Goal: Task Accomplishment & Management: Manage account settings

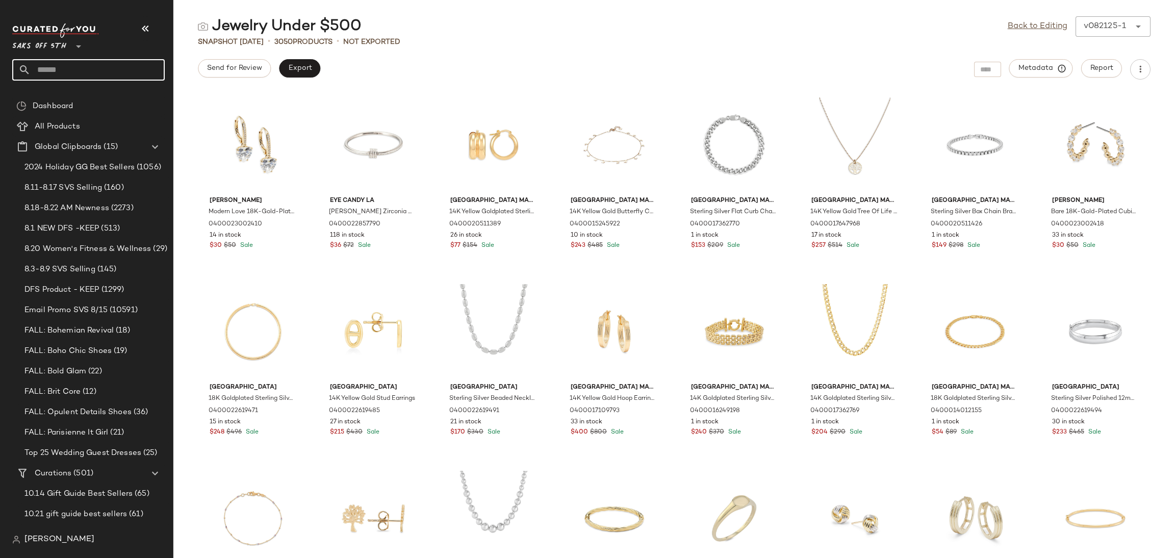
scroll to position [676, 0]
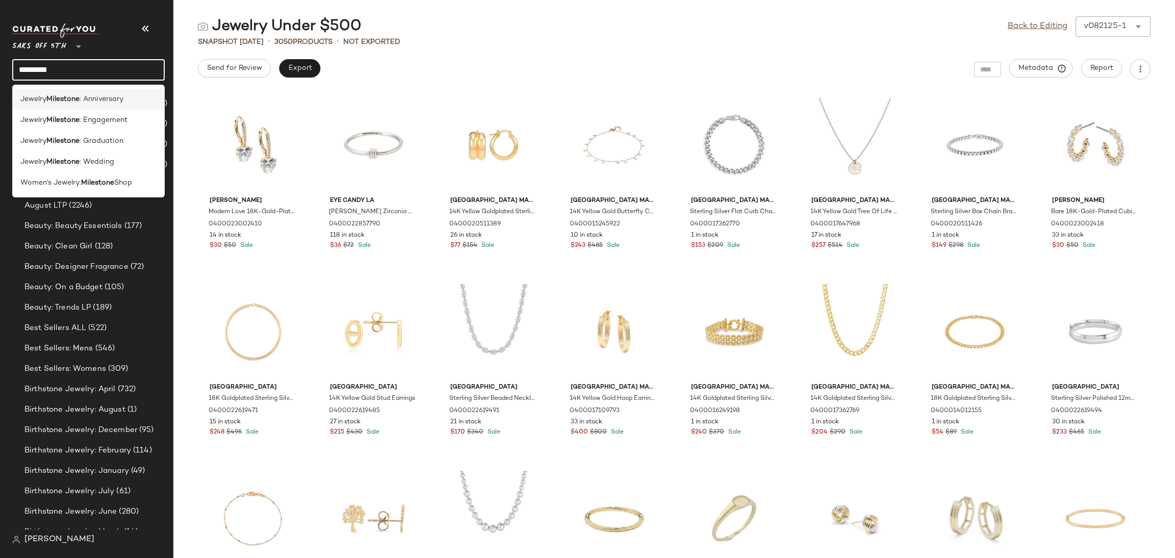
type input "*********"
click at [120, 98] on span ": Anniversary" at bounding box center [102, 99] width 44 height 11
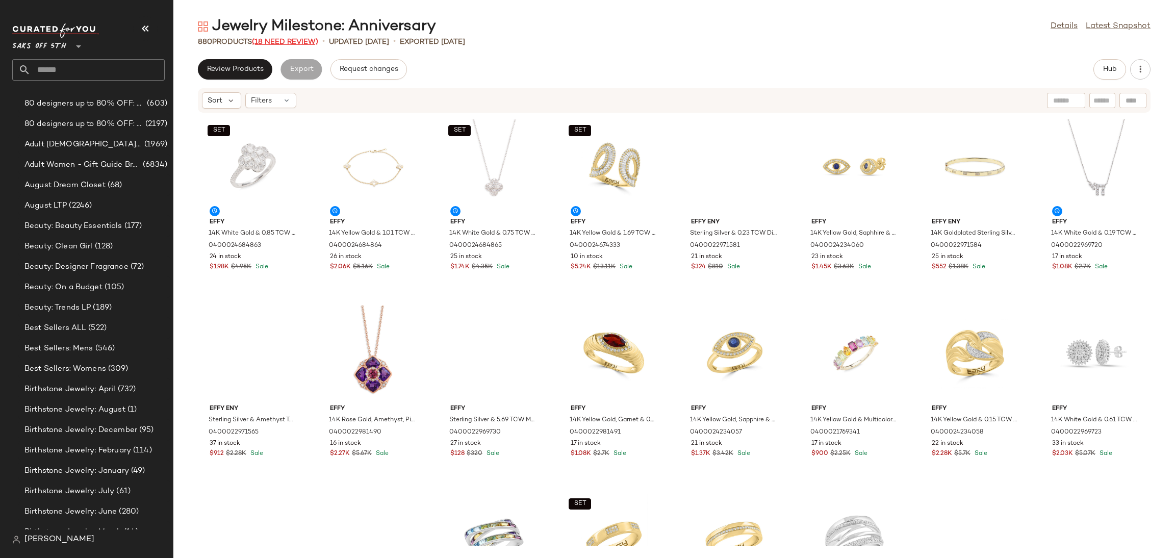
click at [287, 41] on span "(18 Need Review)" at bounding box center [285, 42] width 66 height 8
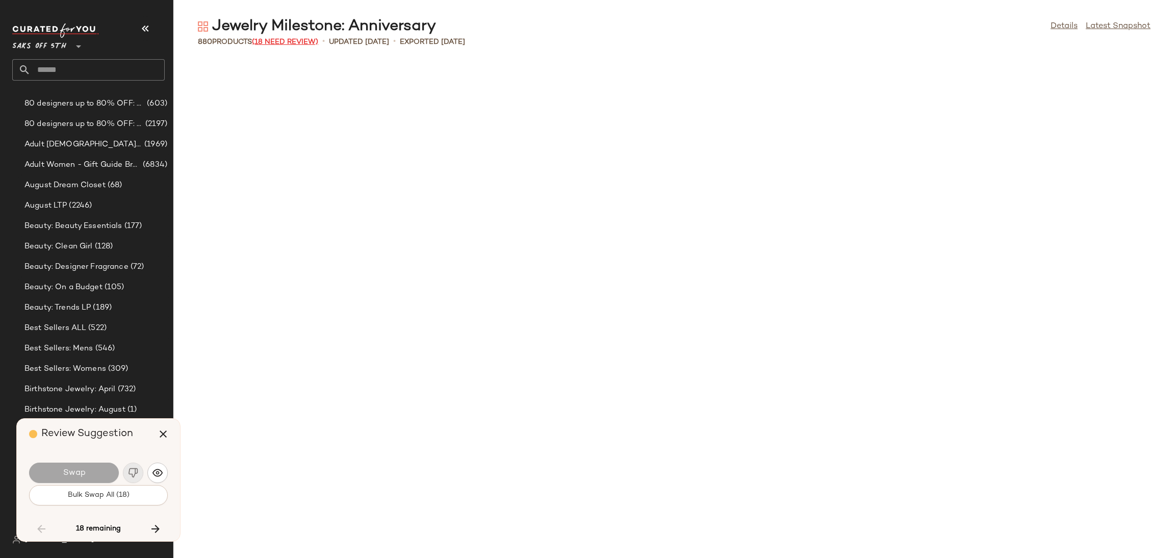
scroll to position [1680, 0]
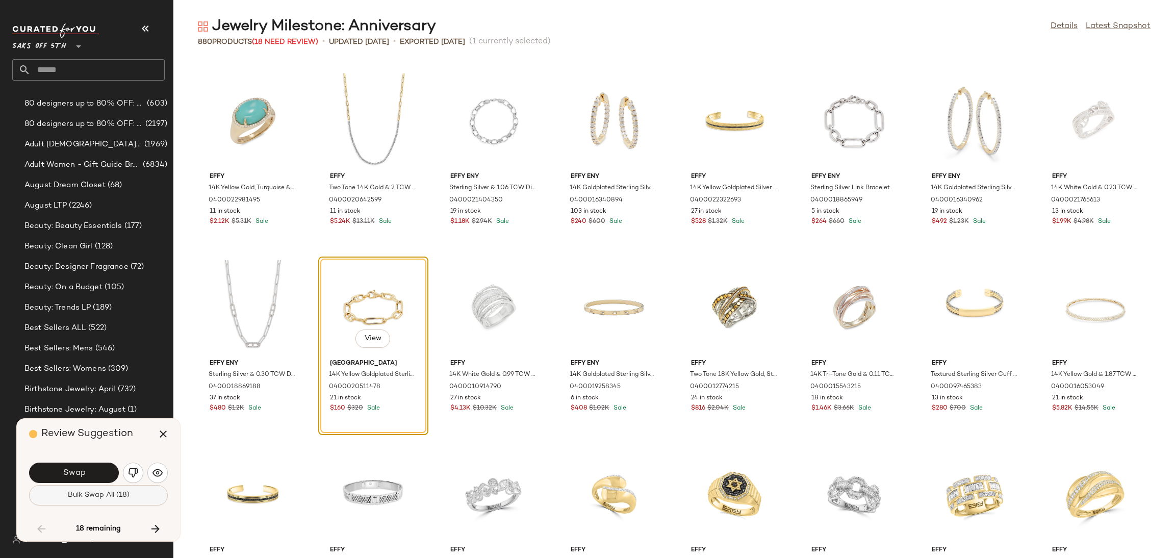
click at [130, 494] on button "Bulk Swap All (18)" at bounding box center [98, 495] width 139 height 20
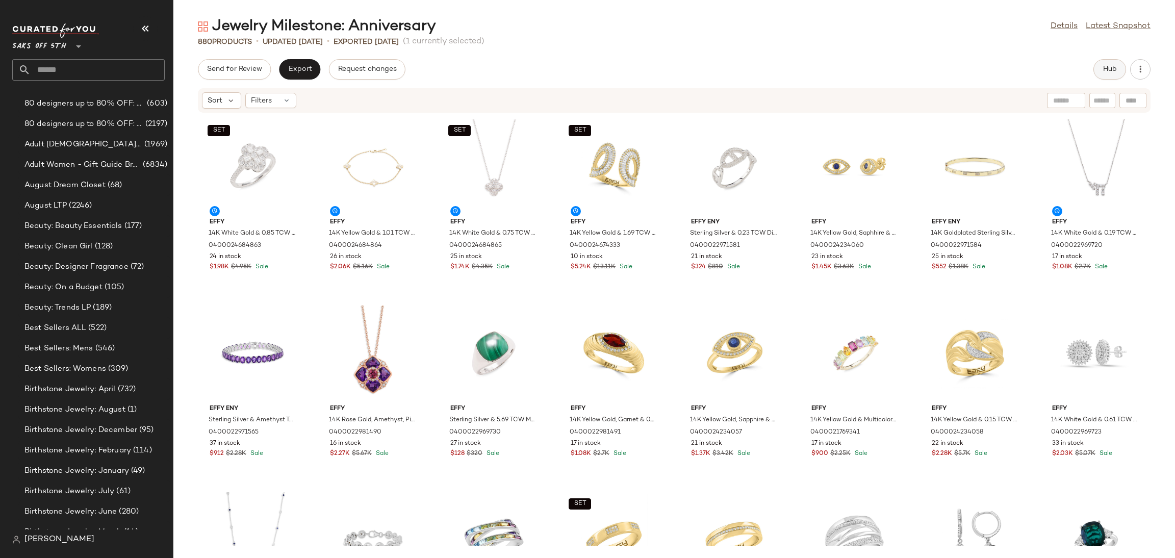
click at [1104, 70] on span "Hub" at bounding box center [1110, 69] width 14 height 8
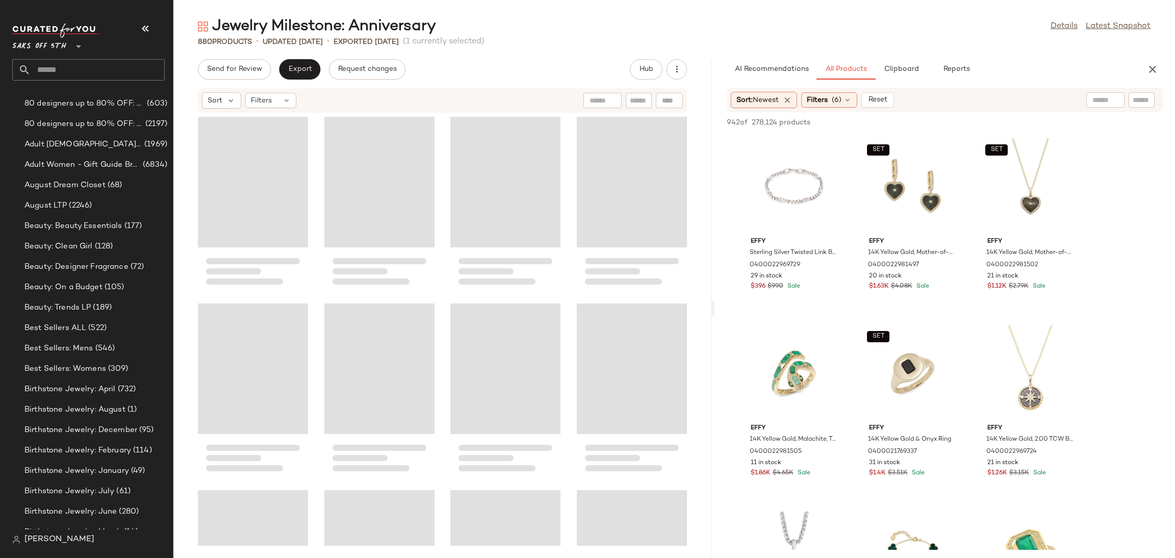
drag, startPoint x: 675, startPoint y: 308, endPoint x: 716, endPoint y: 309, distance: 40.8
click at [716, 309] on div "Jewelry Milestone: Anniversary Details Latest Snapshot 880 Products • updated A…" at bounding box center [674, 287] width 1002 height 542
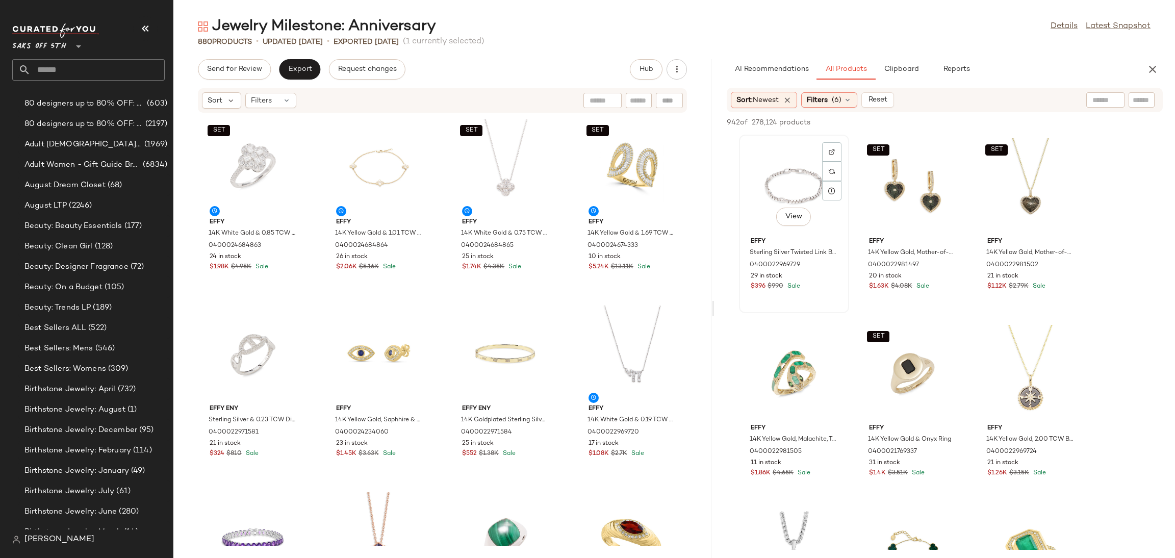
click at [792, 190] on div "View" at bounding box center [794, 185] width 103 height 95
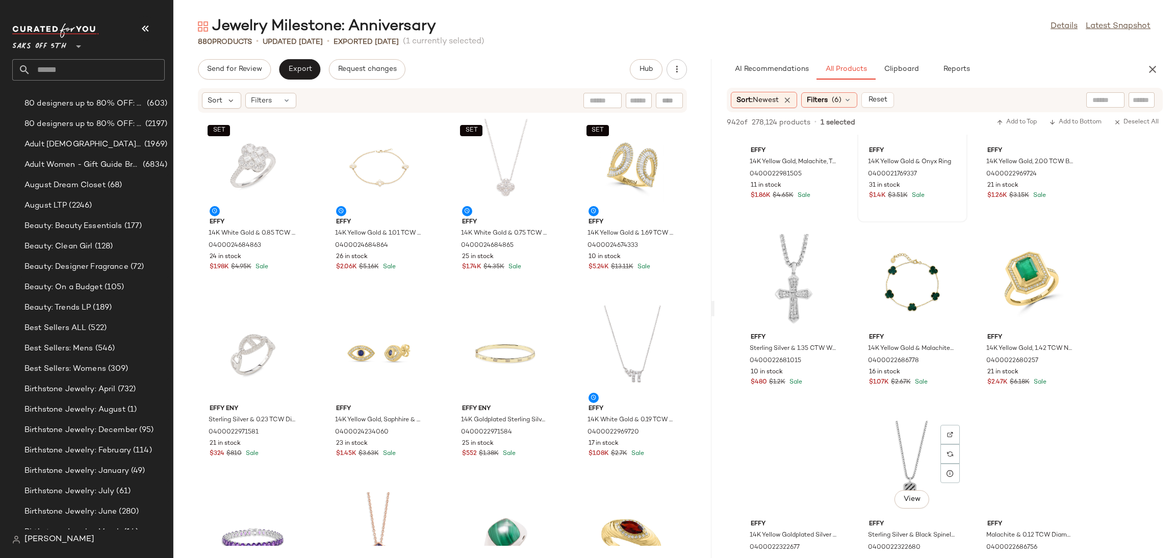
scroll to position [343, 0]
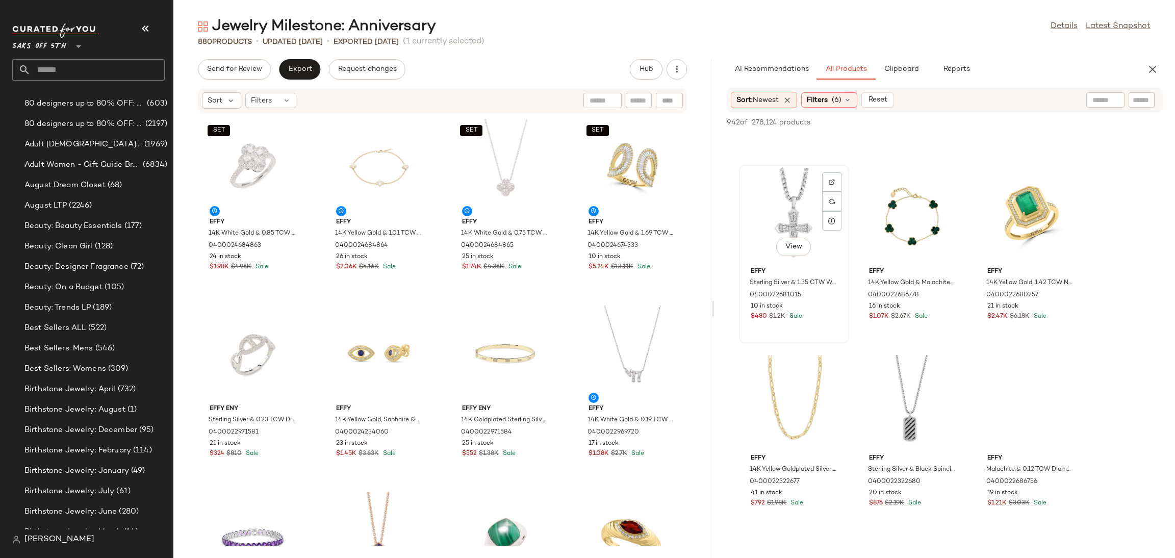
click at [806, 189] on div "View" at bounding box center [794, 215] width 103 height 95
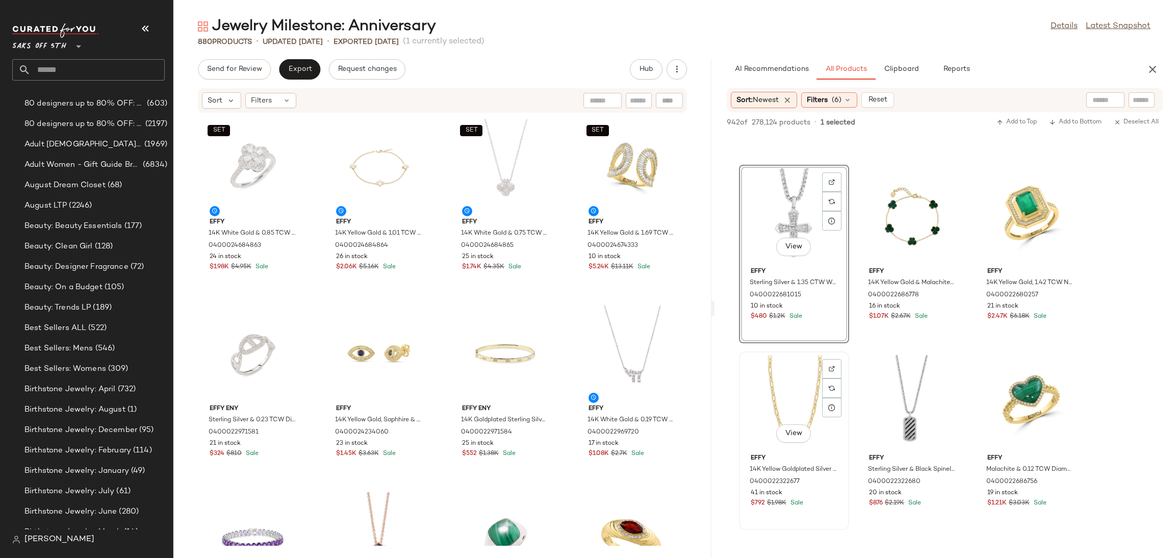
click at [795, 353] on div "View Effy 14K Yellow Goldplated Silver Link Necklace 0400022322677 41 in stock …" at bounding box center [794, 441] width 108 height 177
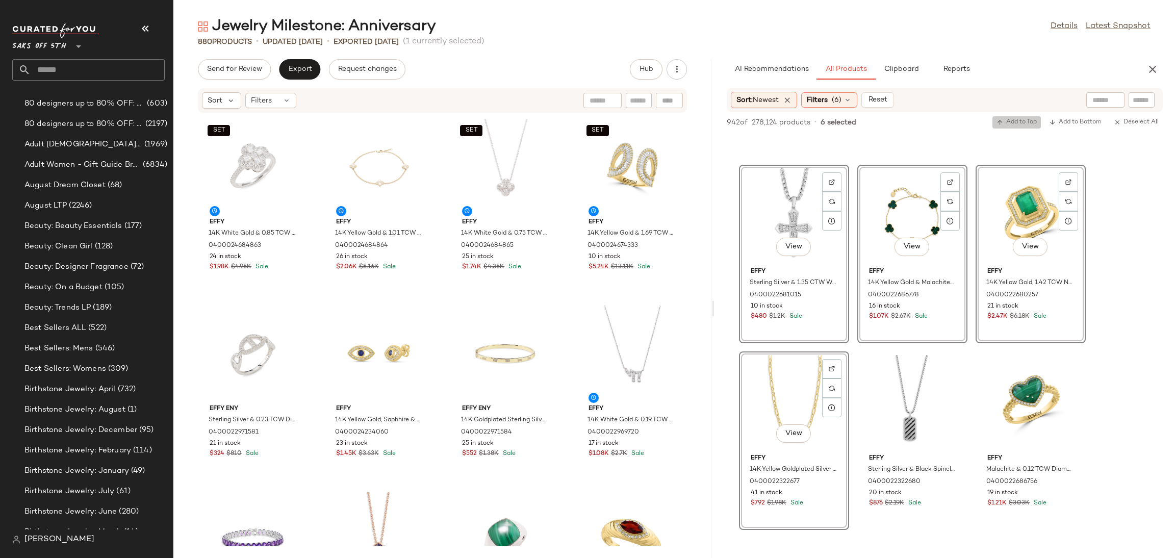
click at [1009, 122] on span "Add to Top" at bounding box center [1017, 122] width 40 height 7
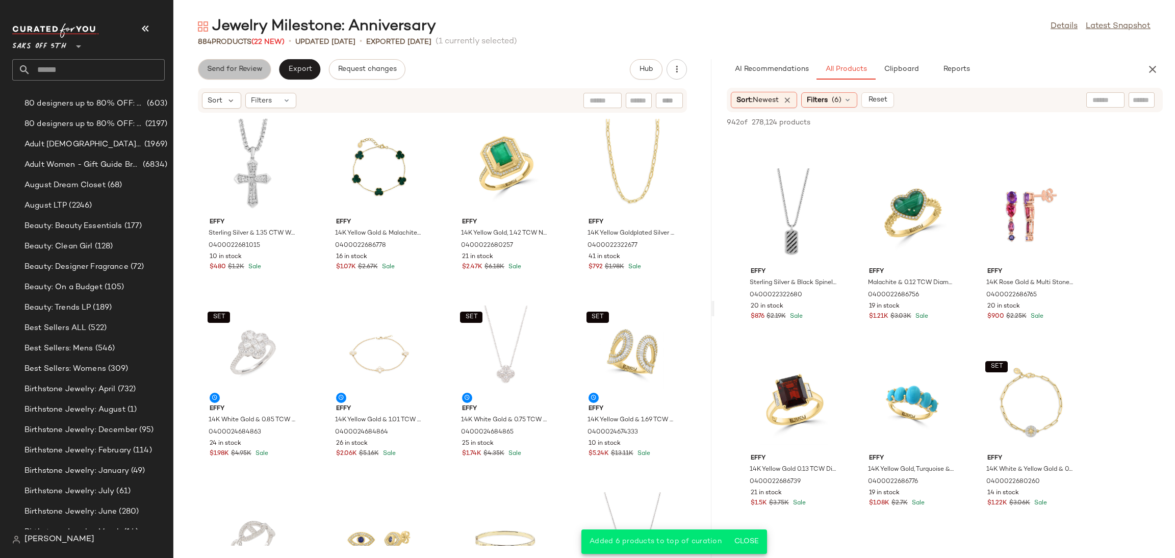
click at [257, 68] on span "Send for Review" at bounding box center [235, 69] width 56 height 8
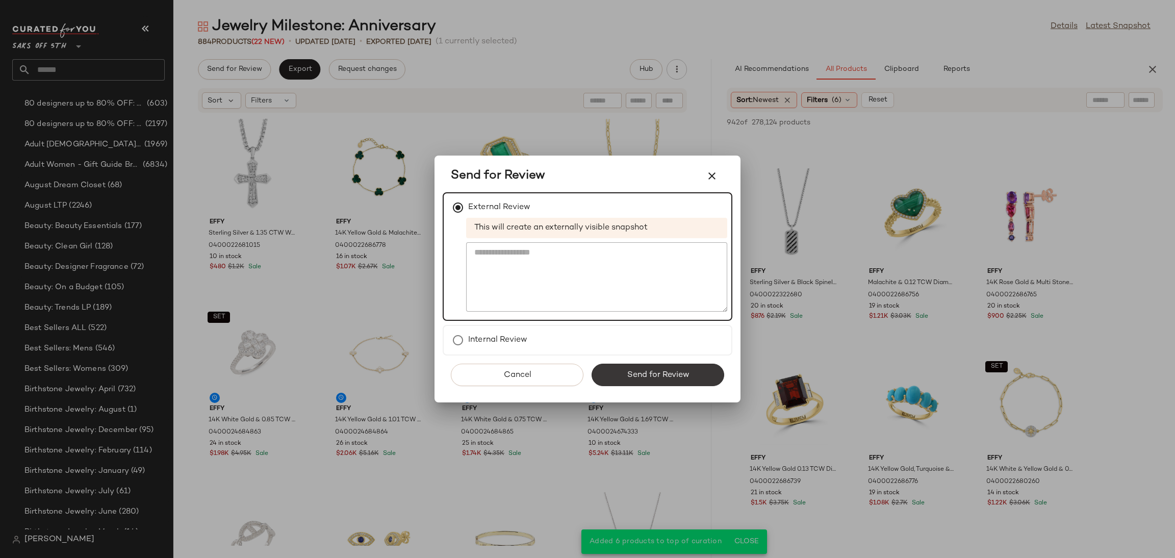
click at [607, 374] on button "Send for Review" at bounding box center [658, 375] width 133 height 22
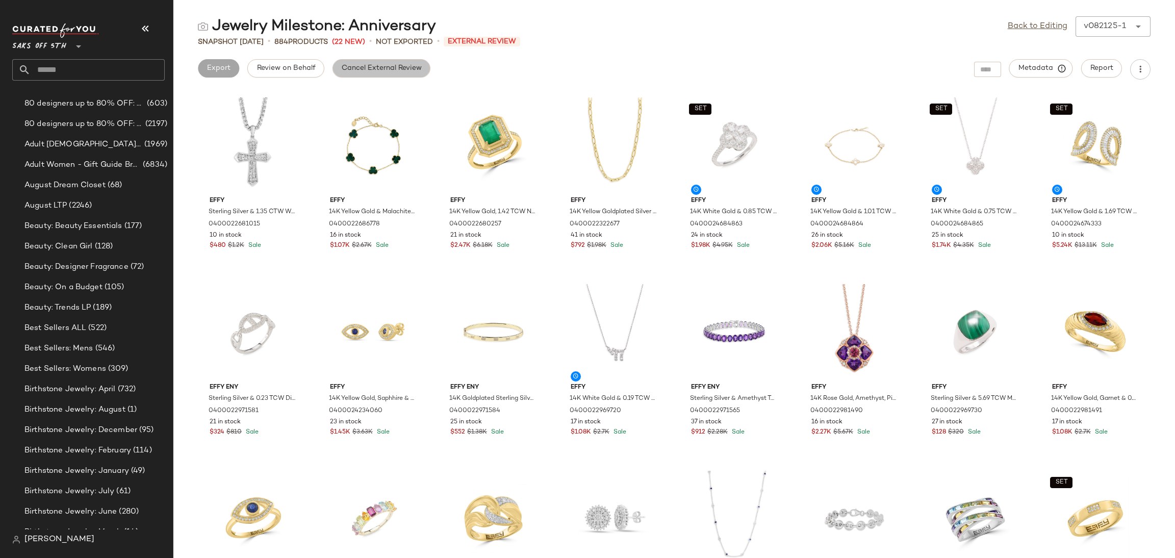
click at [375, 77] on button "Cancel External Review" at bounding box center [382, 68] width 98 height 18
click at [1023, 28] on link "Back to Editing" at bounding box center [1038, 26] width 60 height 12
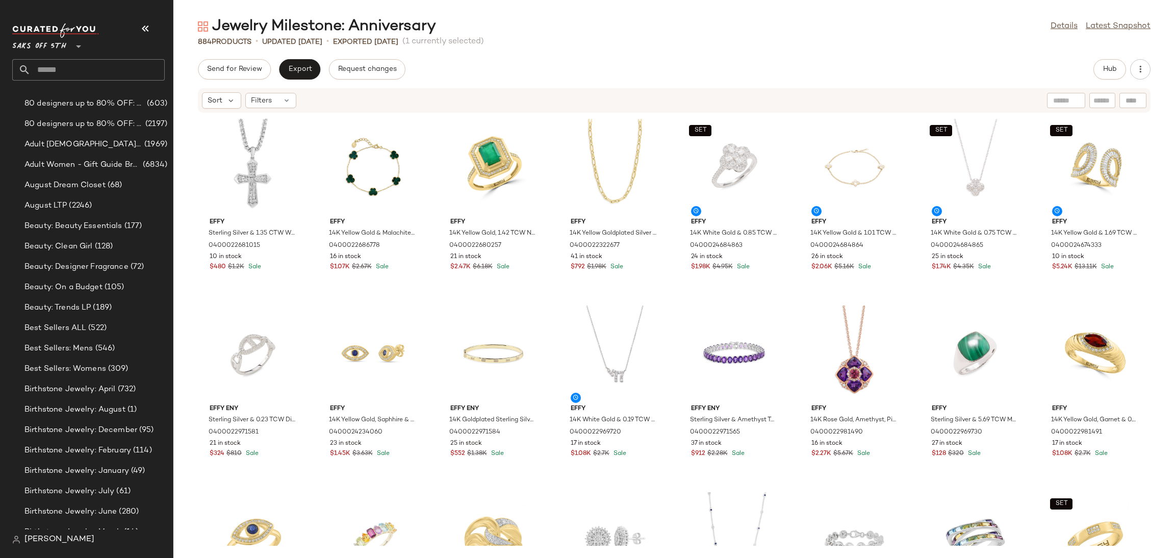
click at [300, 58] on div "Jewelry Milestone: Anniversary Details Latest Snapshot 884 Products • updated A…" at bounding box center [674, 287] width 1002 height 542
click at [300, 66] on span "Export" at bounding box center [300, 69] width 24 height 8
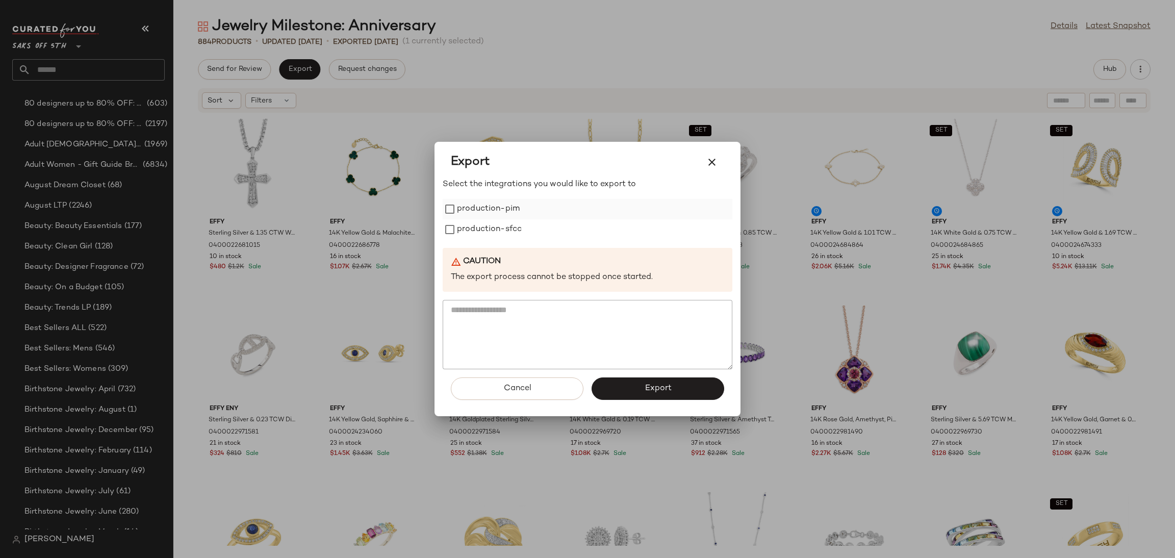
click at [457, 212] on label "production-pim" at bounding box center [488, 209] width 63 height 20
click at [460, 233] on label "production-sfcc" at bounding box center [489, 229] width 65 height 20
click at [605, 386] on button "Export" at bounding box center [658, 389] width 133 height 22
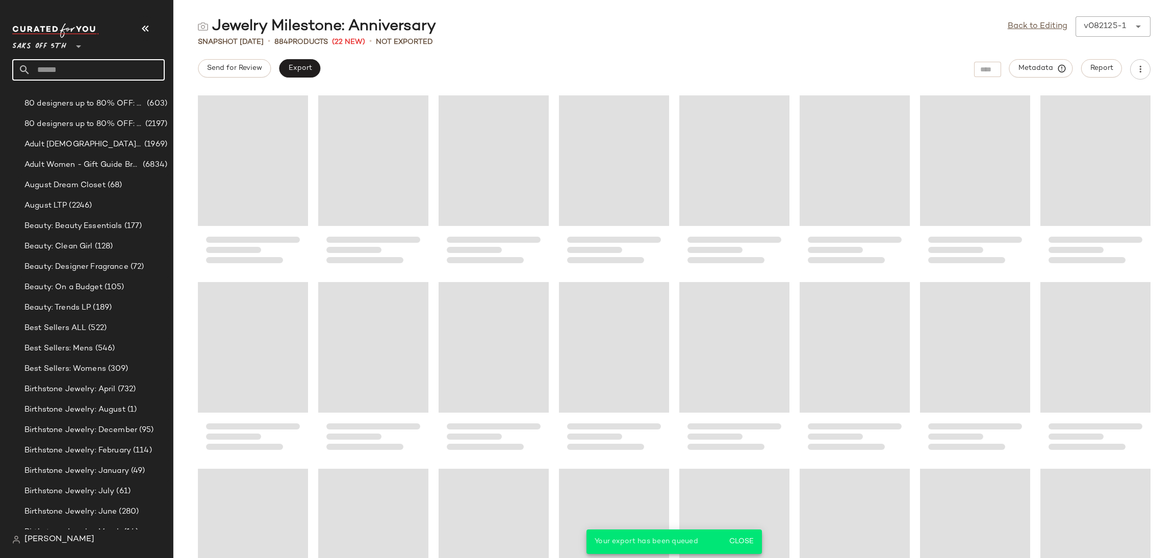
click at [91, 69] on input "text" at bounding box center [98, 69] width 134 height 21
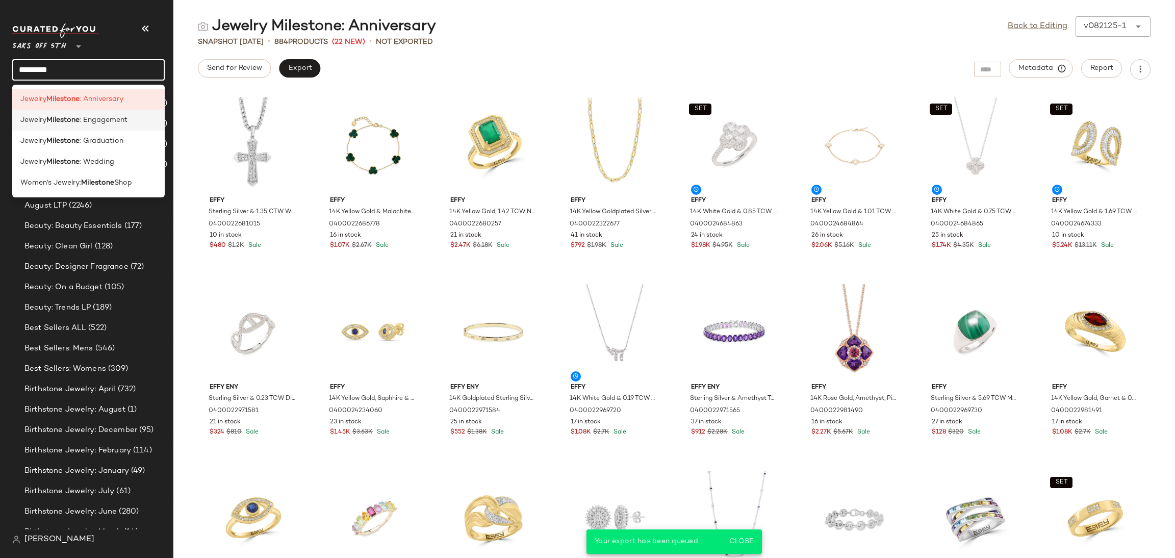
type input "*********"
click at [91, 120] on span ": Engagement" at bounding box center [104, 120] width 48 height 11
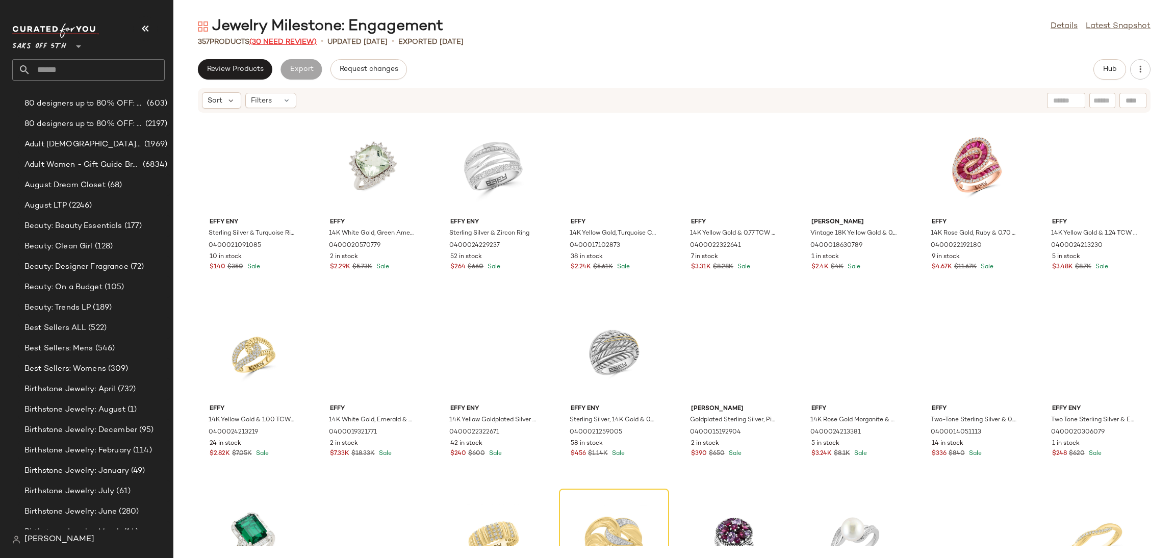
click at [305, 40] on span "(30 Need Review)" at bounding box center [282, 42] width 67 height 8
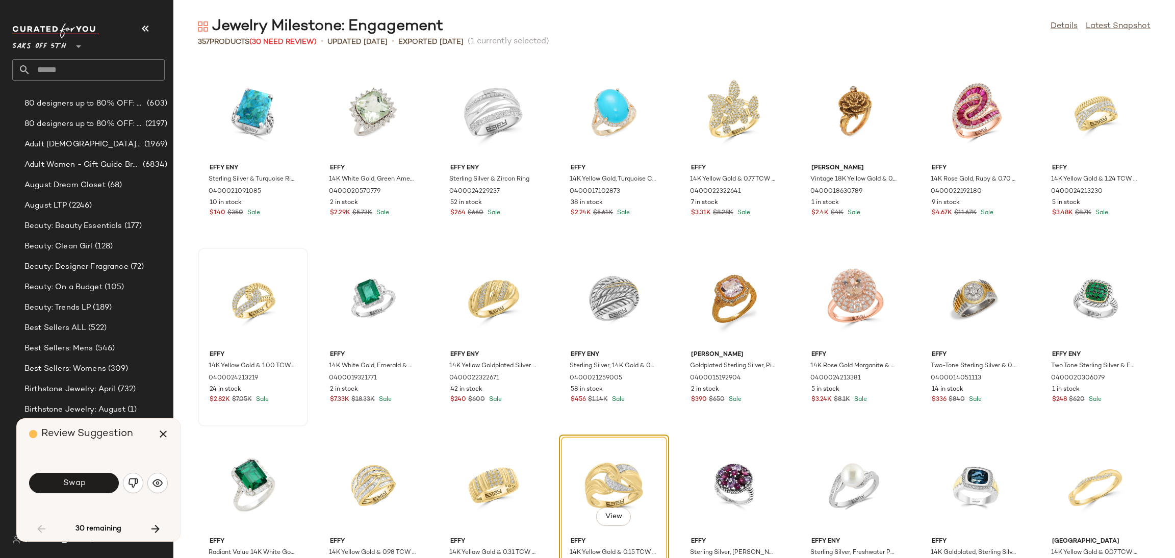
scroll to position [195, 0]
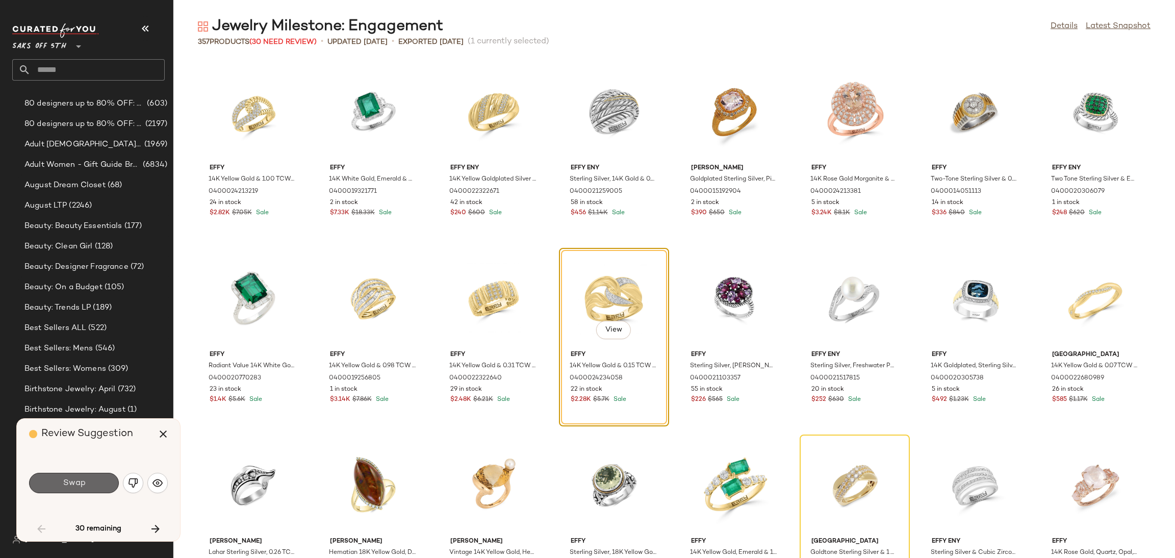
click at [87, 481] on button "Swap" at bounding box center [74, 483] width 90 height 20
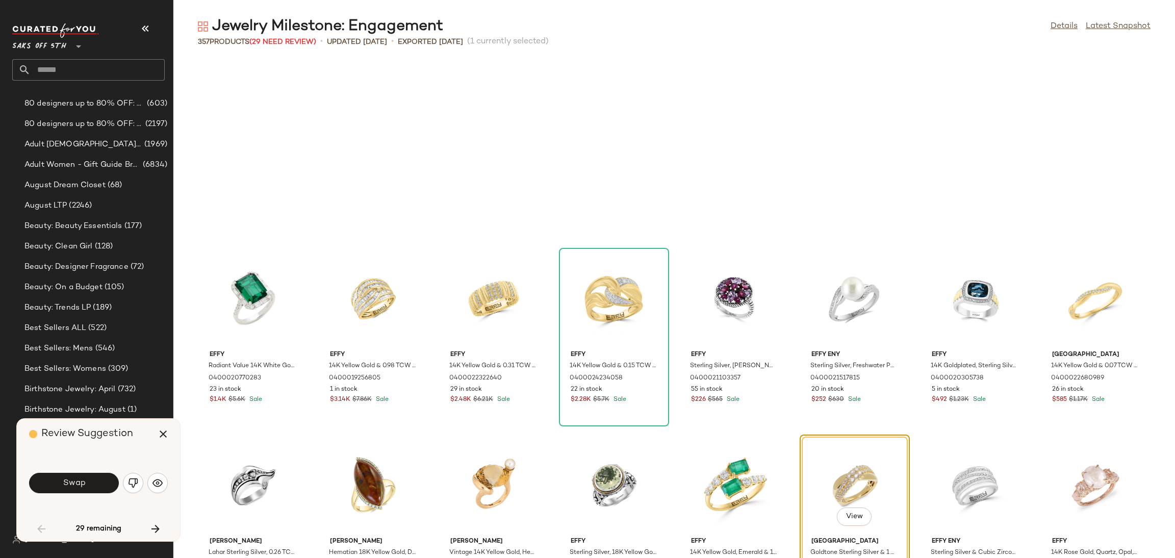
scroll to position [373, 0]
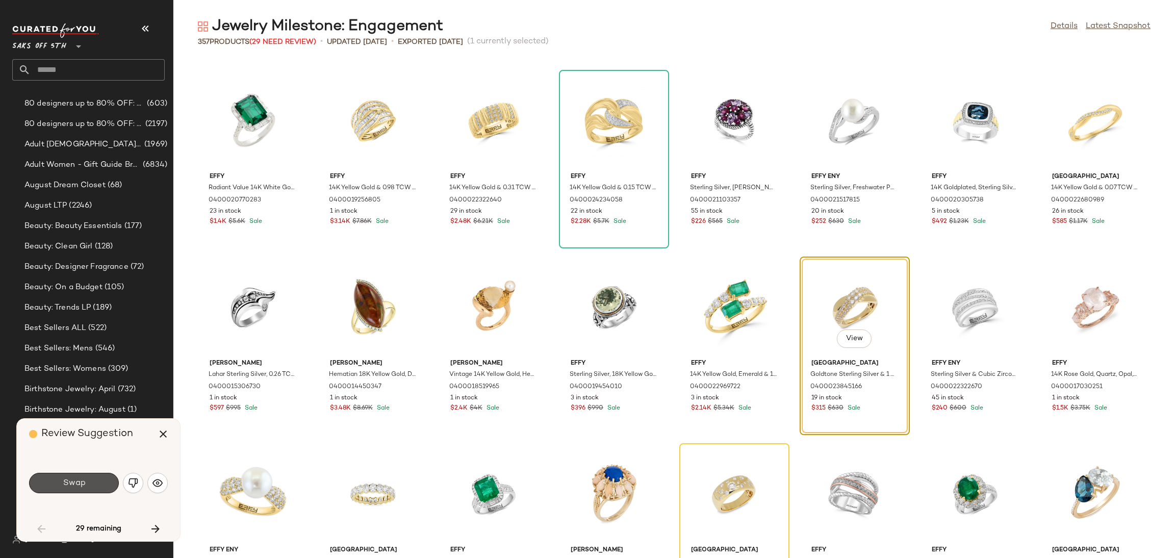
click at [87, 481] on button "Swap" at bounding box center [74, 483] width 90 height 20
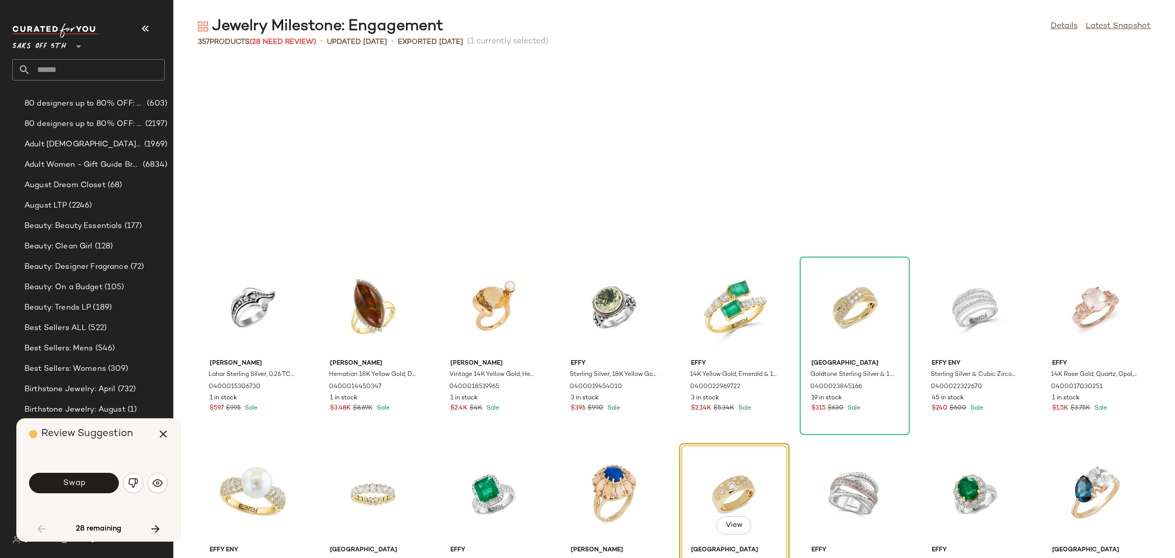
scroll to position [560, 0]
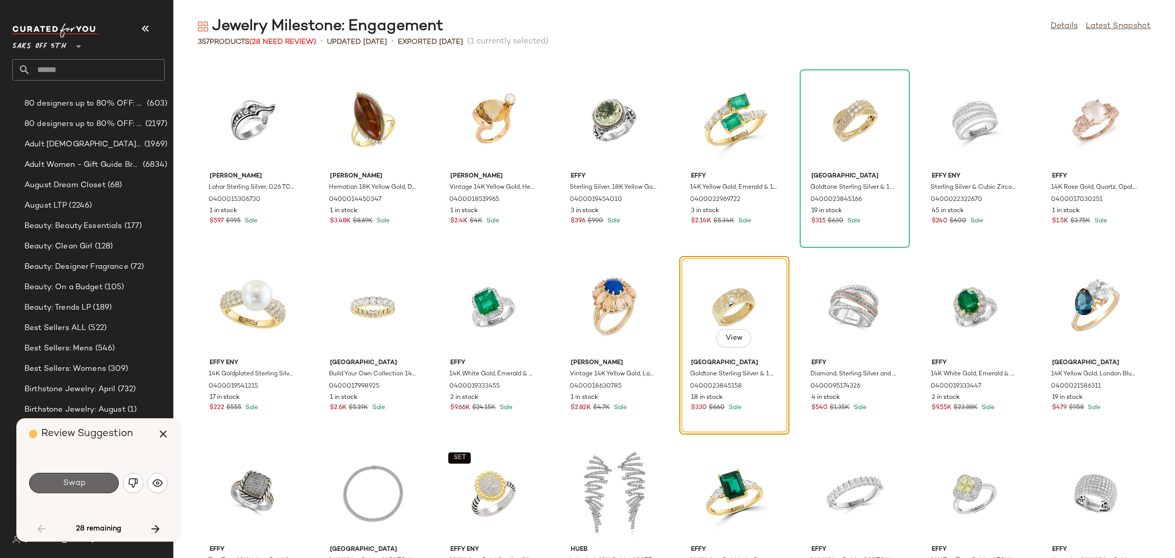
click at [93, 490] on button "Swap" at bounding box center [74, 483] width 90 height 20
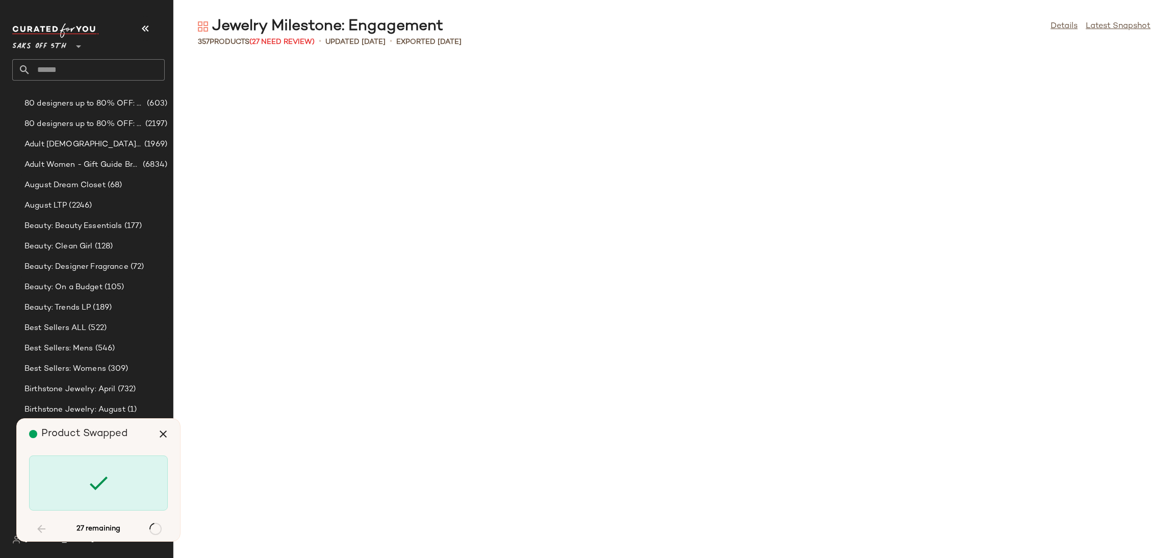
scroll to position [1306, 0]
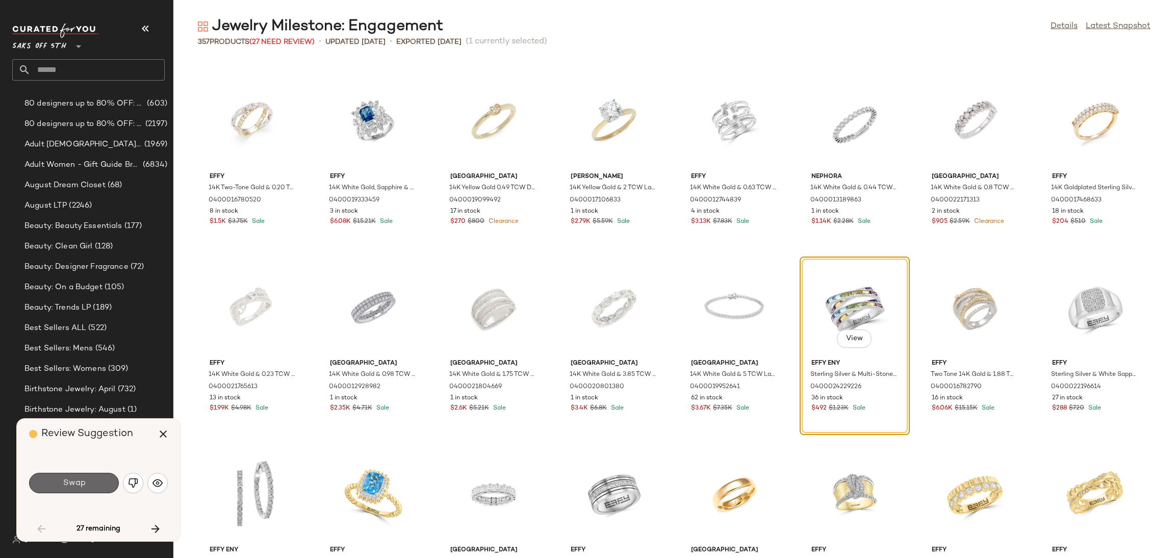
click at [91, 484] on button "Swap" at bounding box center [74, 483] width 90 height 20
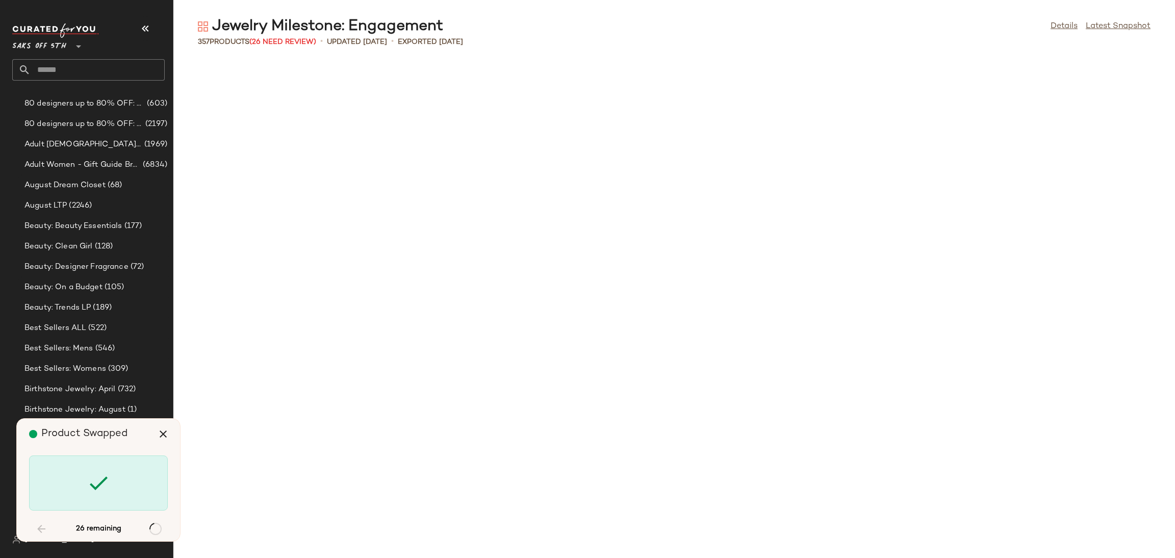
scroll to position [2241, 0]
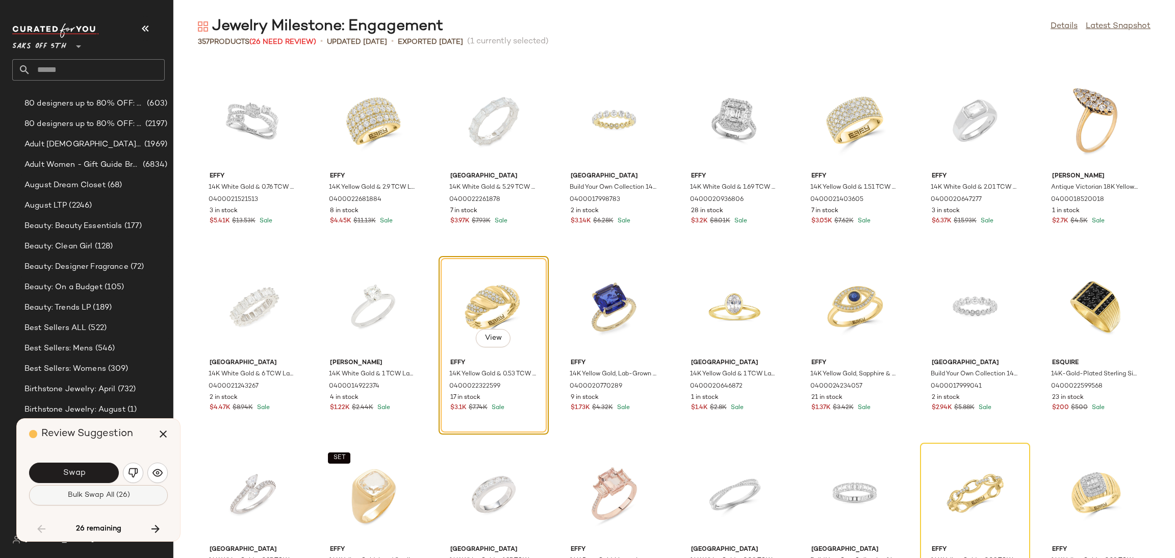
click at [96, 499] on span "Bulk Swap All (26)" at bounding box center [98, 495] width 63 height 8
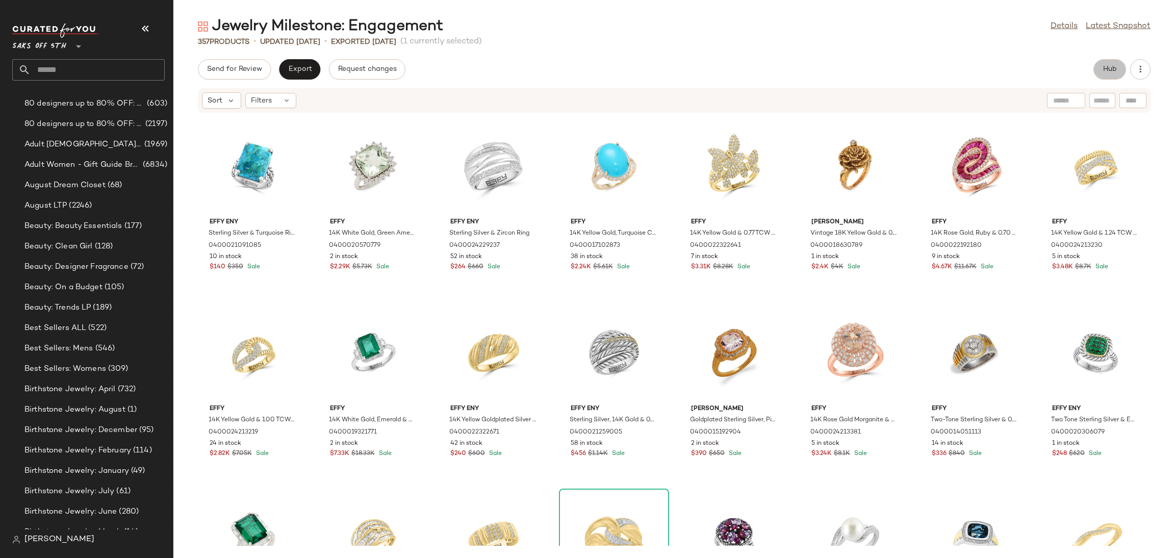
click at [1103, 71] on span "Hub" at bounding box center [1110, 69] width 14 height 8
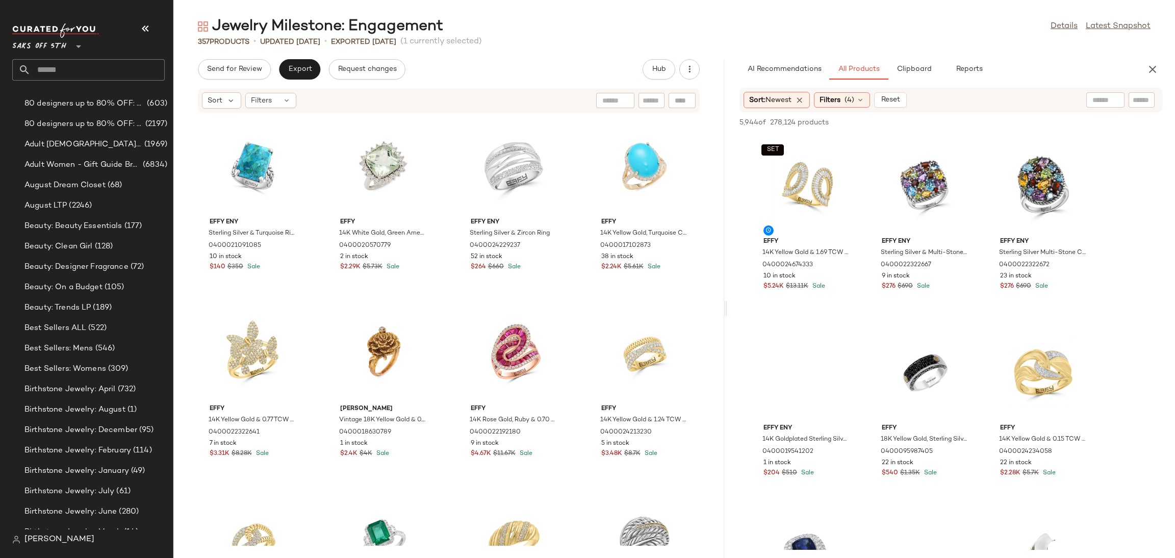
drag, startPoint x: 672, startPoint y: 313, endPoint x: 726, endPoint y: 306, distance: 54.0
click at [726, 306] on div "Jewelry Milestone: Engagement Details Latest Snapshot 357 Products • updated Au…" at bounding box center [674, 287] width 1002 height 542
click at [819, 357] on div "View" at bounding box center [807, 372] width 103 height 95
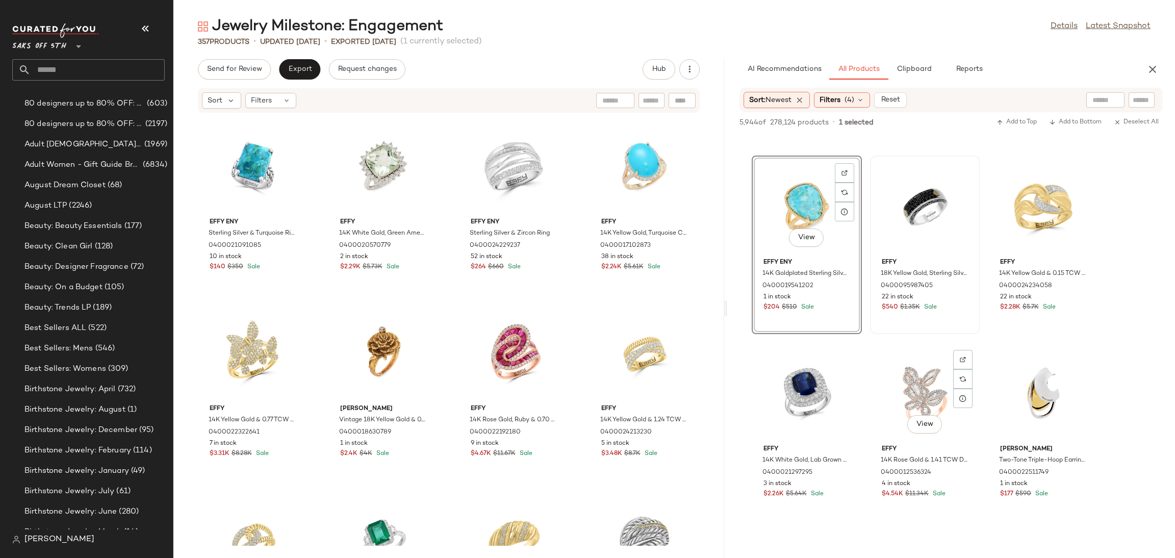
scroll to position [167, 0]
click at [1035, 378] on div "View" at bounding box center [1043, 391] width 103 height 95
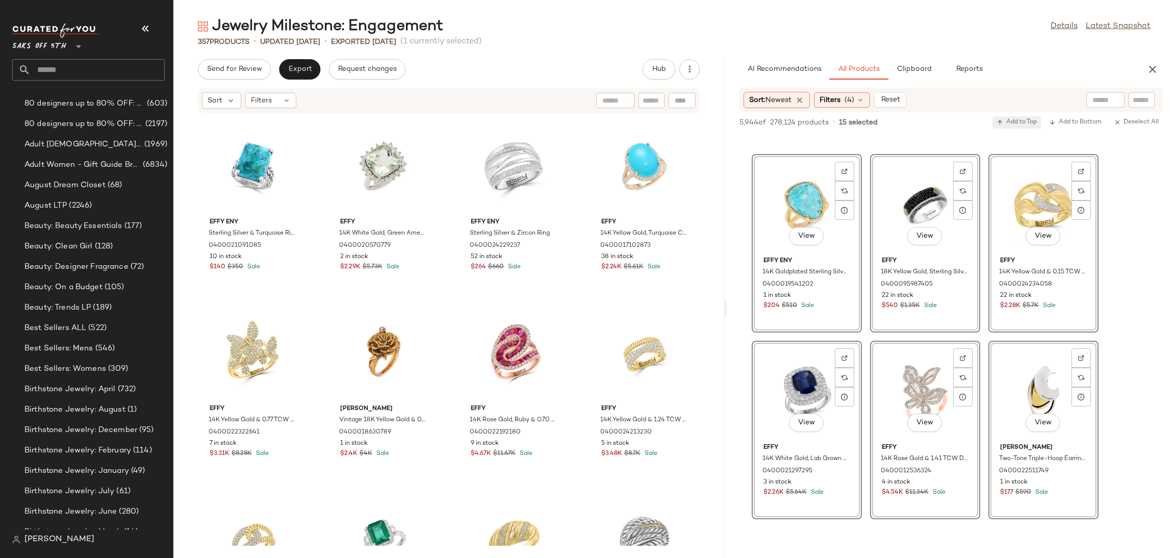
click at [1012, 119] on span "Add to Top" at bounding box center [1017, 122] width 40 height 7
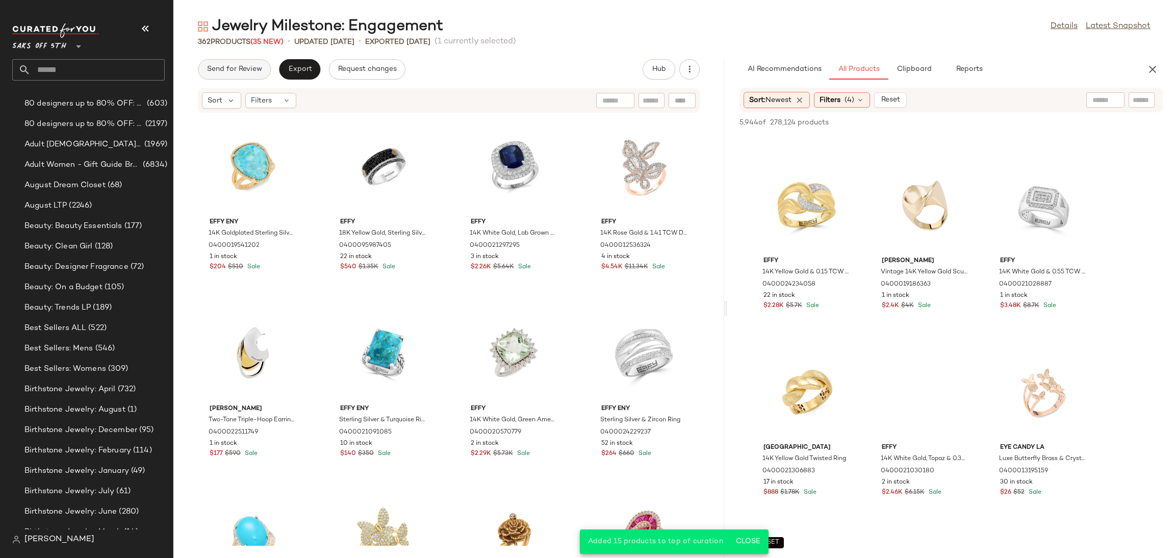
click at [250, 67] on span "Send for Review" at bounding box center [235, 69] width 56 height 8
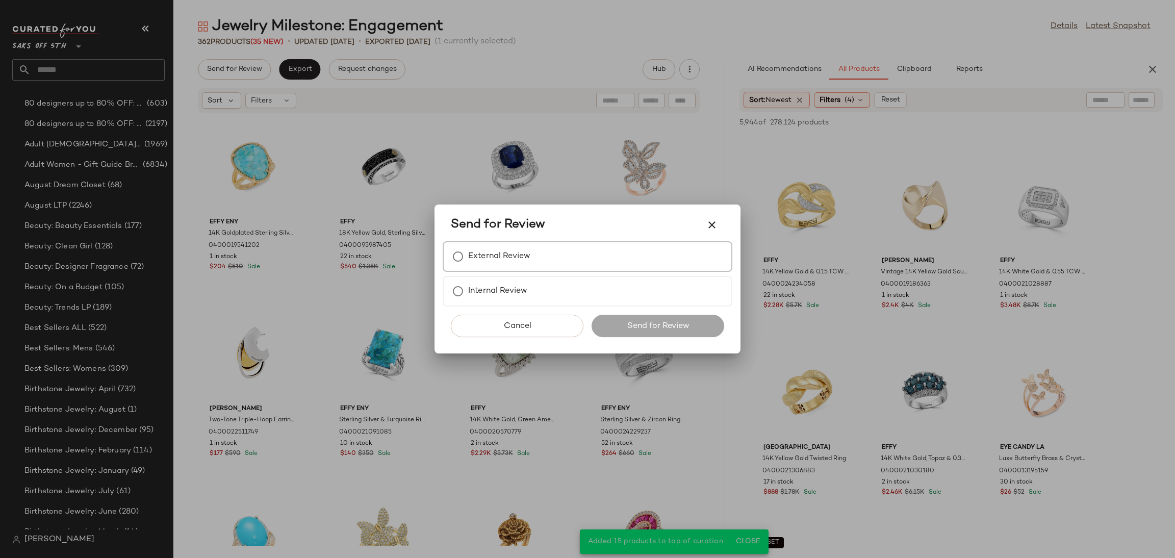
click at [462, 243] on div "External Review" at bounding box center [588, 256] width 290 height 31
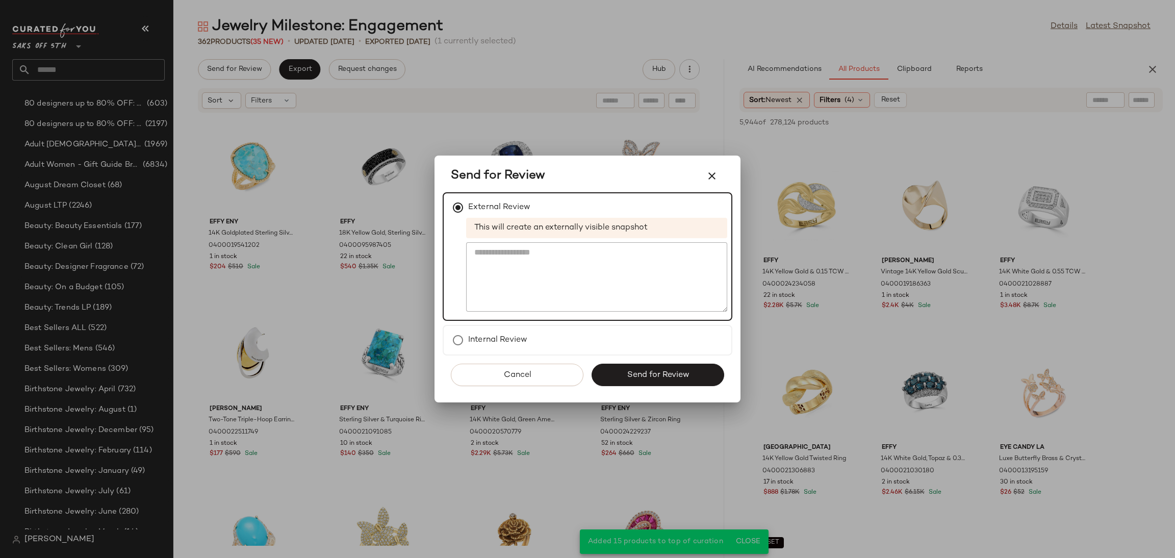
click at [613, 357] on div "Cancel Send for Review" at bounding box center [588, 379] width 290 height 47
click at [619, 368] on button "Send for Review" at bounding box center [658, 375] width 133 height 22
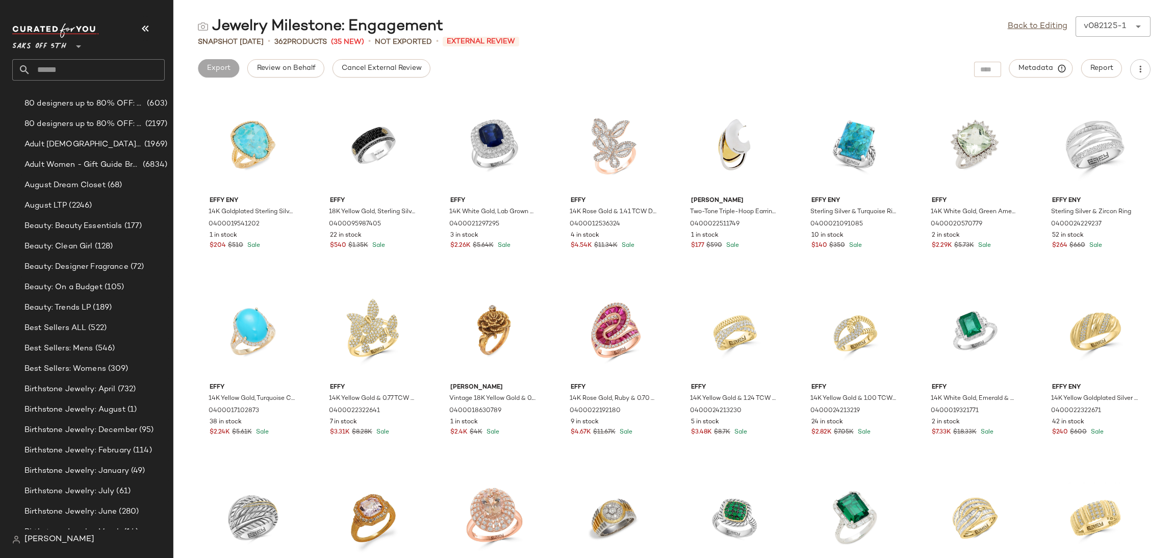
click at [369, 78] on div "Cancel External Review" at bounding box center [382, 69] width 98 height 20
click at [385, 72] on span "Cancel External Review" at bounding box center [381, 68] width 81 height 8
click at [730, 125] on div "View" at bounding box center [734, 144] width 103 height 95
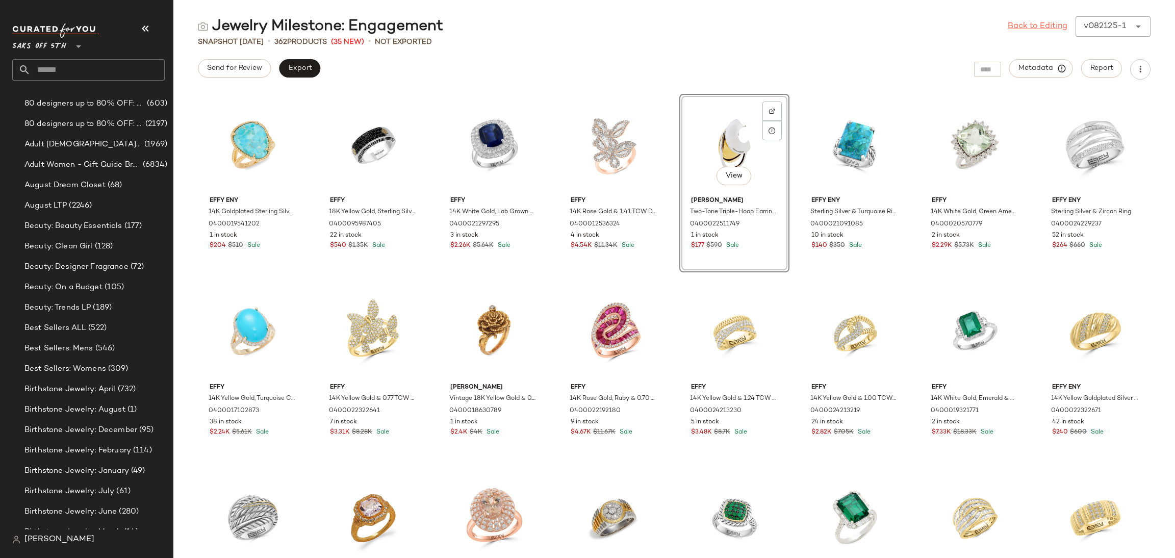
click at [1046, 26] on link "Back to Editing" at bounding box center [1038, 26] width 60 height 12
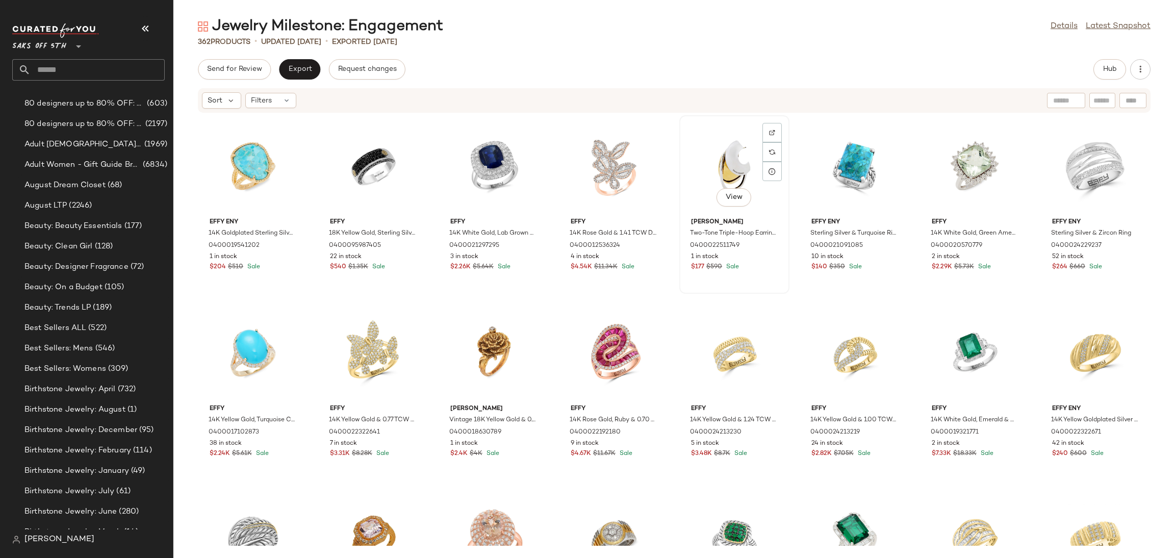
click at [717, 154] on div "View" at bounding box center [734, 166] width 103 height 95
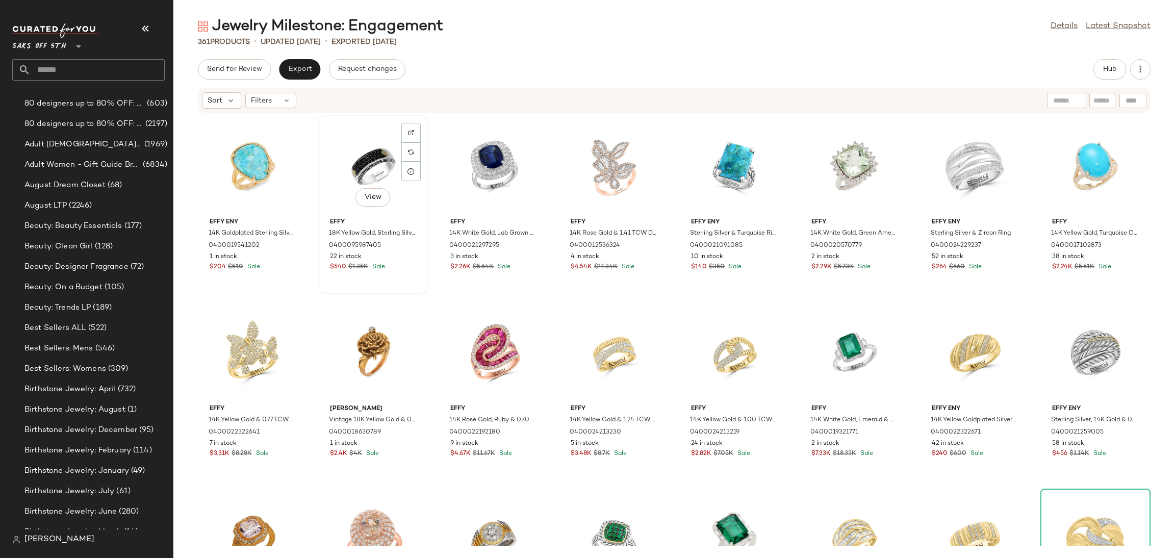
click at [363, 167] on div "View" at bounding box center [373, 166] width 103 height 95
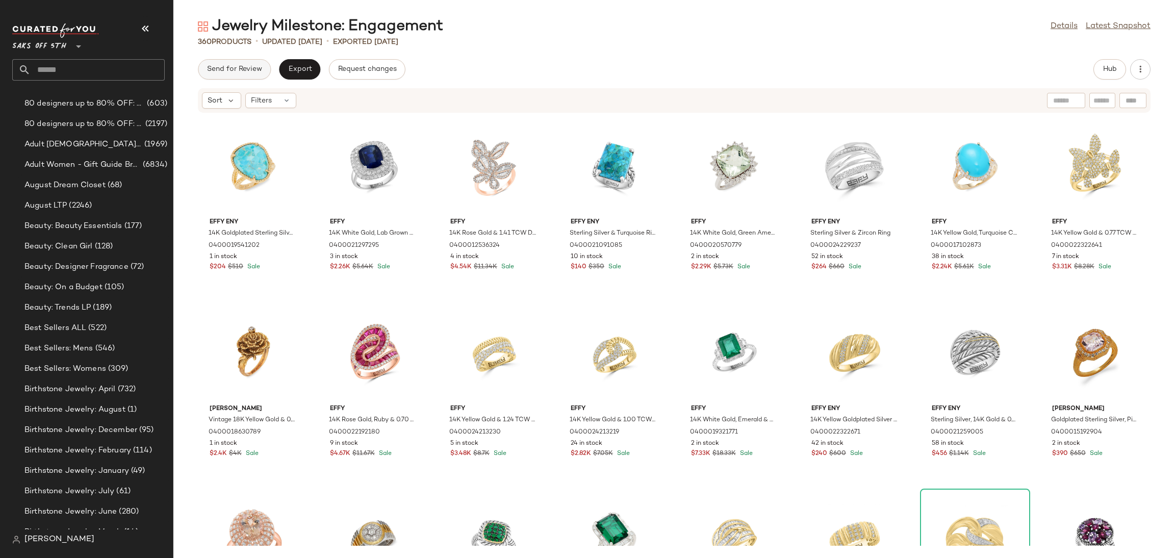
click at [246, 68] on span "Send for Review" at bounding box center [235, 69] width 56 height 8
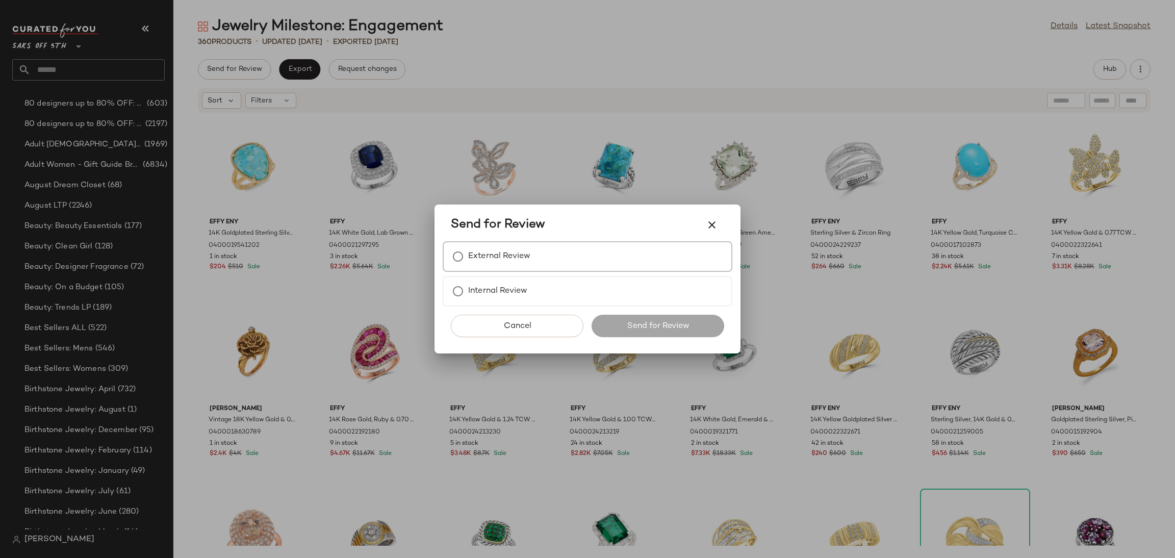
click at [485, 260] on label "External Review" at bounding box center [499, 256] width 62 height 20
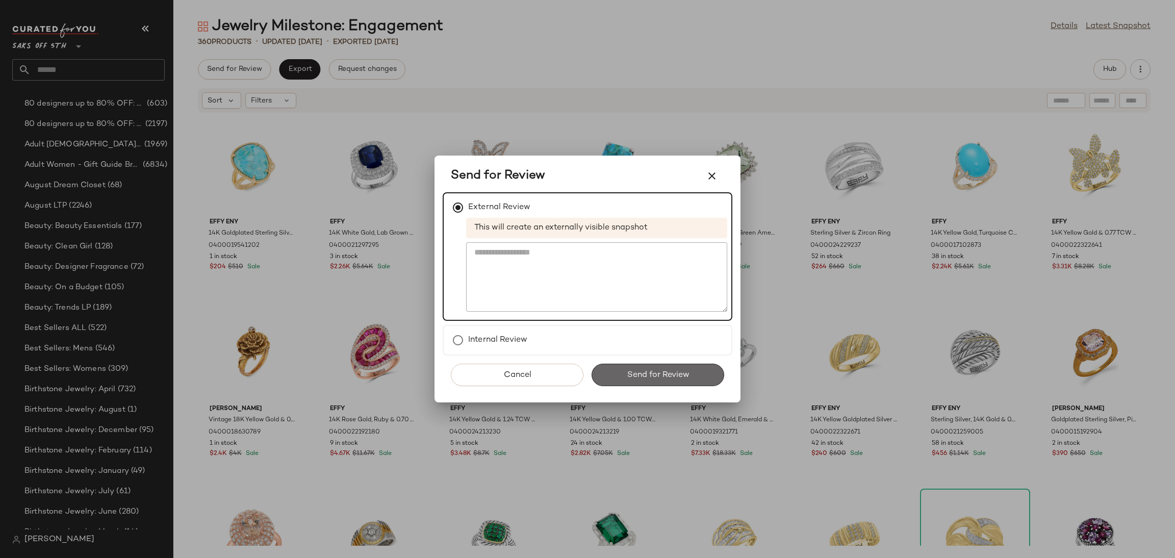
click at [626, 373] on span "Send for Review" at bounding box center [657, 375] width 63 height 10
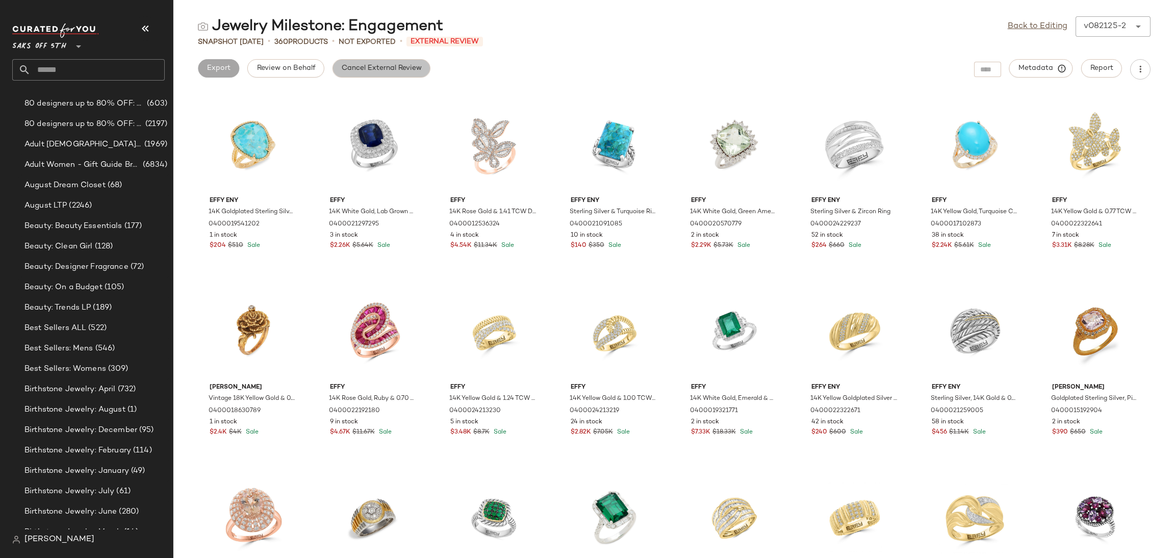
click at [403, 71] on span "Cancel External Review" at bounding box center [381, 68] width 81 height 8
click at [1029, 23] on link "Back to Editing" at bounding box center [1038, 26] width 60 height 12
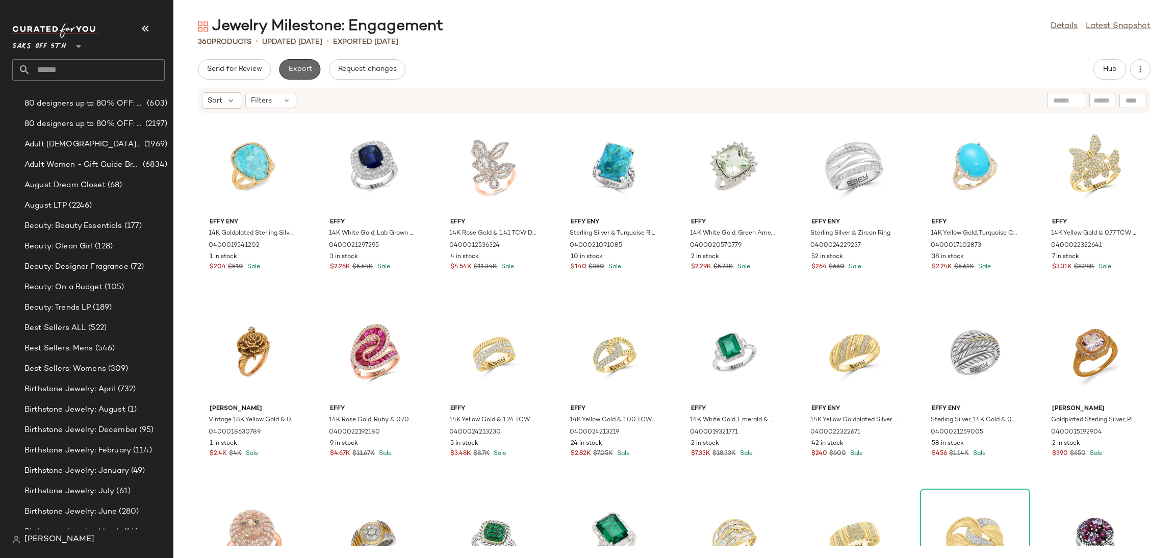
click at [305, 62] on button "Export" at bounding box center [299, 69] width 41 height 20
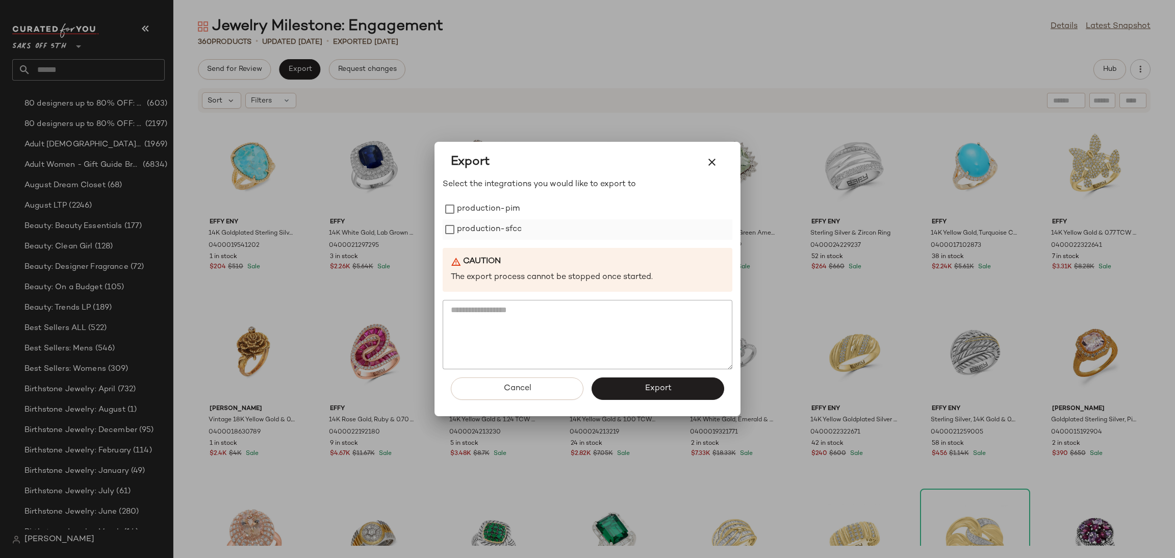
drag, startPoint x: 480, startPoint y: 207, endPoint x: 487, endPoint y: 236, distance: 30.1
click at [487, 236] on div "production-pim production-sfcc" at bounding box center [588, 219] width 290 height 41
click at [487, 236] on label "production-sfcc" at bounding box center [489, 229] width 65 height 20
click at [502, 199] on label "production-pim" at bounding box center [488, 209] width 63 height 20
click at [643, 391] on button "Export" at bounding box center [658, 389] width 133 height 22
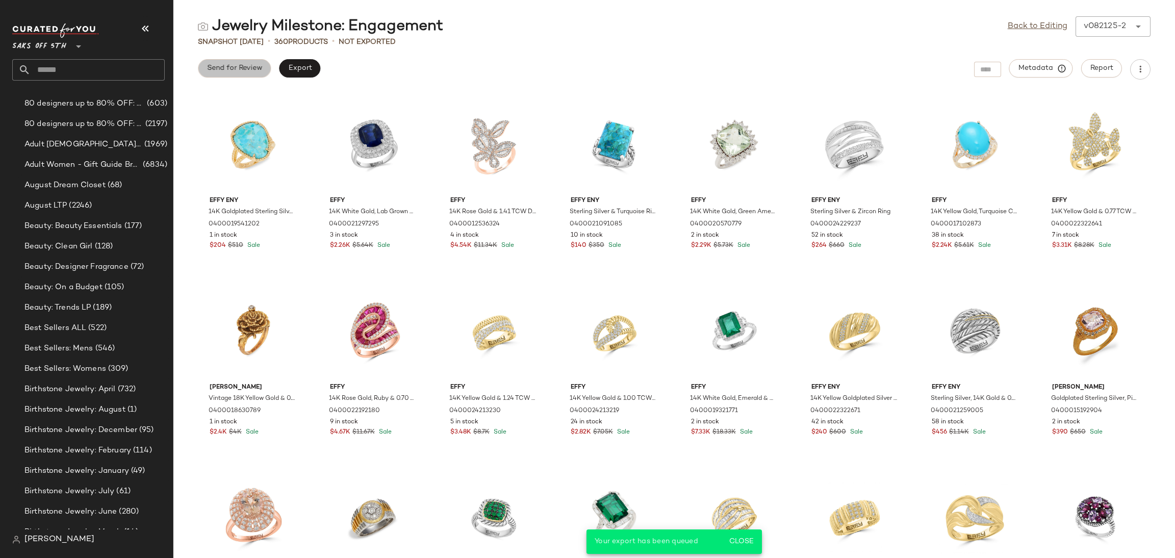
click at [255, 66] on span "Send for Review" at bounding box center [235, 68] width 56 height 8
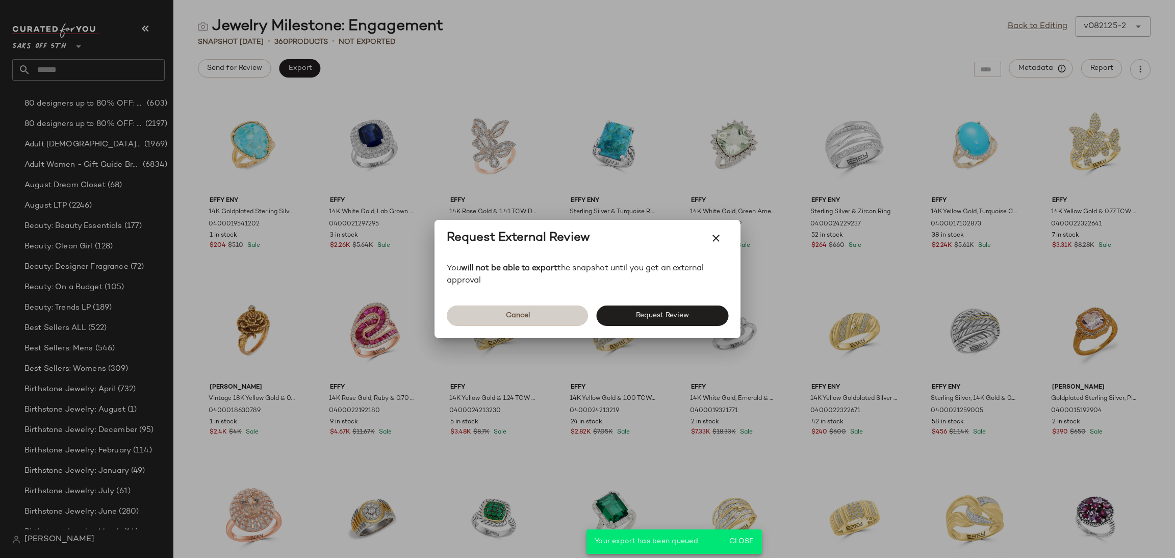
click at [544, 322] on button "Cancel" at bounding box center [517, 316] width 141 height 20
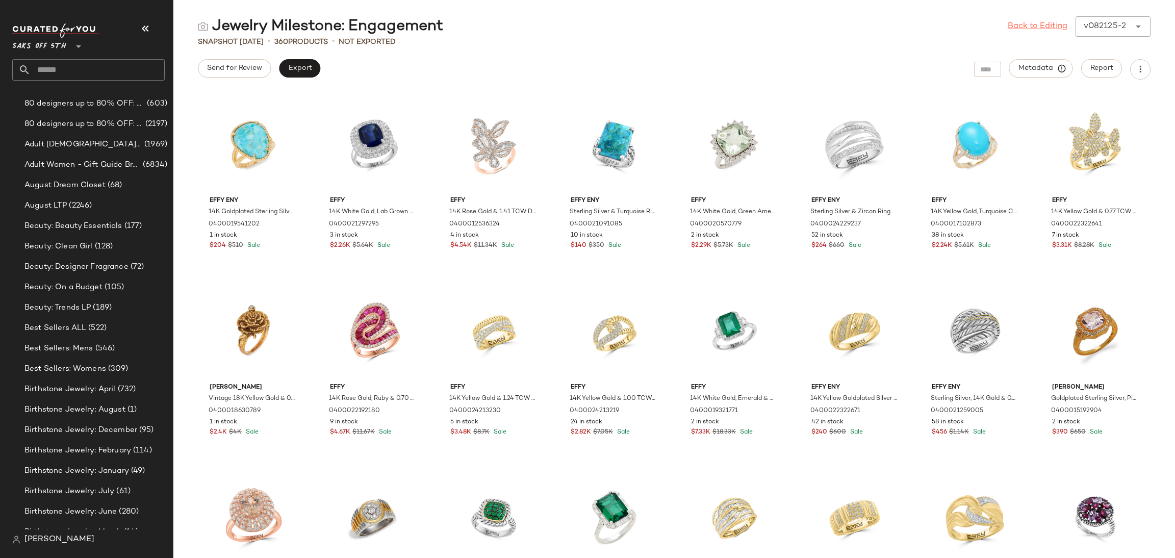
click at [1024, 31] on link "Back to Editing" at bounding box center [1038, 26] width 60 height 12
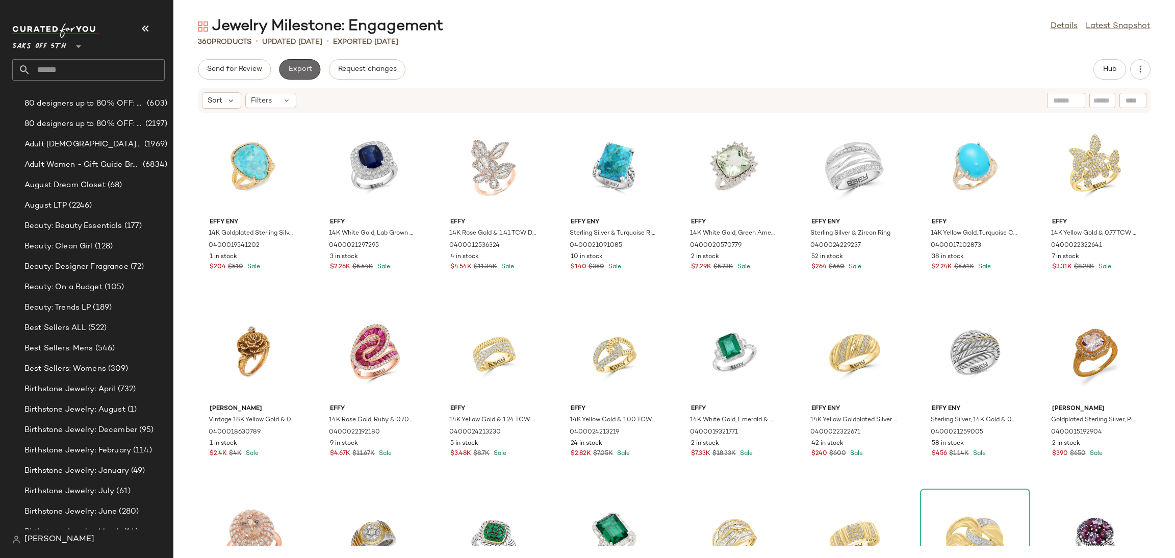
click at [314, 62] on button "Export" at bounding box center [299, 69] width 41 height 20
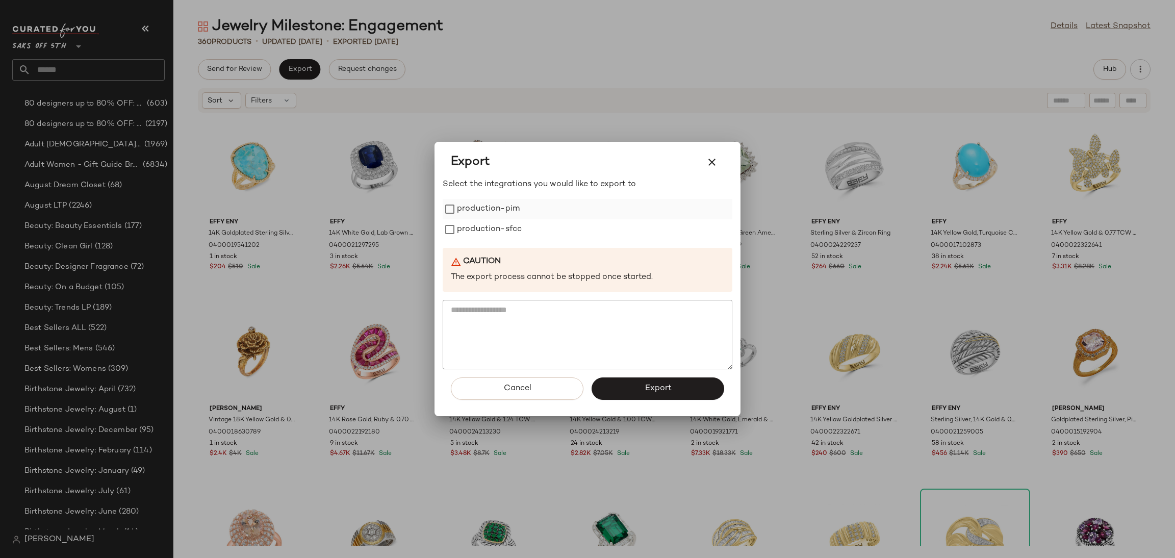
click at [504, 208] on label "production-pim" at bounding box center [488, 209] width 63 height 20
click at [504, 236] on label "production-sfcc" at bounding box center [489, 229] width 65 height 20
click at [637, 387] on button "Export" at bounding box center [658, 389] width 133 height 22
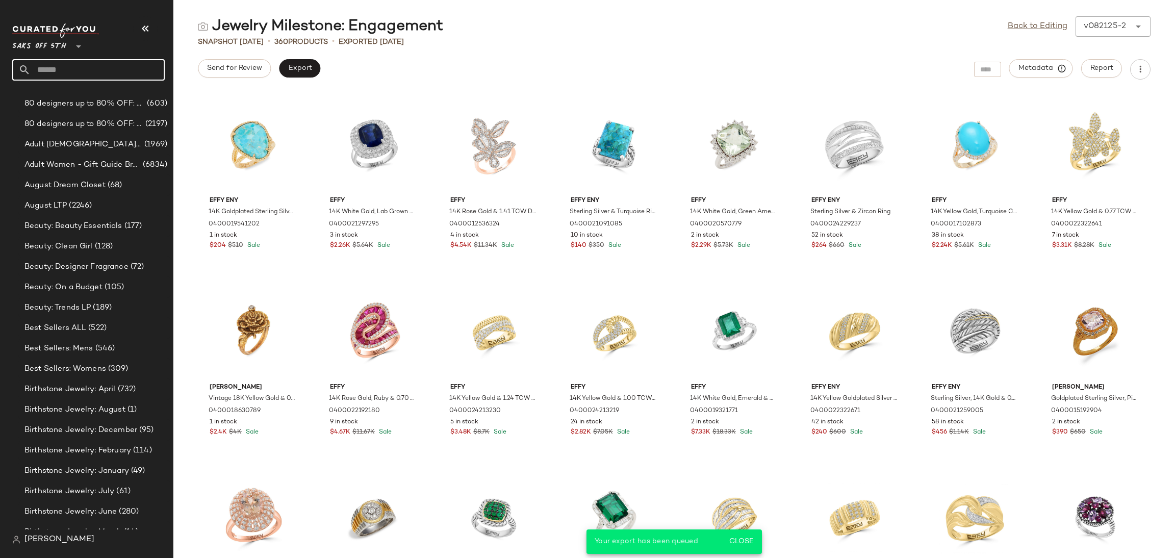
click at [105, 66] on input "text" at bounding box center [98, 69] width 134 height 21
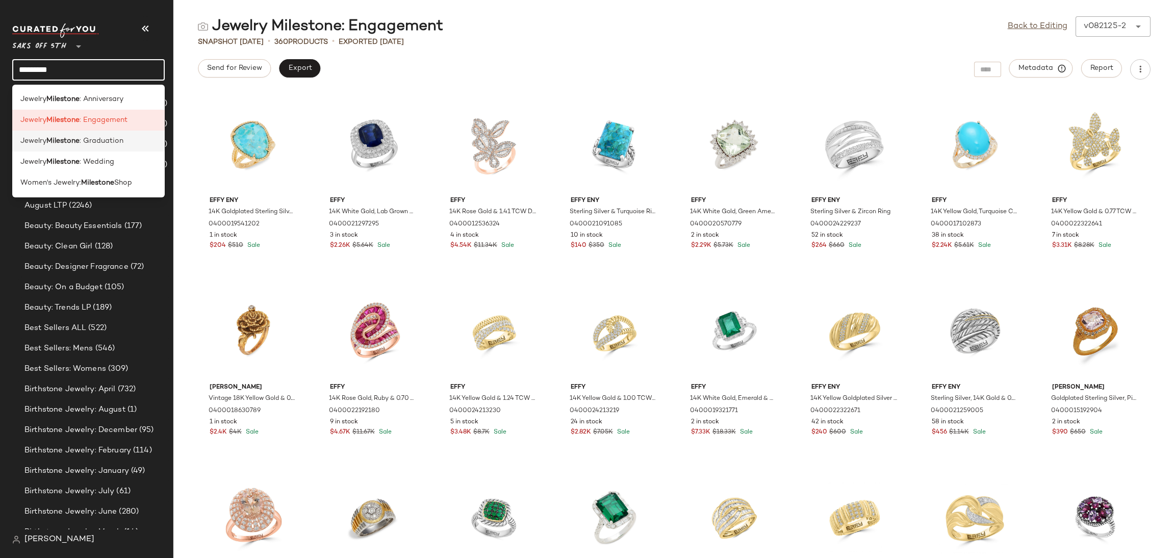
type input "*********"
click at [105, 145] on span ": Graduation" at bounding box center [102, 141] width 44 height 11
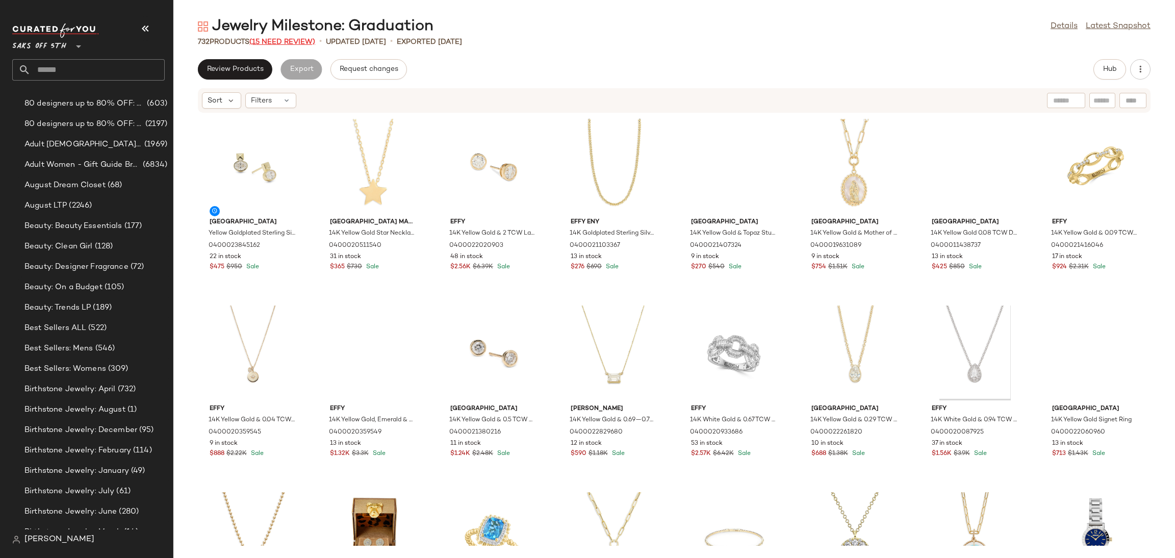
click at [299, 43] on span "(15 Need Review)" at bounding box center [282, 42] width 66 height 8
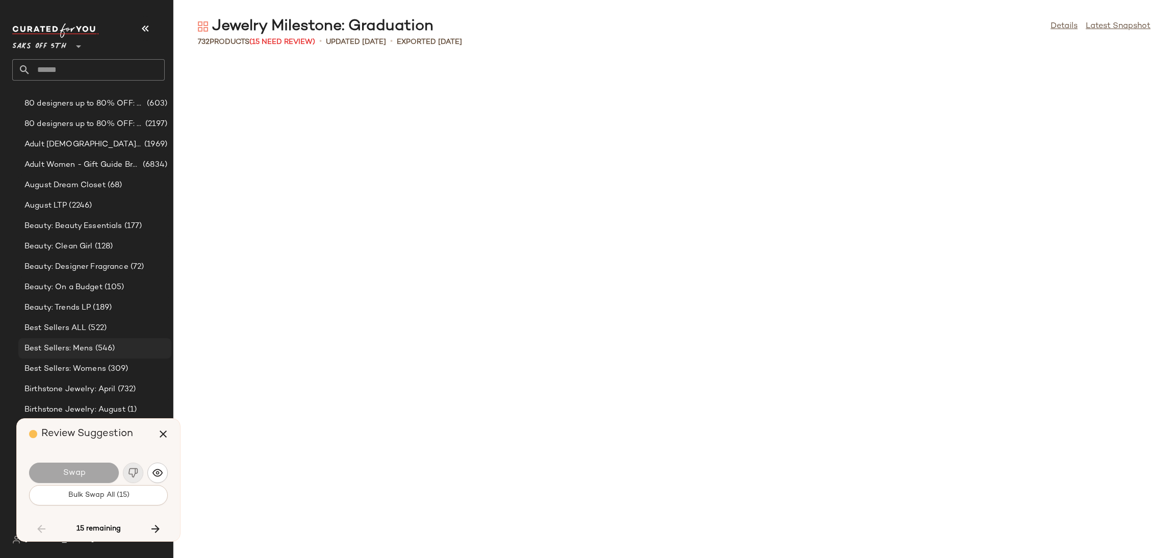
scroll to position [3920, 0]
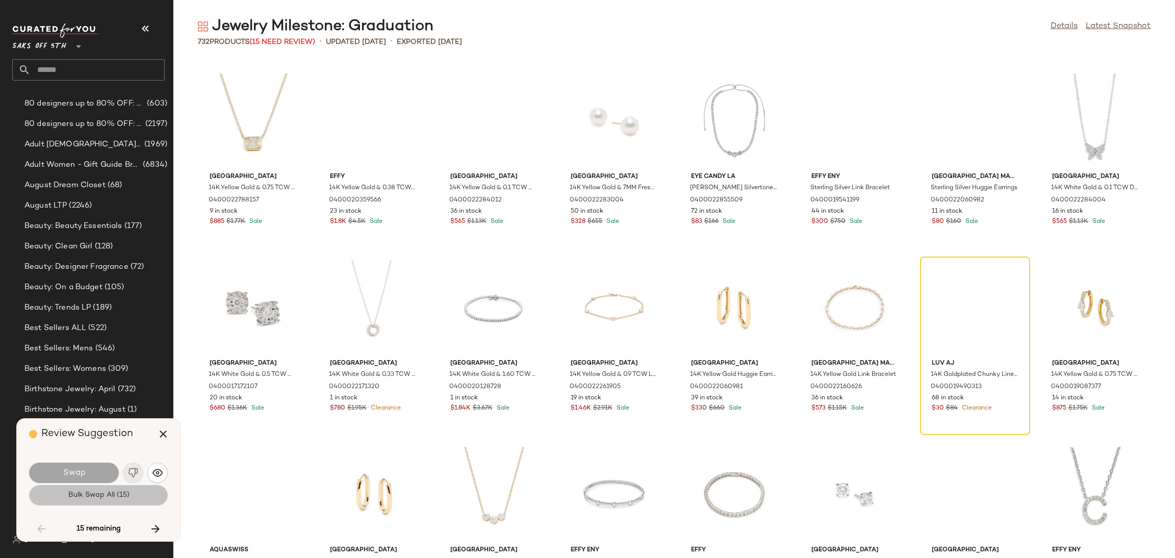
click at [76, 496] on span "Bulk Swap All (15)" at bounding box center [98, 495] width 62 height 8
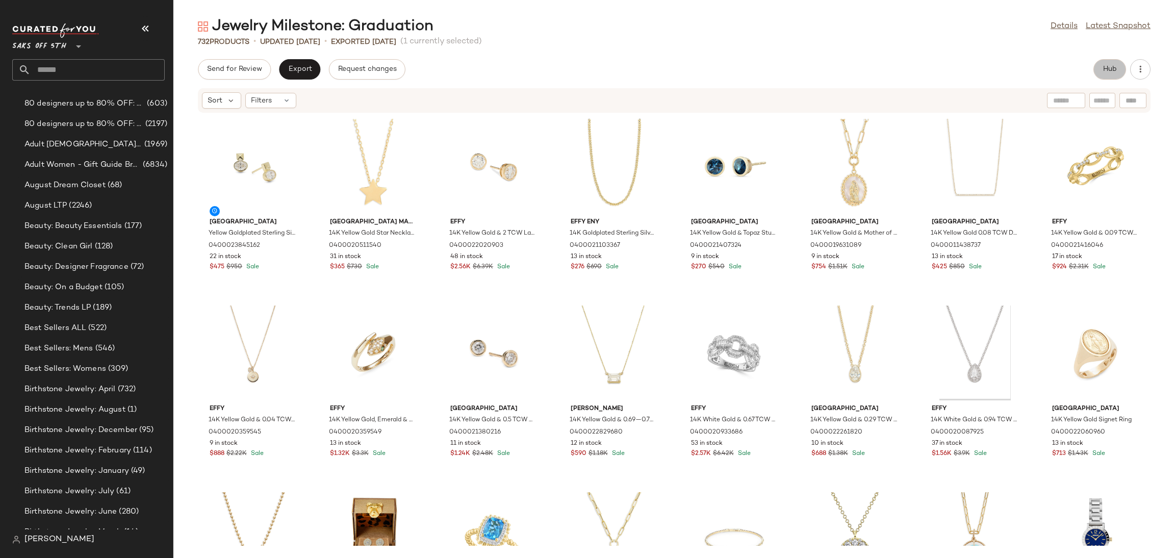
click at [1105, 61] on button "Hub" at bounding box center [1110, 69] width 33 height 20
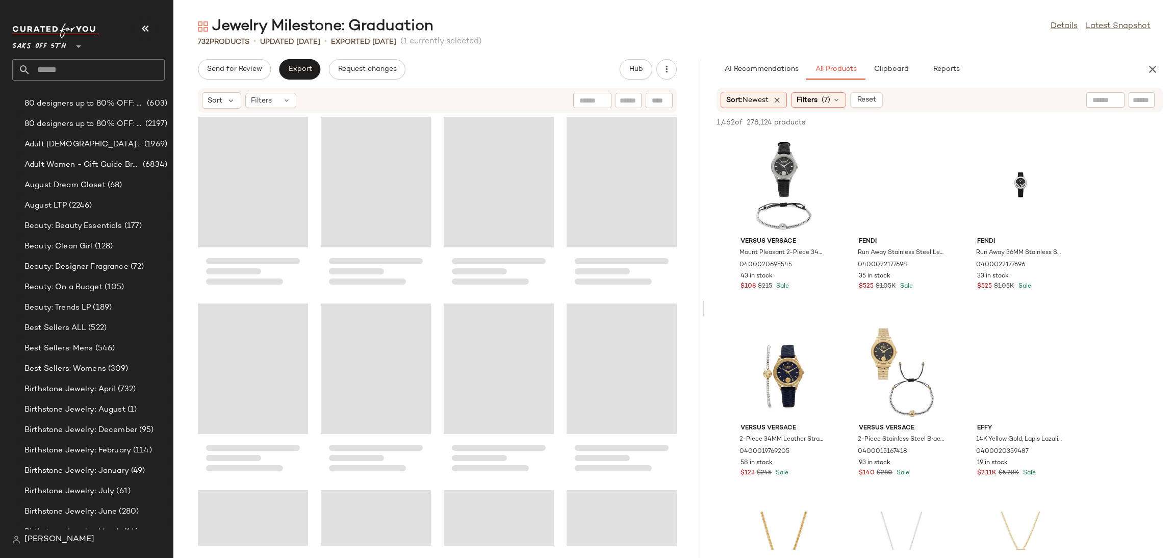
drag, startPoint x: 673, startPoint y: 309, endPoint x: 705, endPoint y: 309, distance: 31.6
click at [705, 309] on div "Jewelry Milestone: Graduation Details Latest Snapshot 732 Products • updated Au…" at bounding box center [674, 287] width 1002 height 542
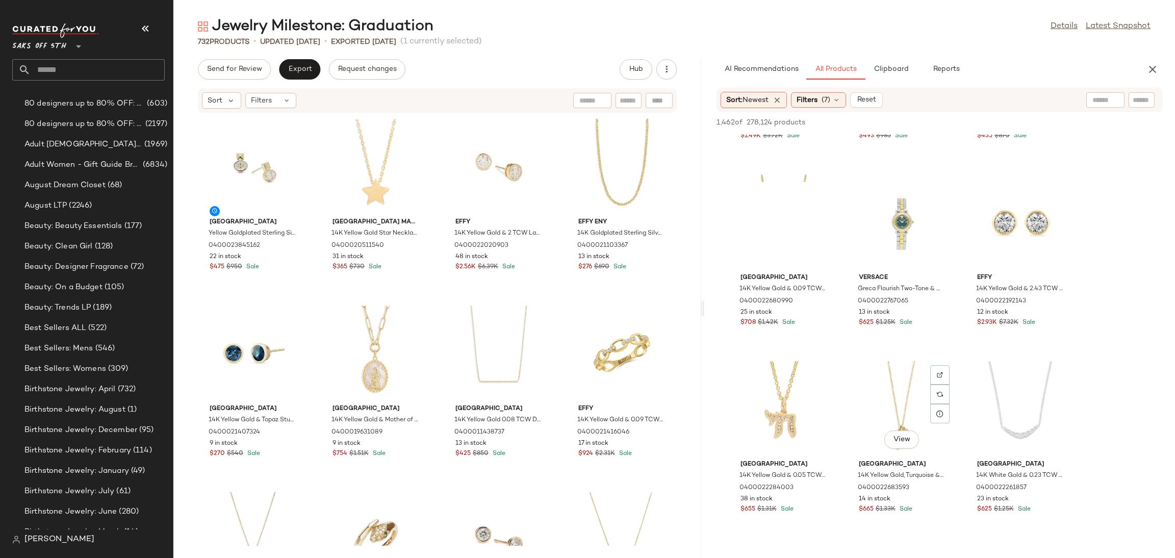
scroll to position [1458, 0]
click at [985, 216] on div "View" at bounding box center [1020, 220] width 103 height 95
click at [768, 216] on div "View" at bounding box center [784, 220] width 103 height 95
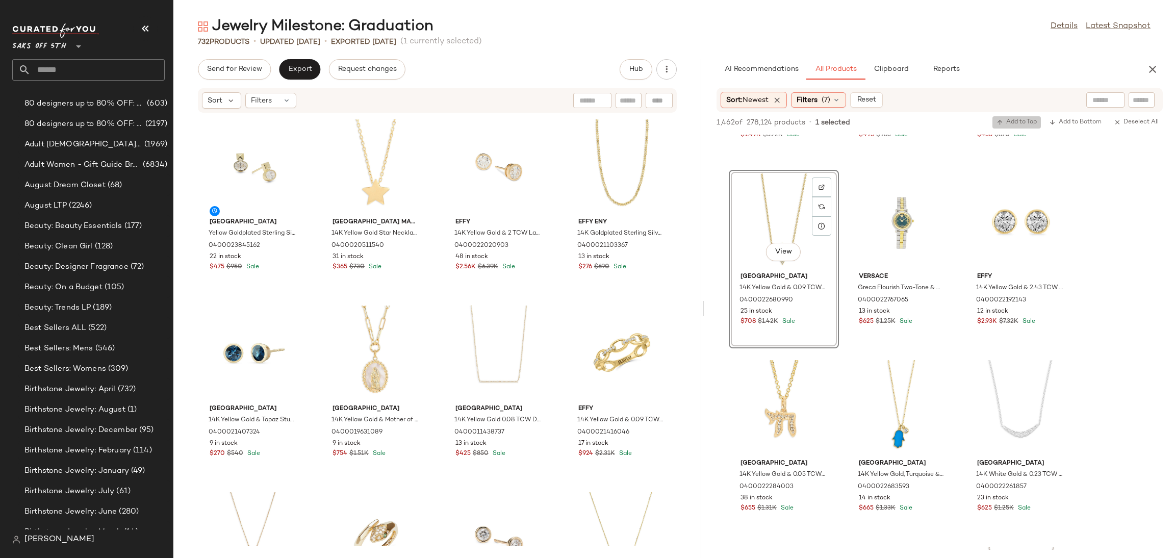
click at [1018, 127] on button "Add to Top" at bounding box center [1017, 122] width 48 height 12
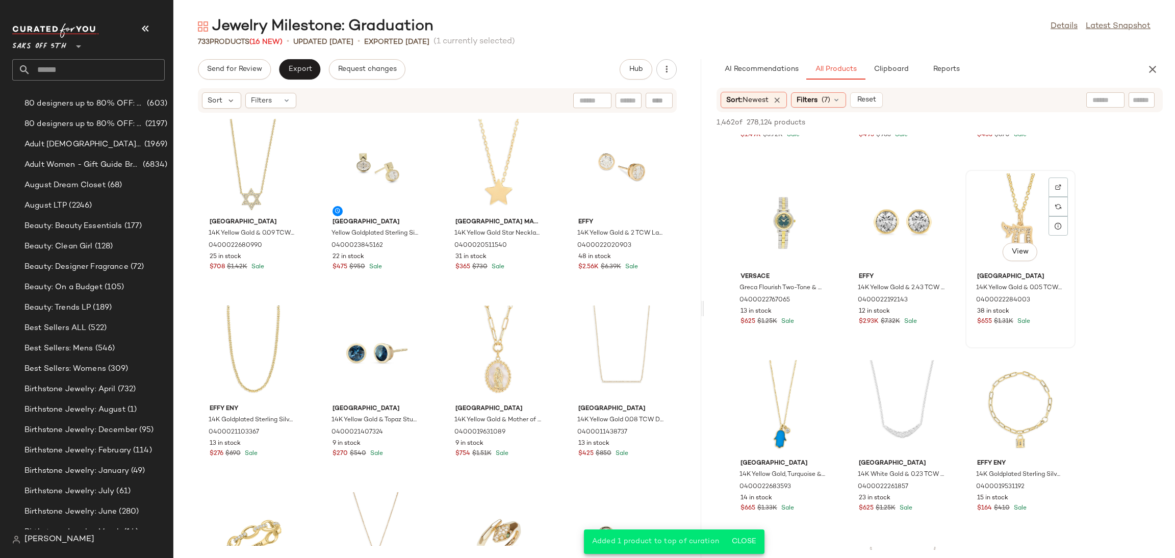
click at [1003, 215] on div "View" at bounding box center [1020, 220] width 103 height 95
click at [908, 212] on div "View" at bounding box center [902, 220] width 103 height 95
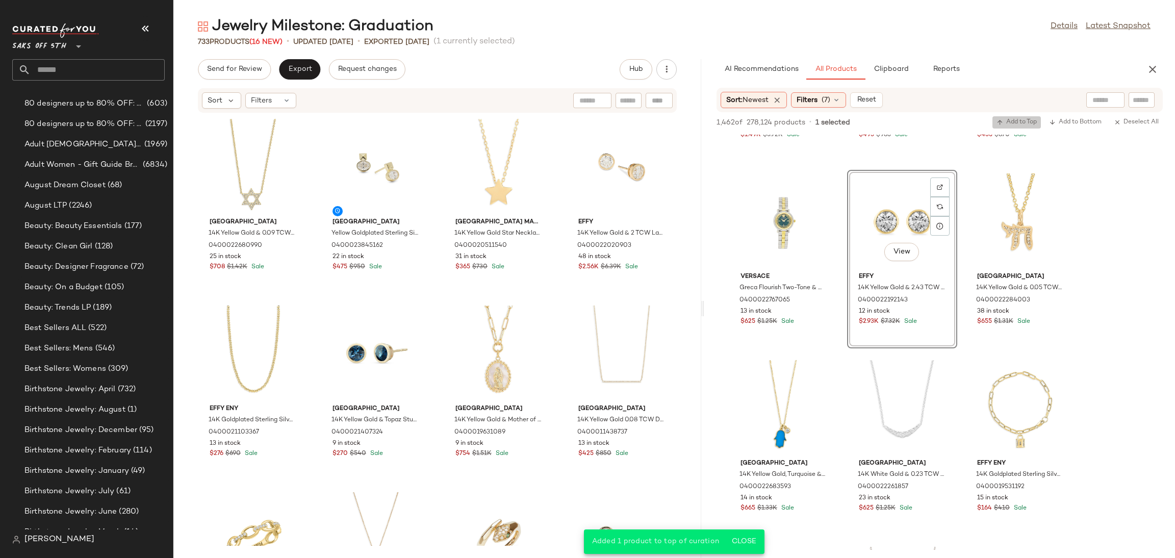
click at [1011, 120] on span "Add to Top" at bounding box center [1017, 122] width 40 height 7
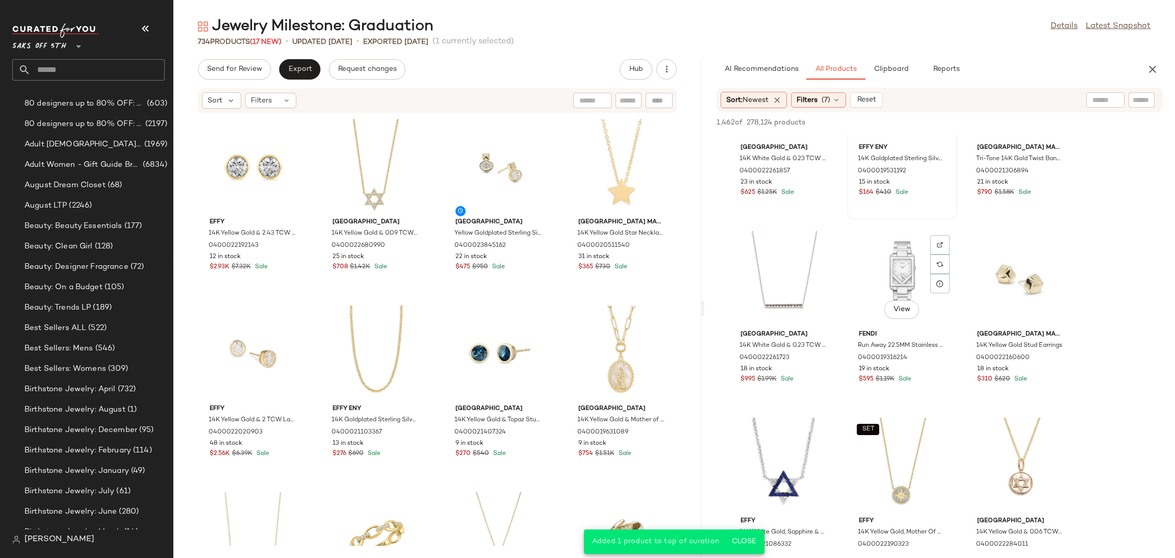
scroll to position [1777, 0]
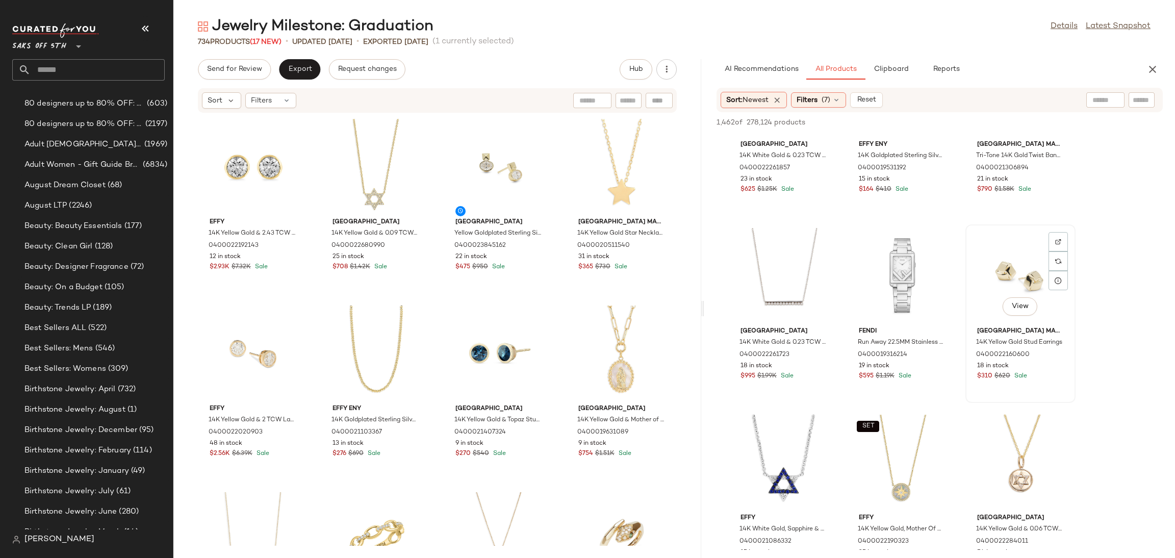
click at [1035, 270] on div "View" at bounding box center [1020, 275] width 103 height 95
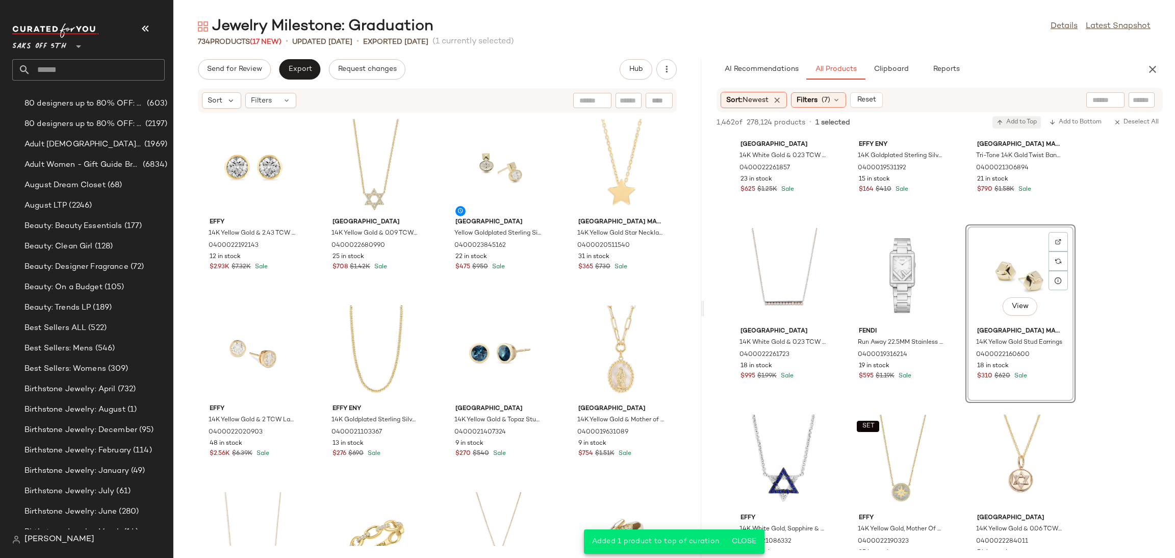
click at [1018, 122] on span "Add to Top" at bounding box center [1017, 122] width 40 height 7
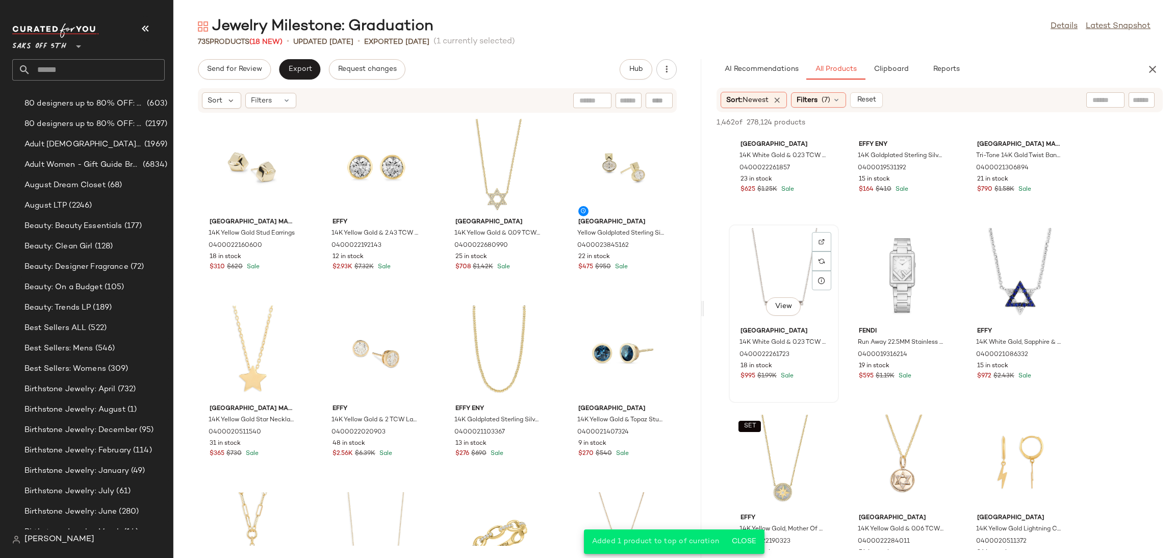
click at [791, 276] on div "View" at bounding box center [784, 275] width 103 height 95
click at [1003, 123] on span "Add to Top" at bounding box center [1017, 122] width 40 height 7
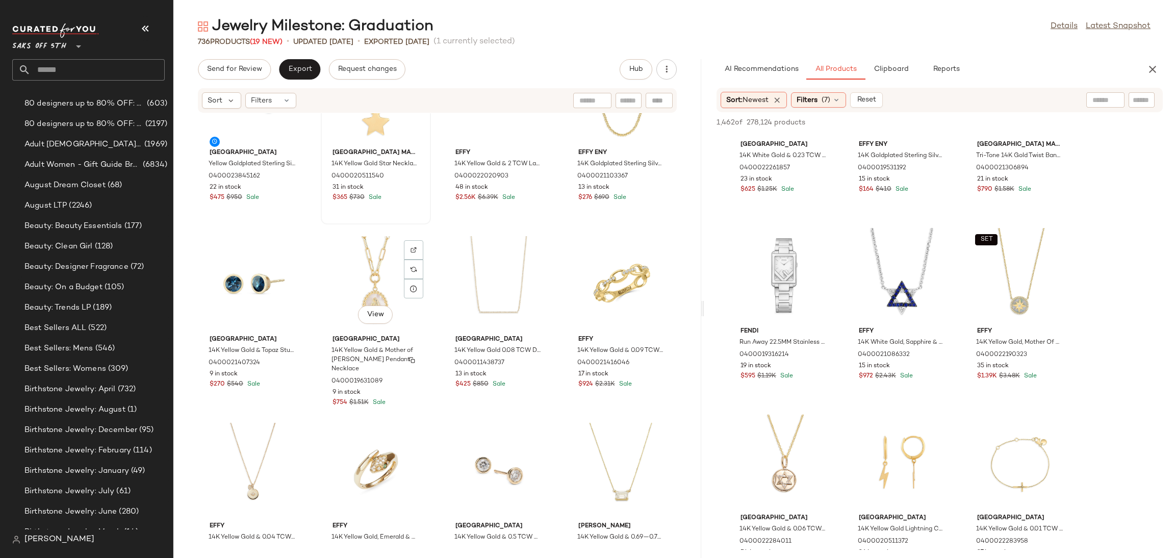
scroll to position [267, 0]
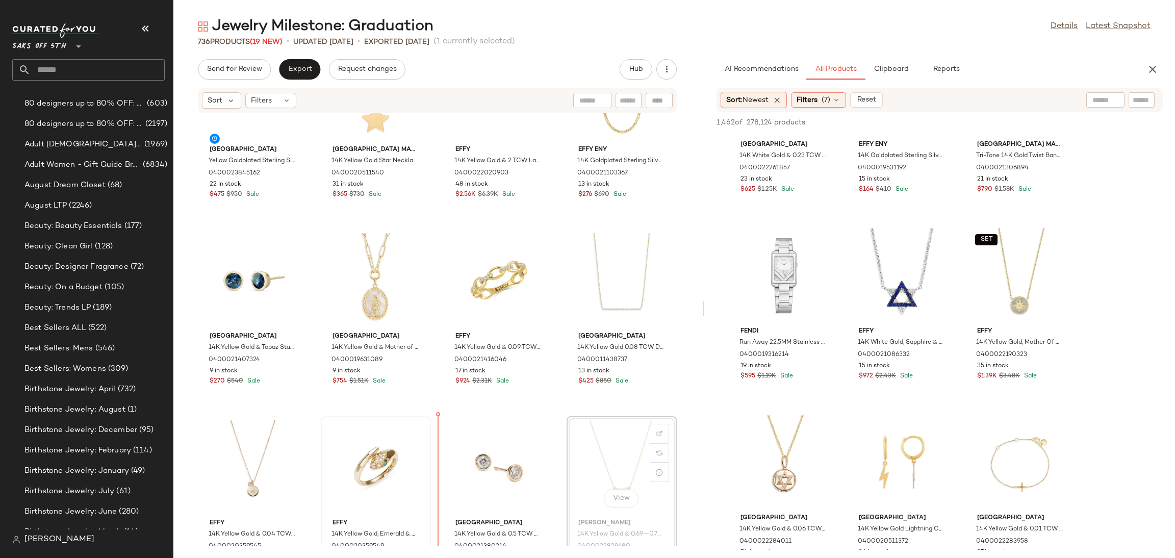
scroll to position [269, 0]
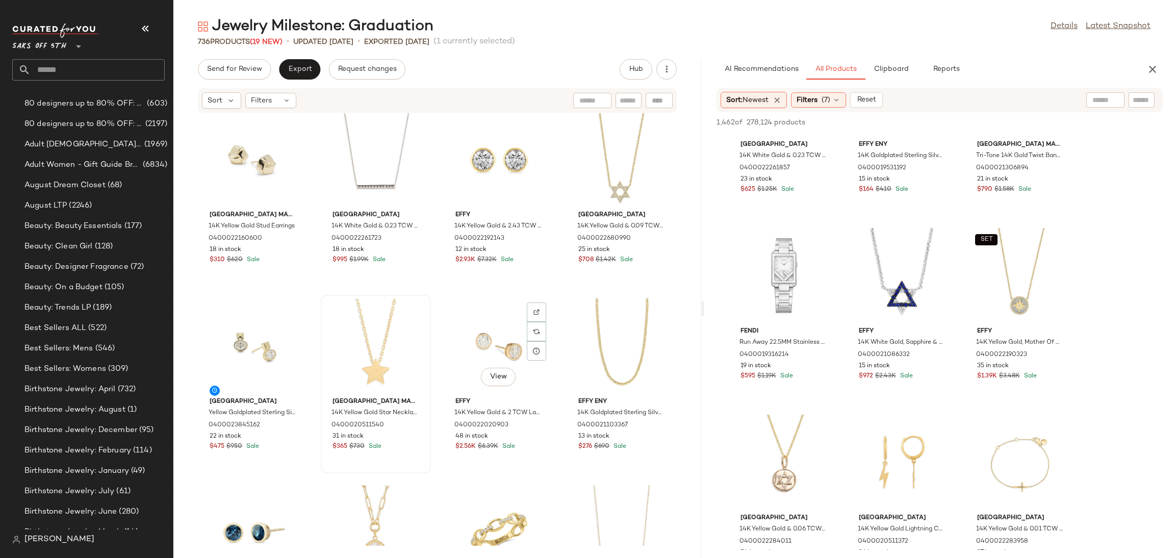
scroll to position [5, 0]
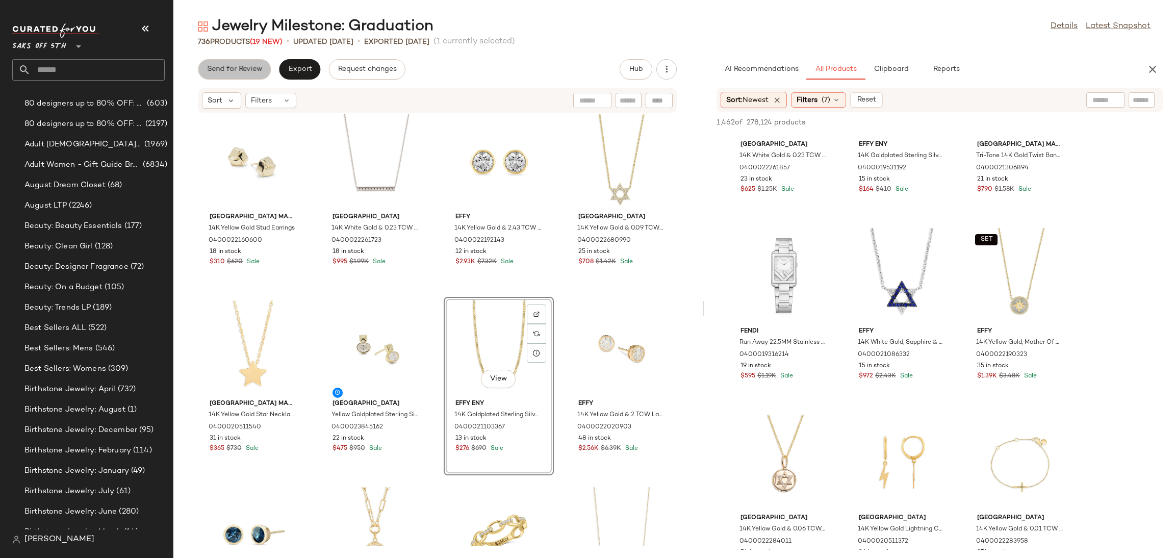
click at [252, 73] on span "Send for Review" at bounding box center [235, 69] width 56 height 8
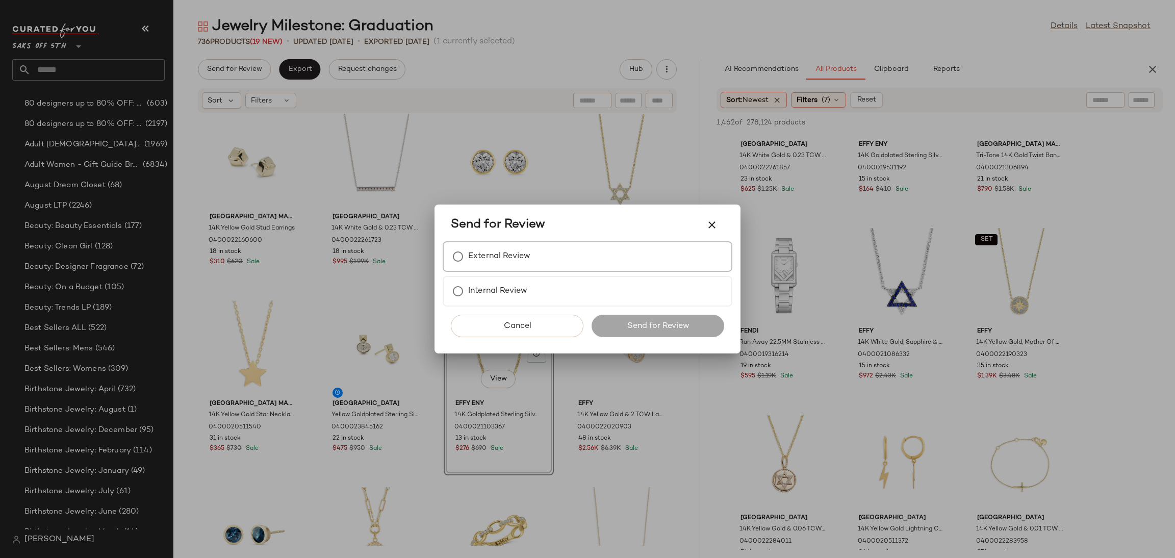
click at [480, 255] on label "External Review" at bounding box center [499, 256] width 62 height 20
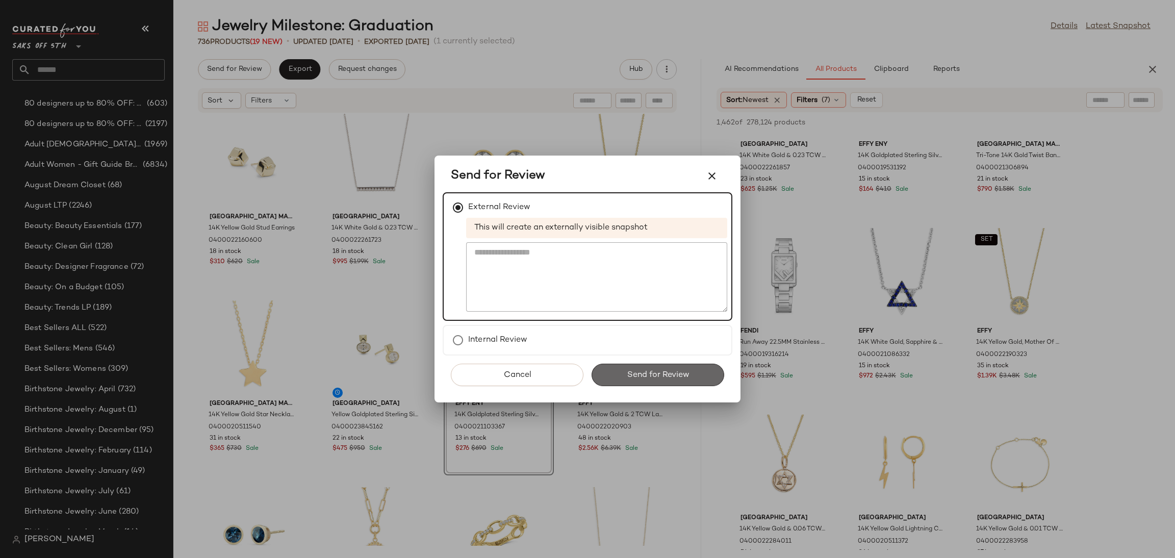
click at [630, 384] on button "Send for Review" at bounding box center [658, 375] width 133 height 22
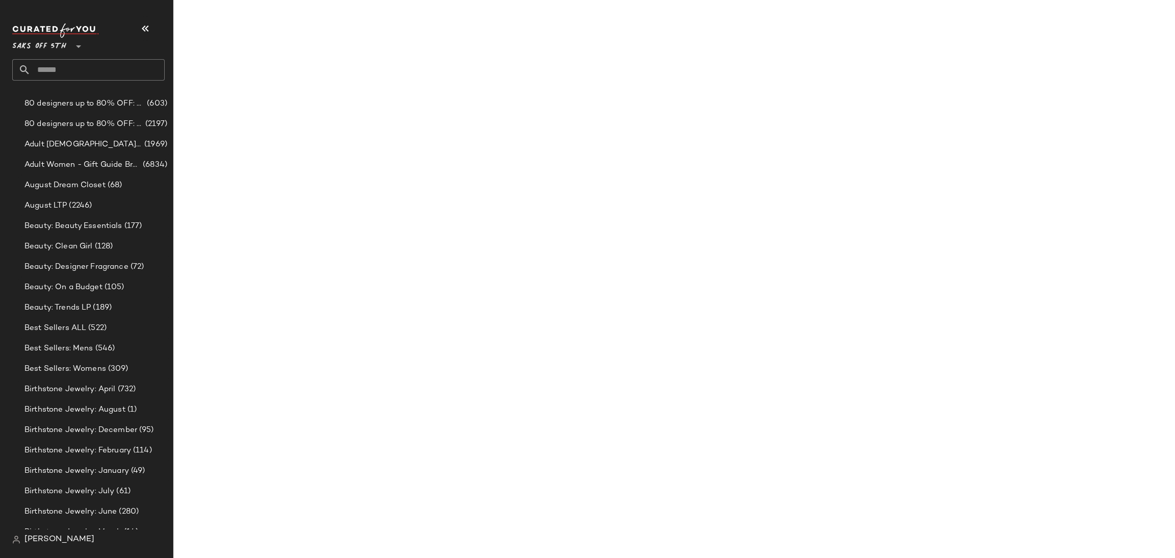
scroll to position [2524, 0]
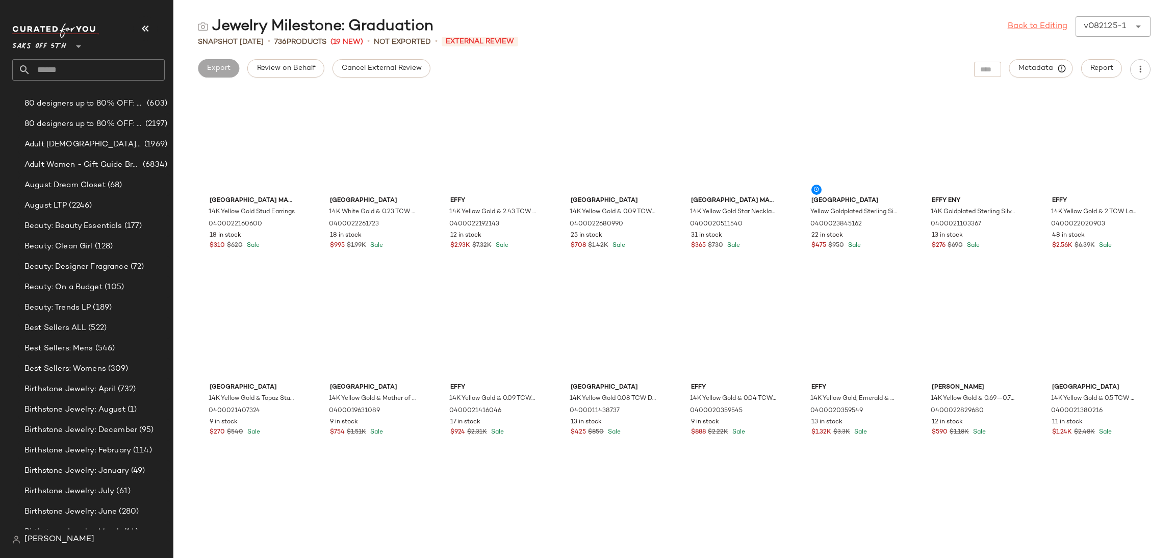
click at [1027, 25] on link "Back to Editing" at bounding box center [1038, 26] width 60 height 12
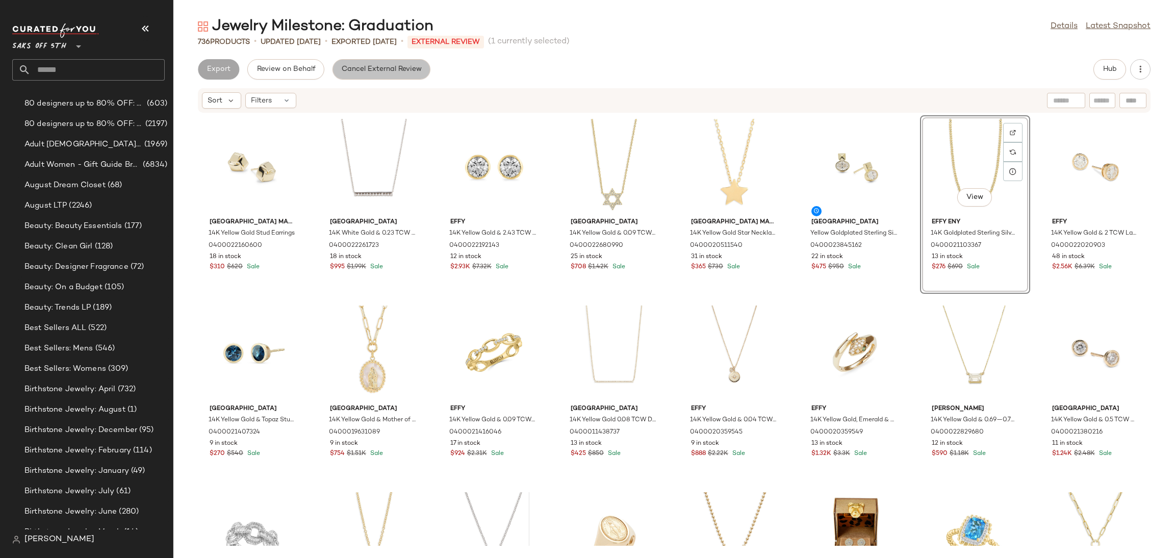
click at [395, 68] on span "Cancel External Review" at bounding box center [381, 69] width 81 height 8
click at [301, 63] on button "Export" at bounding box center [299, 69] width 41 height 20
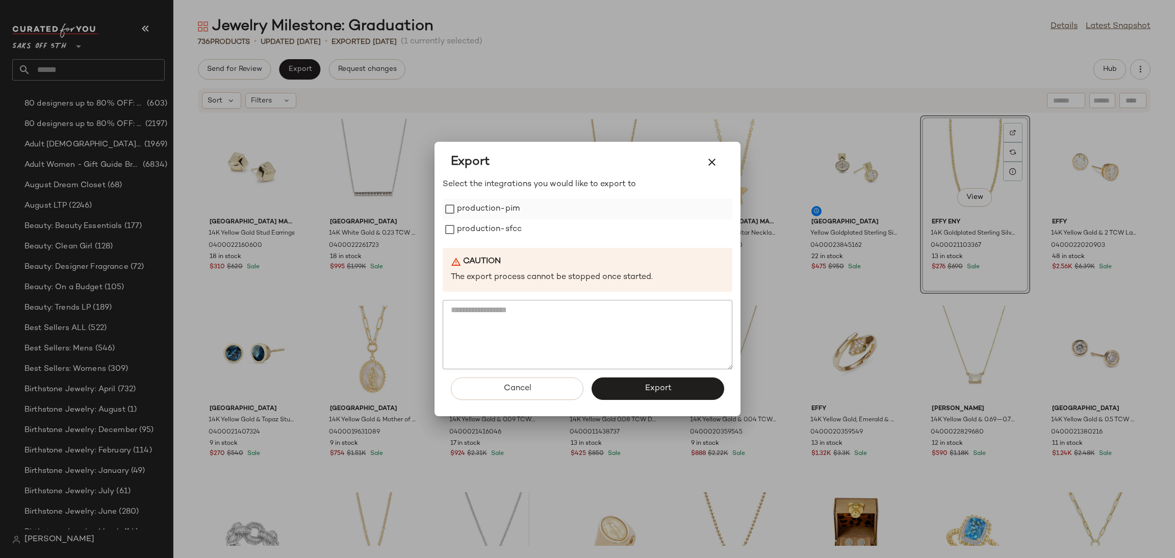
click at [473, 218] on label "production-pim" at bounding box center [488, 209] width 63 height 20
click at [476, 235] on label "production-sfcc" at bounding box center [489, 229] width 65 height 20
click at [615, 383] on button "Export" at bounding box center [658, 389] width 133 height 22
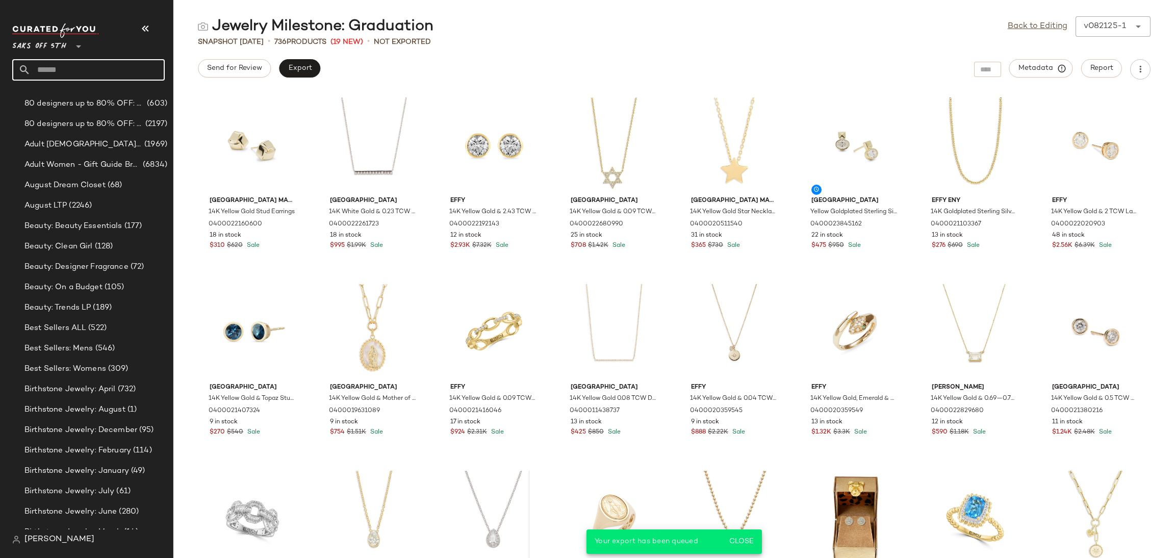
click at [120, 74] on input "text" at bounding box center [98, 69] width 134 height 21
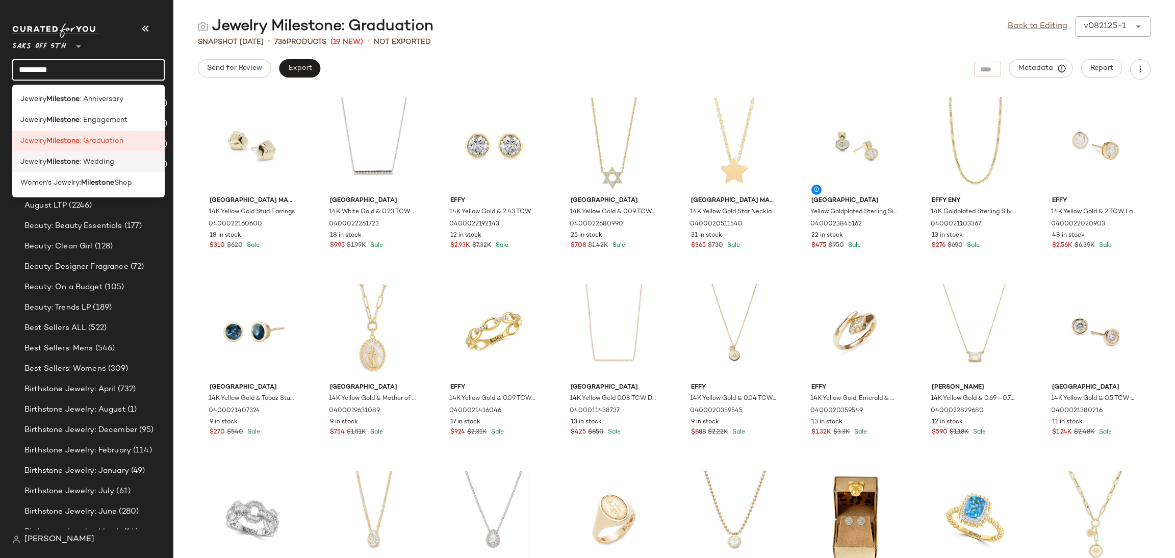
type input "*********"
click at [100, 163] on span ": Wedding" at bounding box center [97, 162] width 35 height 11
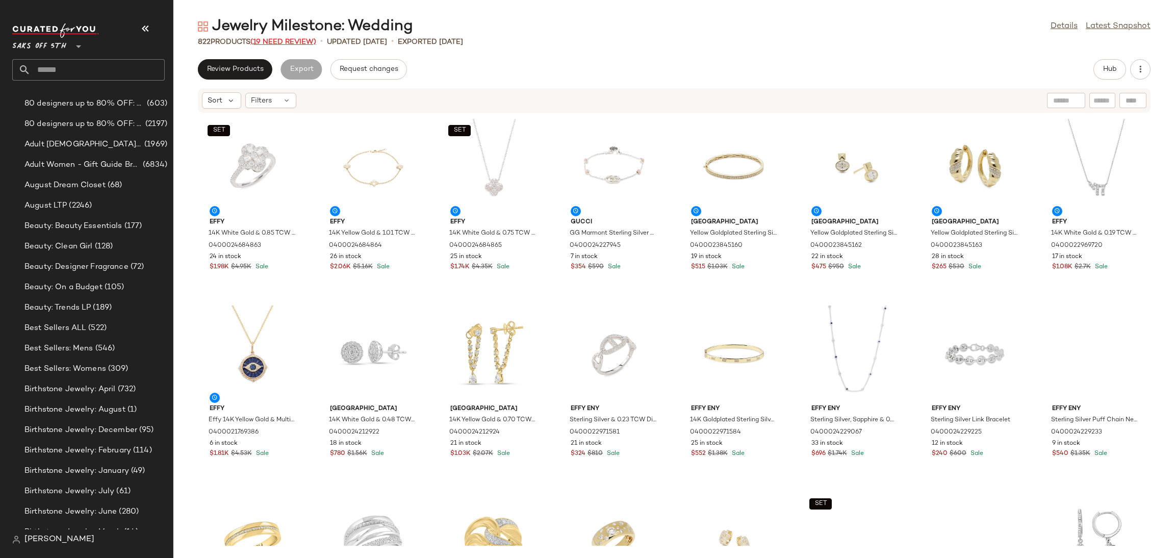
click at [301, 44] on span "(19 Need Review)" at bounding box center [283, 42] width 66 height 8
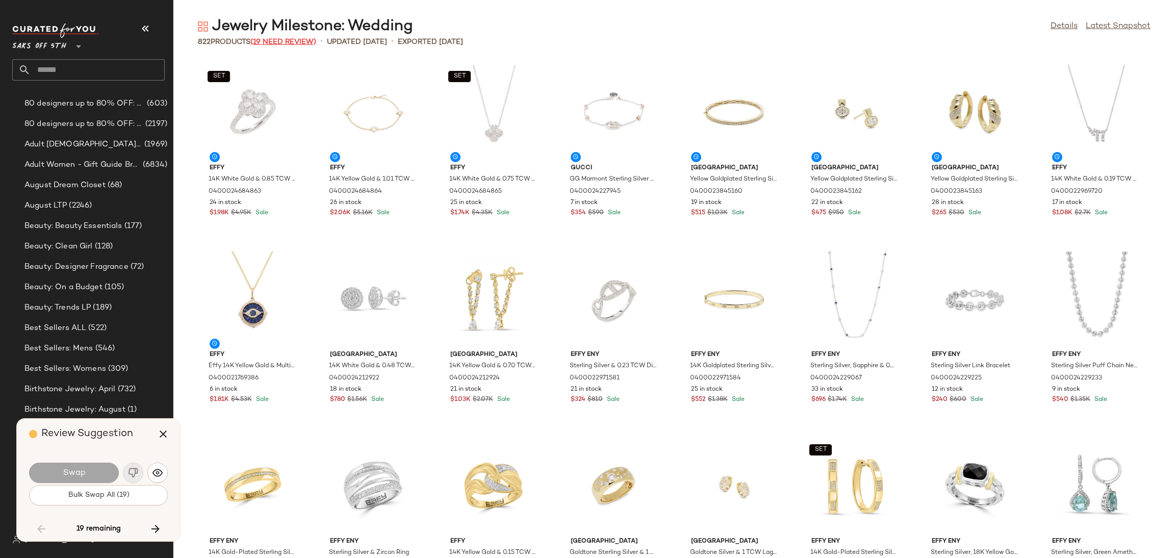
scroll to position [4294, 0]
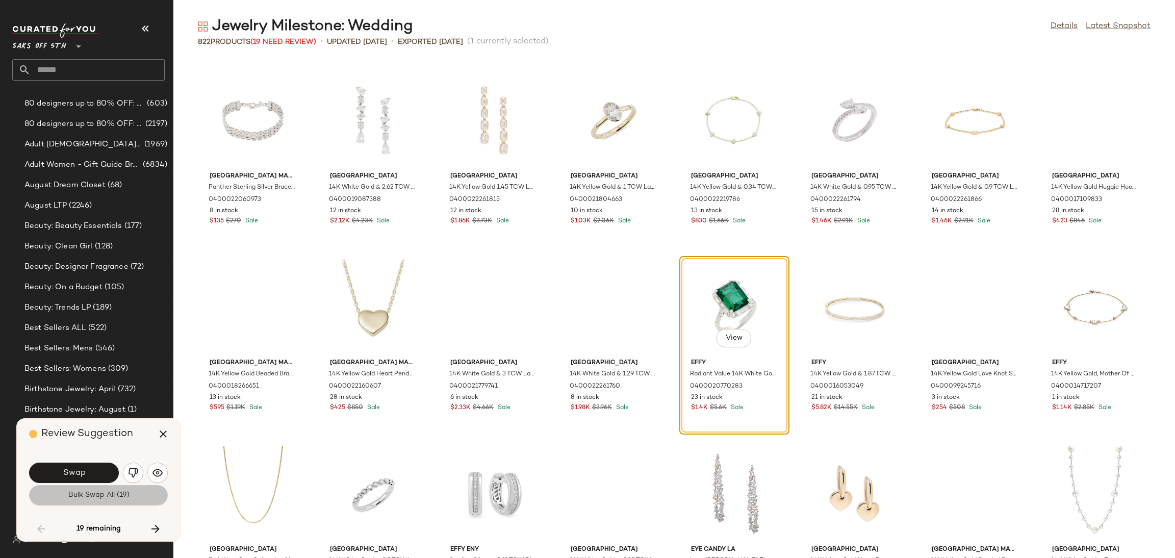
click at [144, 503] on button "Bulk Swap All (19)" at bounding box center [98, 495] width 139 height 20
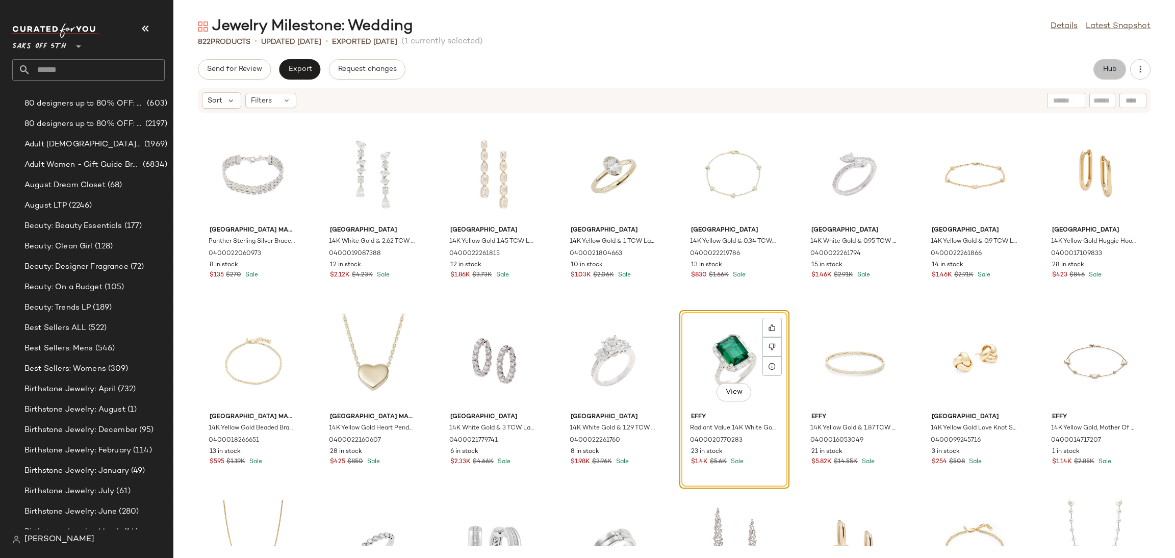
click at [1109, 63] on button "Hub" at bounding box center [1110, 69] width 33 height 20
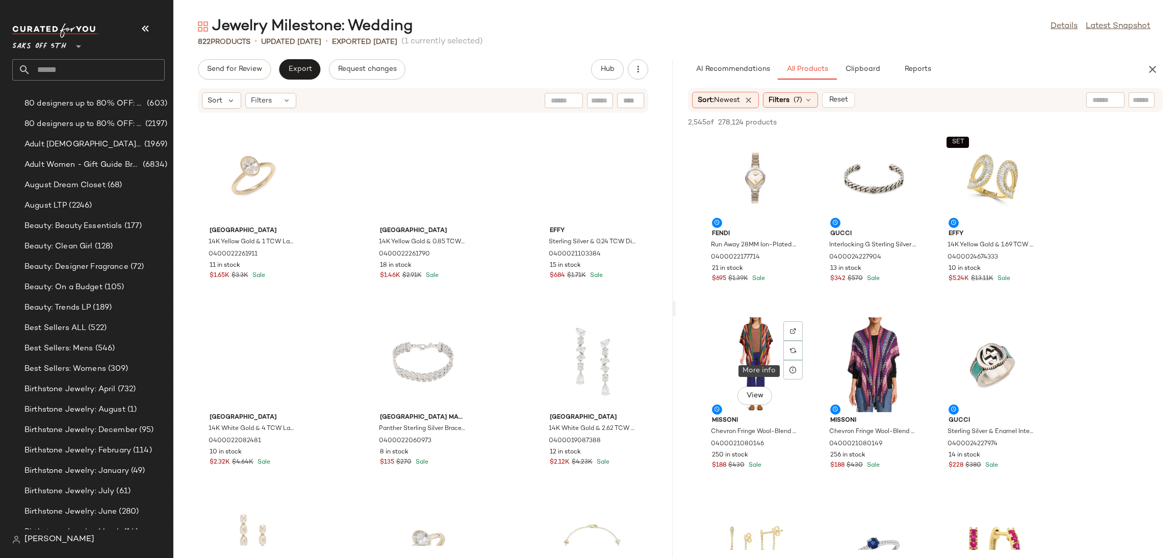
scroll to position [568, 0]
click at [739, 166] on div "View" at bounding box center [755, 177] width 103 height 95
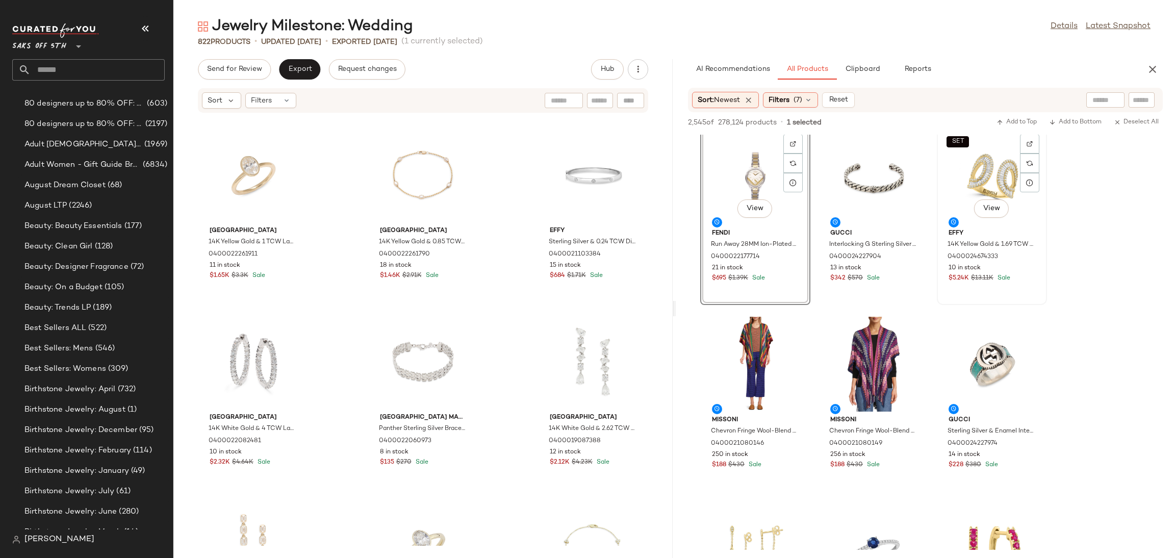
click at [990, 171] on div "SET View" at bounding box center [992, 177] width 103 height 95
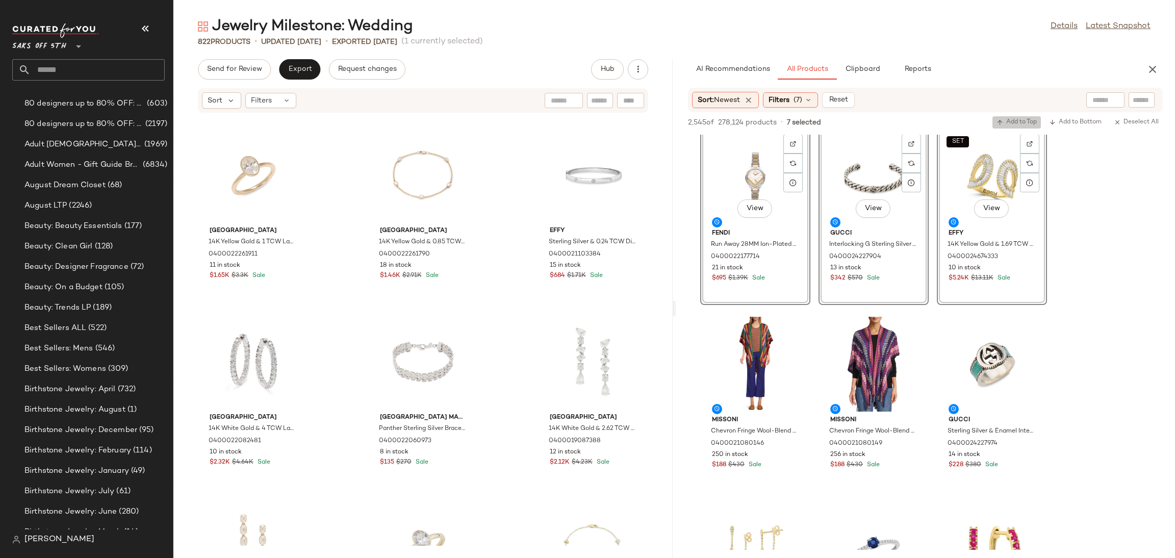
click at [1018, 122] on span "Add to Top" at bounding box center [1017, 122] width 40 height 7
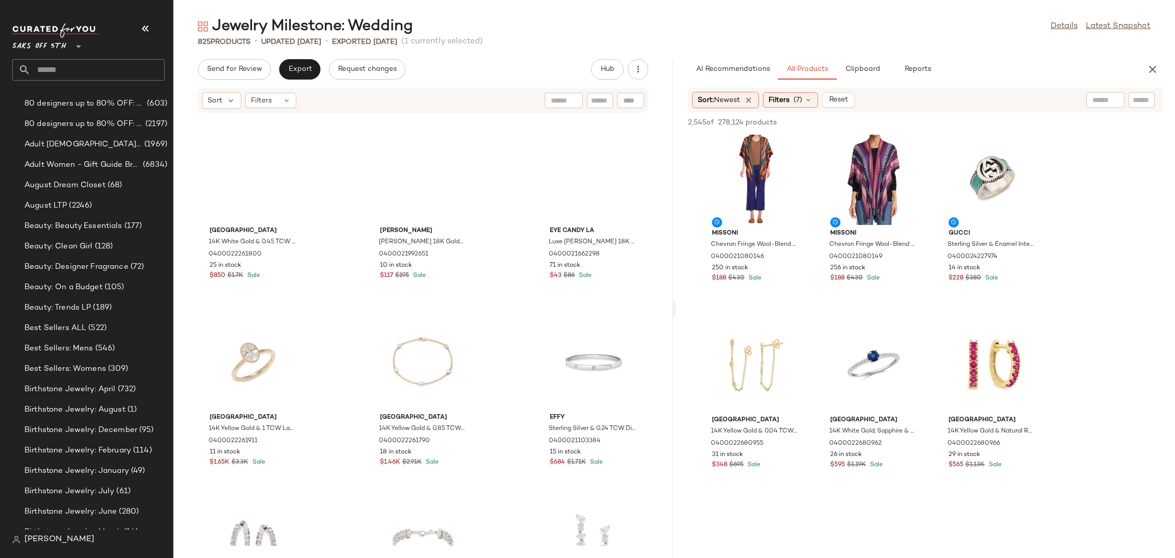
scroll to position [382, 0]
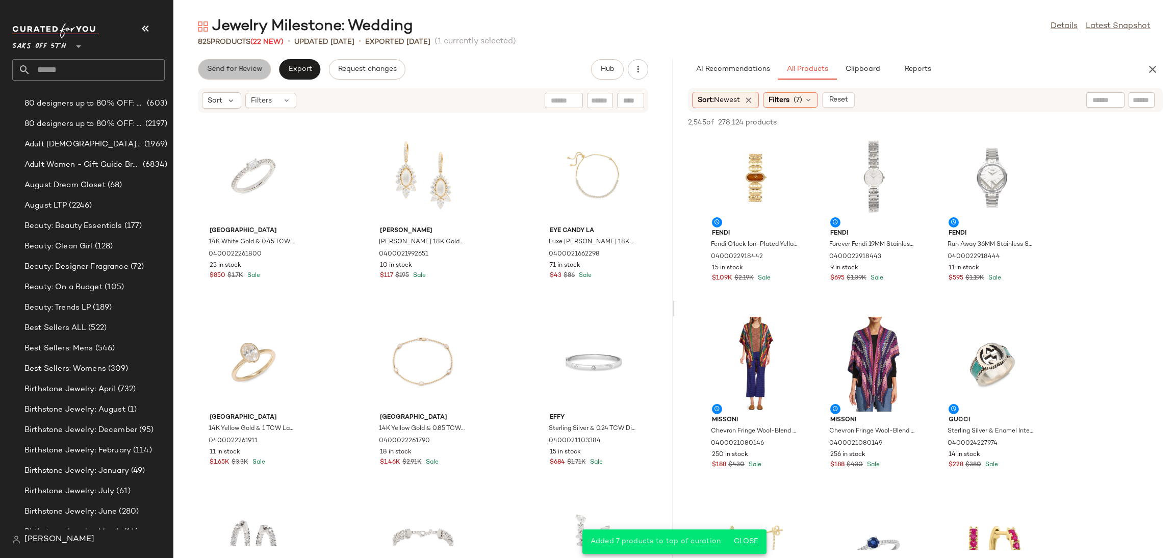
click at [232, 77] on button "Send for Review" at bounding box center [234, 69] width 73 height 20
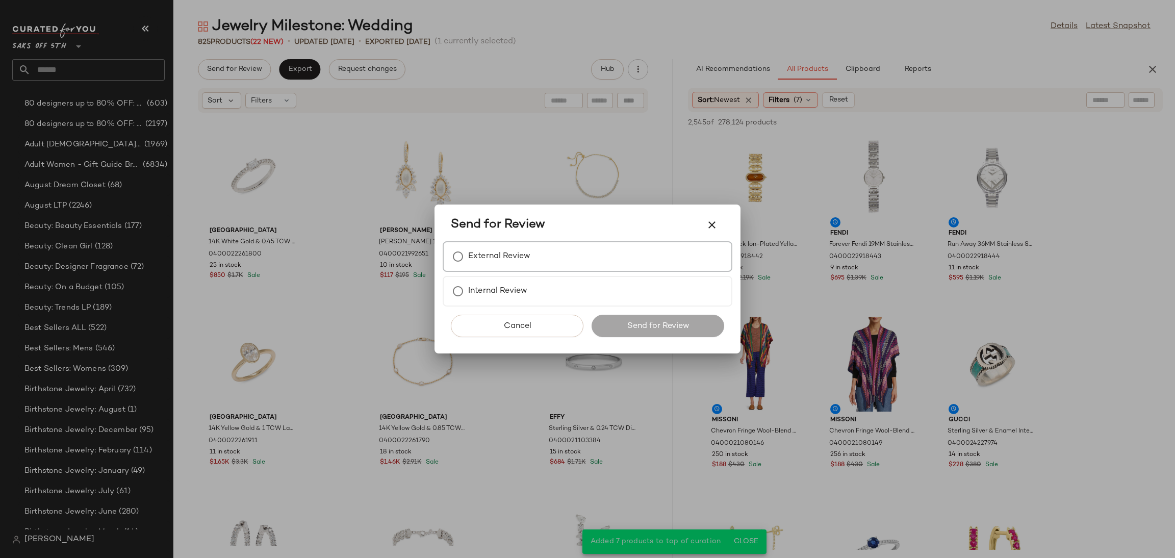
click at [469, 266] on label "External Review" at bounding box center [499, 256] width 62 height 20
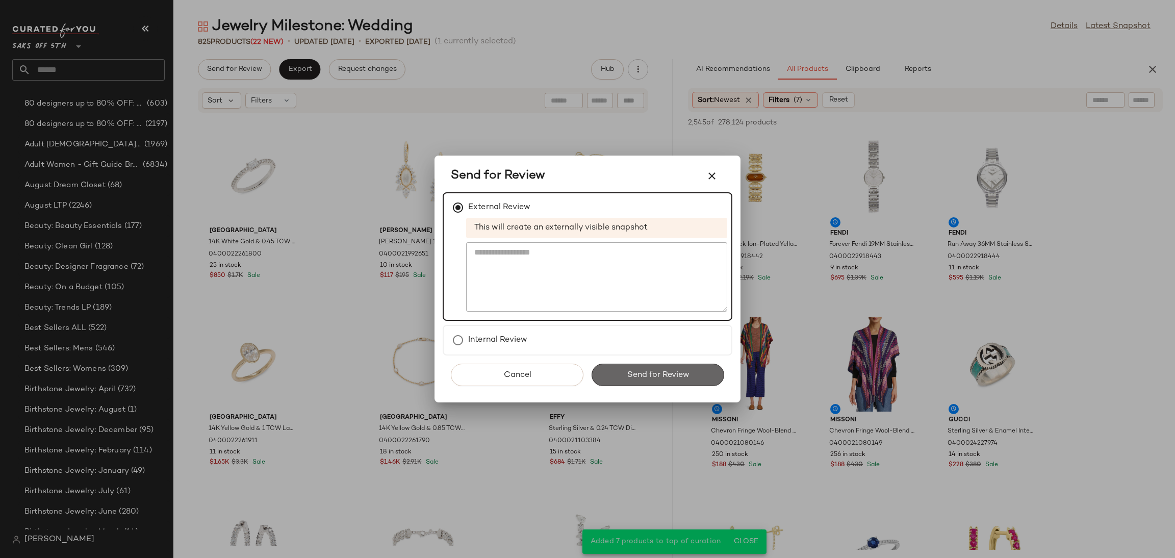
click at [620, 370] on button "Send for Review" at bounding box center [658, 375] width 133 height 22
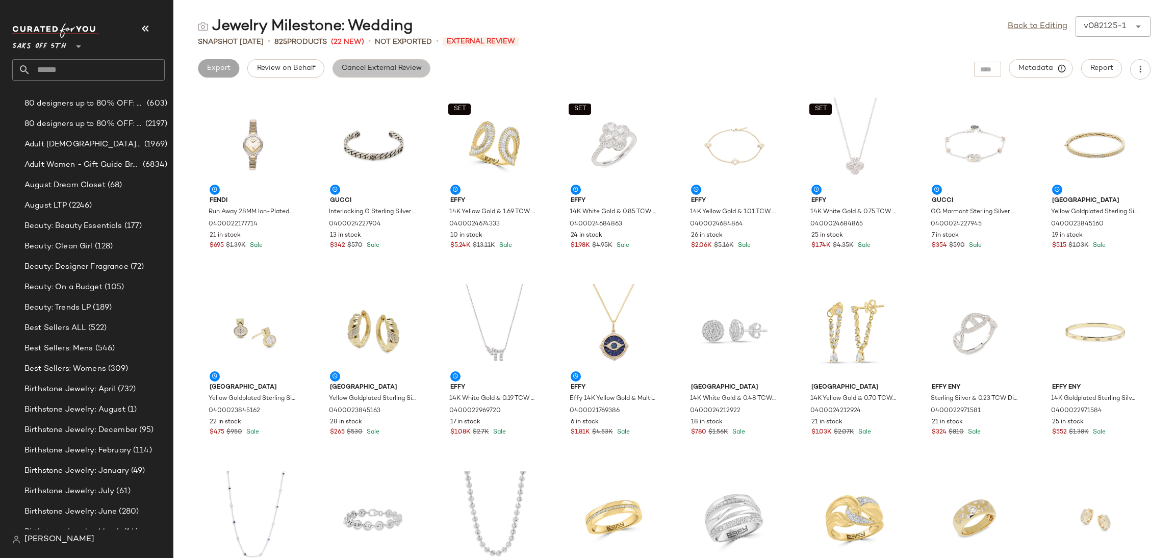
click at [388, 67] on span "Cancel External Review" at bounding box center [381, 68] width 81 height 8
click at [1040, 32] on link "Back to Editing" at bounding box center [1038, 26] width 60 height 12
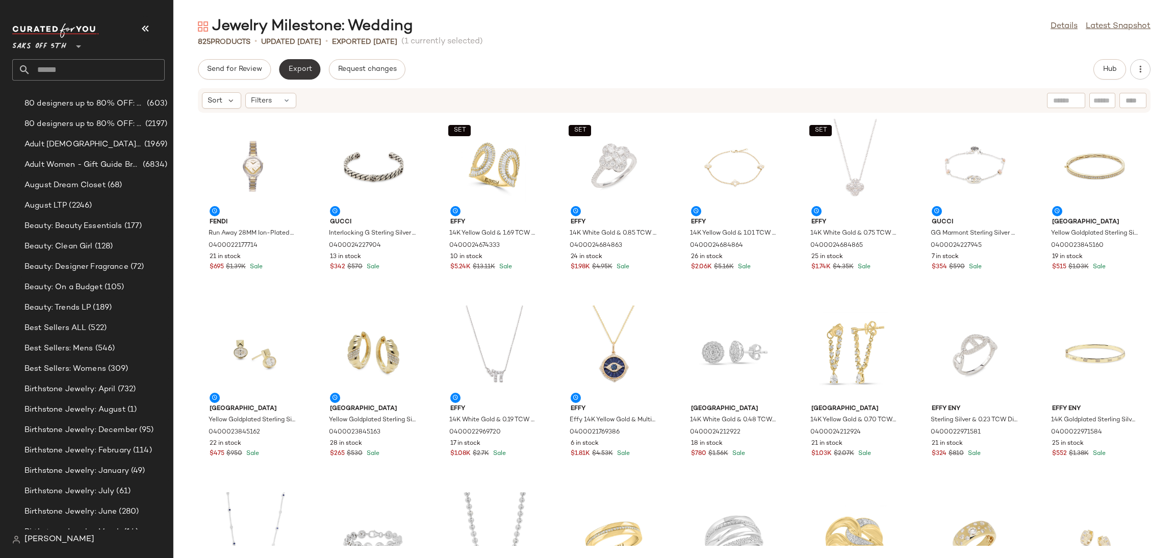
click at [305, 71] on span "Export" at bounding box center [300, 69] width 24 height 8
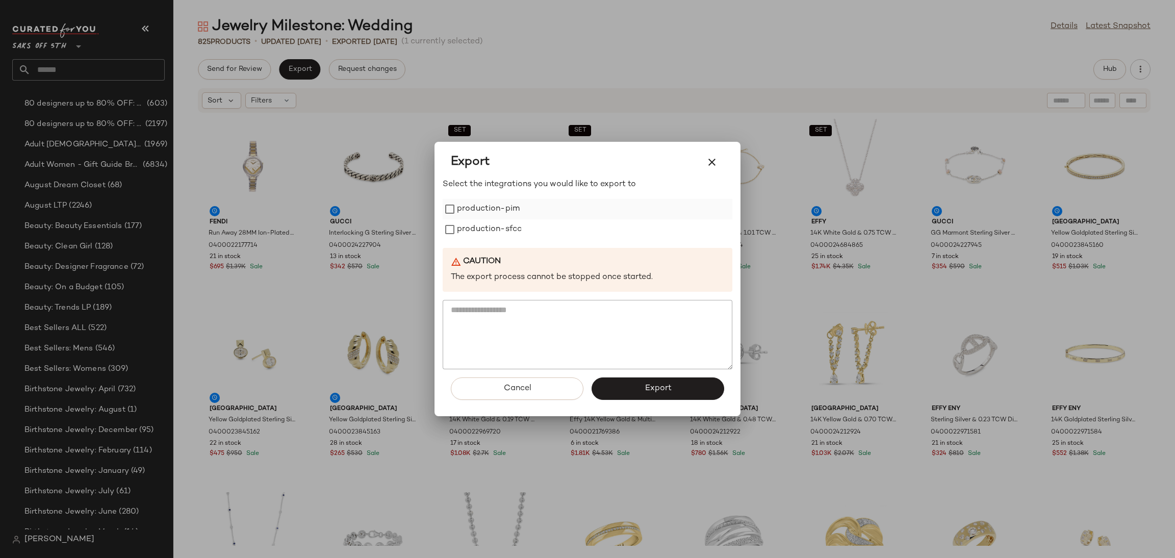
click at [466, 214] on label "production-pim" at bounding box center [488, 209] width 63 height 20
click at [475, 237] on label "production-sfcc" at bounding box center [489, 229] width 65 height 20
click at [642, 400] on div "Cancel Export" at bounding box center [588, 392] width 290 height 47
click at [666, 386] on span "Export" at bounding box center [657, 389] width 27 height 10
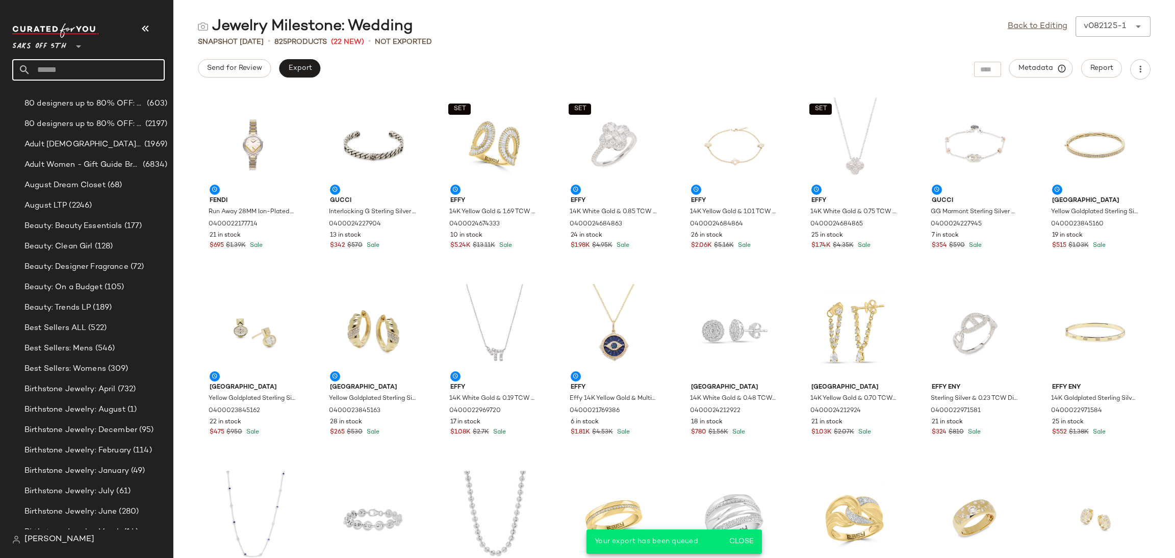
click at [157, 61] on input "text" at bounding box center [98, 69] width 134 height 21
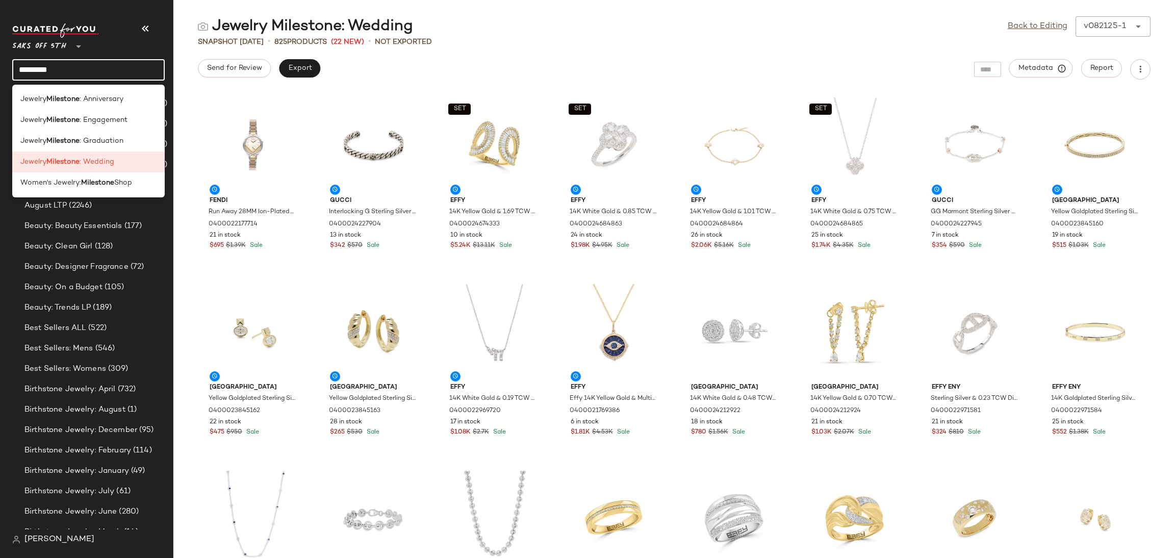
drag, startPoint x: 94, startPoint y: 74, endPoint x: 0, endPoint y: 116, distance: 102.8
click at [0, 116] on nav "Saks OFF 5TH ** ********* Dashboard All Products Global Clipboards (15) 2024 Ho…" at bounding box center [86, 279] width 173 height 558
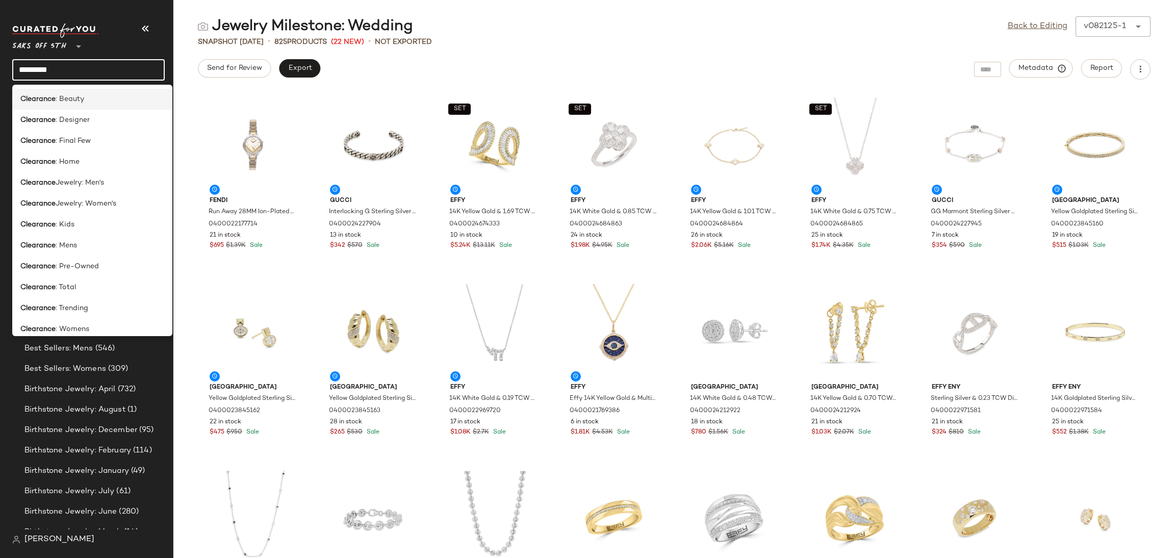
type input "*********"
click at [60, 131] on div "Clearance : Beauty" at bounding box center [92, 141] width 160 height 21
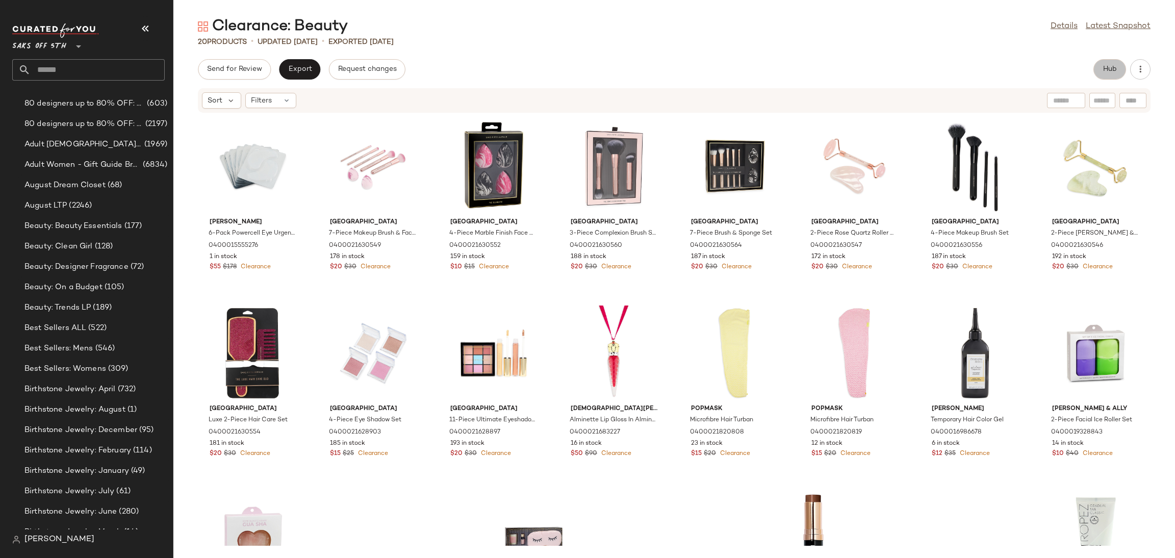
click at [1100, 66] on button "Hub" at bounding box center [1110, 69] width 33 height 20
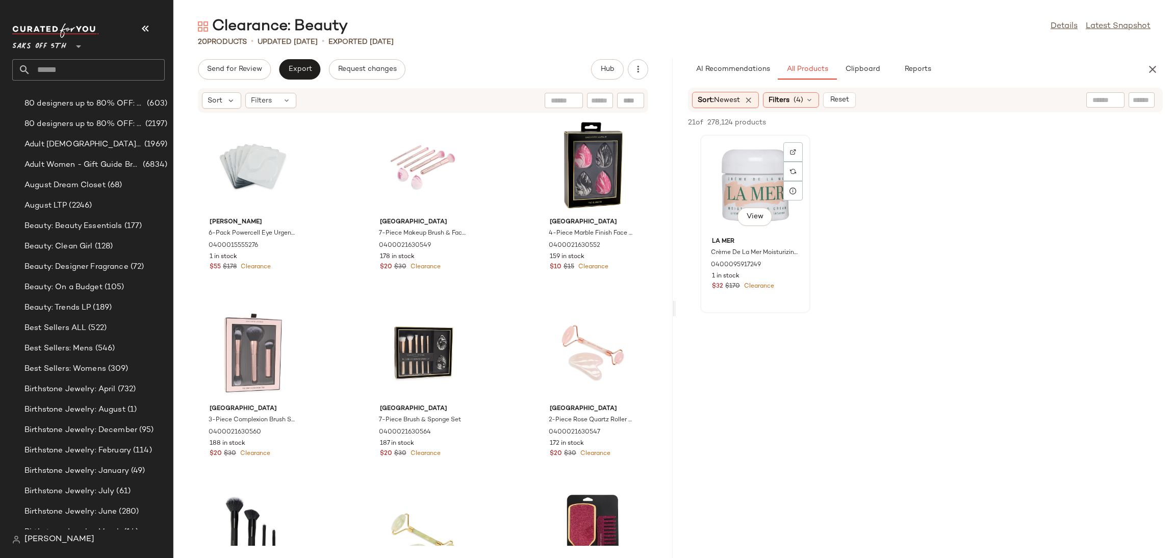
click at [753, 144] on div "View" at bounding box center [755, 185] width 103 height 95
click at [1017, 121] on span "Add to Top" at bounding box center [1017, 122] width 40 height 7
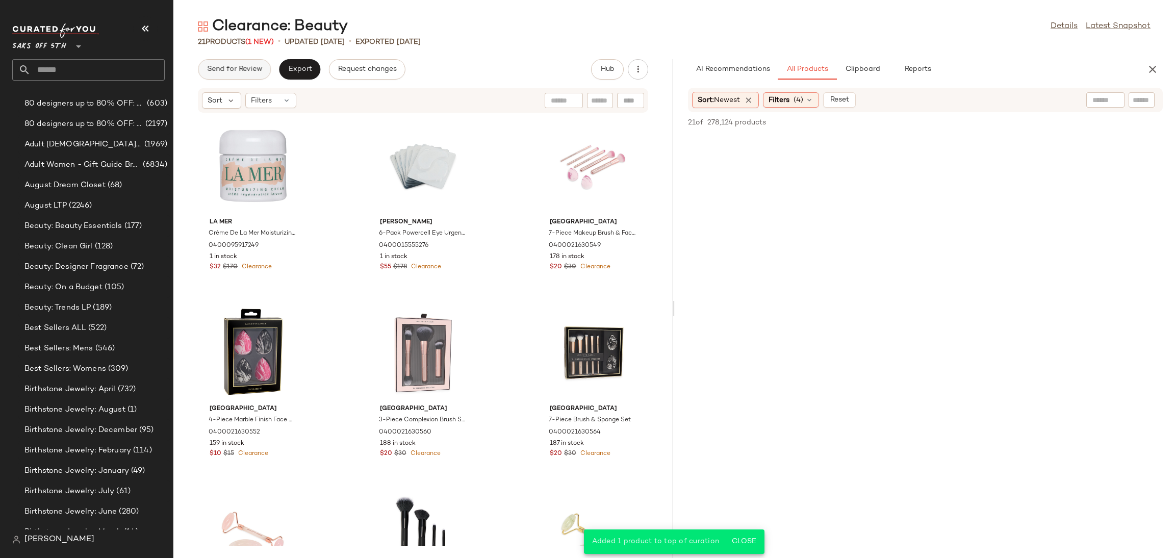
click at [244, 65] on span "Send for Review" at bounding box center [235, 69] width 56 height 8
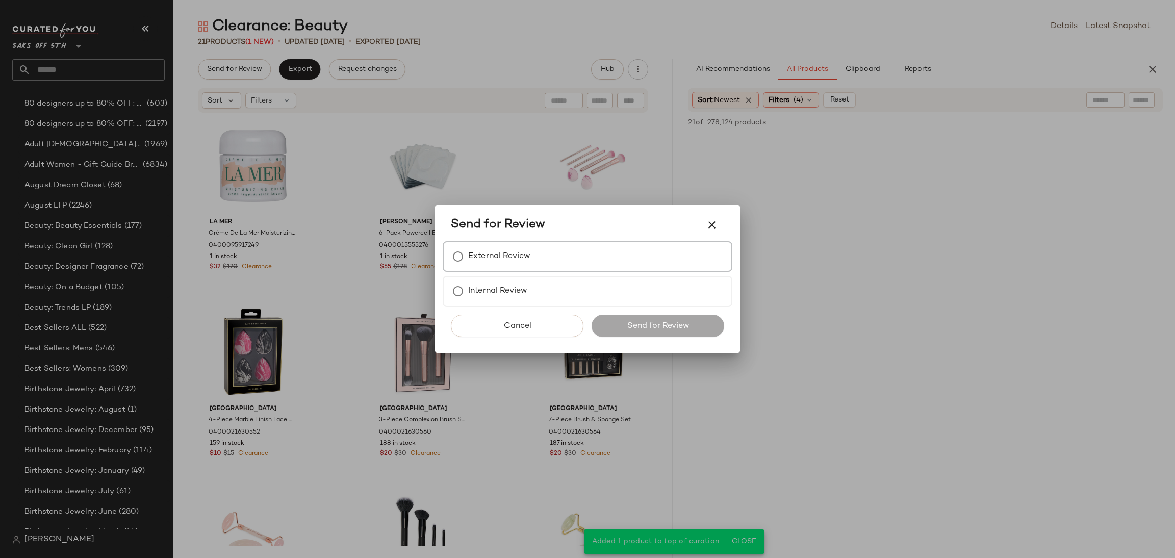
click at [510, 251] on label "External Review" at bounding box center [499, 256] width 62 height 20
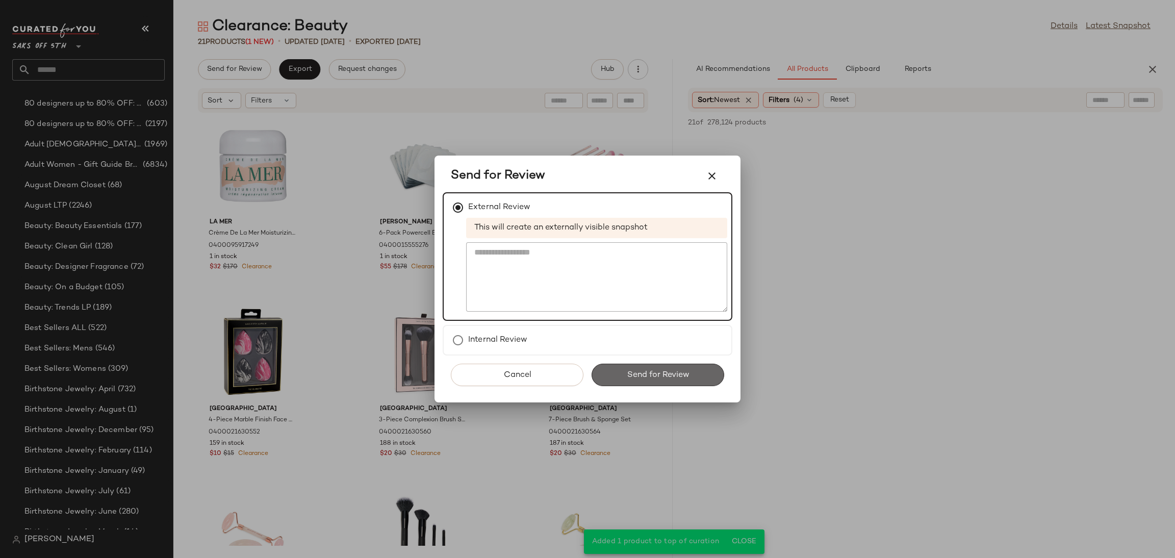
click at [638, 370] on span "Send for Review" at bounding box center [657, 375] width 63 height 10
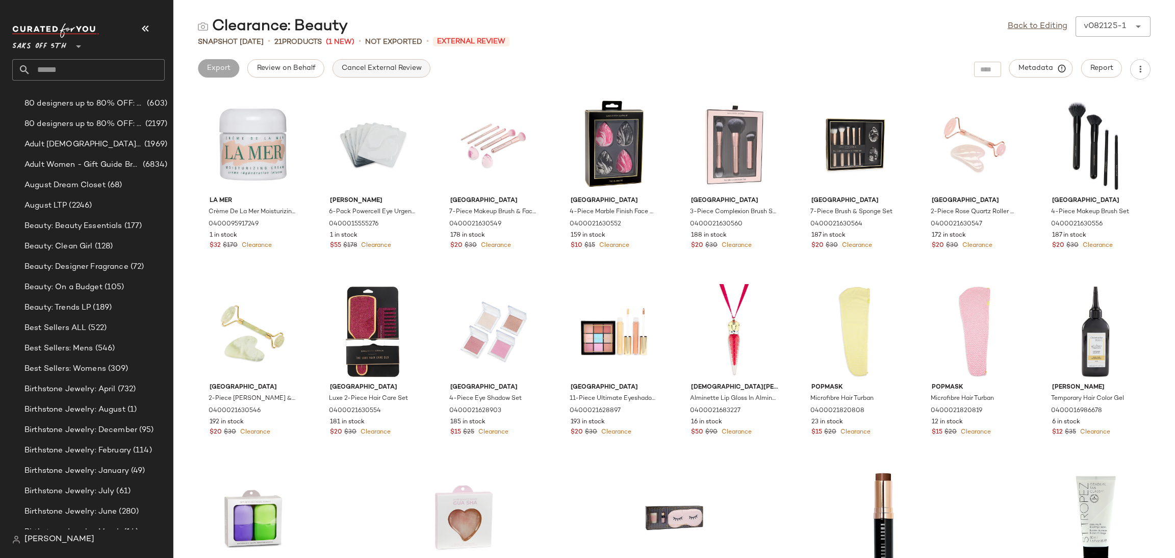
click at [411, 65] on span "Cancel External Review" at bounding box center [381, 68] width 81 height 8
click at [1028, 24] on link "Back to Editing" at bounding box center [1038, 26] width 60 height 12
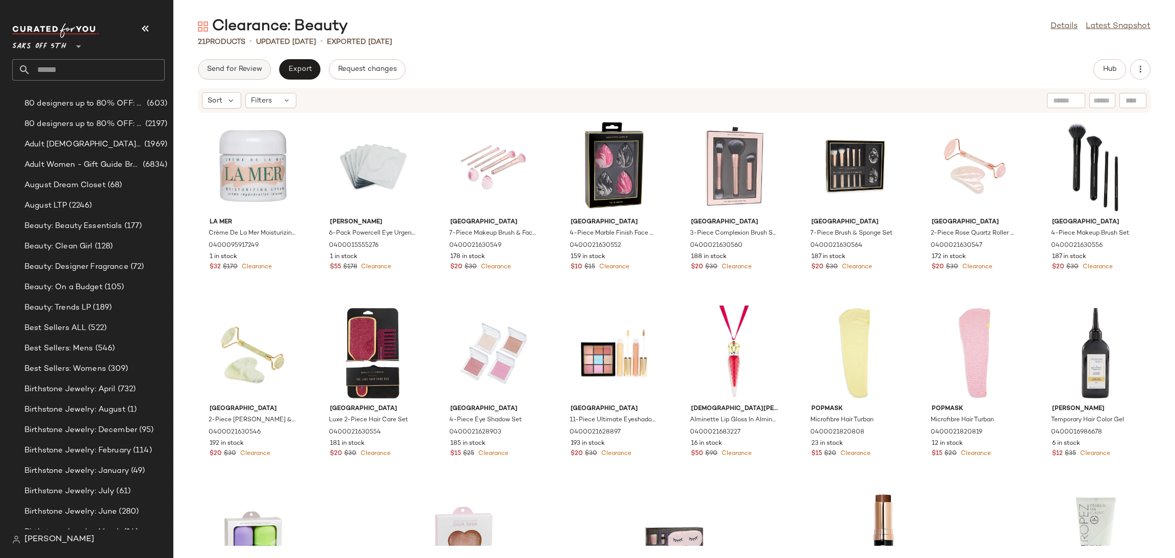
click at [228, 68] on span "Send for Review" at bounding box center [235, 69] width 56 height 8
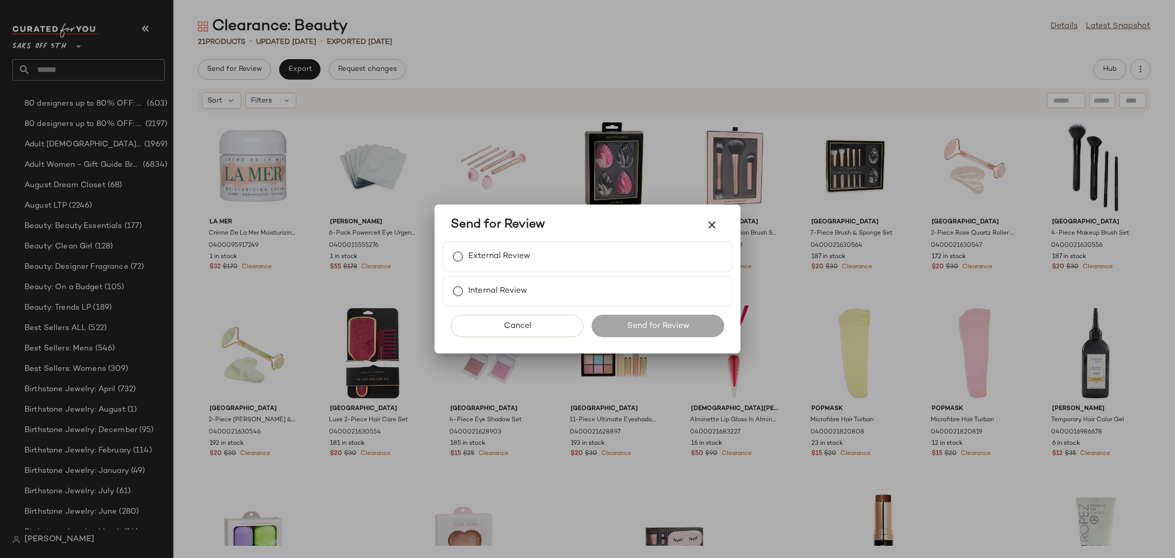
click at [524, 340] on div "Cancel Send for Review" at bounding box center [588, 330] width 290 height 47
click at [516, 322] on span "Cancel" at bounding box center [517, 326] width 28 height 10
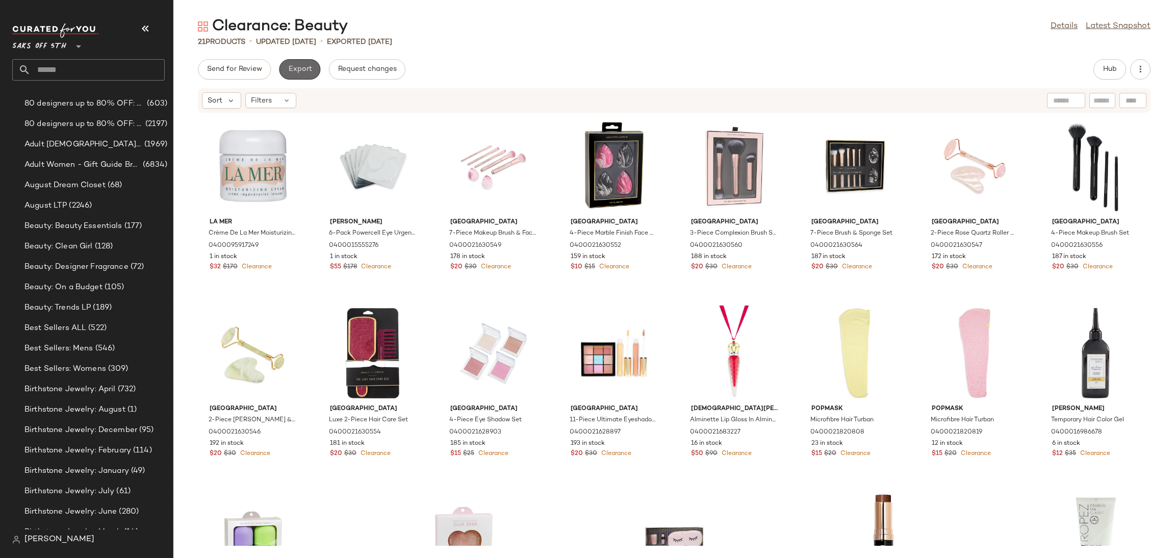
click at [306, 65] on span "Export" at bounding box center [300, 69] width 24 height 8
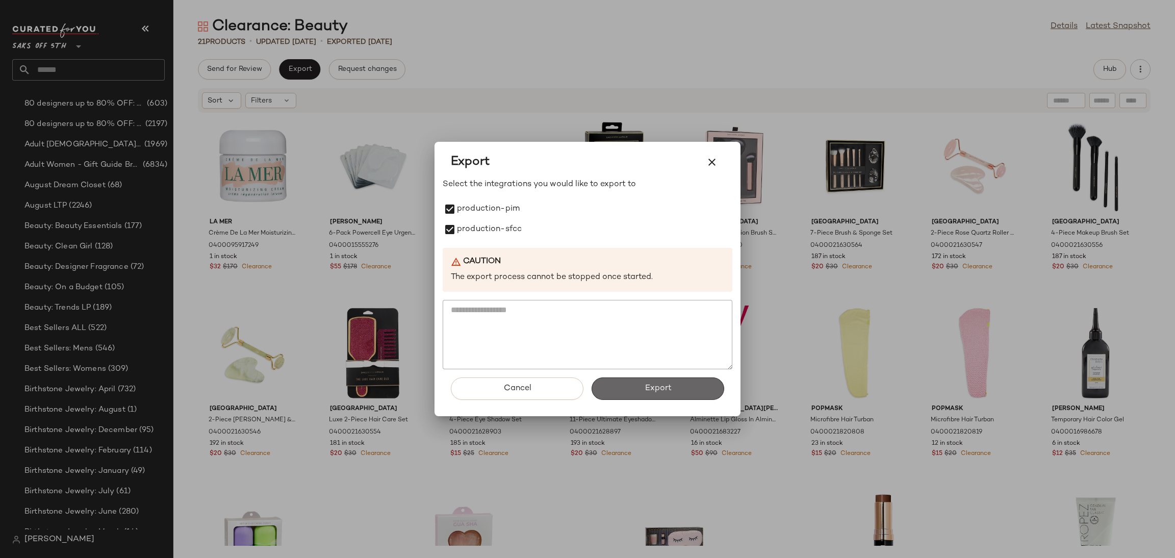
click at [622, 392] on button "Export" at bounding box center [658, 389] width 133 height 22
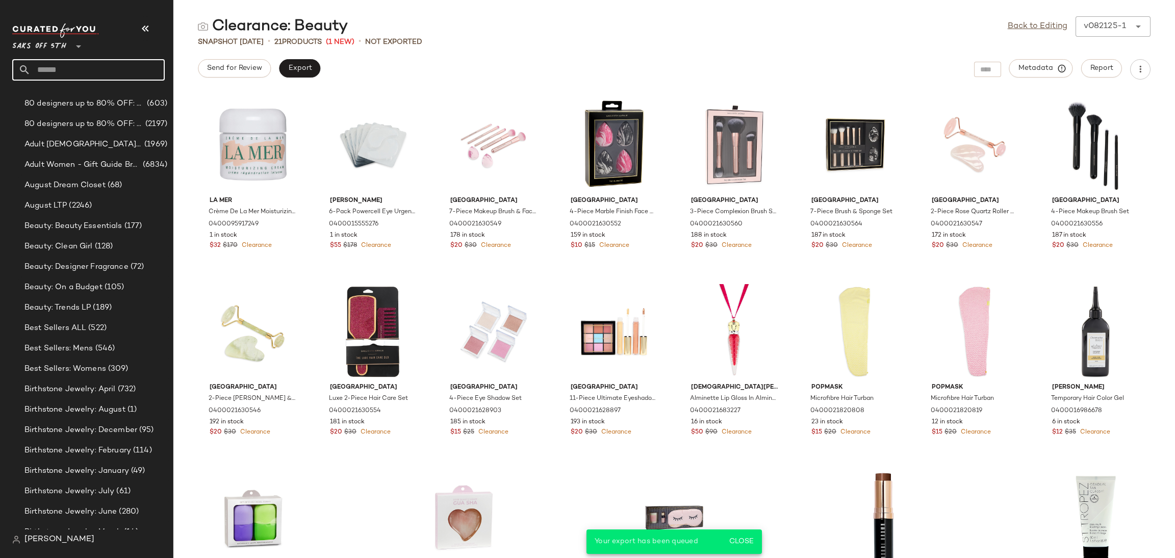
click at [116, 71] on input "text" at bounding box center [98, 69] width 134 height 21
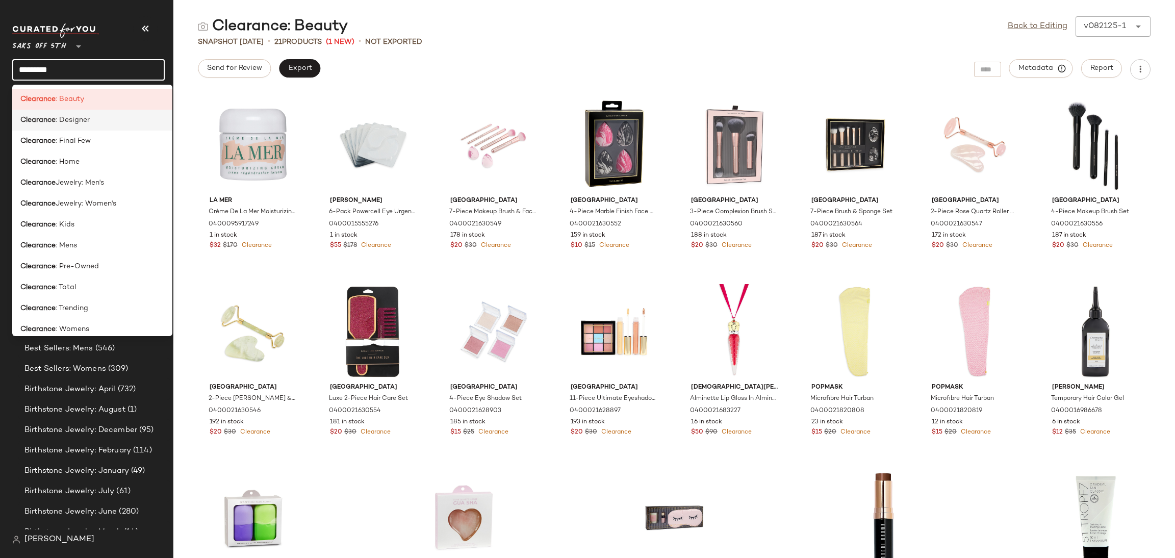
type input "*********"
click at [90, 122] on div "Clearance : Designer" at bounding box center [92, 120] width 144 height 11
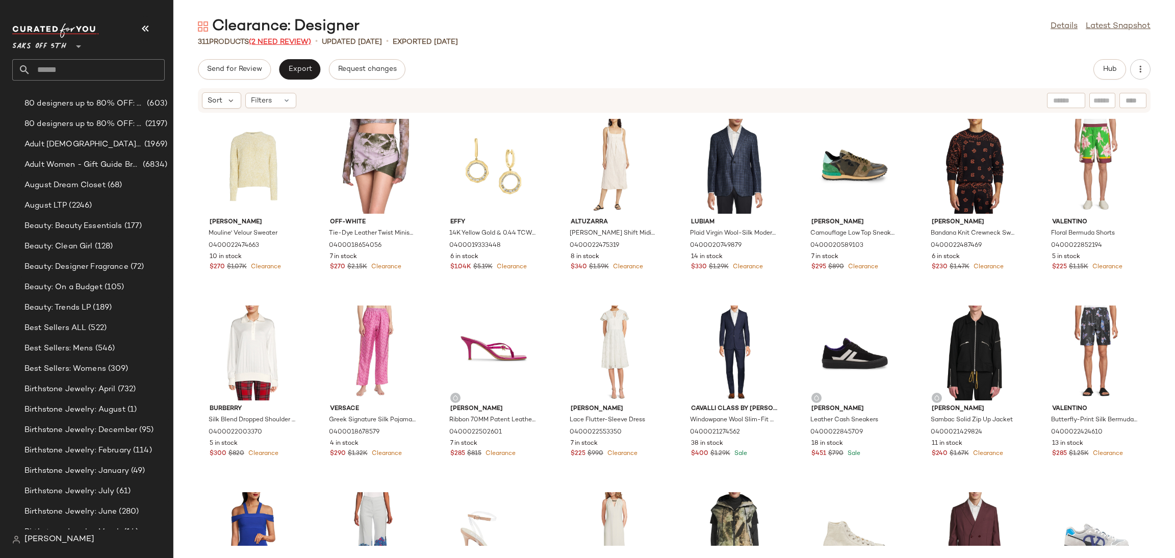
click at [271, 41] on span "(2 Need Review)" at bounding box center [280, 42] width 62 height 8
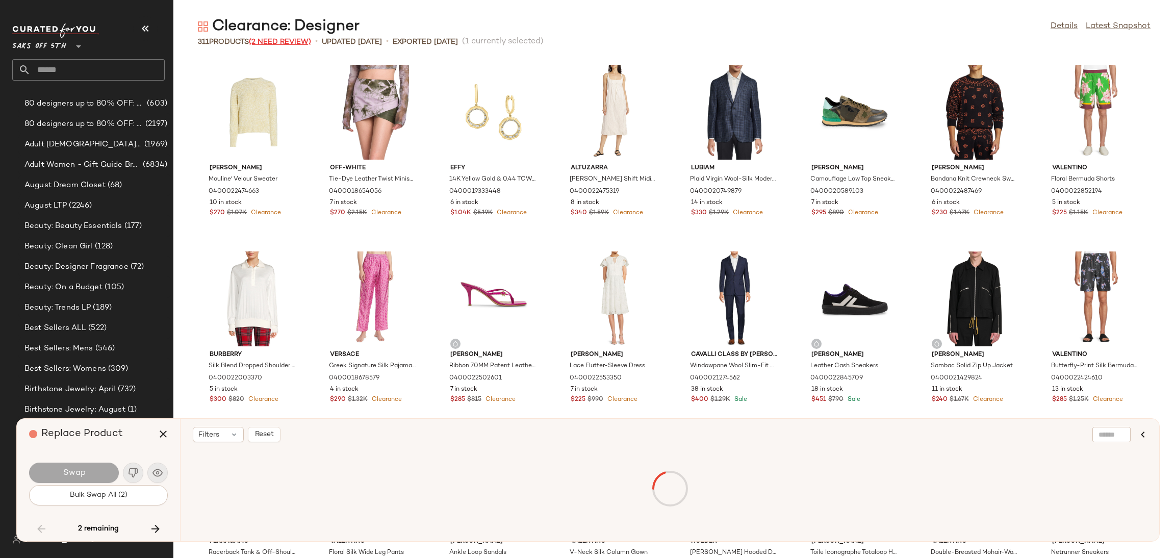
scroll to position [1867, 0]
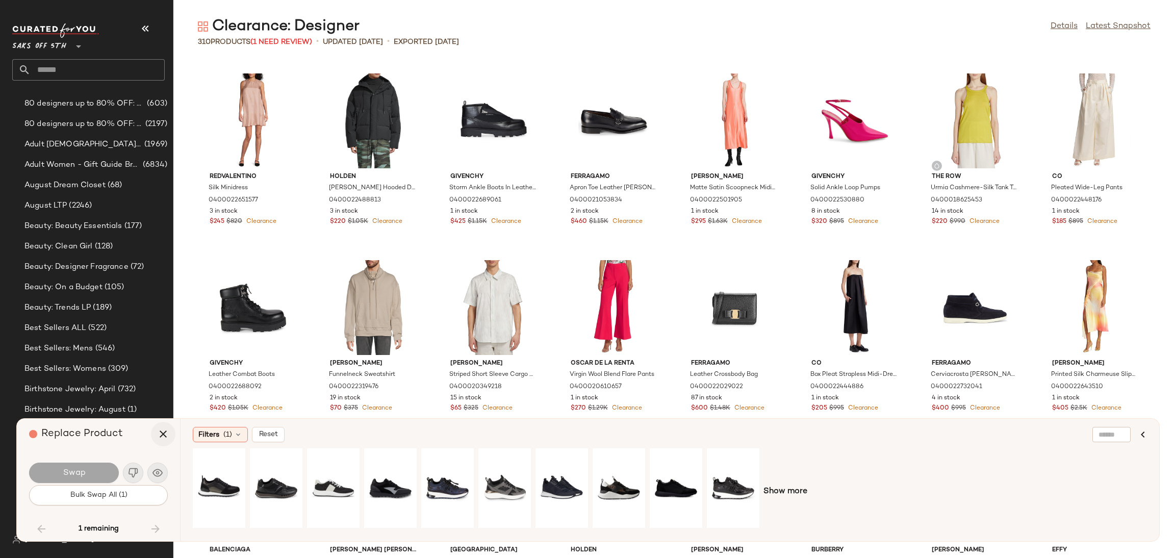
click at [164, 428] on icon "button" at bounding box center [163, 434] width 12 height 12
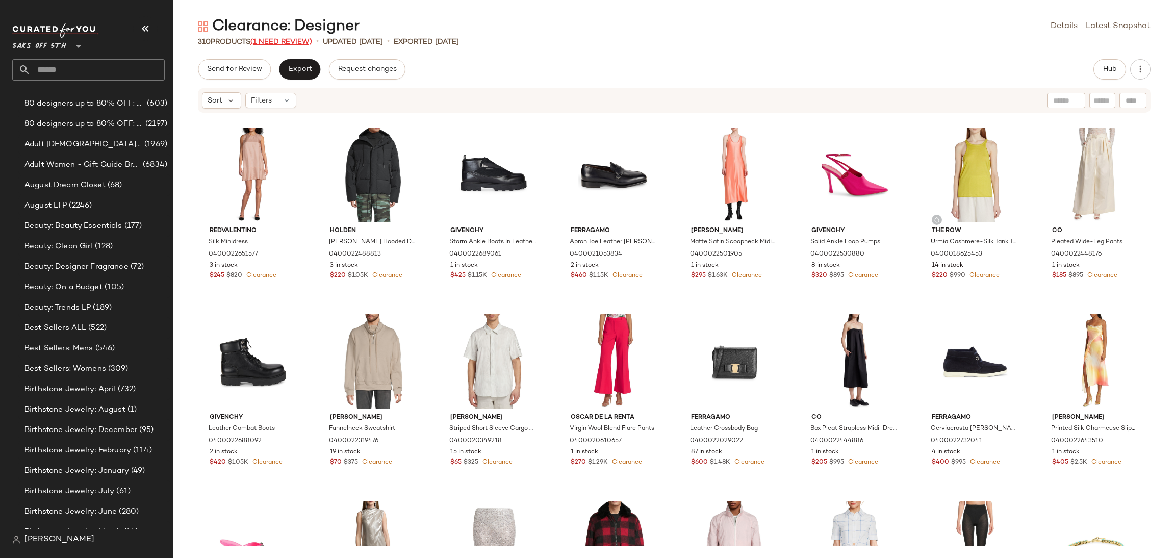
click at [311, 43] on span "(1 Need Review)" at bounding box center [281, 42] width 62 height 8
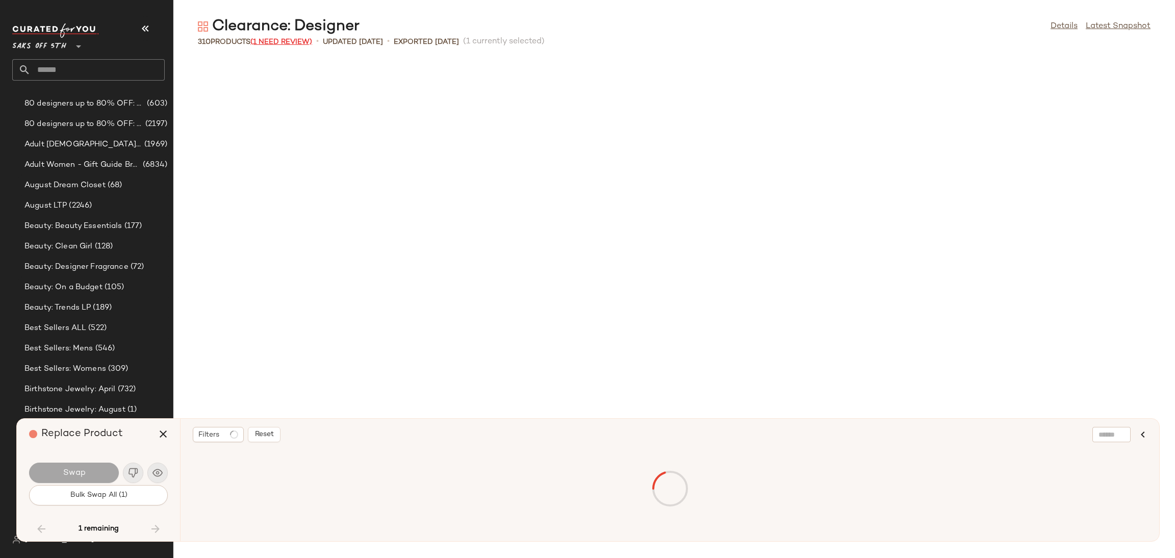
scroll to position [3547, 0]
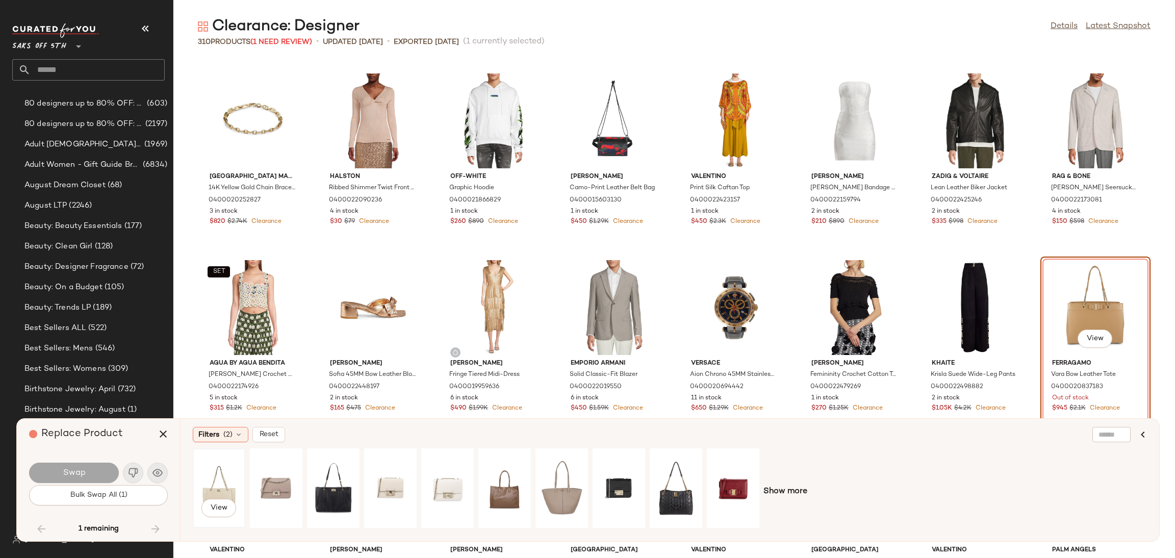
click at [208, 480] on div "View" at bounding box center [218, 488] width 45 height 72
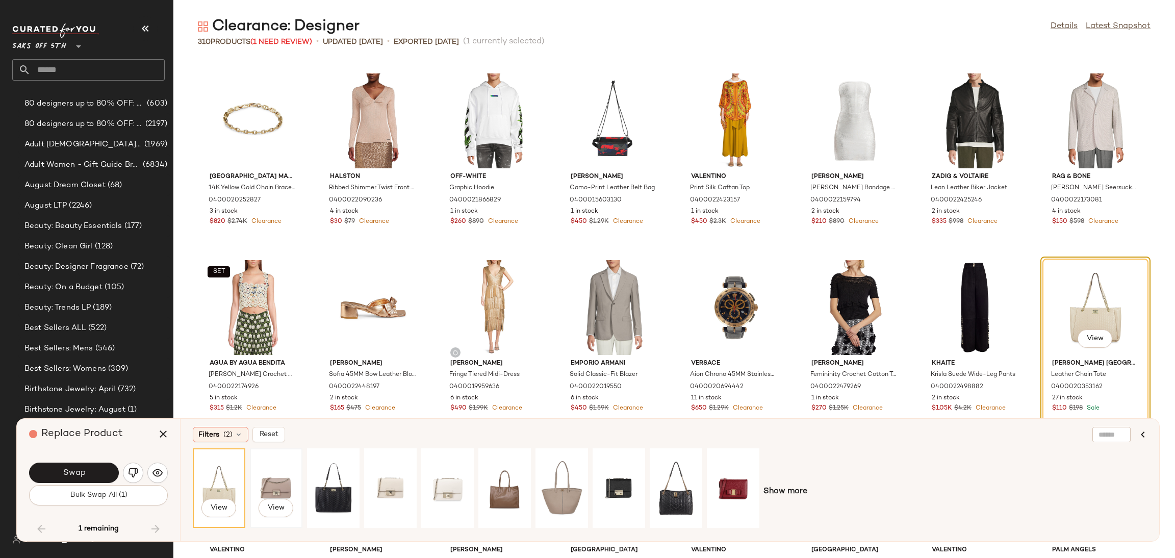
click at [271, 475] on div "View" at bounding box center [276, 488] width 45 height 72
click at [343, 490] on div "View" at bounding box center [333, 488] width 45 height 72
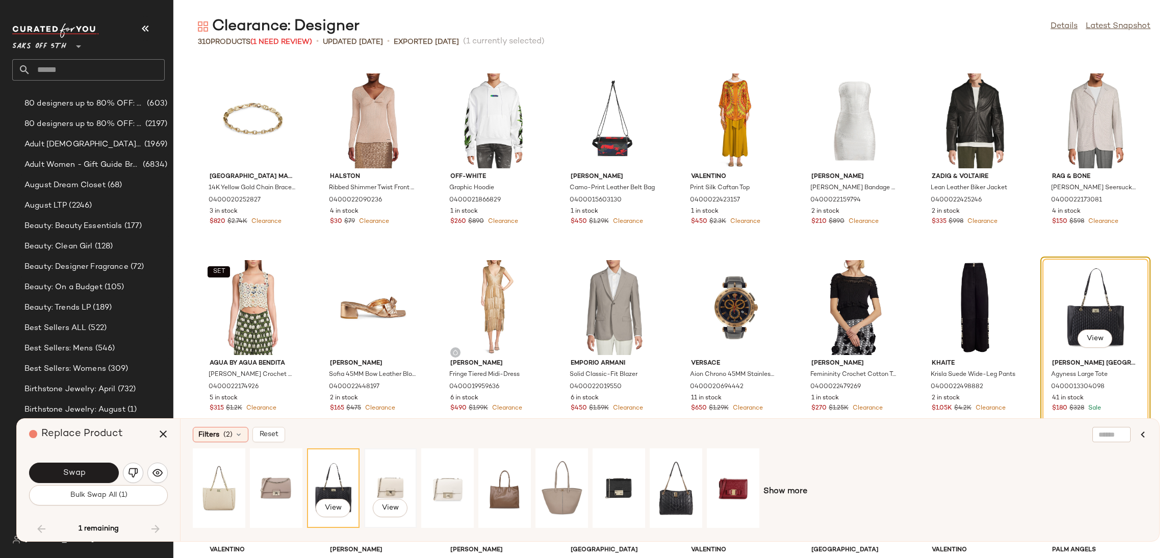
click at [375, 484] on div "View" at bounding box center [390, 488] width 45 height 72
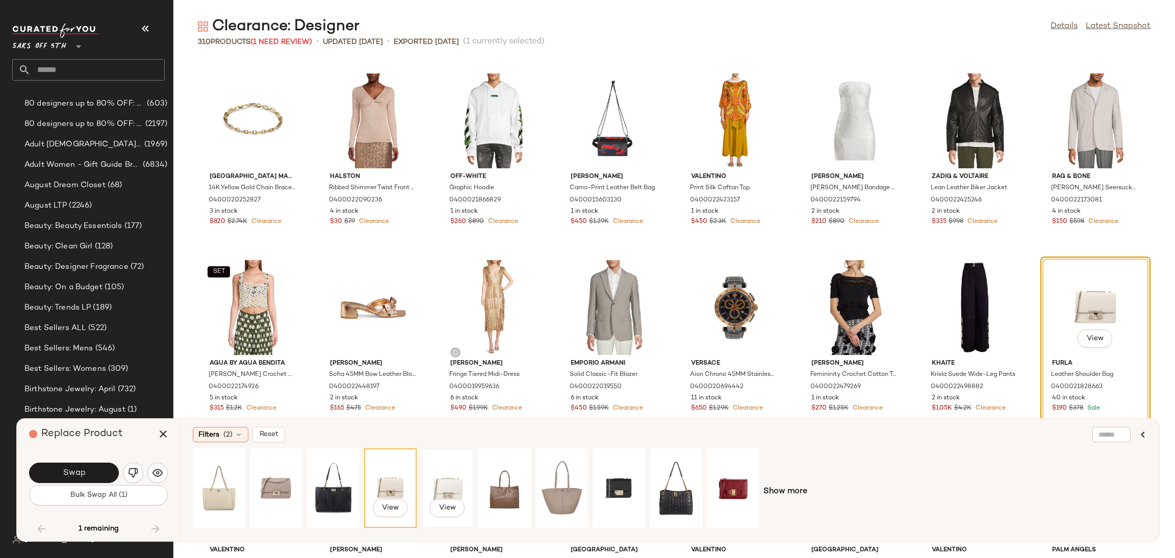
click at [444, 484] on div "View" at bounding box center [447, 488] width 45 height 72
click at [489, 484] on div "View" at bounding box center [504, 488] width 45 height 72
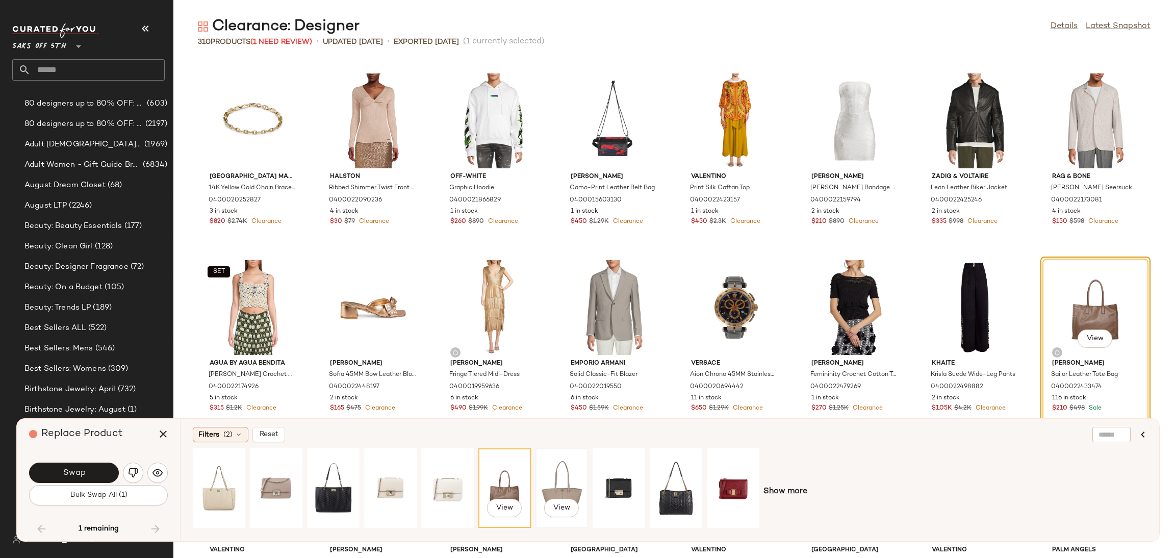
click at [546, 484] on div "View" at bounding box center [561, 488] width 45 height 72
click at [160, 430] on icon "button" at bounding box center [163, 434] width 12 height 12
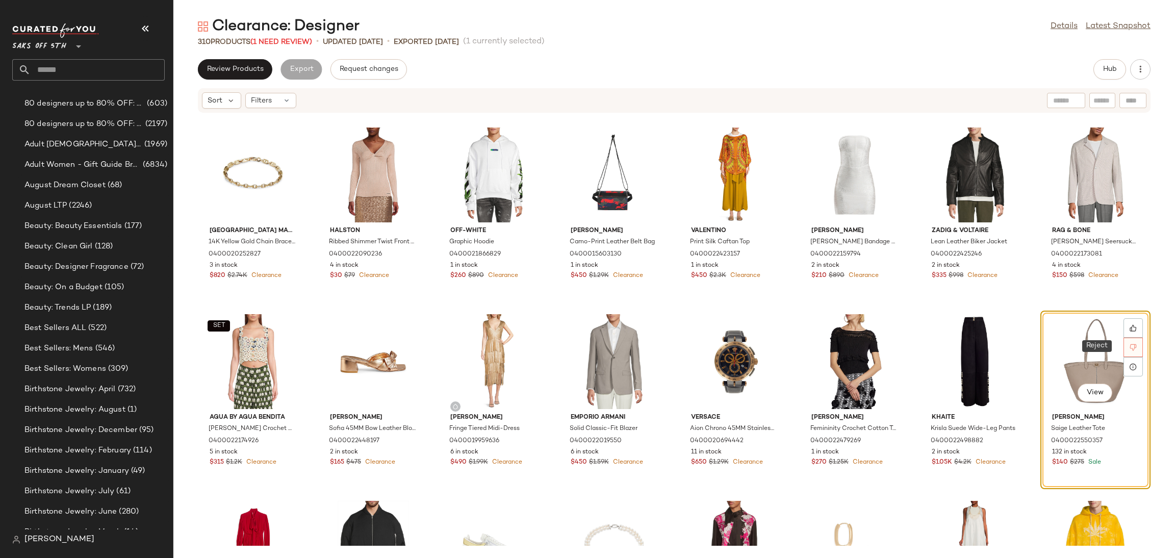
click at [1130, 344] on icon at bounding box center [1133, 347] width 7 height 7
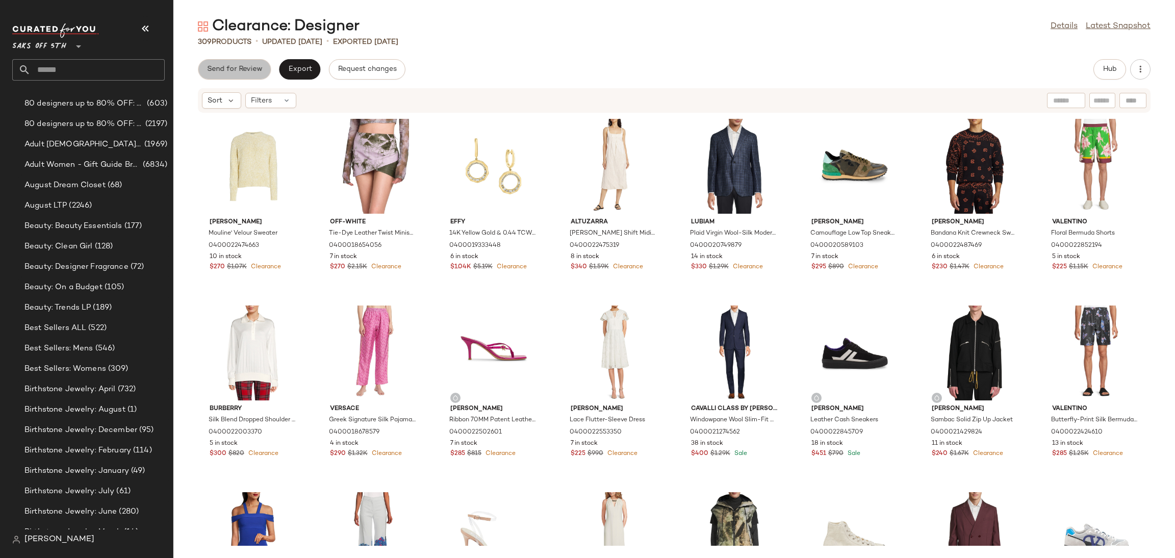
click at [234, 70] on span "Send for Review" at bounding box center [235, 69] width 56 height 8
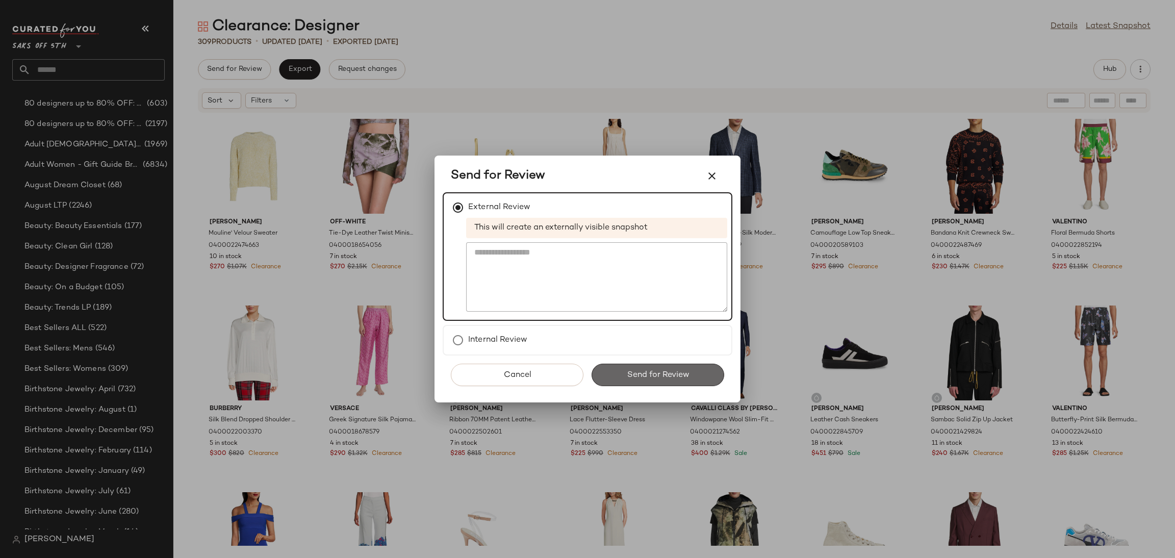
click at [624, 384] on button "Send for Review" at bounding box center [658, 375] width 133 height 22
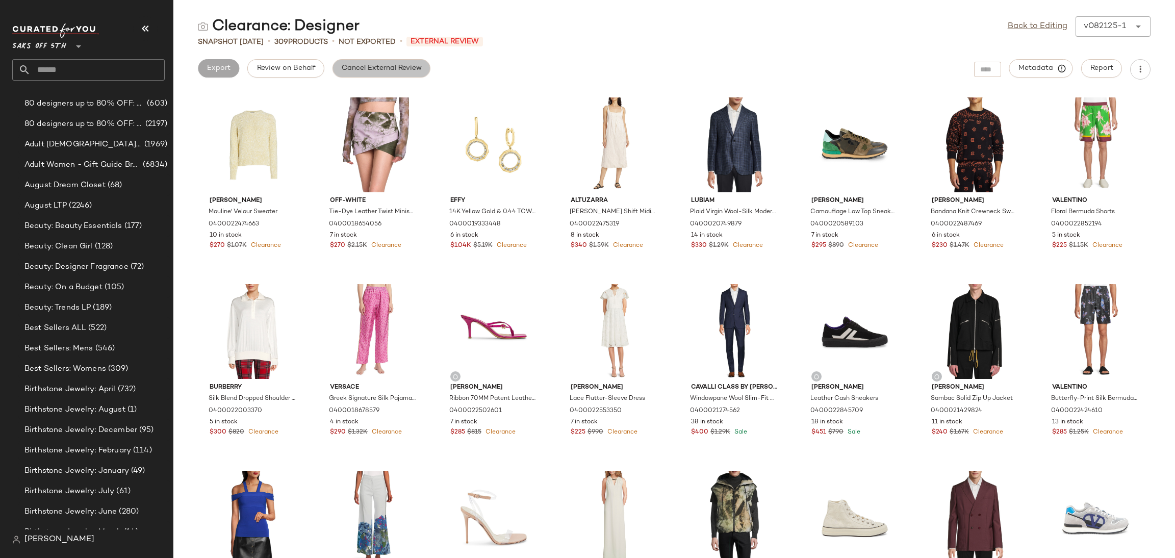
click at [372, 65] on span "Cancel External Review" at bounding box center [381, 68] width 81 height 8
click at [1021, 30] on link "Back to Editing" at bounding box center [1038, 26] width 60 height 12
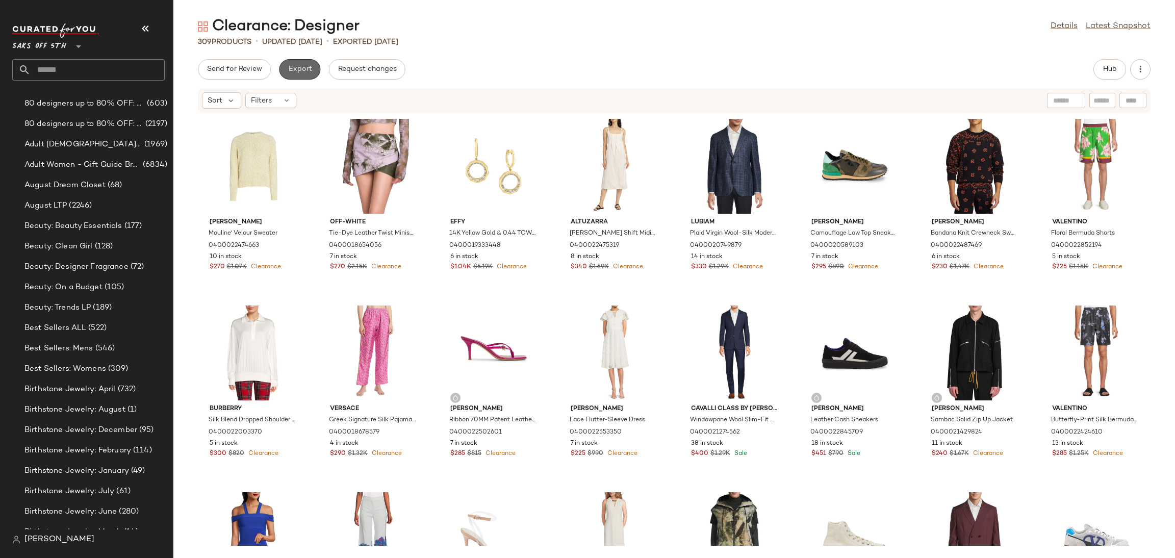
click at [306, 73] on span "Export" at bounding box center [300, 69] width 24 height 8
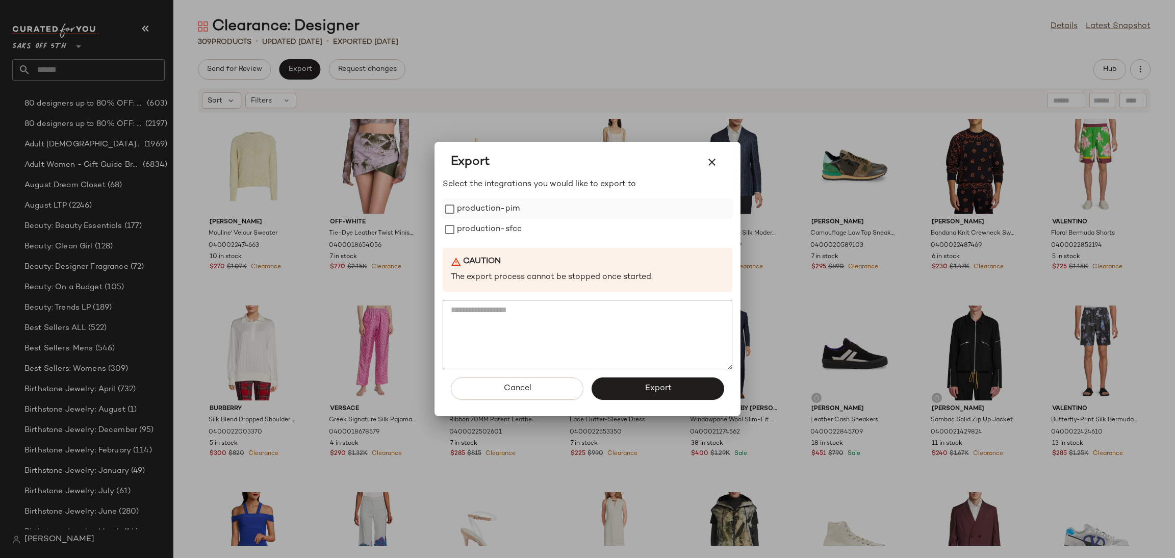
click at [491, 203] on label "production-pim" at bounding box center [488, 209] width 63 height 20
click at [497, 233] on label "production-sfcc" at bounding box center [489, 229] width 65 height 20
click at [641, 383] on button "Export" at bounding box center [658, 389] width 133 height 22
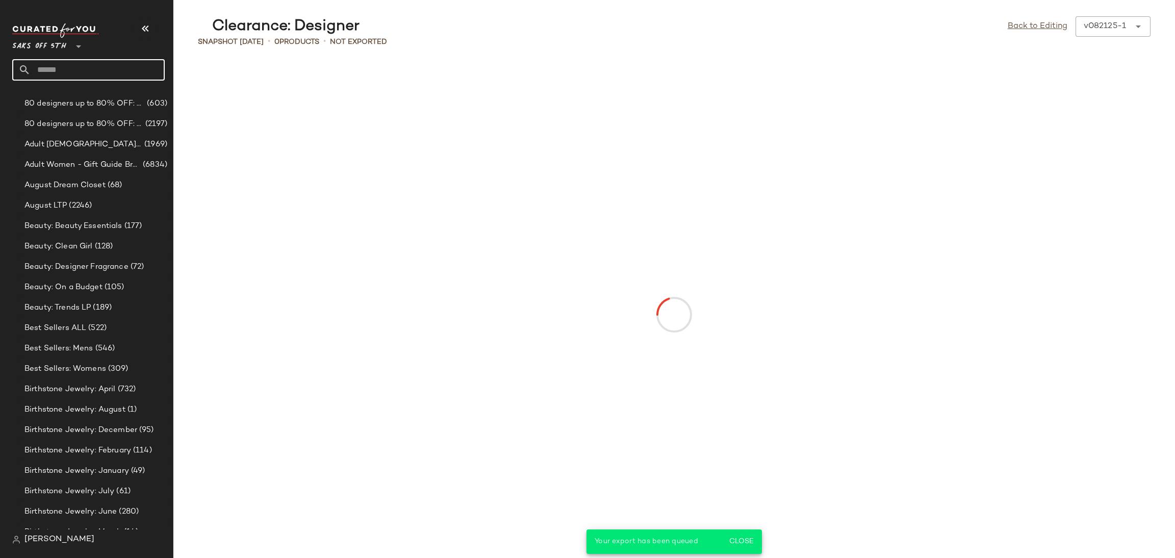
click at [124, 68] on input "text" at bounding box center [98, 69] width 134 height 21
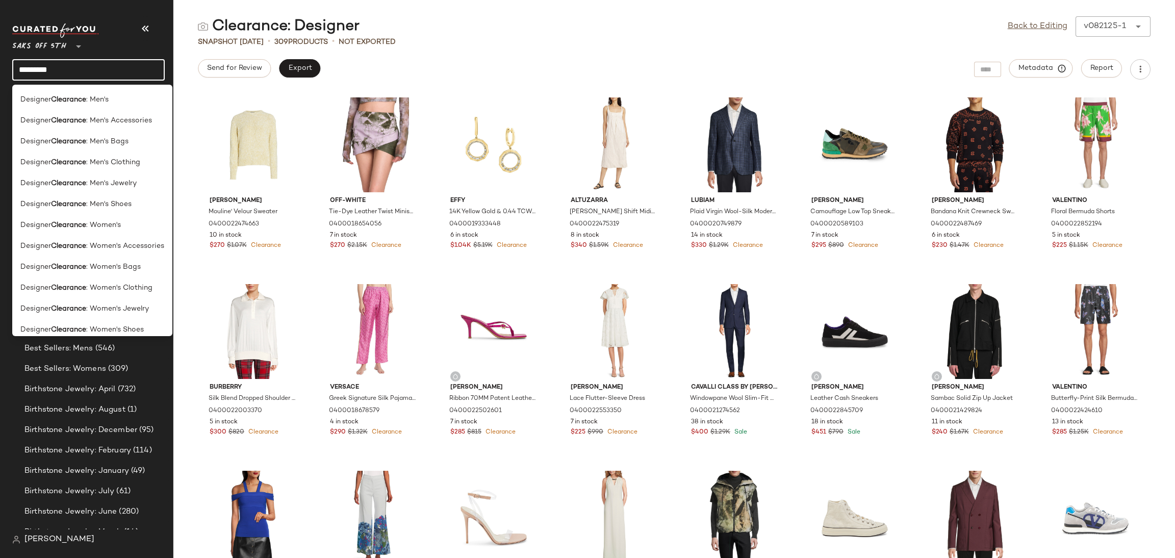
scroll to position [531, 0]
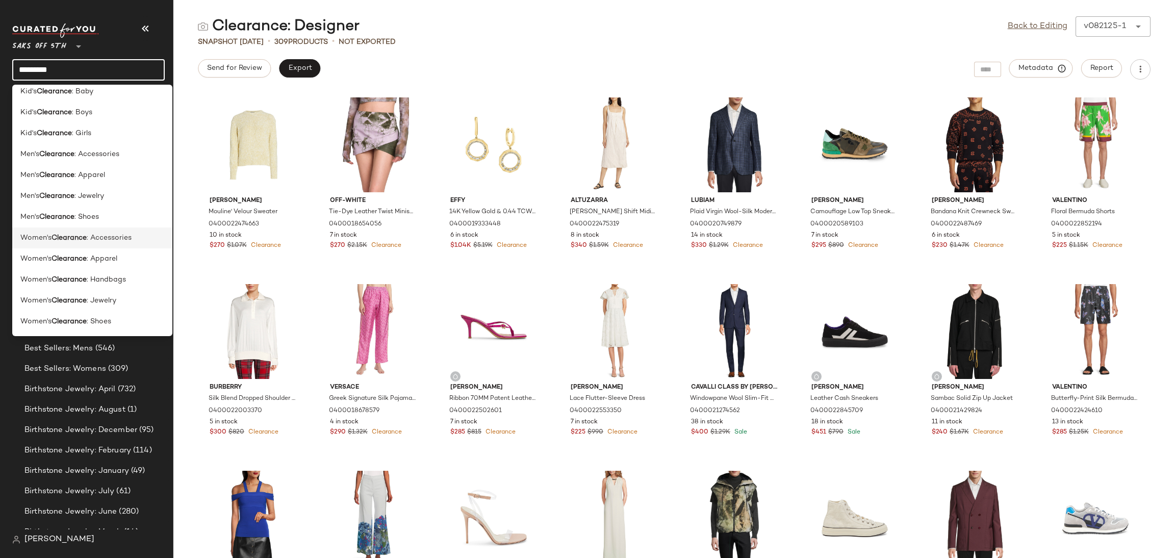
type input "*********"
click at [95, 237] on span ": Accessories" at bounding box center [109, 238] width 45 height 11
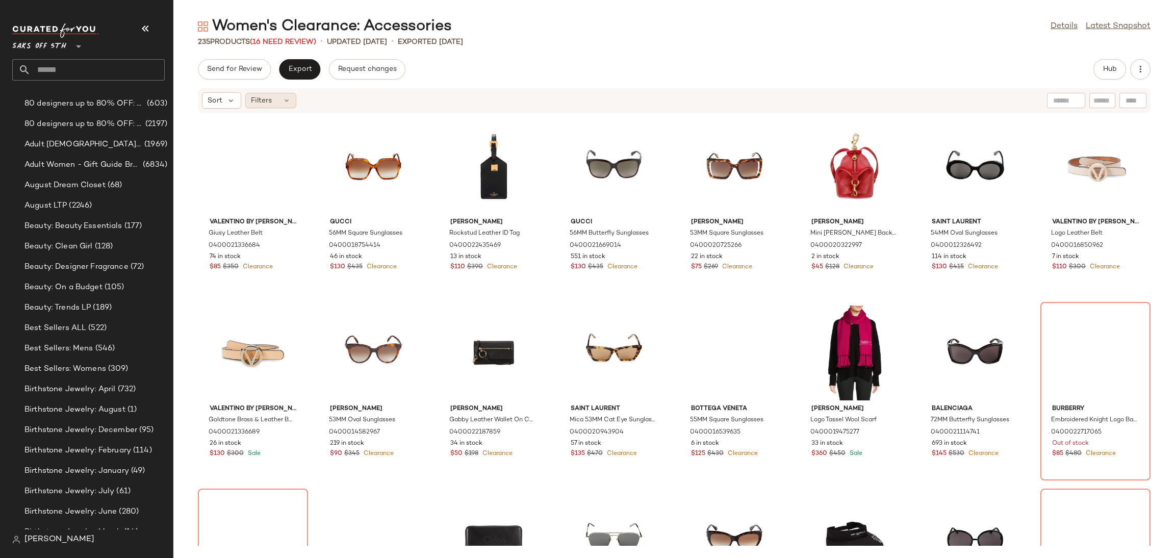
click at [278, 104] on div "Filters" at bounding box center [270, 100] width 51 height 15
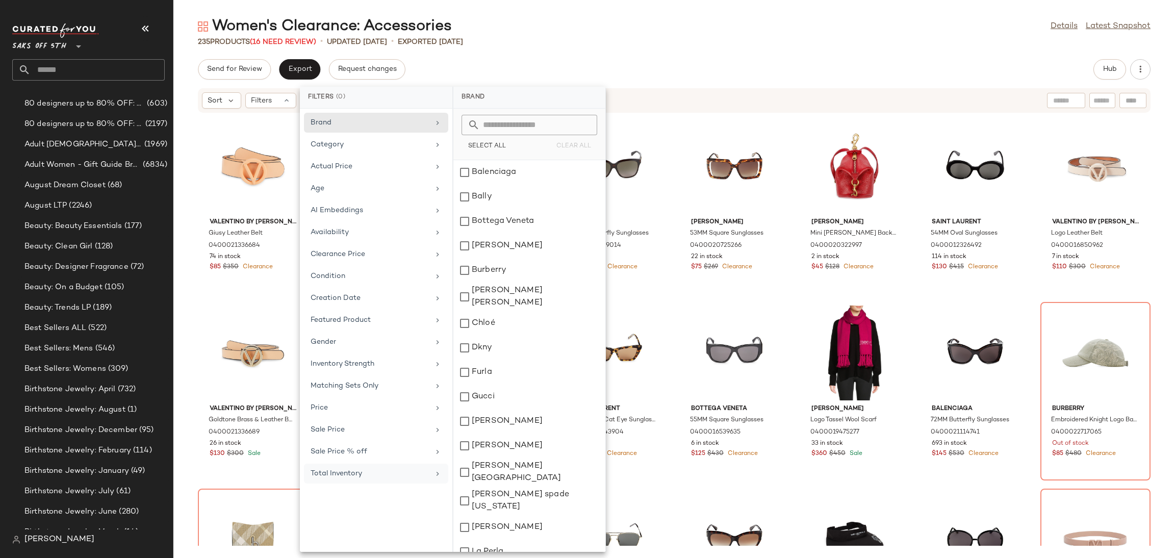
click at [336, 468] on div "Total Inventory" at bounding box center [376, 474] width 144 height 20
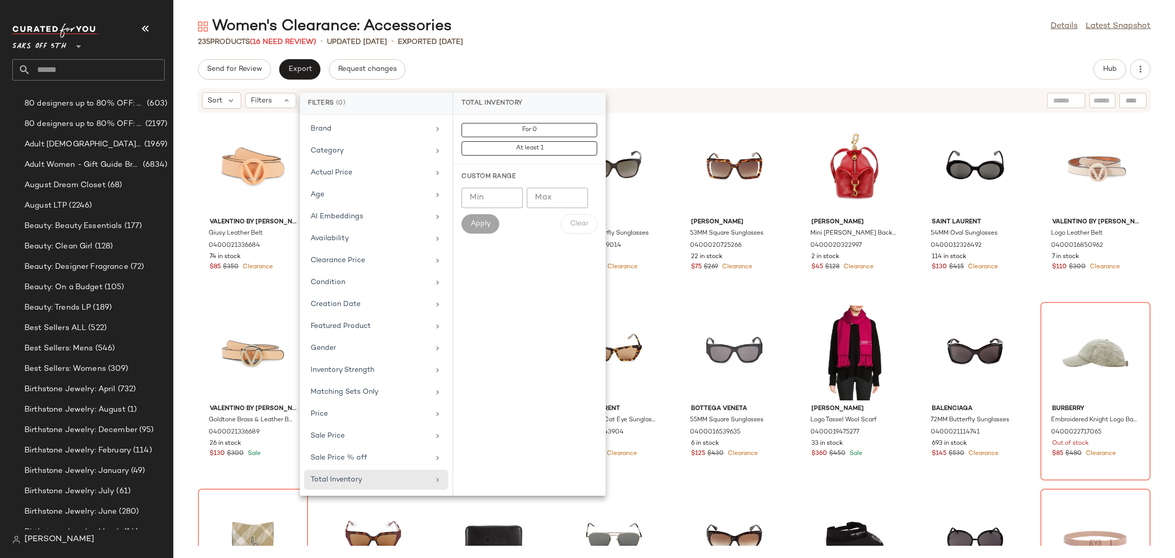
click at [561, 138] on div "For 0 At least 1" at bounding box center [530, 139] width 136 height 33
click at [558, 141] on button "For 0" at bounding box center [530, 148] width 136 height 14
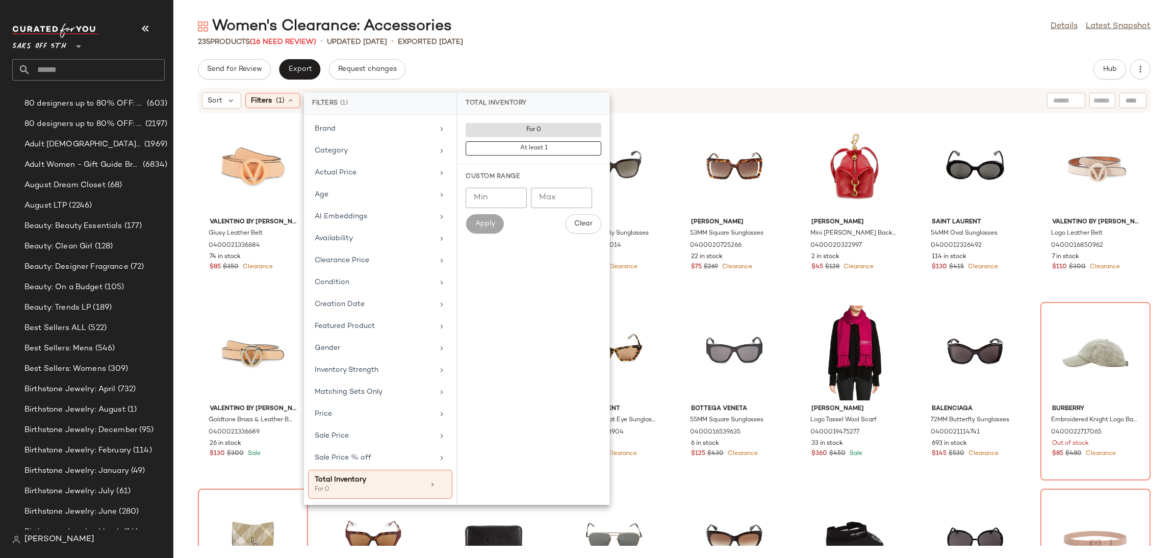
click at [608, 68] on div "Send for Review Export Request changes Hub" at bounding box center [674, 69] width 953 height 20
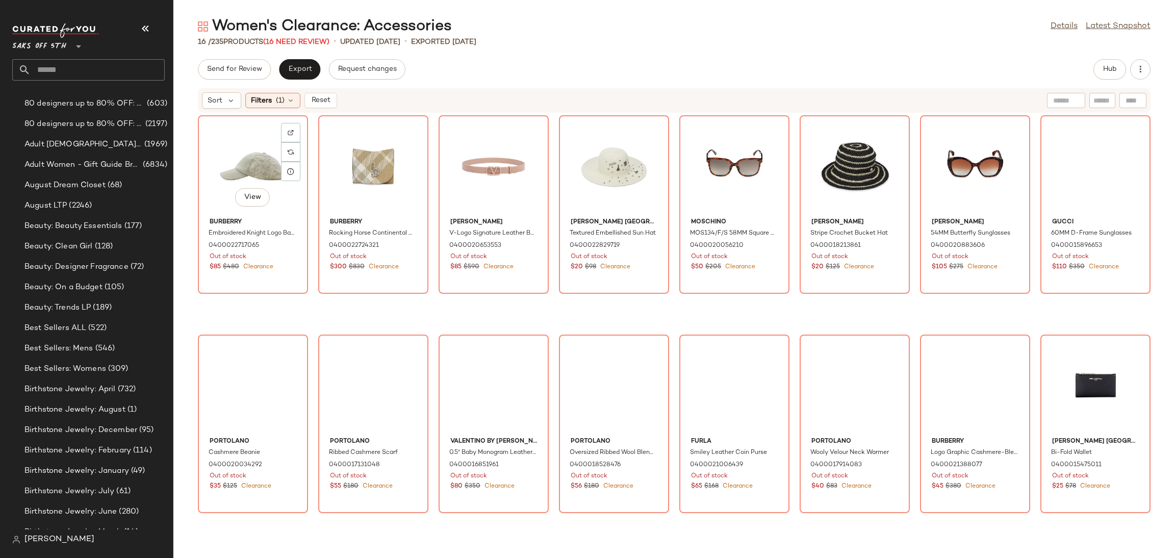
click at [243, 169] on div "View" at bounding box center [253, 166] width 103 height 95
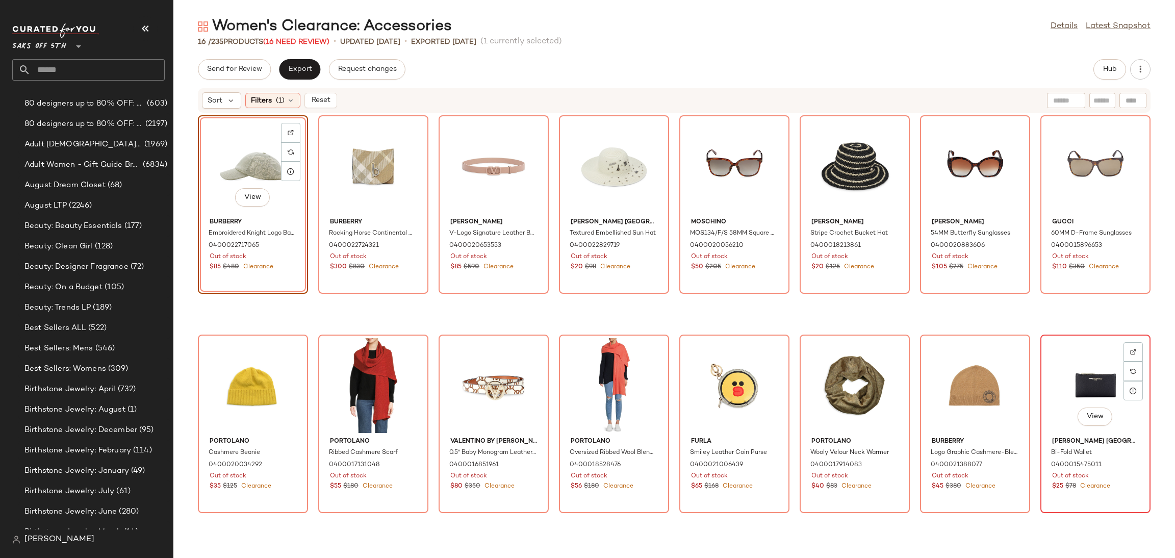
click at [1069, 377] on div "View" at bounding box center [1095, 385] width 103 height 95
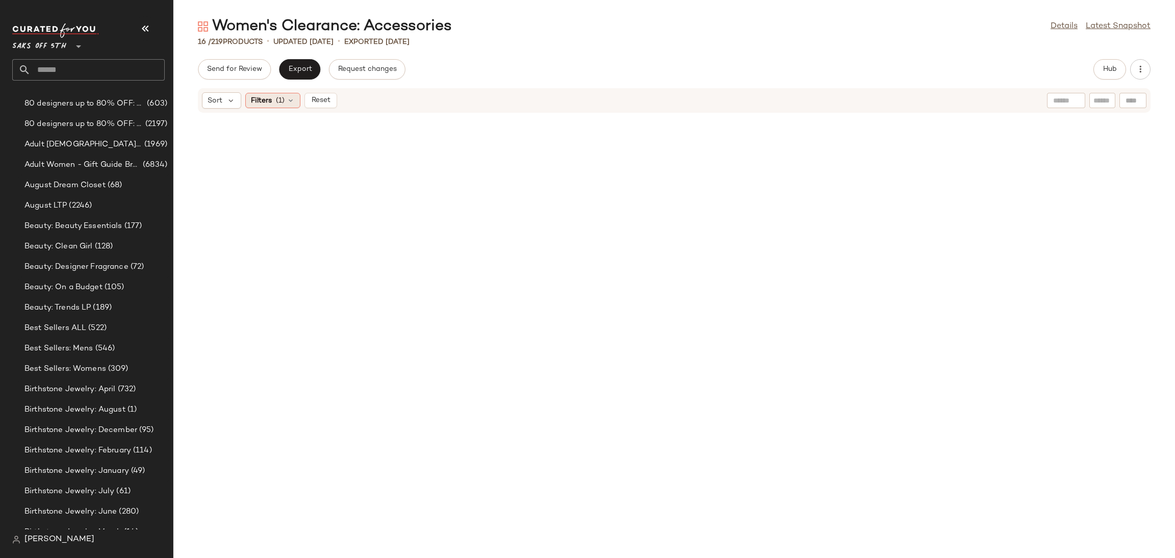
click at [292, 95] on div "Filters (1)" at bounding box center [272, 100] width 55 height 15
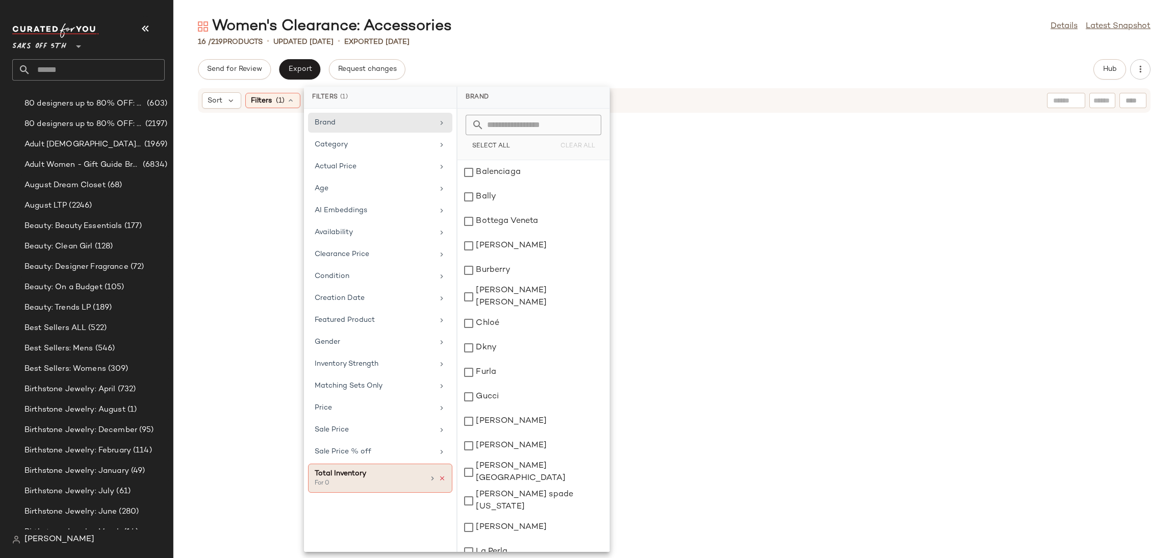
click at [440, 479] on icon at bounding box center [442, 478] width 7 height 7
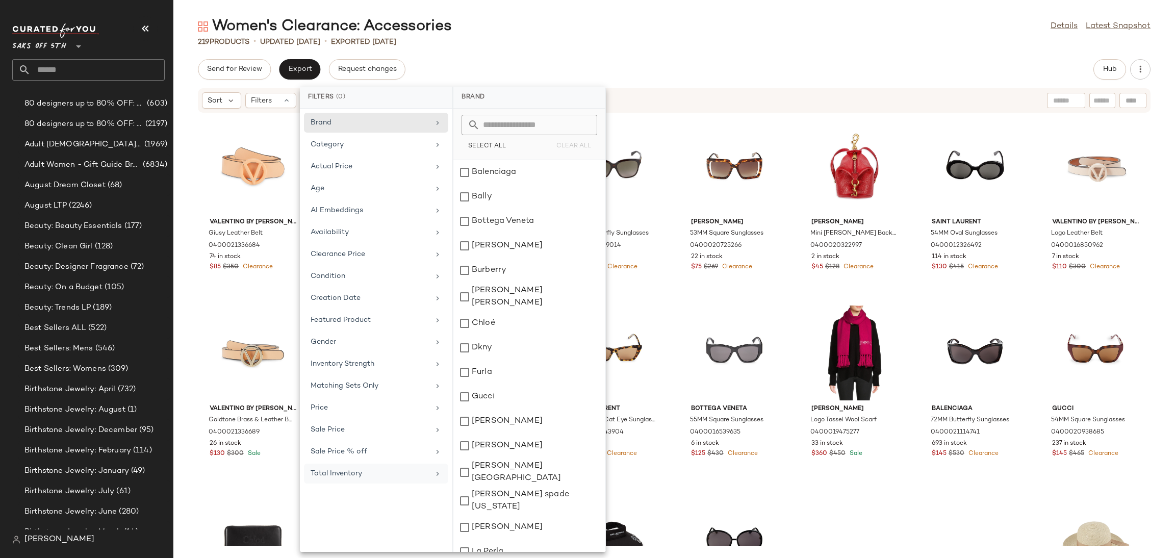
click at [724, 26] on div "Women's Clearance: Accessories Details Latest Snapshot" at bounding box center [674, 26] width 1002 height 20
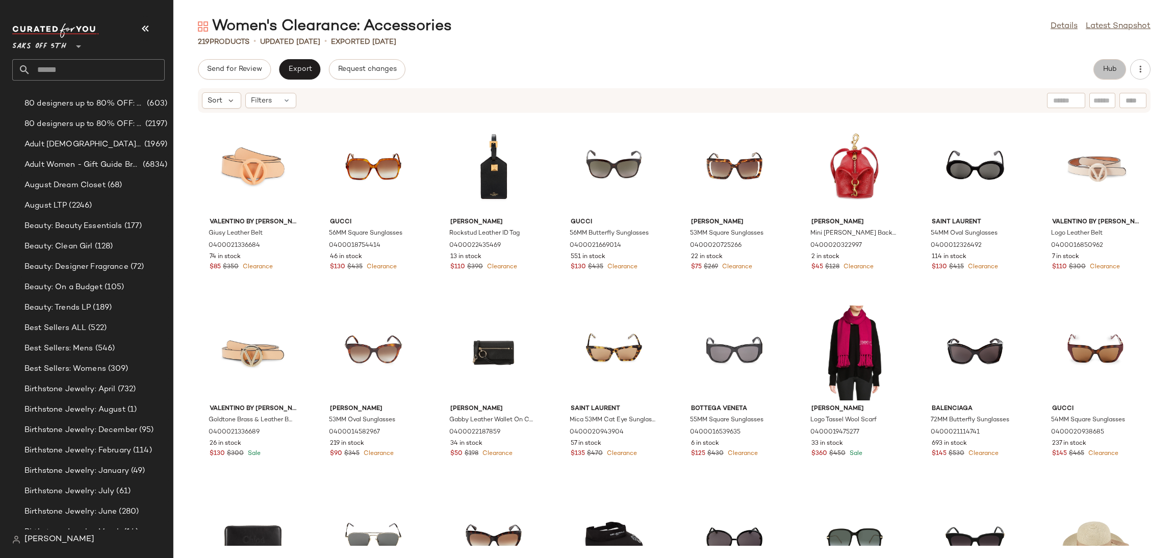
click at [1106, 74] on button "Hub" at bounding box center [1110, 69] width 33 height 20
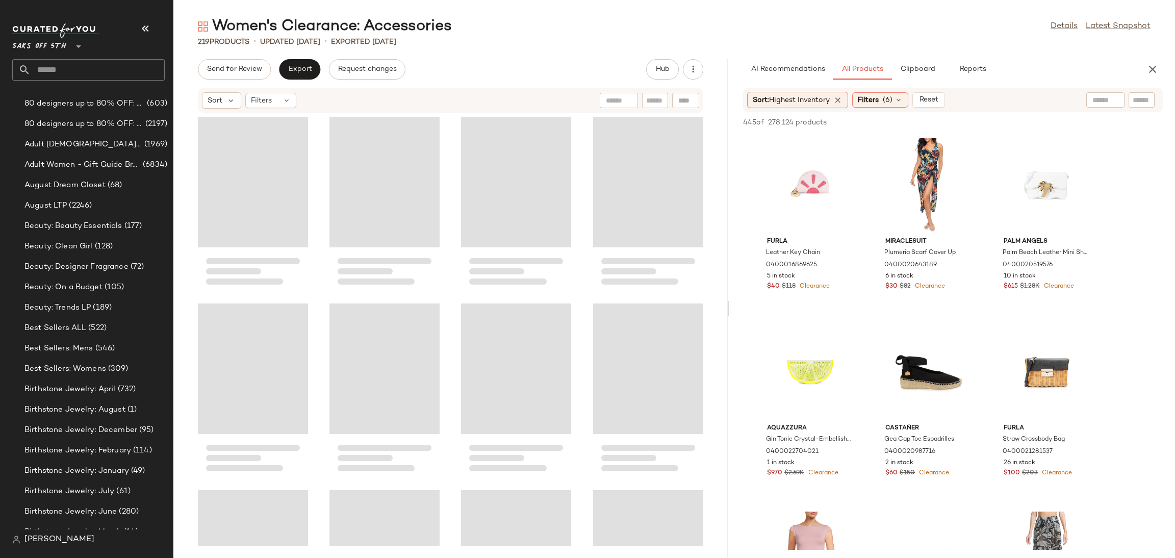
drag, startPoint x: 674, startPoint y: 307, endPoint x: 730, endPoint y: 303, distance: 56.3
click at [730, 303] on div "Women's Clearance: Accessories Details Latest Snapshot 219 Products • updated A…" at bounding box center [674, 287] width 1002 height 542
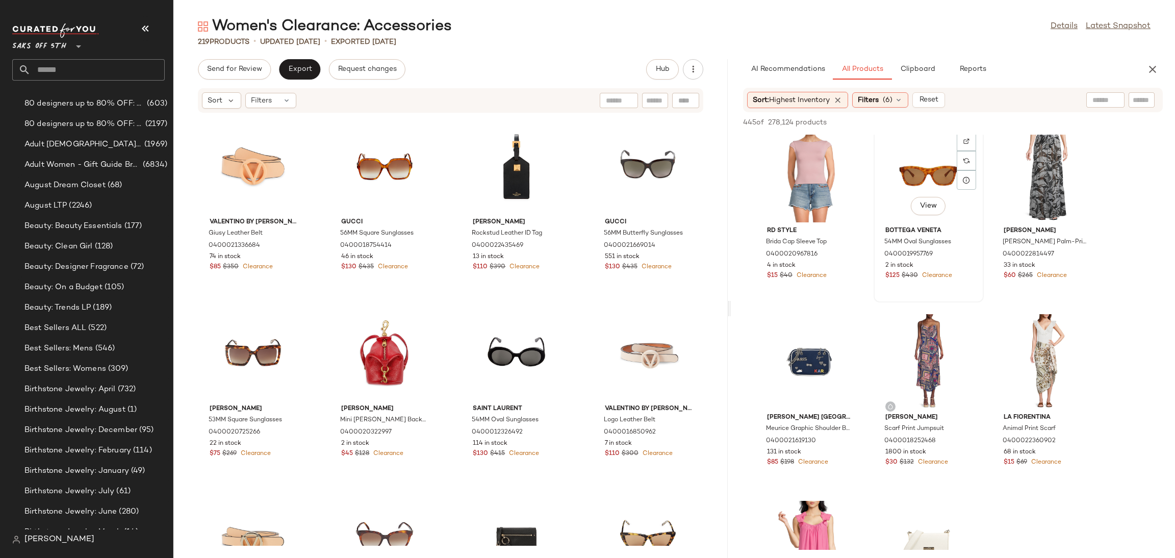
scroll to position [385, 0]
click at [911, 173] on div "View" at bounding box center [928, 174] width 103 height 95
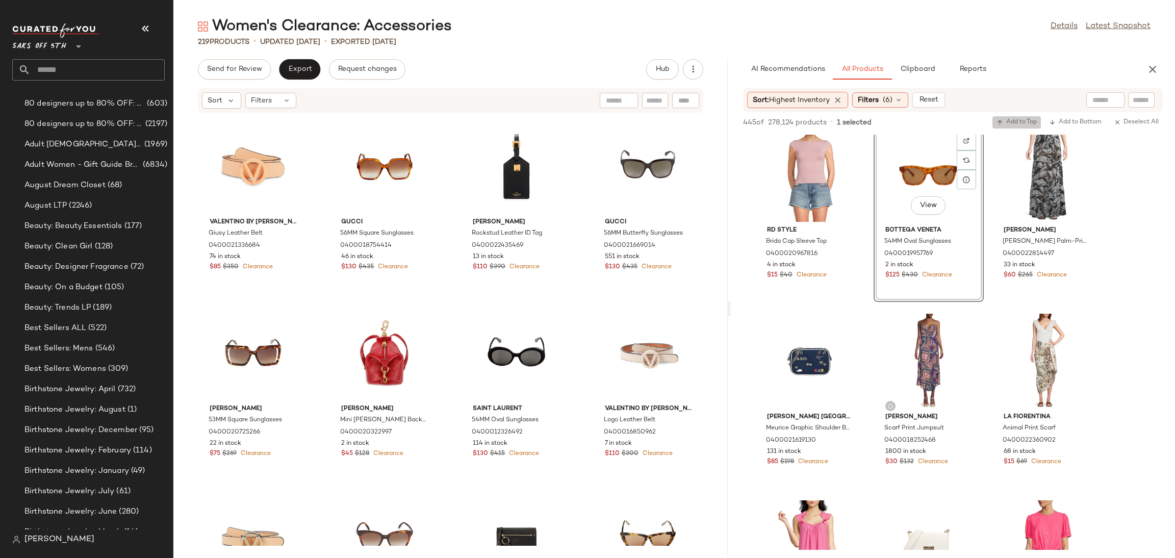
click at [1008, 123] on span "Add to Top" at bounding box center [1017, 122] width 40 height 7
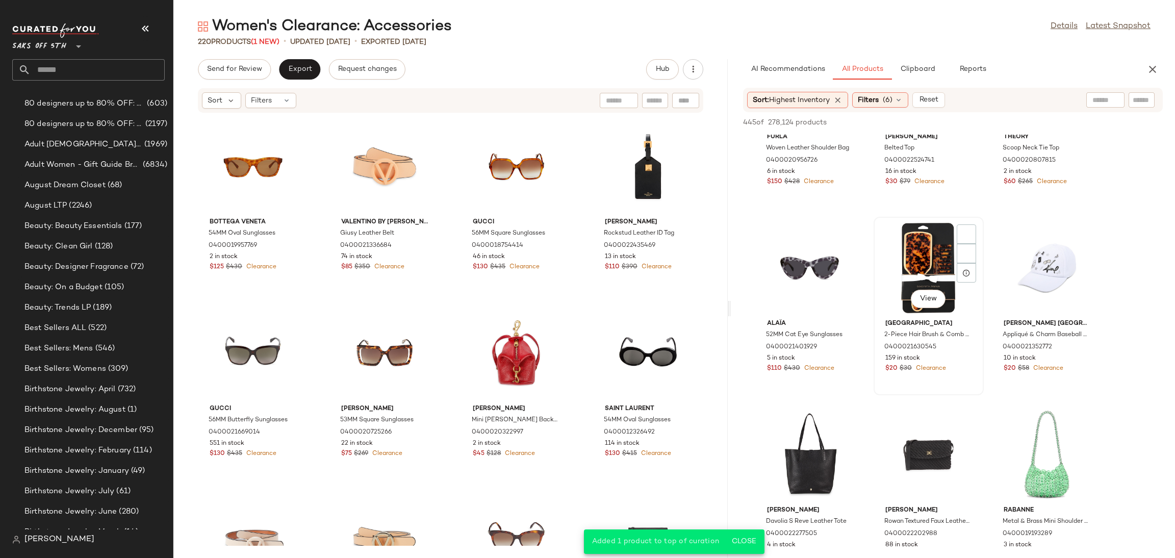
scroll to position [850, 0]
click at [1035, 268] on div "View" at bounding box center [1047, 268] width 103 height 95
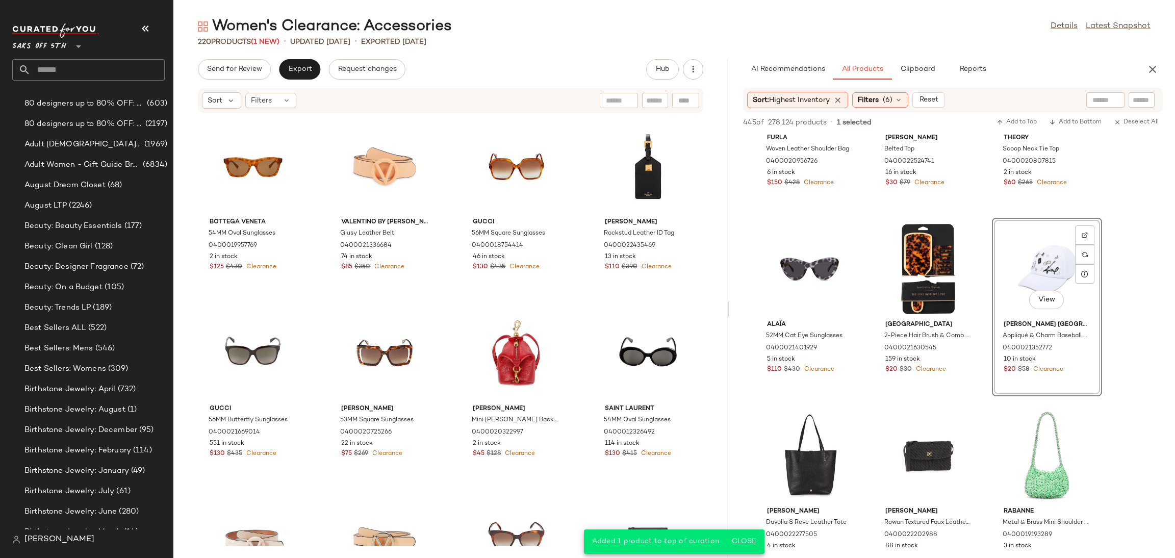
click at [1024, 113] on div "445 of 278,124 products • 1 selected Add to Top Add to Bottom Deselect All" at bounding box center [953, 123] width 444 height 22
click at [1018, 123] on span "Add to Top" at bounding box center [1017, 122] width 40 height 7
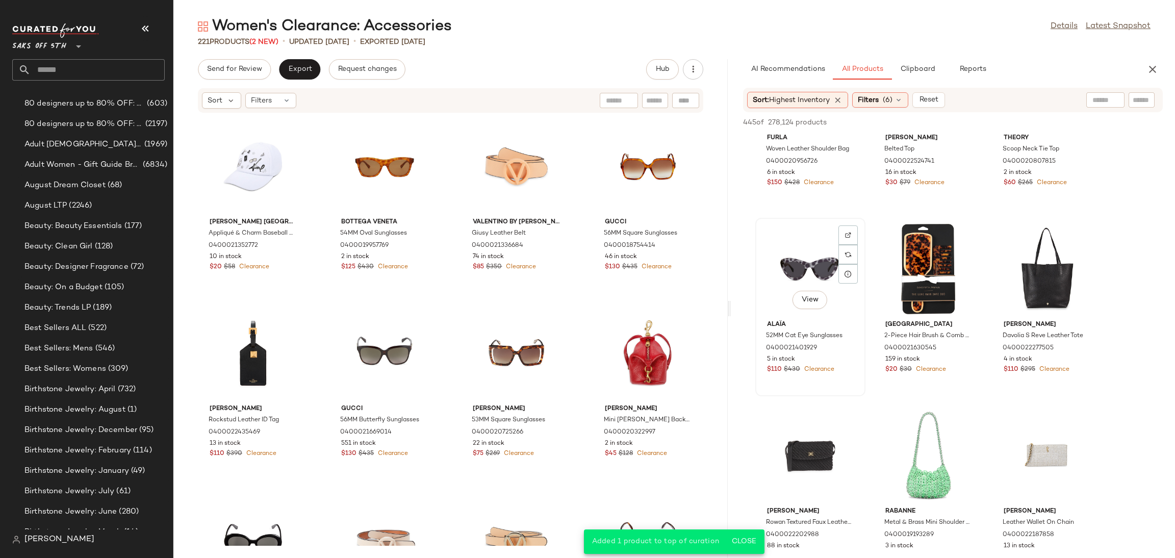
click at [806, 252] on div "View" at bounding box center [810, 268] width 103 height 95
click at [1006, 119] on span "Add to Top" at bounding box center [1017, 122] width 40 height 7
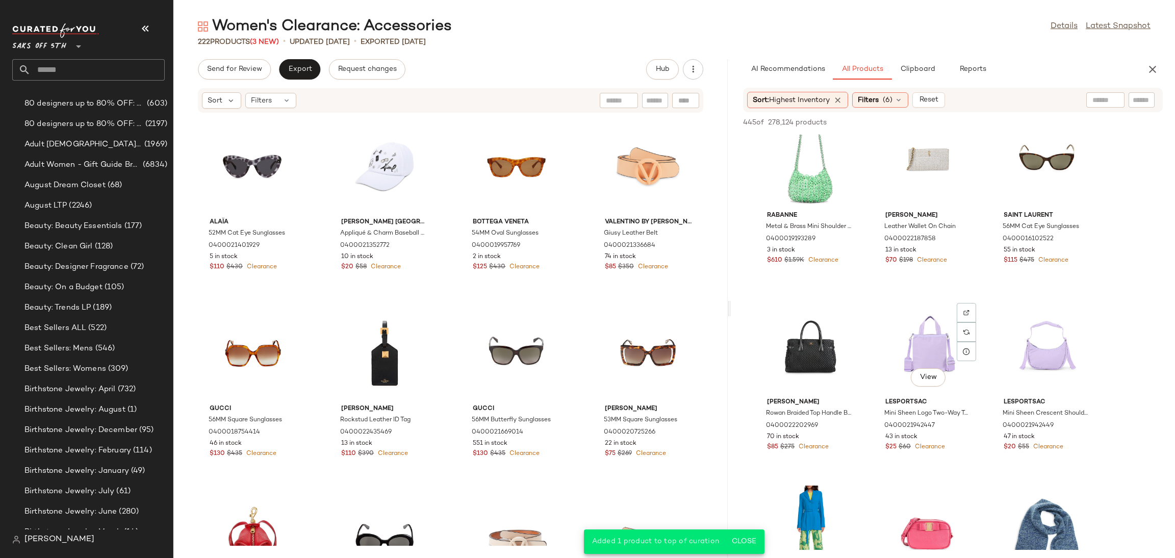
scroll to position [1110, 0]
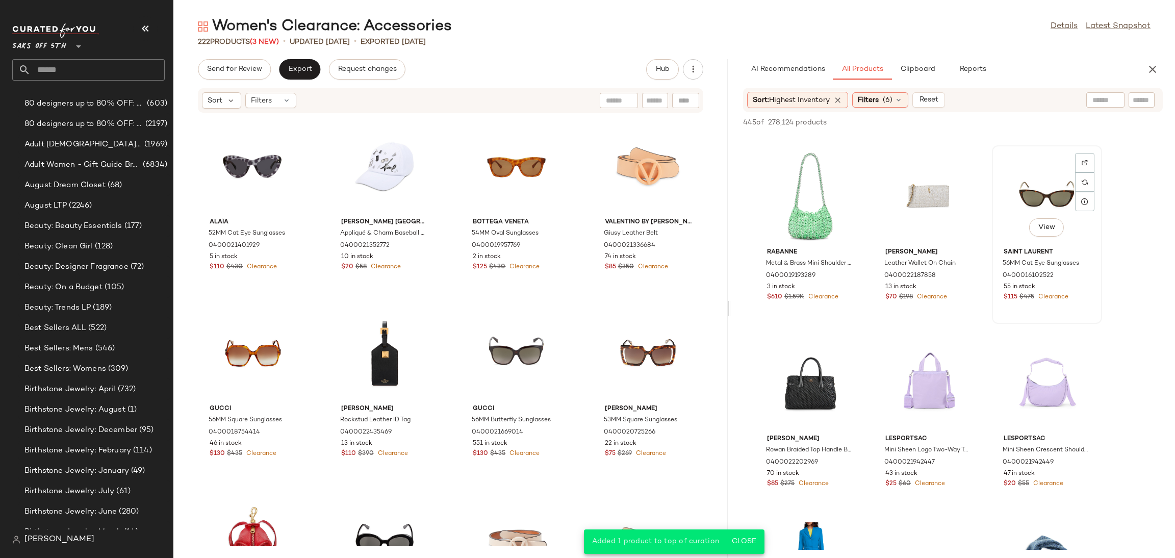
click at [1043, 181] on div "View" at bounding box center [1047, 196] width 103 height 95
click at [1028, 121] on span "Add to Top" at bounding box center [1017, 122] width 40 height 7
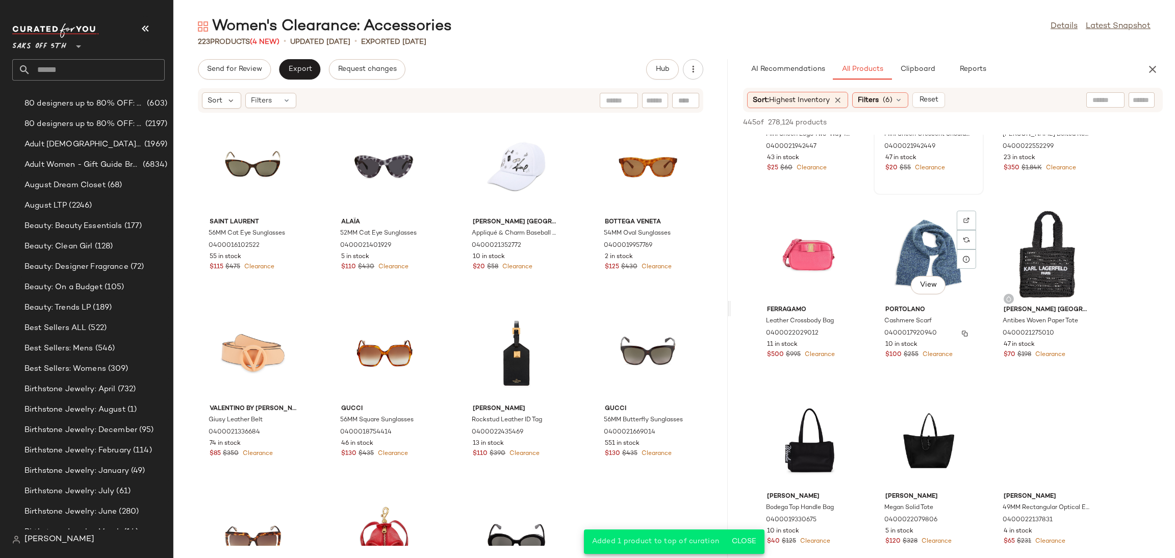
scroll to position [1428, 0]
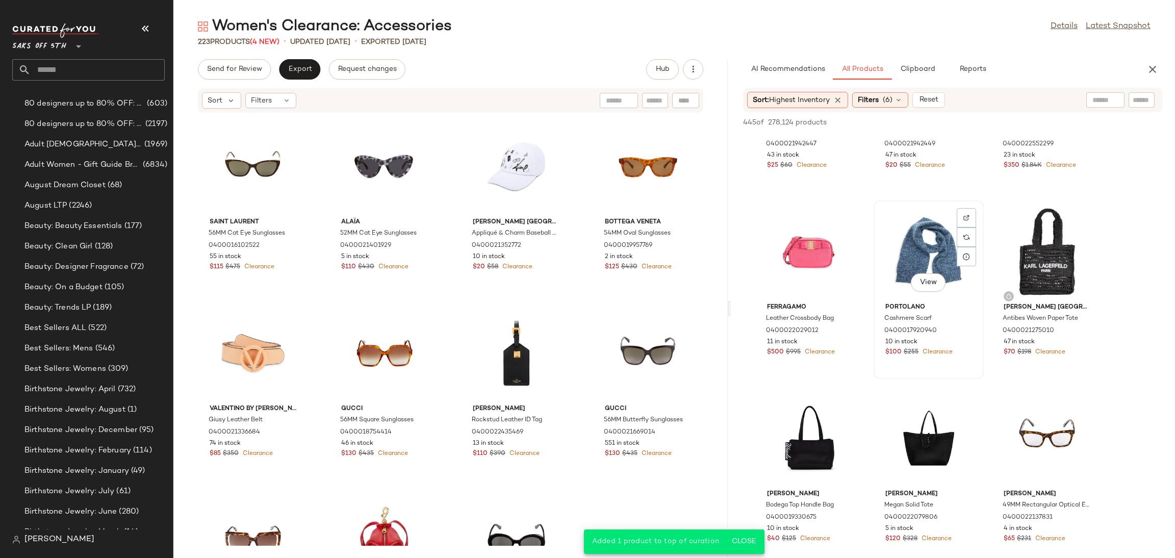
click at [920, 254] on div "View" at bounding box center [928, 251] width 103 height 95
click at [1000, 123] on icon "button" at bounding box center [1000, 122] width 7 height 7
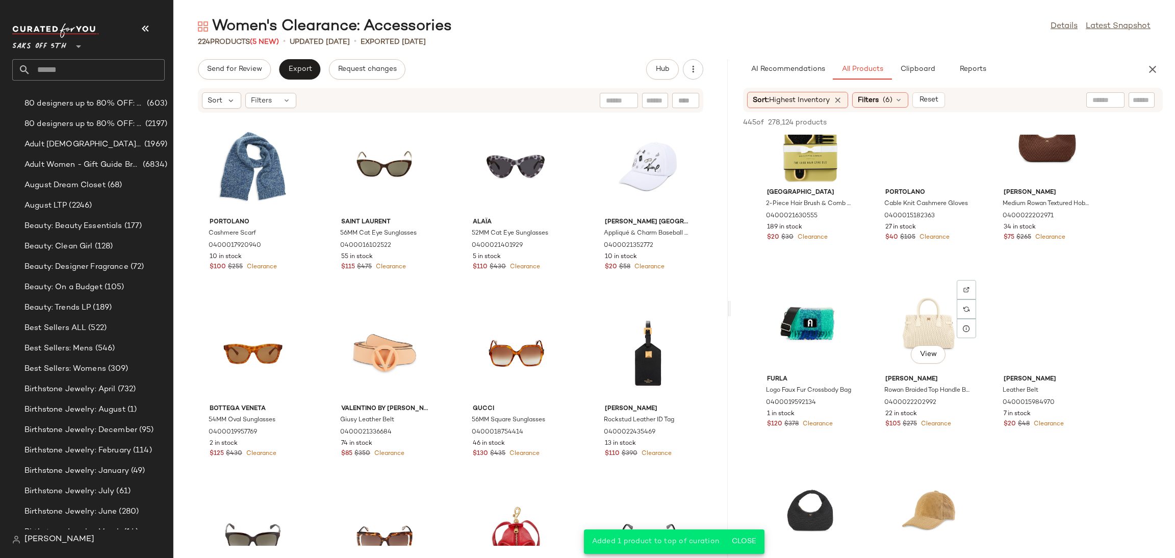
scroll to position [2295, 0]
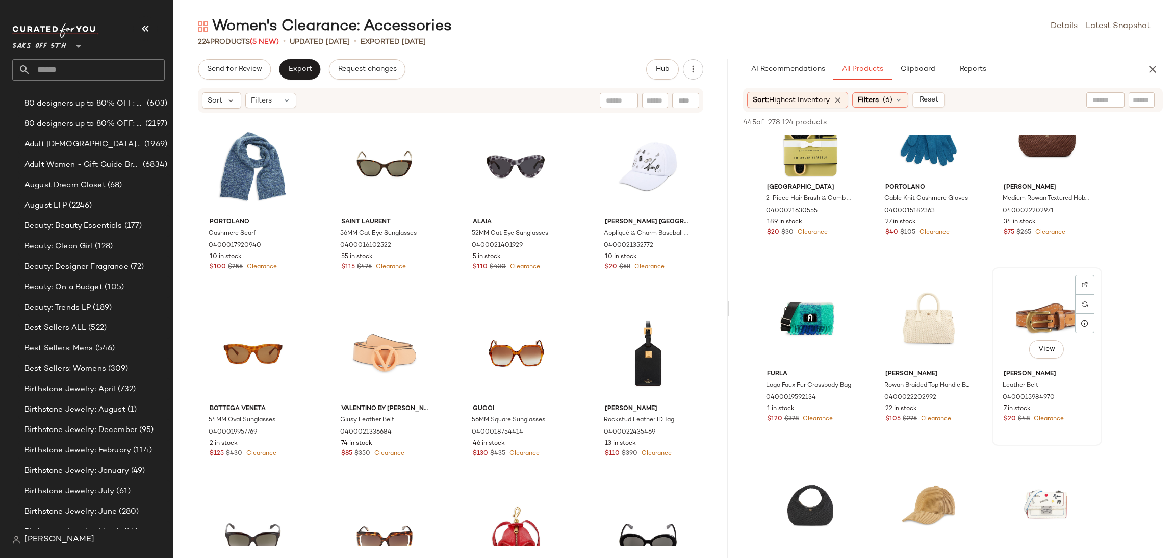
click at [1041, 298] on div "View" at bounding box center [1047, 318] width 103 height 95
click at [1014, 120] on span "Add to Top" at bounding box center [1017, 122] width 40 height 7
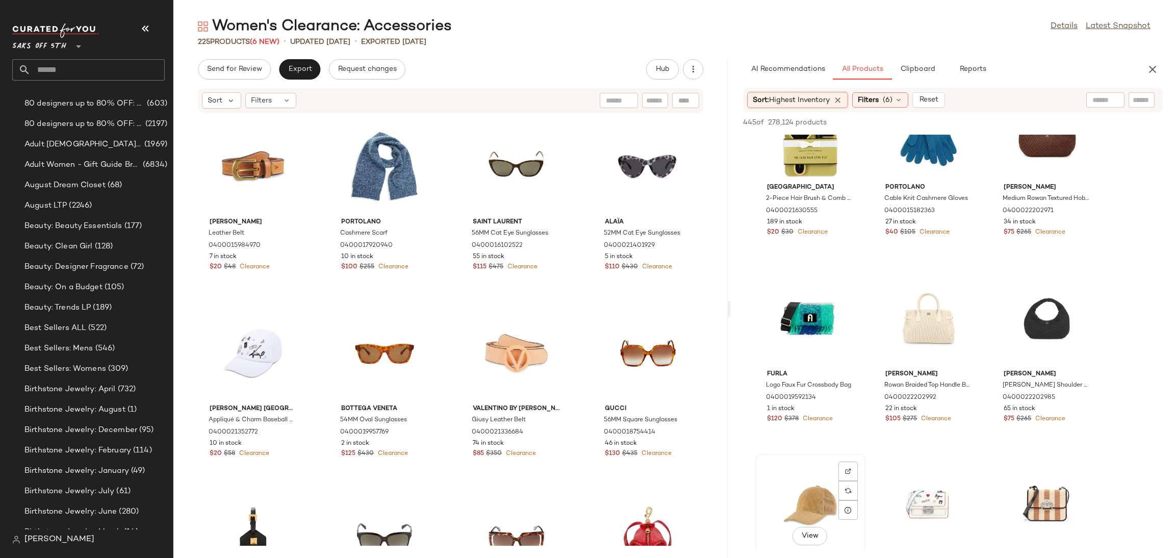
click at [821, 477] on div "View" at bounding box center [810, 505] width 103 height 95
click at [1008, 117] on button "Add to Top" at bounding box center [1017, 122] width 48 height 12
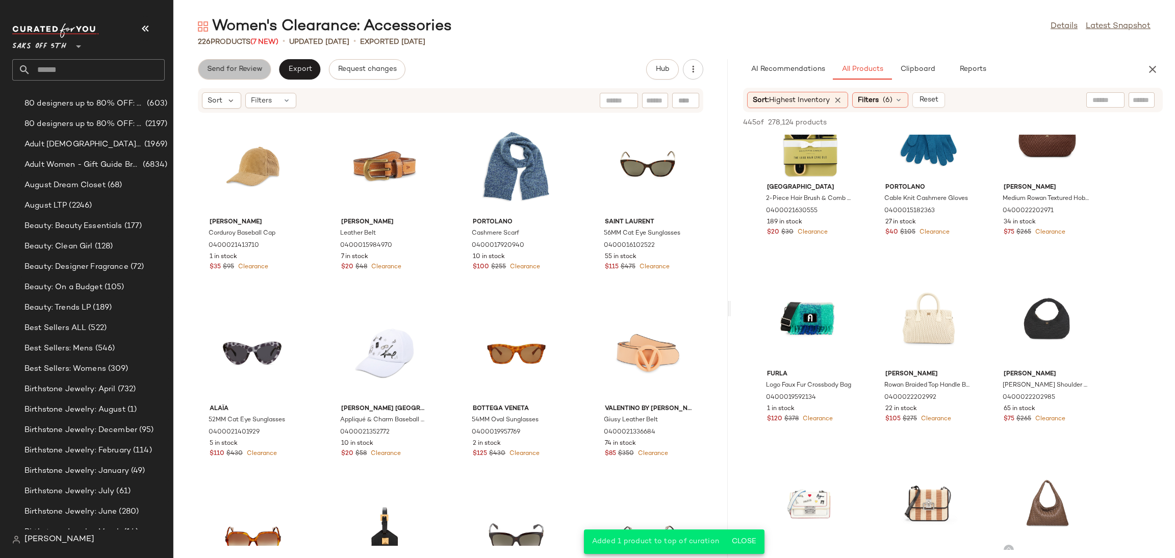
click at [256, 69] on span "Send for Review" at bounding box center [235, 69] width 56 height 8
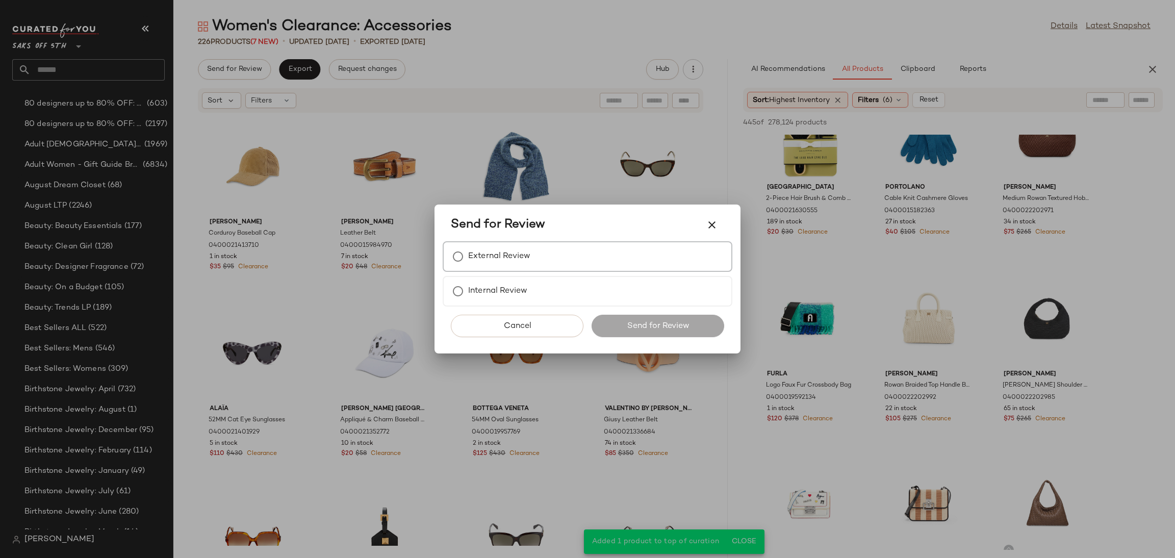
click at [472, 258] on label "External Review" at bounding box center [499, 256] width 62 height 20
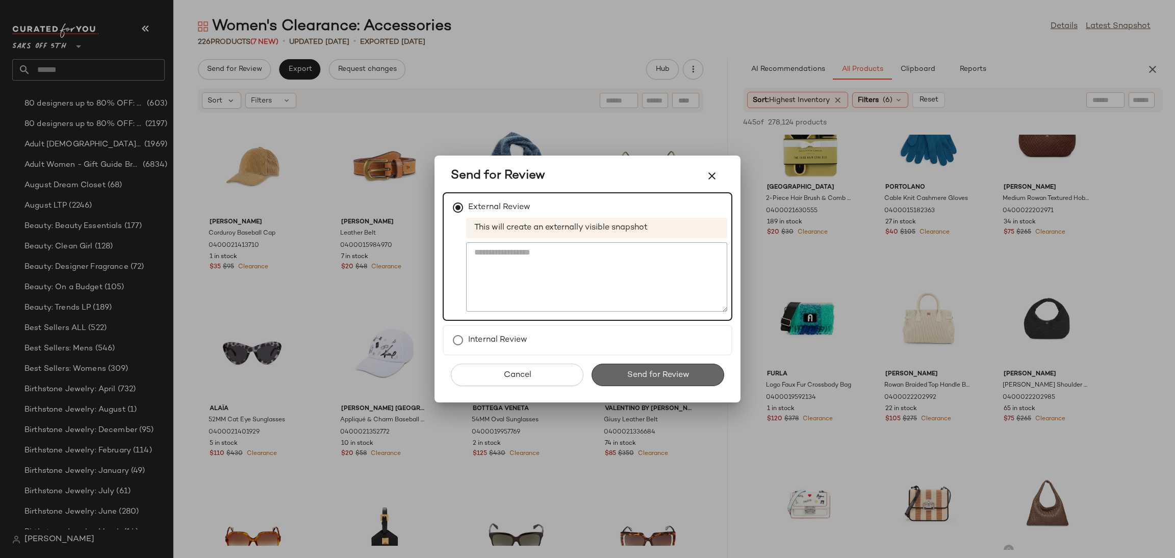
click at [616, 371] on button "Send for Review" at bounding box center [658, 375] width 133 height 22
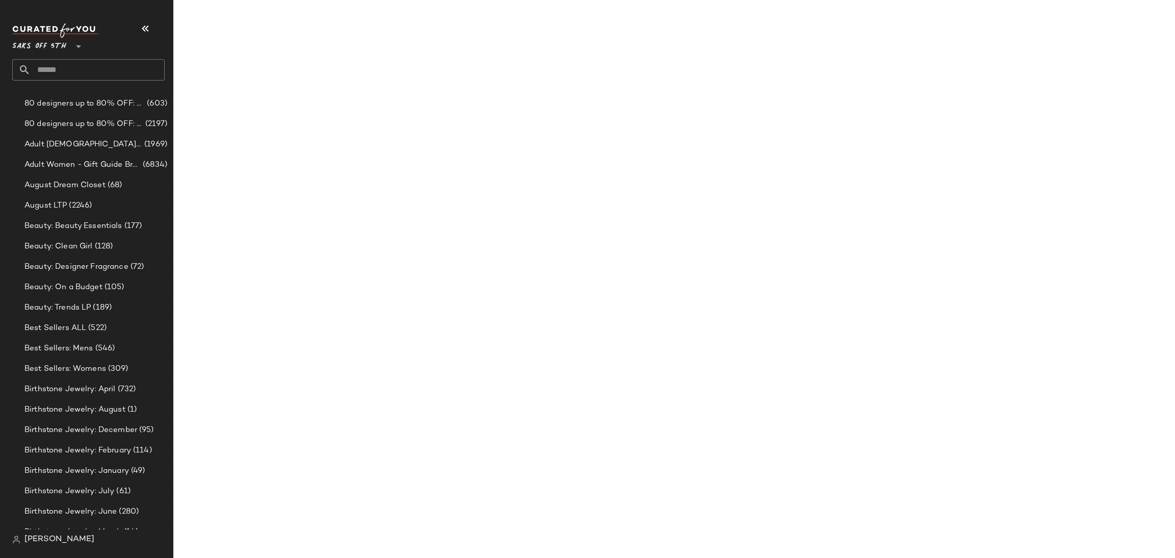
scroll to position [3415, 0]
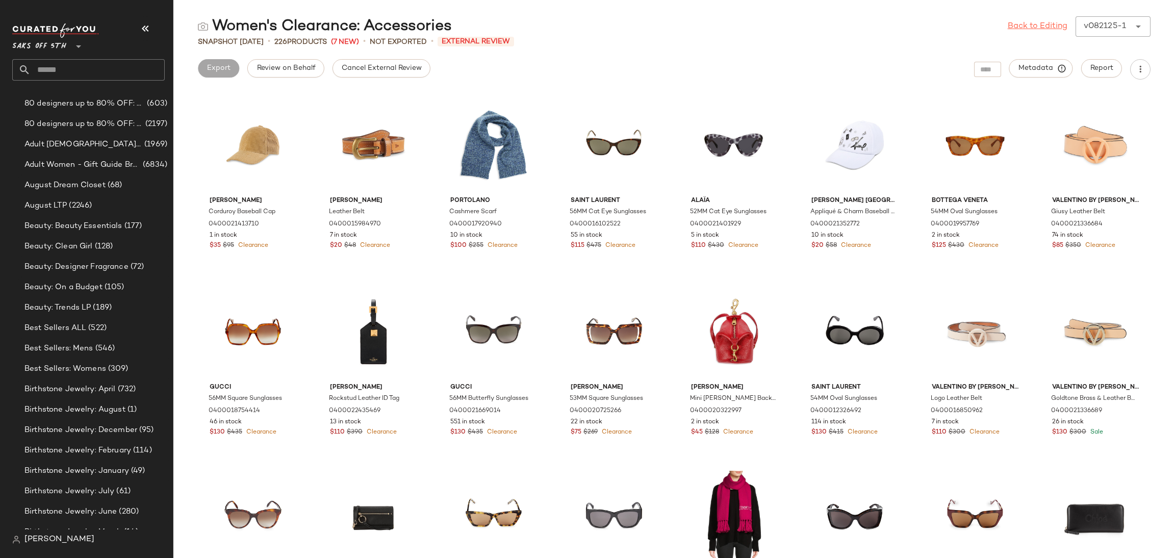
click at [1039, 26] on link "Back to Editing" at bounding box center [1038, 26] width 60 height 12
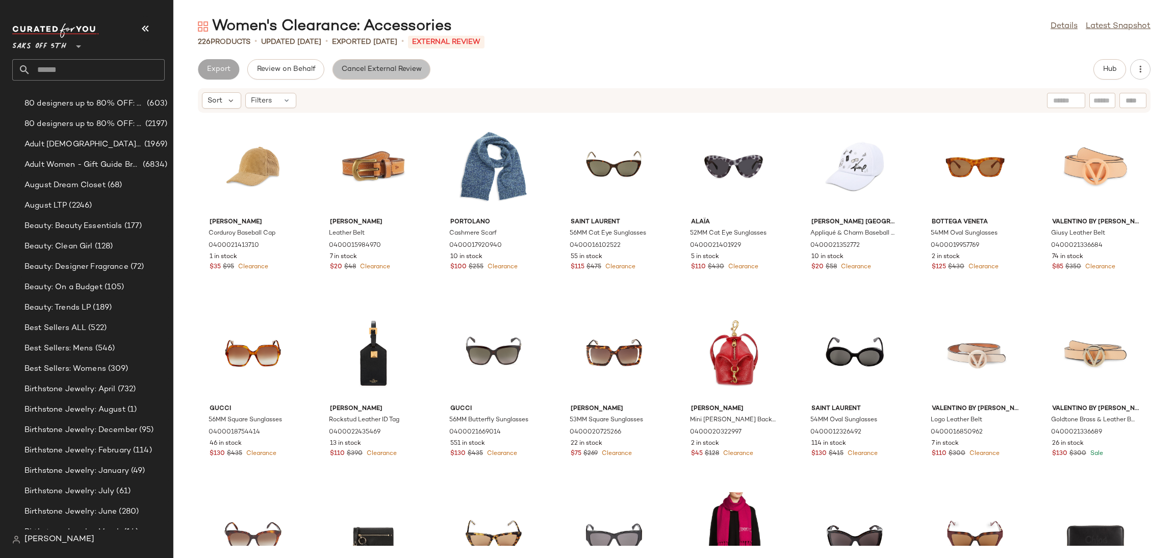
click at [391, 73] on span "Cancel External Review" at bounding box center [381, 69] width 81 height 8
click at [309, 67] on span "Export" at bounding box center [300, 69] width 24 height 8
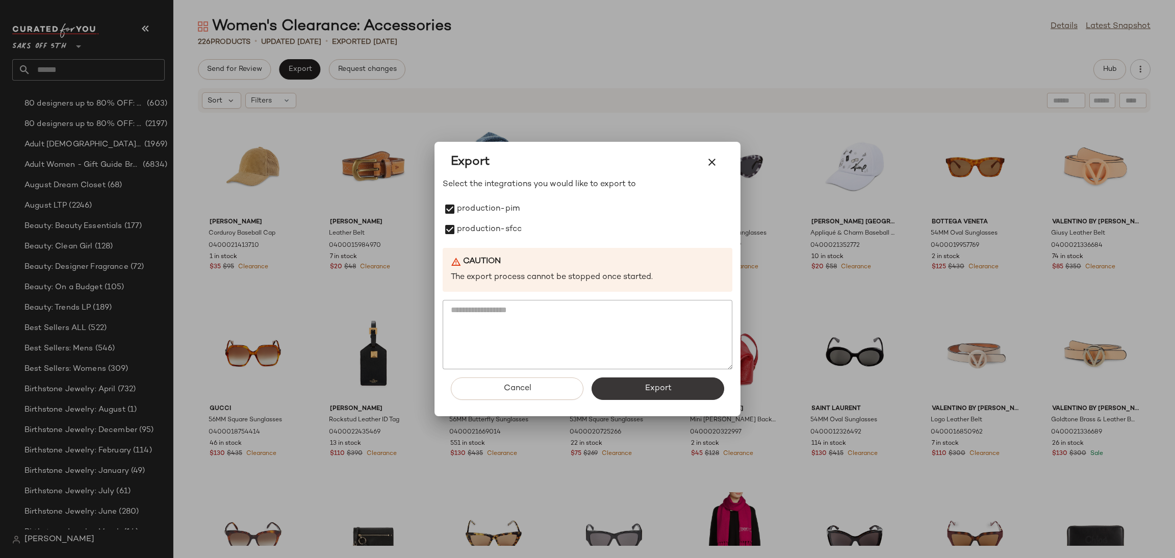
drag, startPoint x: 625, startPoint y: 407, endPoint x: 631, endPoint y: 393, distance: 14.9
click at [631, 393] on div "Cancel Export" at bounding box center [588, 392] width 290 height 47
click at [631, 393] on button "Export" at bounding box center [658, 389] width 133 height 22
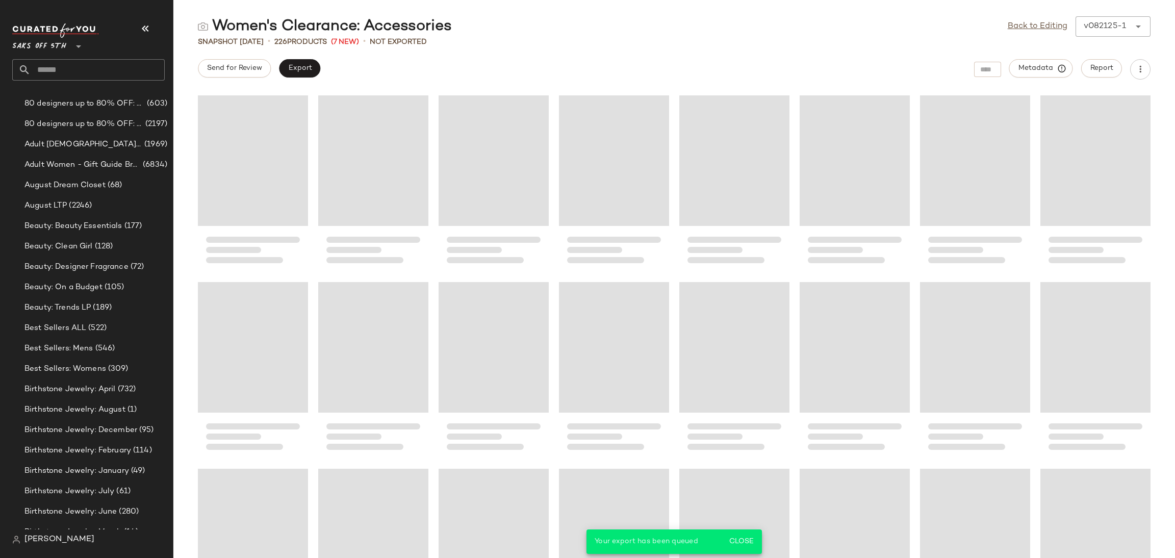
click at [115, 67] on input "text" at bounding box center [98, 69] width 134 height 21
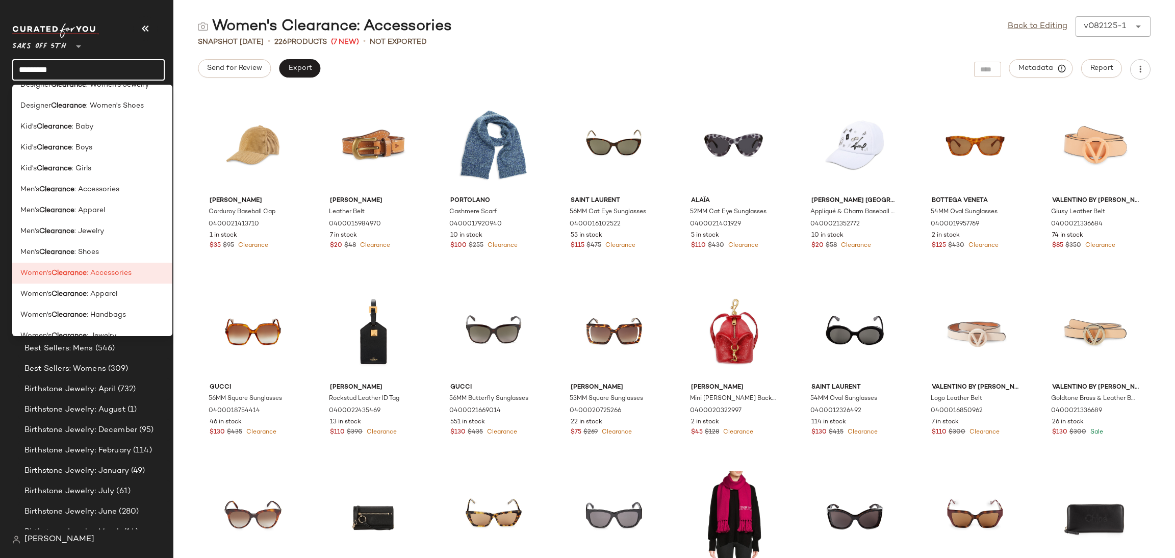
scroll to position [531, 0]
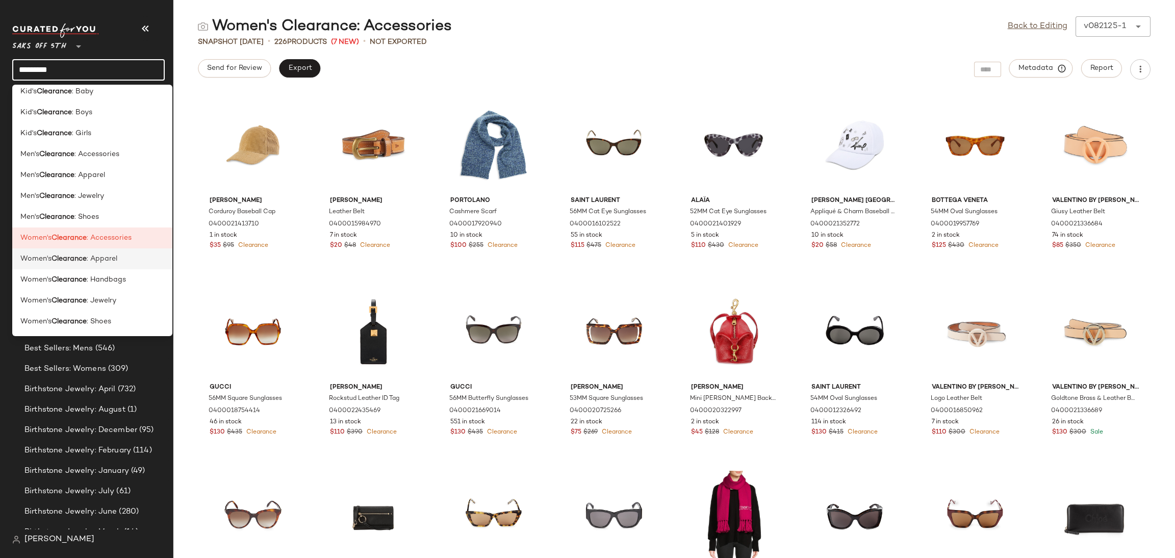
type input "*********"
click at [106, 258] on span ": Apparel" at bounding box center [102, 259] width 31 height 11
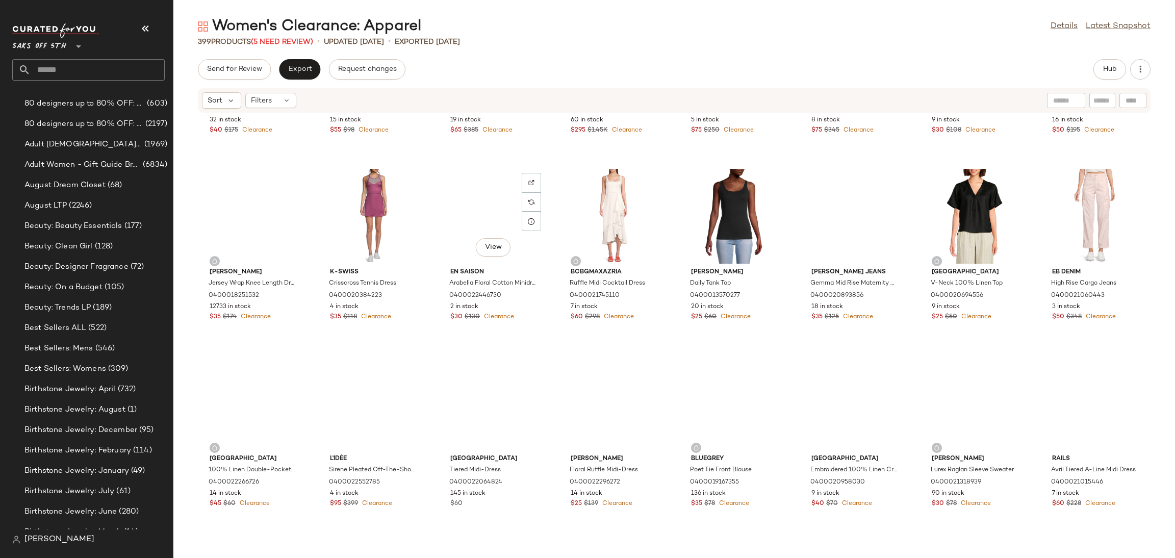
scroll to position [1640, 0]
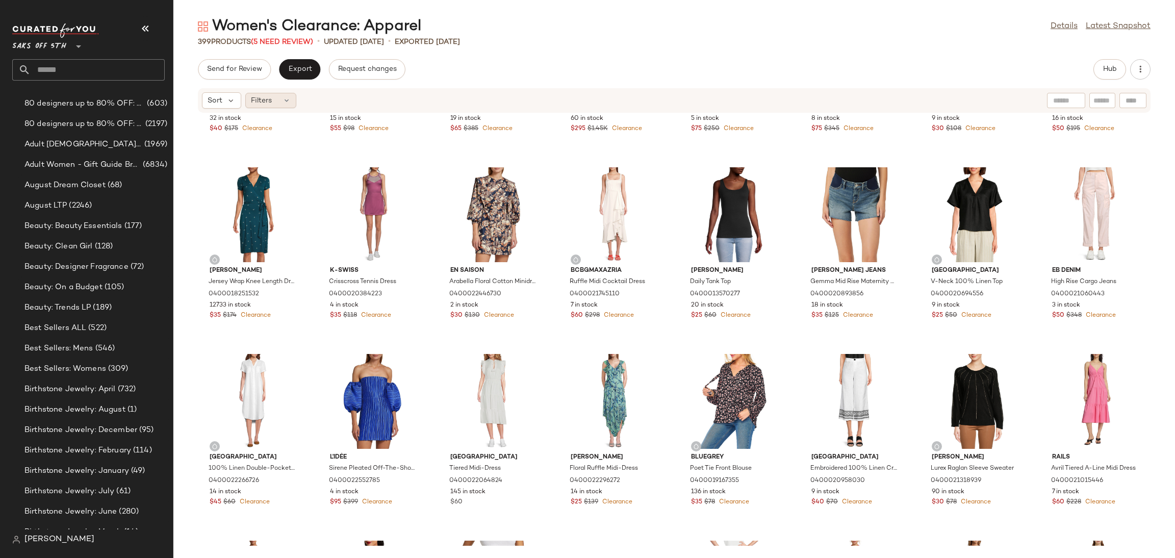
click at [289, 97] on icon at bounding box center [287, 100] width 8 height 8
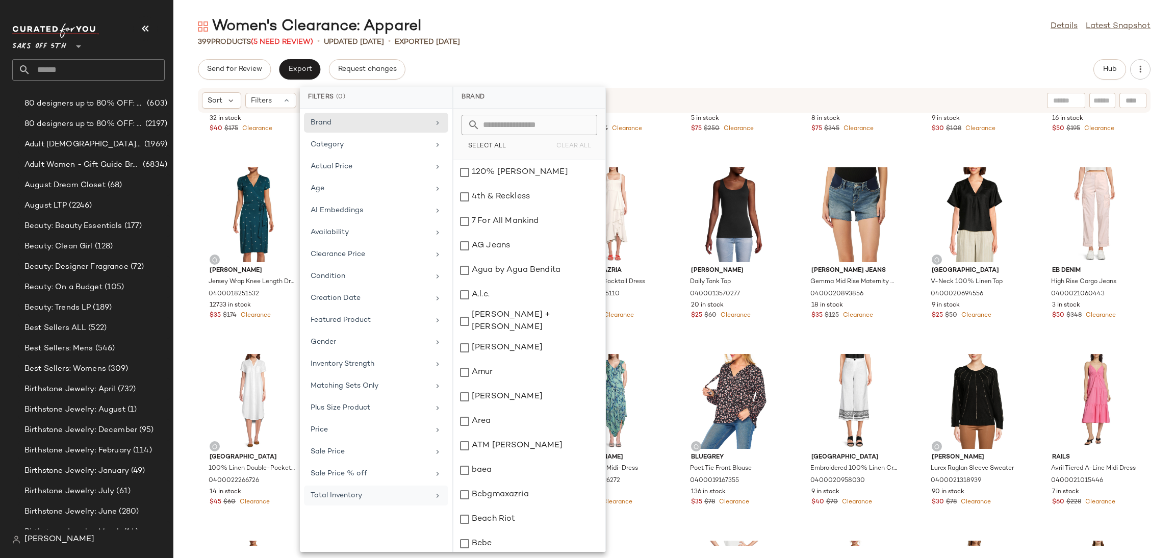
click at [381, 500] on div "Total Inventory" at bounding box center [370, 495] width 119 height 11
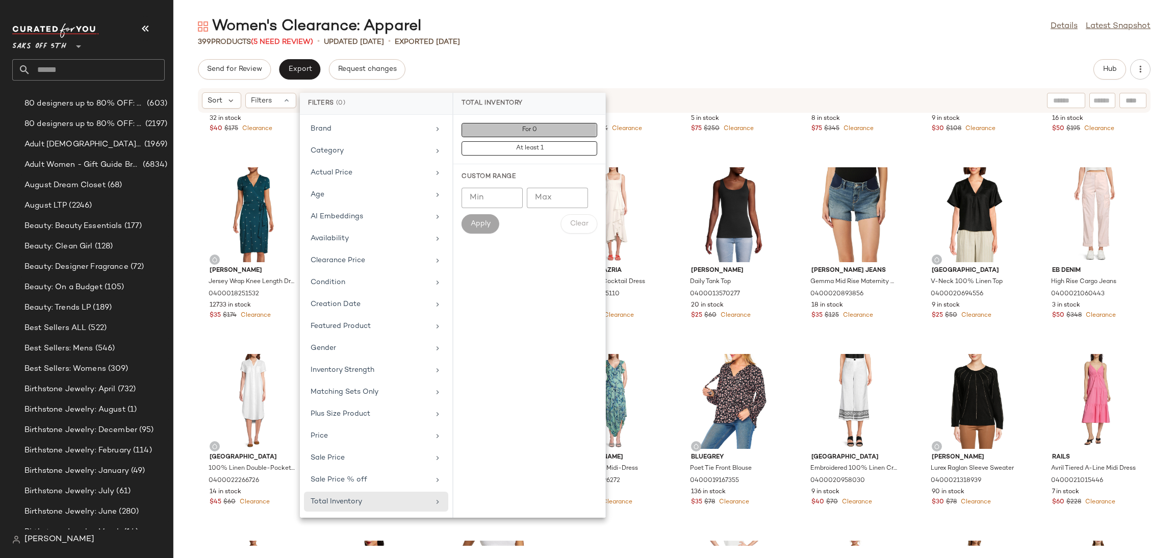
click at [532, 141] on button "For 0" at bounding box center [530, 148] width 136 height 14
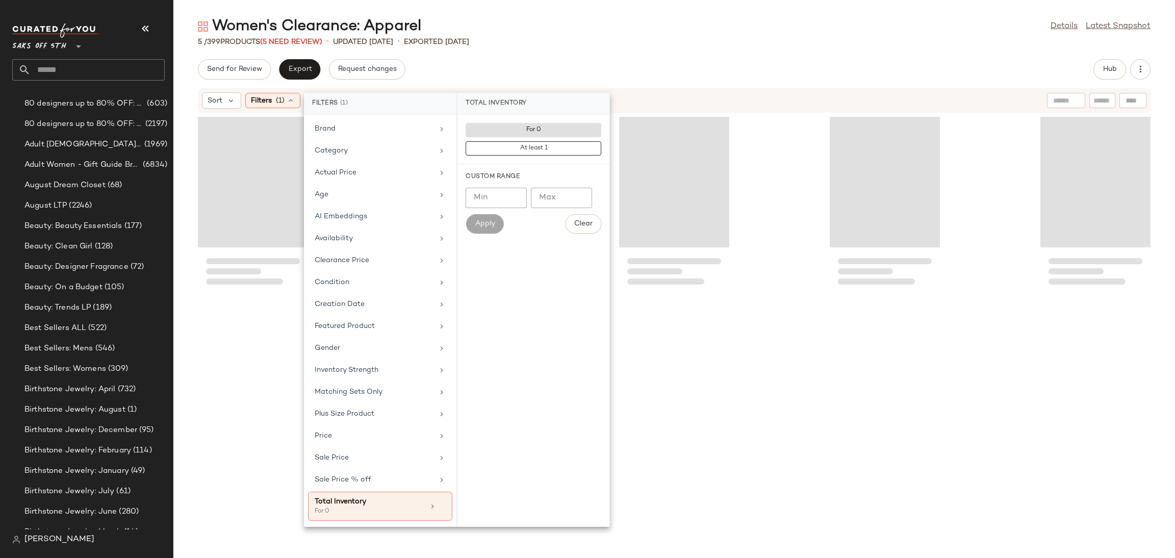
click at [562, 73] on div "Send for Review Export Request changes Hub" at bounding box center [674, 69] width 953 height 20
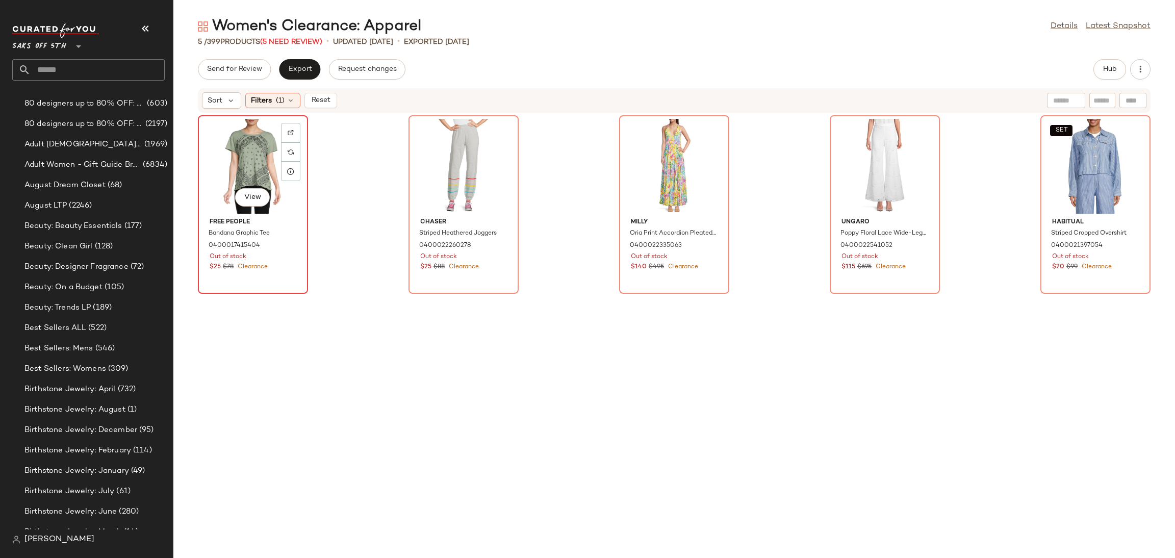
click at [229, 160] on div "View" at bounding box center [253, 166] width 103 height 95
click at [1067, 144] on div "SET View" at bounding box center [1095, 166] width 103 height 95
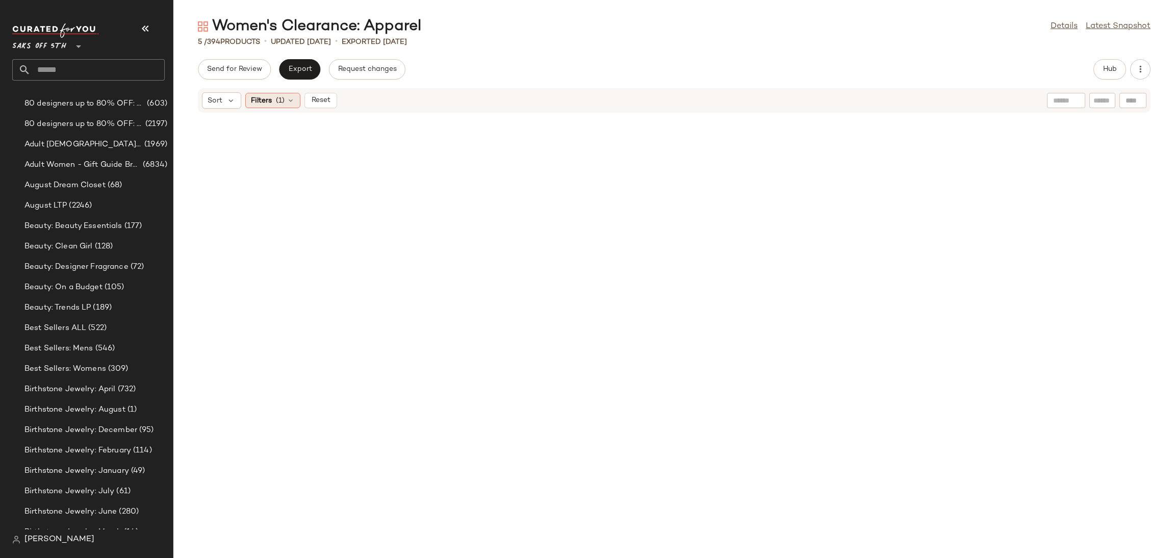
click at [285, 105] on div "Filters (1)" at bounding box center [272, 100] width 55 height 15
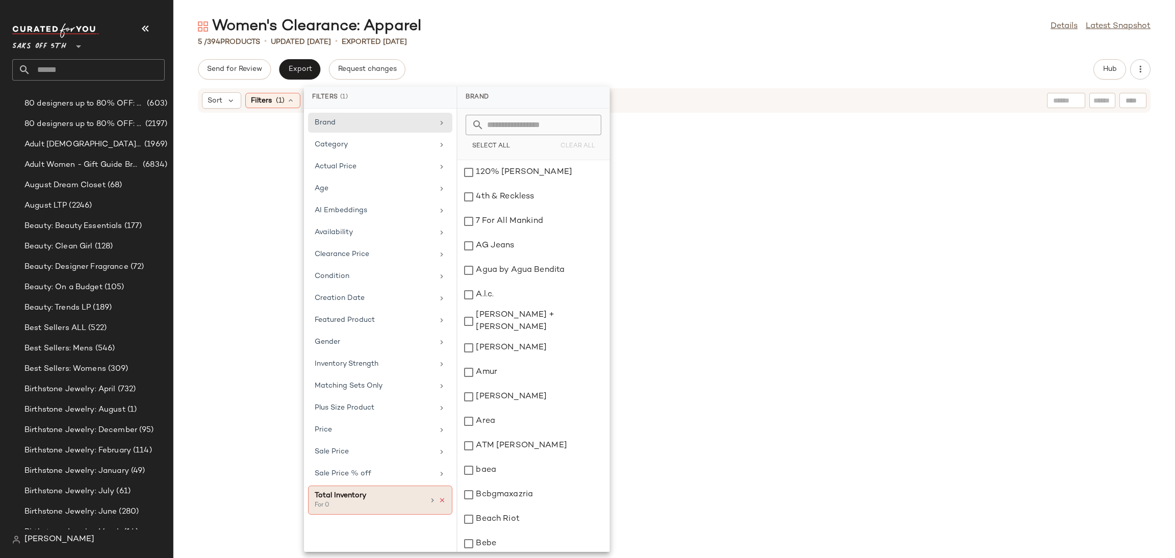
click at [439, 500] on icon at bounding box center [442, 500] width 7 height 7
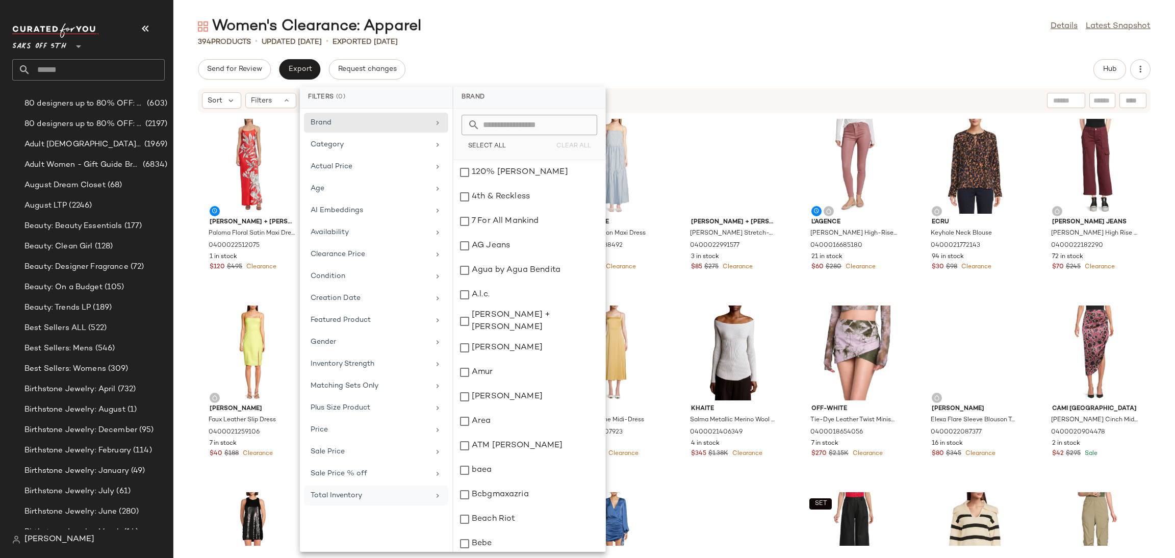
click at [620, 28] on div "Women's Clearance: Apparel Details Latest Snapshot" at bounding box center [674, 26] width 1002 height 20
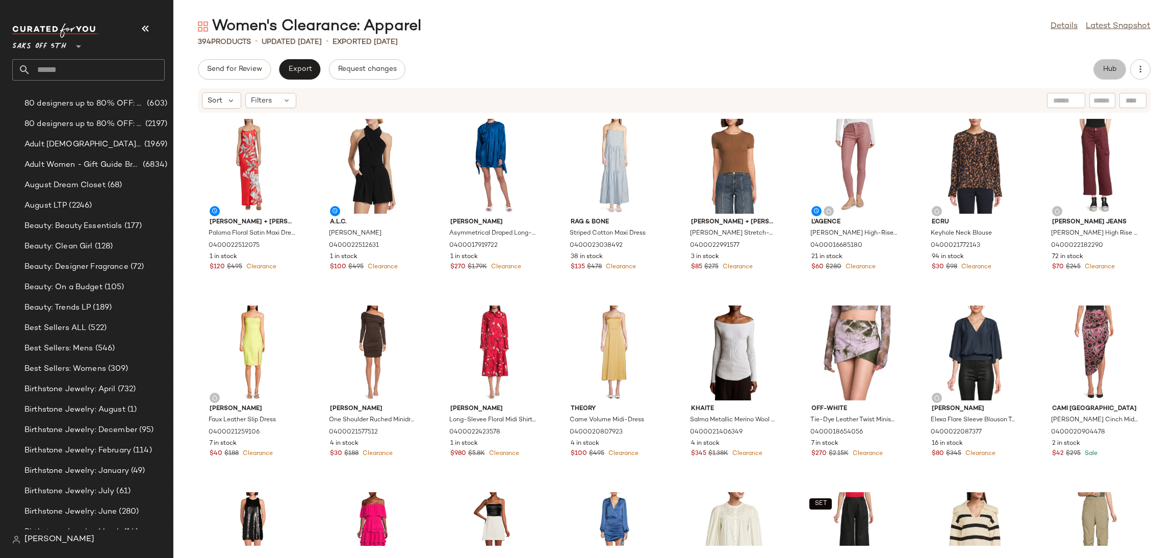
click at [1111, 68] on span "Hub" at bounding box center [1110, 69] width 14 height 8
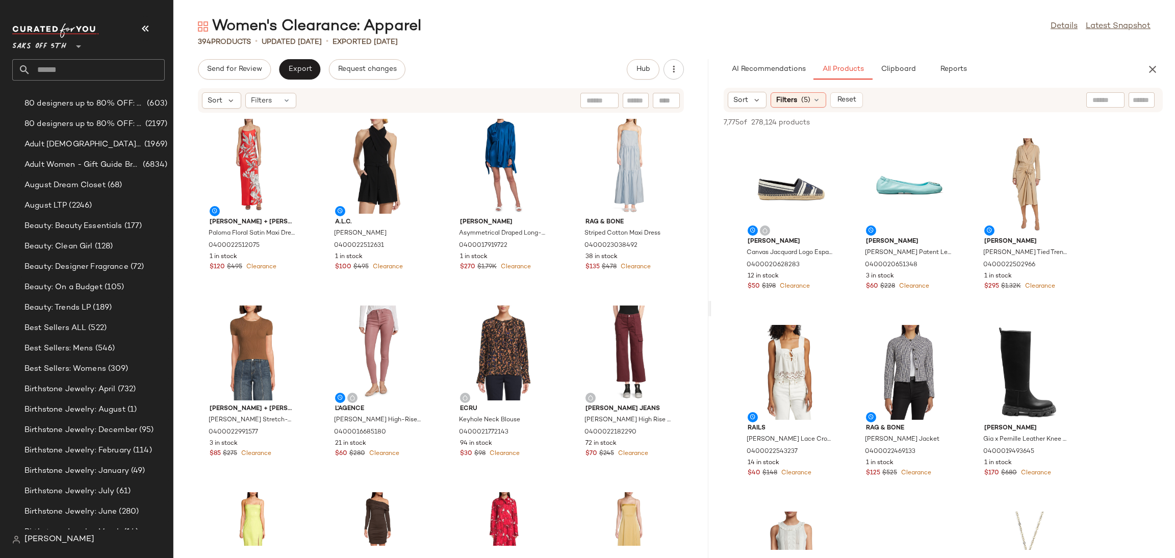
drag, startPoint x: 674, startPoint y: 307, endPoint x: 711, endPoint y: 303, distance: 37.0
click at [711, 303] on div "Women's Clearance: Apparel Details Latest Snapshot 394 Products • updated Aug 2…" at bounding box center [674, 287] width 1002 height 542
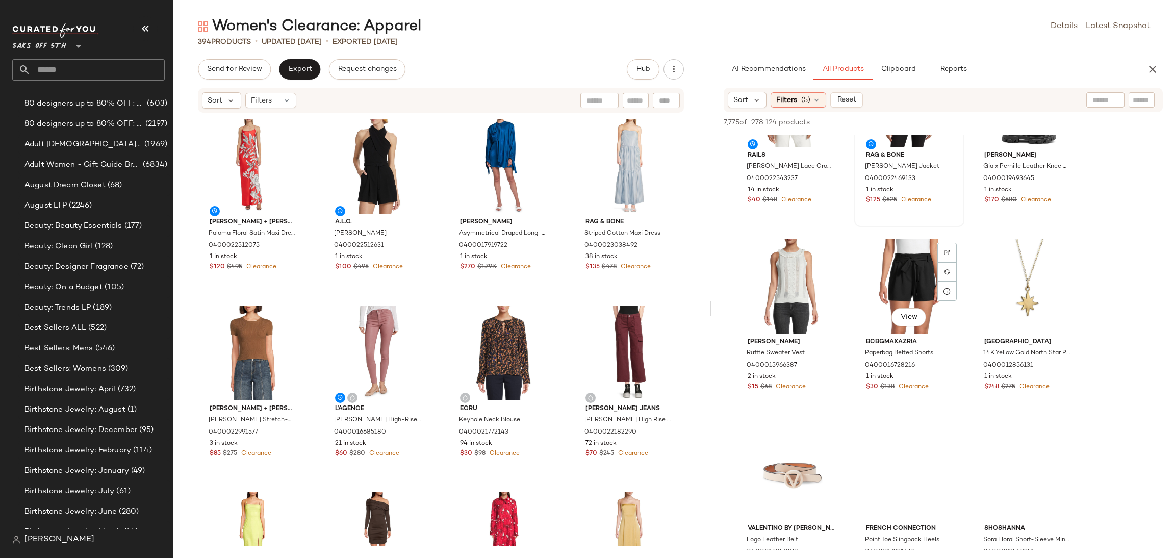
scroll to position [274, 0]
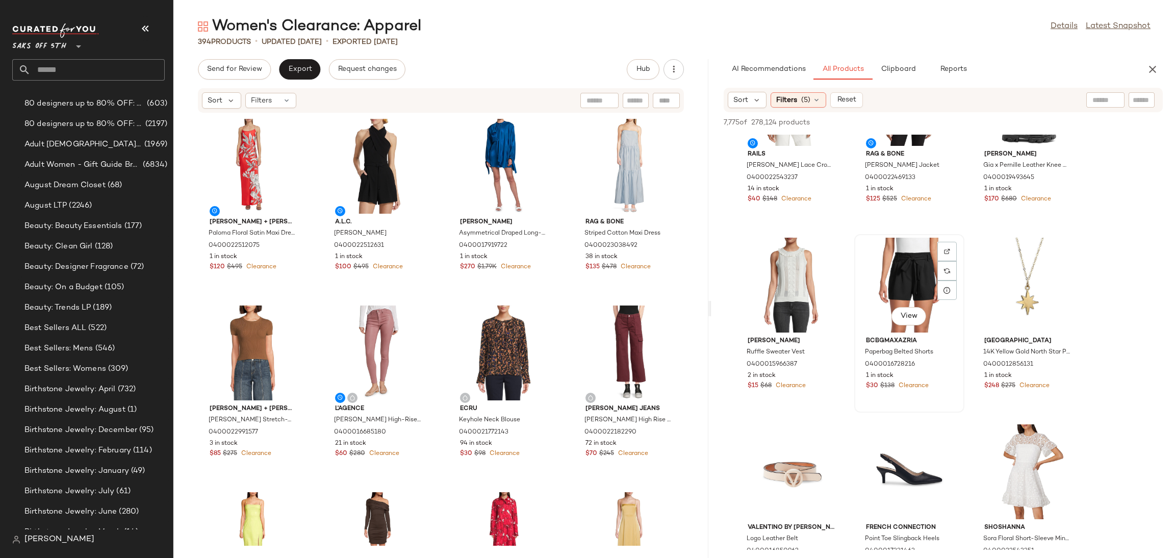
click at [895, 279] on div "View" at bounding box center [909, 285] width 103 height 95
click at [1015, 123] on span "Add to Top" at bounding box center [1017, 122] width 40 height 7
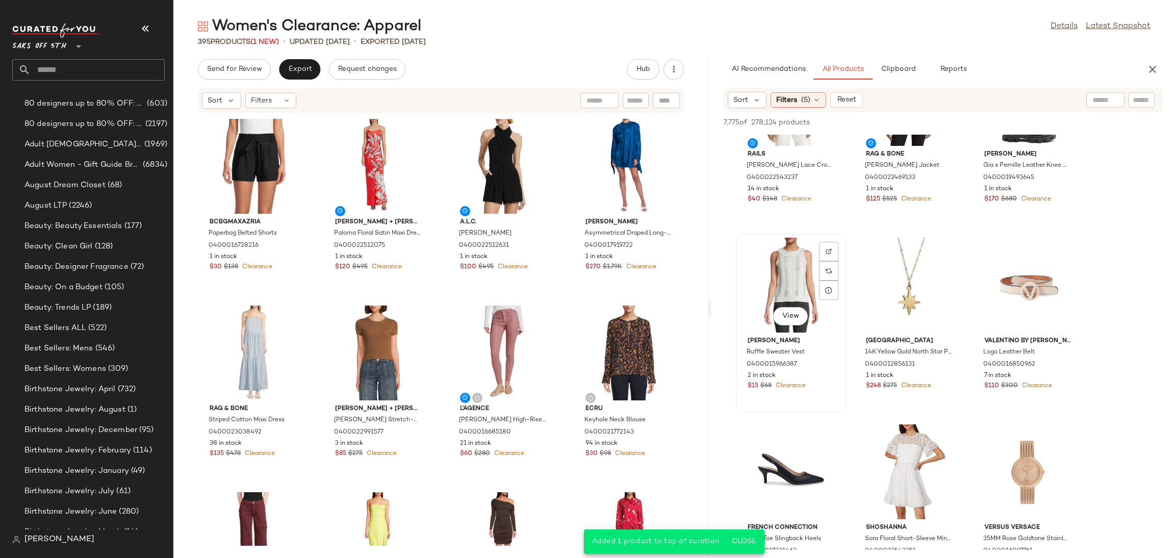
click at [785, 268] on div "View" at bounding box center [791, 285] width 103 height 95
click at [1017, 117] on button "Add to Top" at bounding box center [1017, 122] width 48 height 12
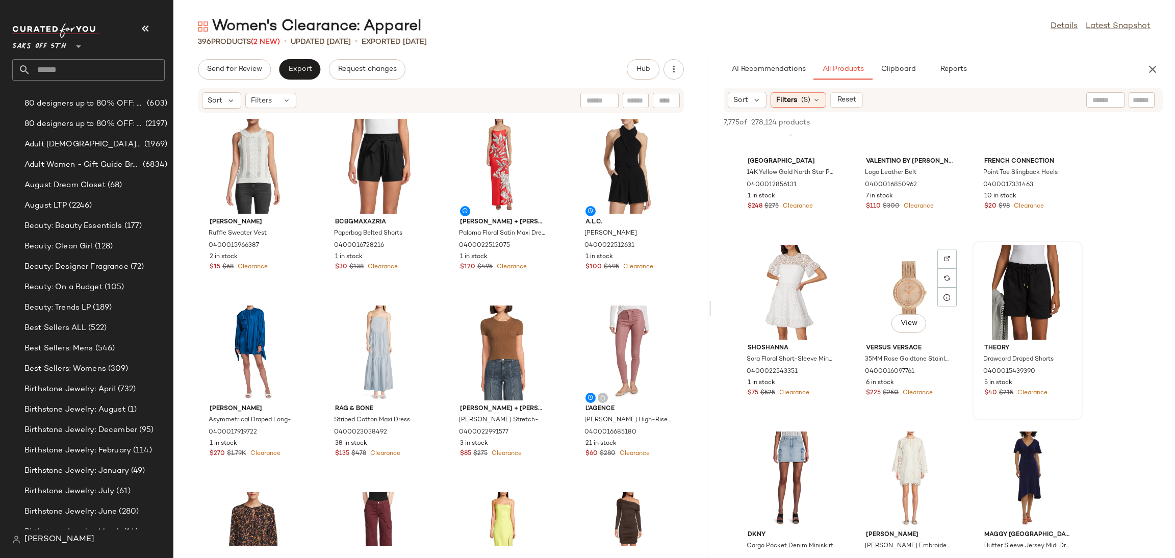
scroll to position [448, 0]
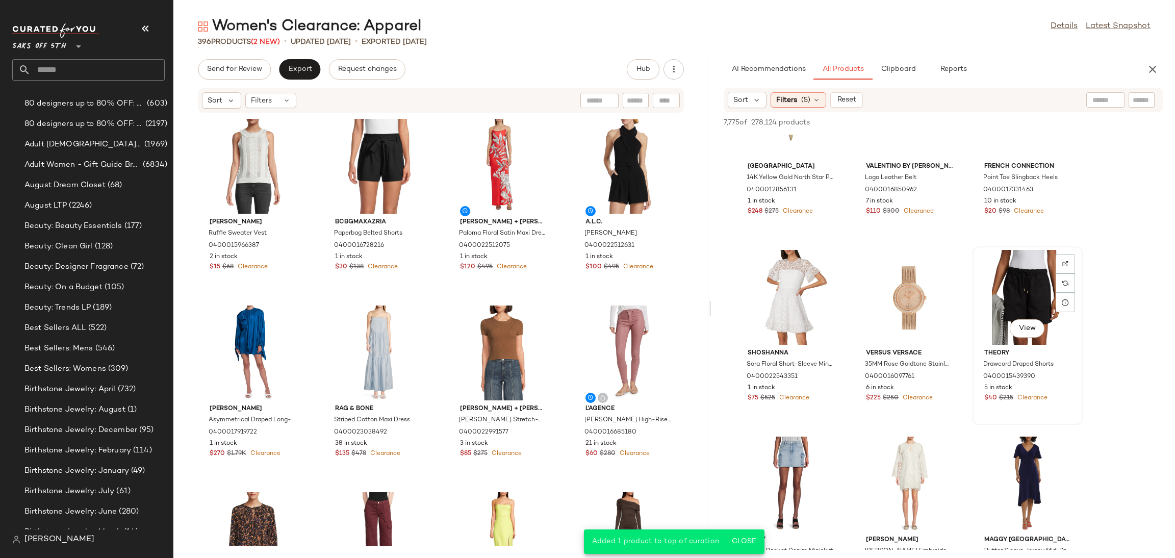
click at [1024, 269] on div "View" at bounding box center [1027, 297] width 103 height 95
click at [1013, 119] on span "Add to Top" at bounding box center [1017, 122] width 40 height 7
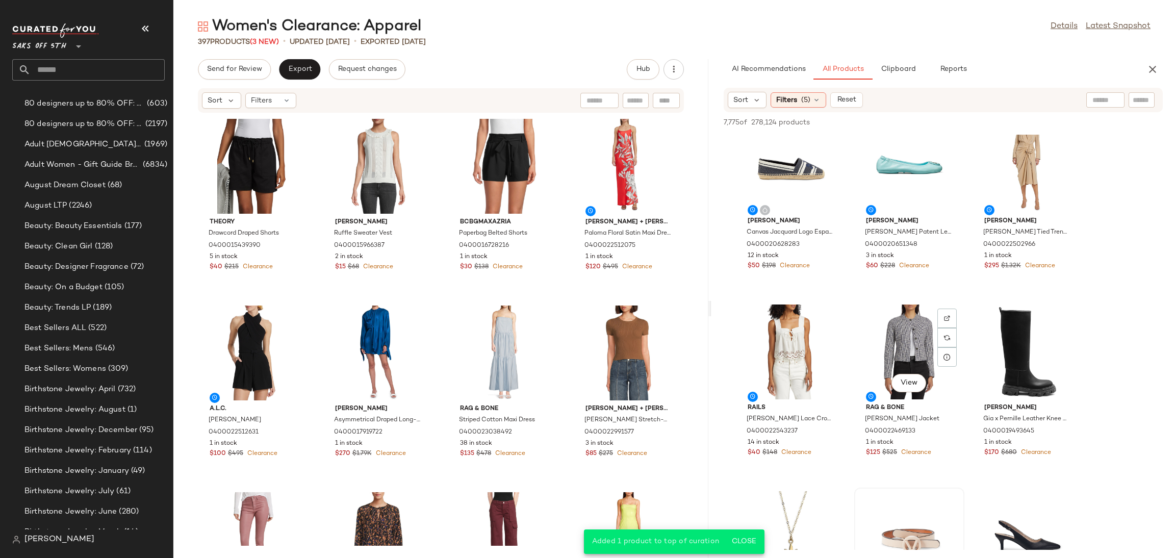
scroll to position [20, 0]
click at [887, 341] on div "View" at bounding box center [909, 352] width 103 height 95
click at [1010, 120] on span "Add to Top" at bounding box center [1017, 122] width 40 height 7
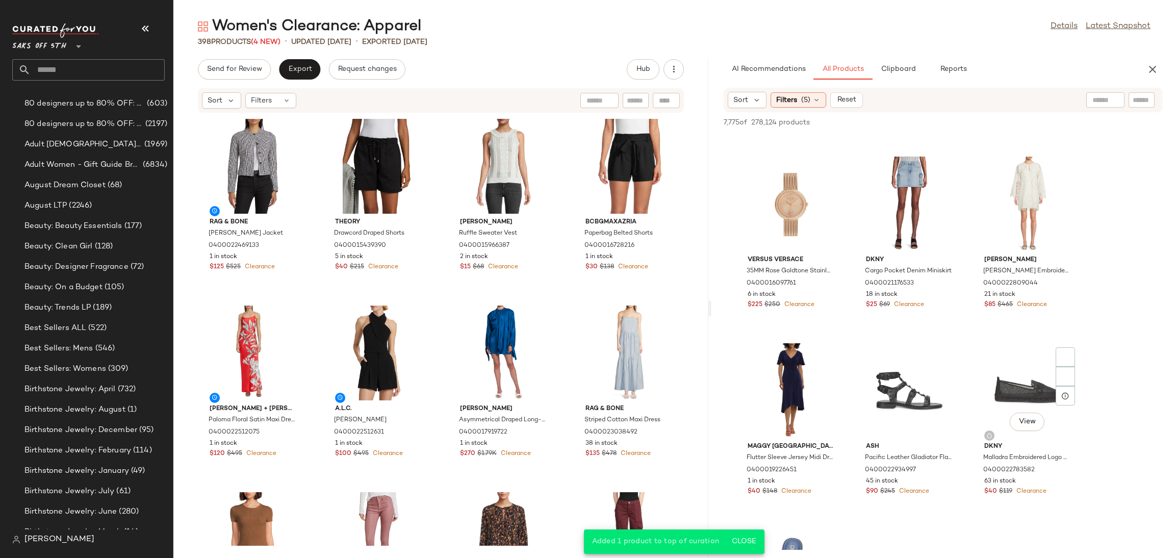
scroll to position [543, 0]
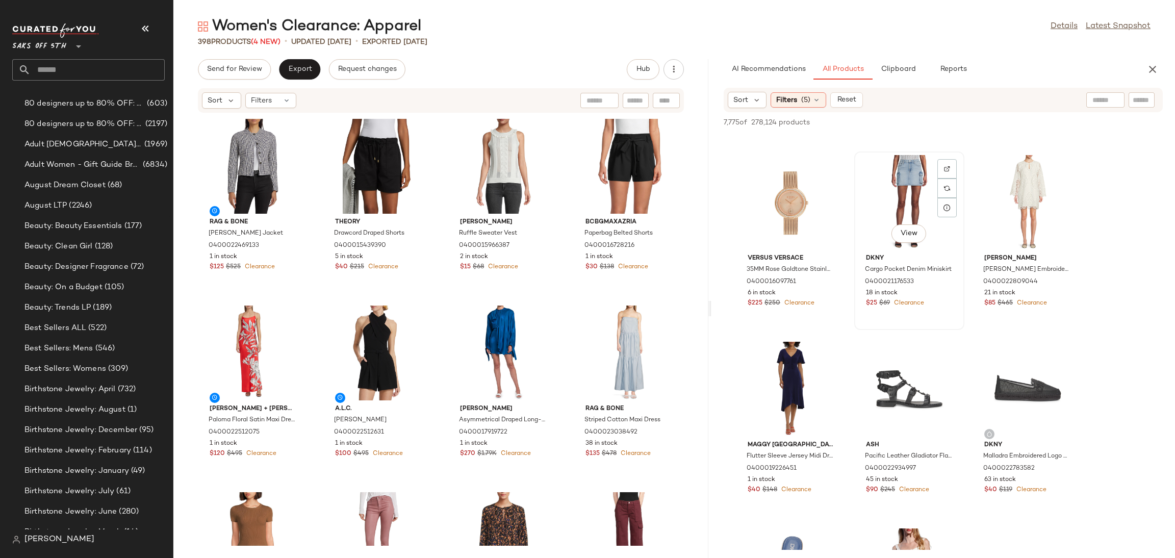
click at [902, 185] on div "View" at bounding box center [909, 202] width 103 height 95
click at [1021, 125] on span "Add to Top" at bounding box center [1017, 122] width 40 height 7
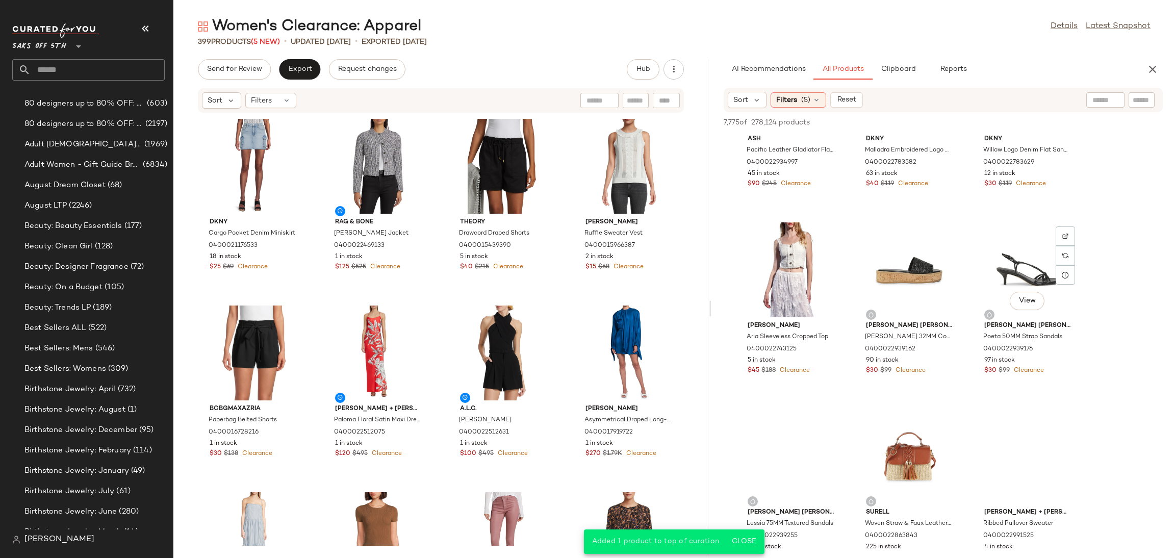
scroll to position [850, 0]
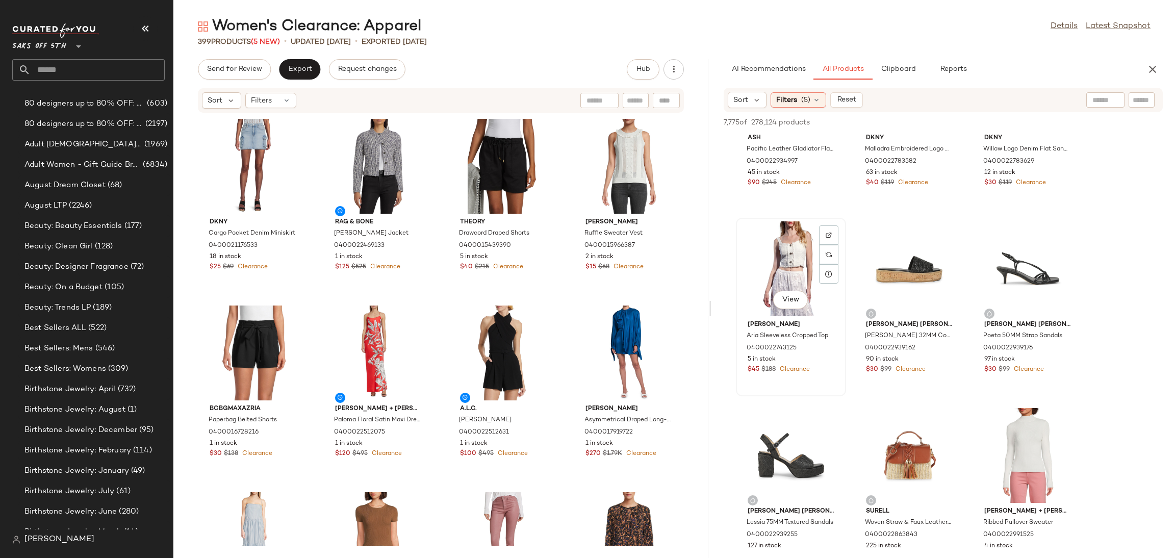
click at [793, 236] on div "View" at bounding box center [791, 268] width 103 height 95
click at [1012, 119] on span "Add to Top" at bounding box center [1017, 122] width 40 height 7
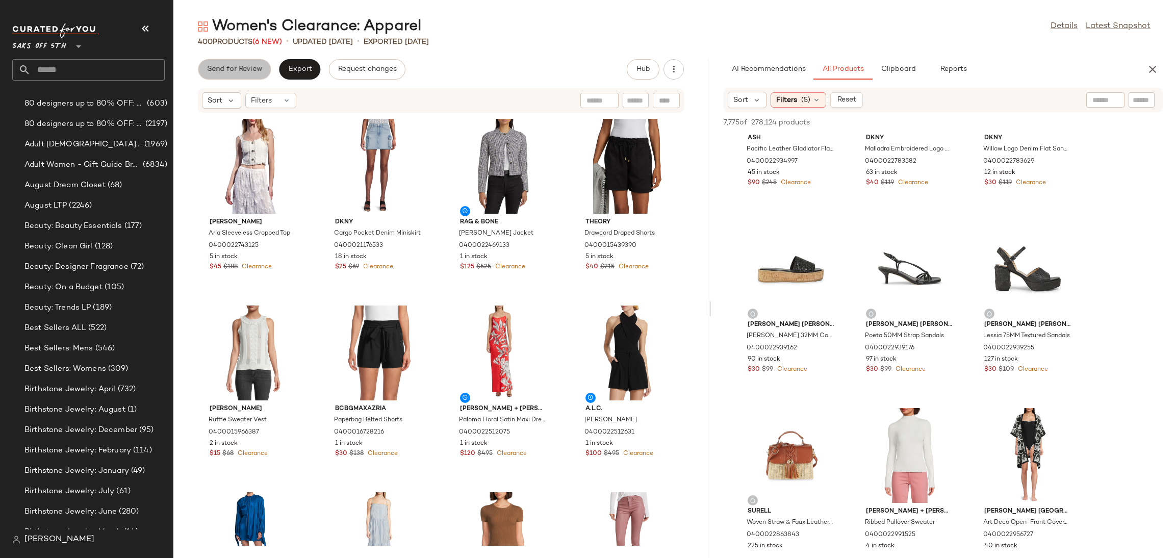
click at [244, 71] on span "Send for Review" at bounding box center [235, 69] width 56 height 8
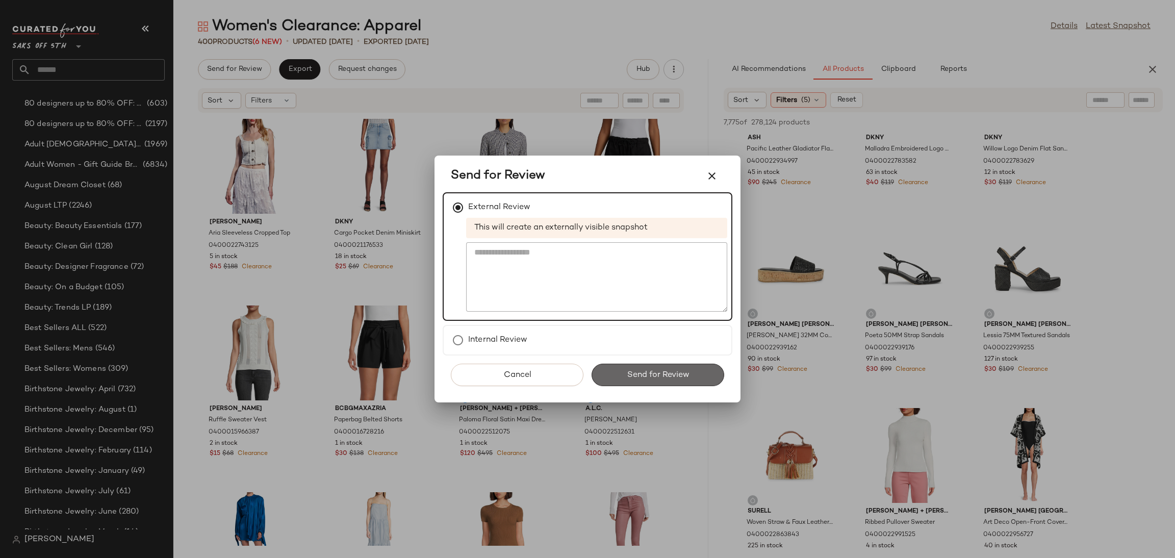
click at [637, 376] on span "Send for Review" at bounding box center [657, 375] width 63 height 10
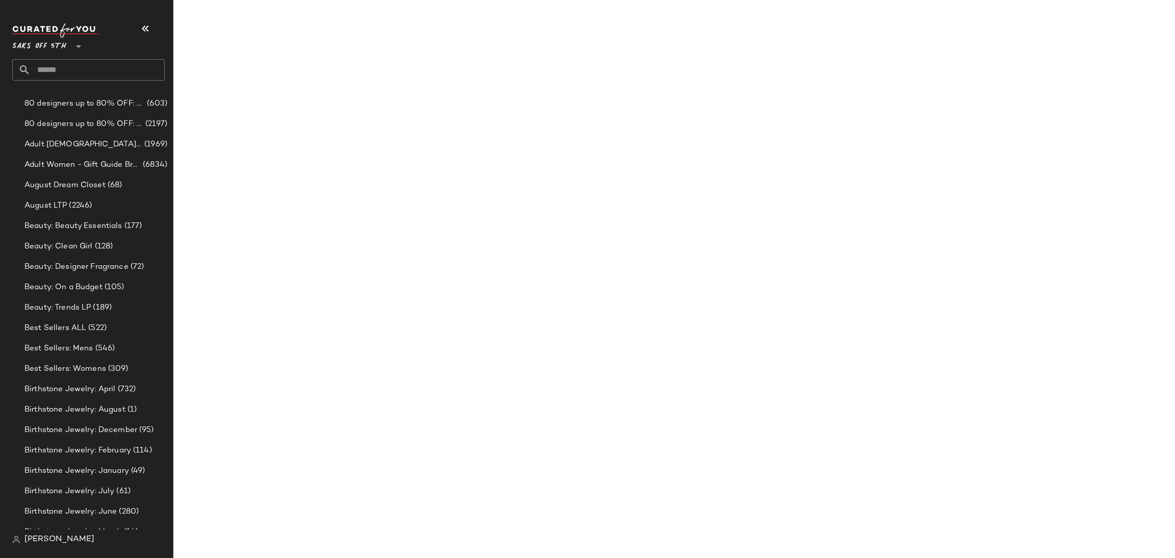
scroll to position [1224, 0]
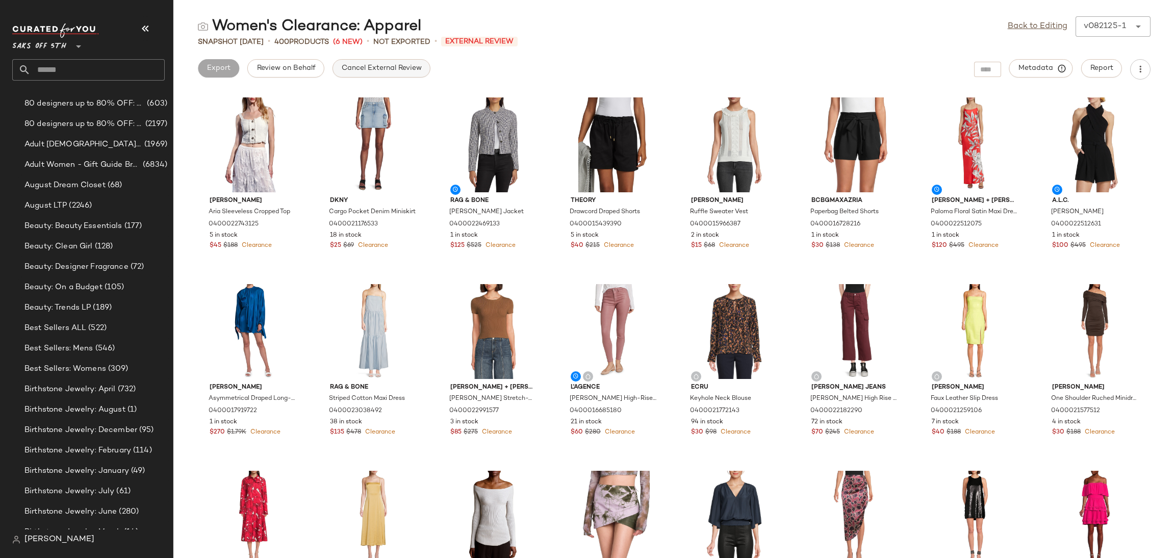
drag, startPoint x: 361, startPoint y: 81, endPoint x: 375, endPoint y: 75, distance: 15.5
click at [375, 75] on div "Women's Clearance: Apparel Back to Editing v082125-1 ****** Snapshot Aug 21st •…" at bounding box center [674, 287] width 1002 height 542
click at [375, 75] on button "Cancel External Review" at bounding box center [382, 68] width 98 height 18
drag, startPoint x: 1036, startPoint y: 35, endPoint x: 1040, endPoint y: 26, distance: 9.8
click at [1040, 26] on div "Back to Editing v082125-1 ******" at bounding box center [1079, 26] width 143 height 20
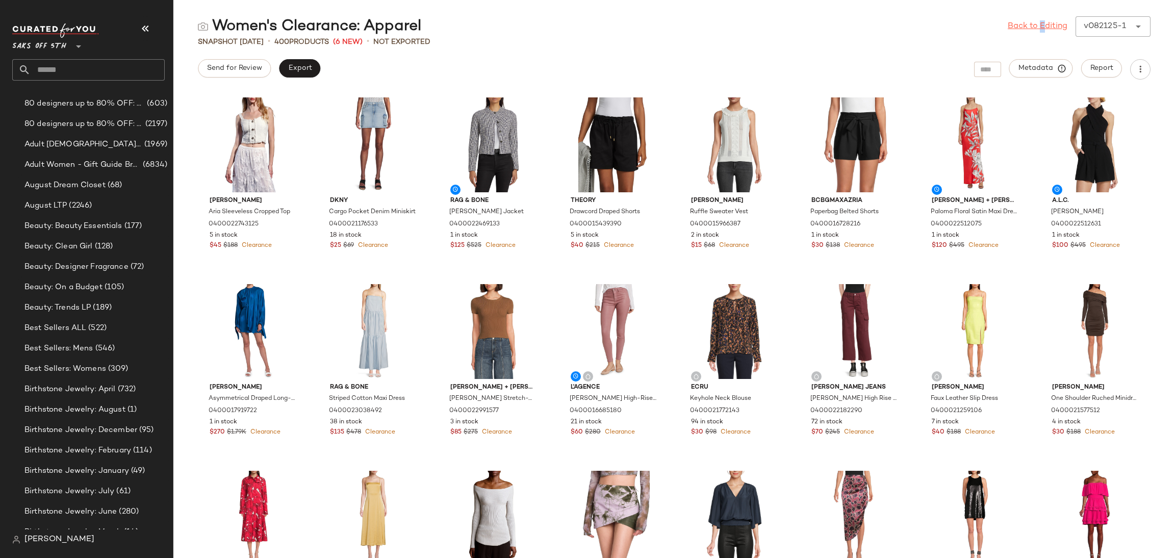
click at [1040, 26] on link "Back to Editing" at bounding box center [1038, 26] width 60 height 12
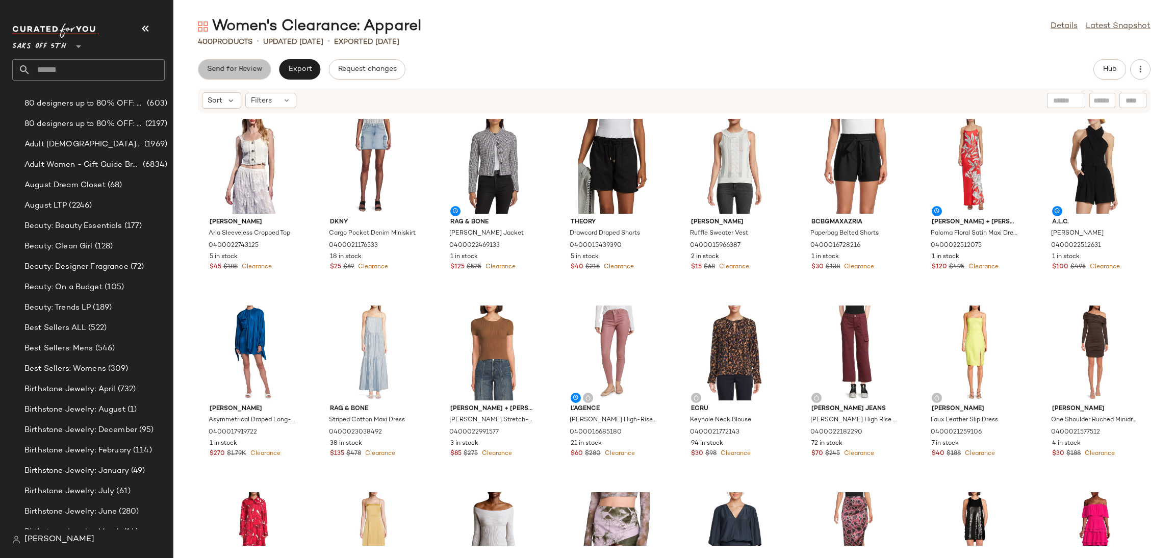
click at [246, 77] on button "Send for Review" at bounding box center [234, 69] width 73 height 20
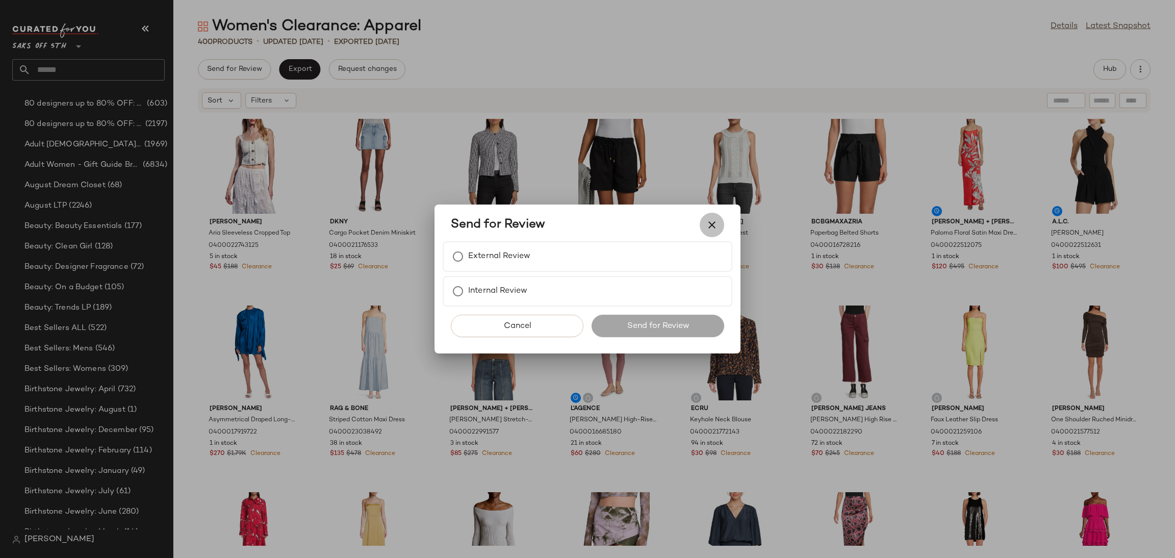
click at [708, 221] on icon "button" at bounding box center [712, 225] width 12 height 12
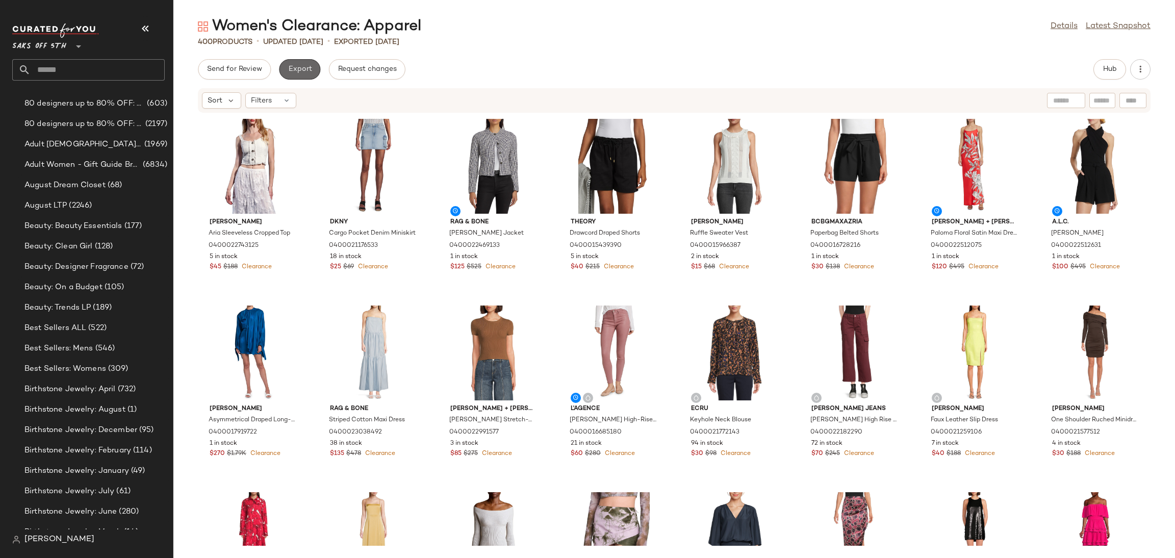
click at [298, 68] on span "Export" at bounding box center [300, 69] width 24 height 8
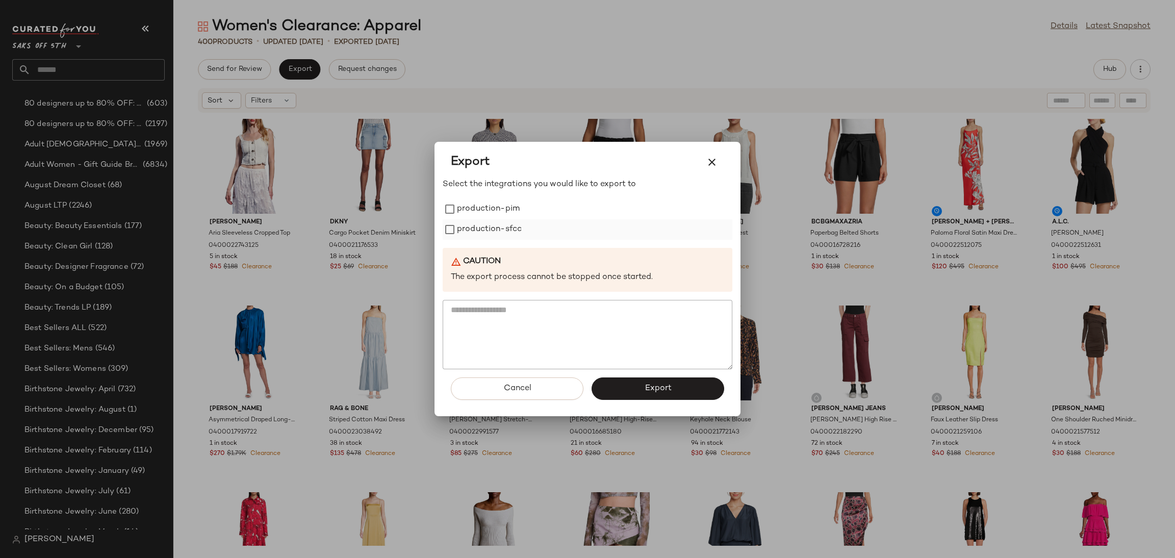
drag, startPoint x: 506, startPoint y: 217, endPoint x: 506, endPoint y: 236, distance: 18.9
click at [506, 236] on div "production-pim production-sfcc" at bounding box center [588, 219] width 290 height 41
click at [506, 236] on label "production-sfcc" at bounding box center [489, 229] width 65 height 20
click at [497, 212] on label "production-pim" at bounding box center [488, 209] width 63 height 20
click at [656, 384] on span "Export" at bounding box center [657, 389] width 27 height 10
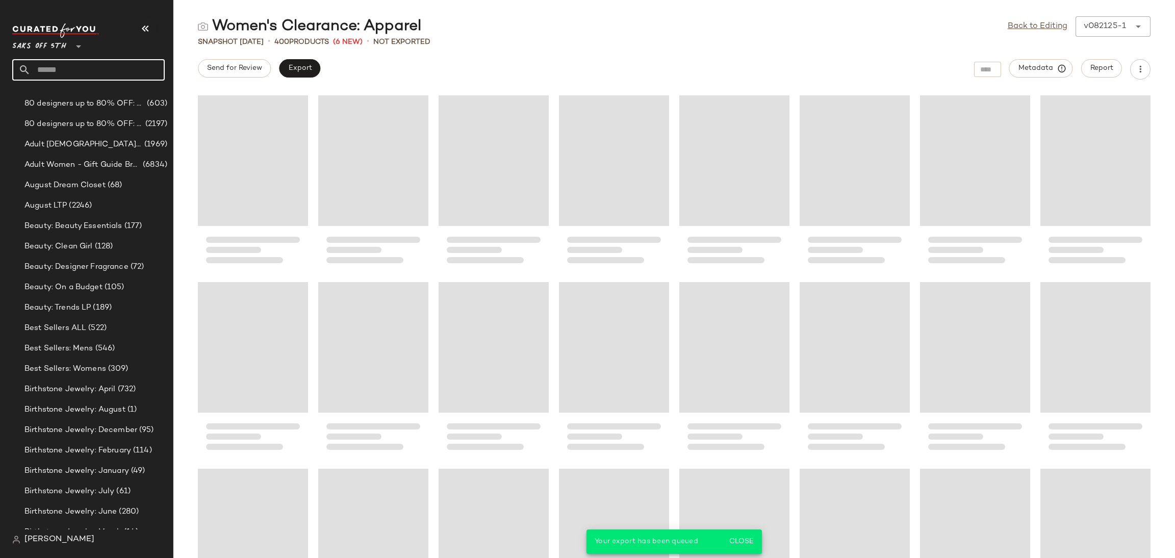
click at [124, 77] on input "text" at bounding box center [98, 69] width 134 height 21
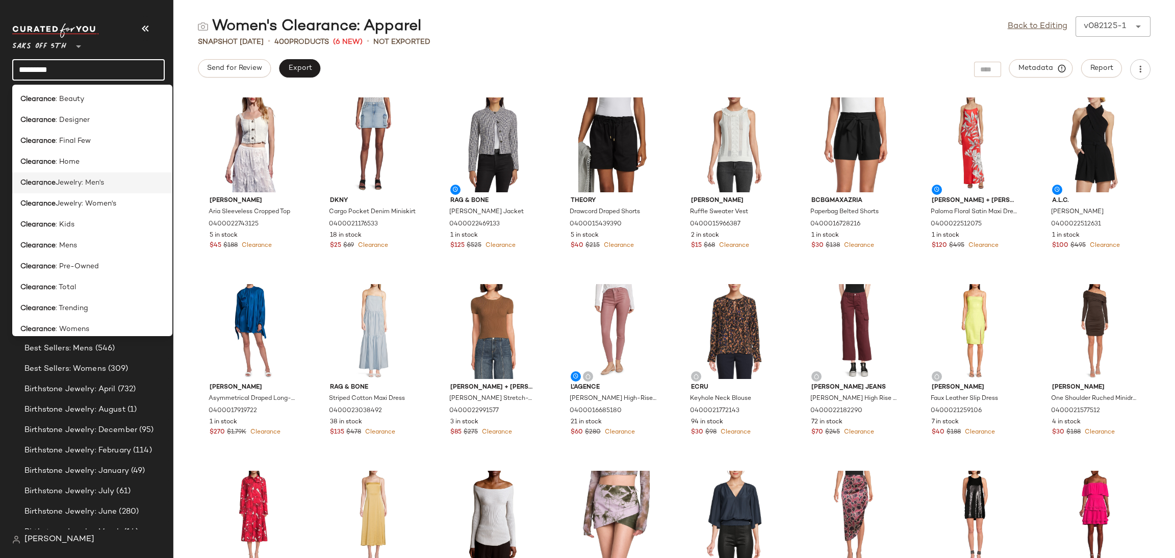
scroll to position [531, 0]
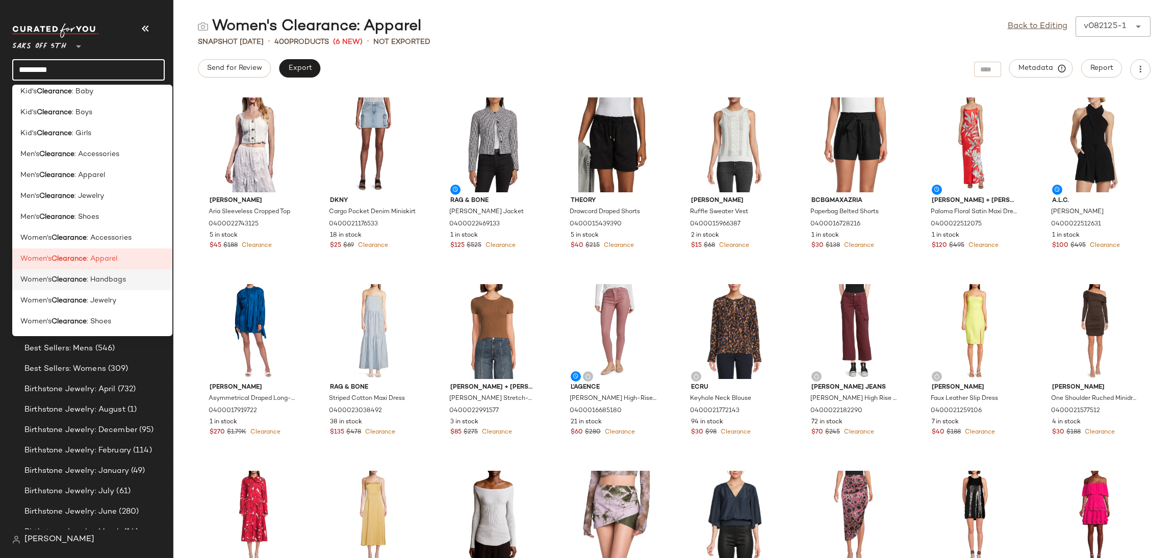
type input "*********"
click at [96, 311] on div "Women's Clearance : Handbags" at bounding box center [92, 321] width 160 height 21
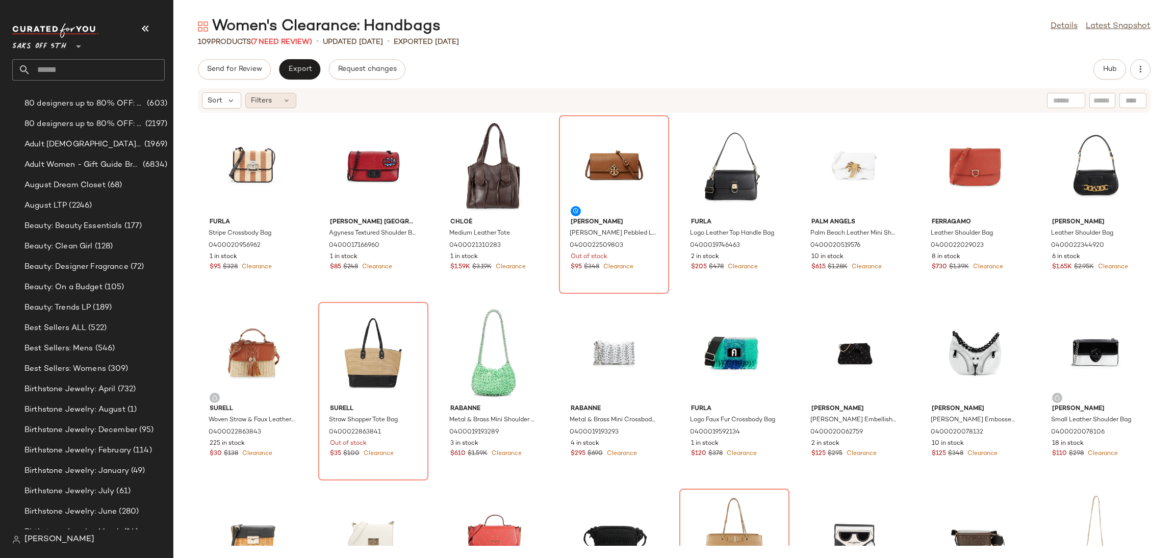
click at [286, 98] on icon at bounding box center [287, 100] width 8 height 8
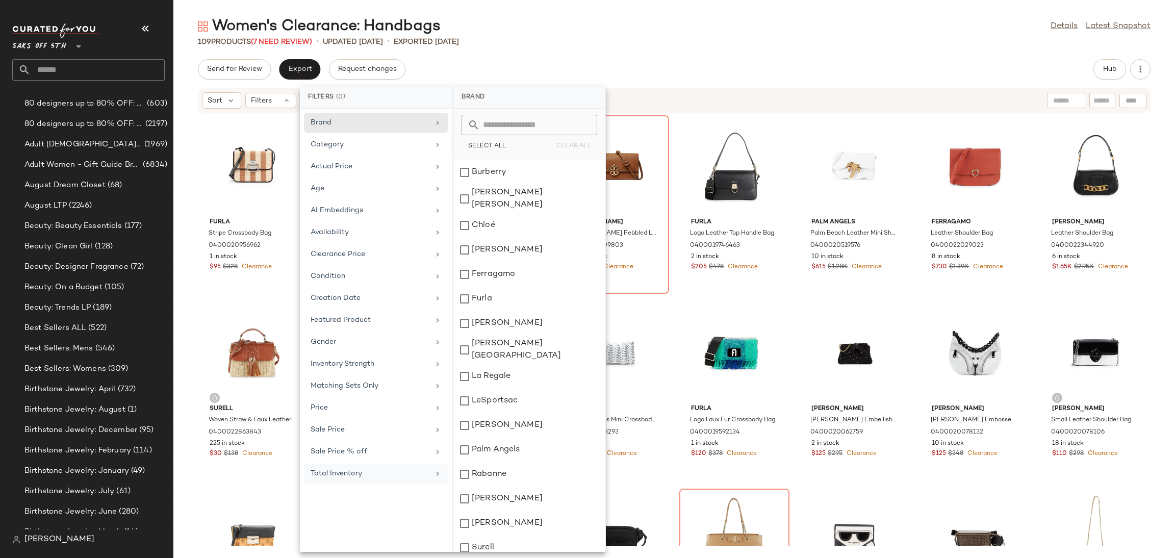
click at [333, 482] on div "Total Inventory" at bounding box center [376, 474] width 144 height 20
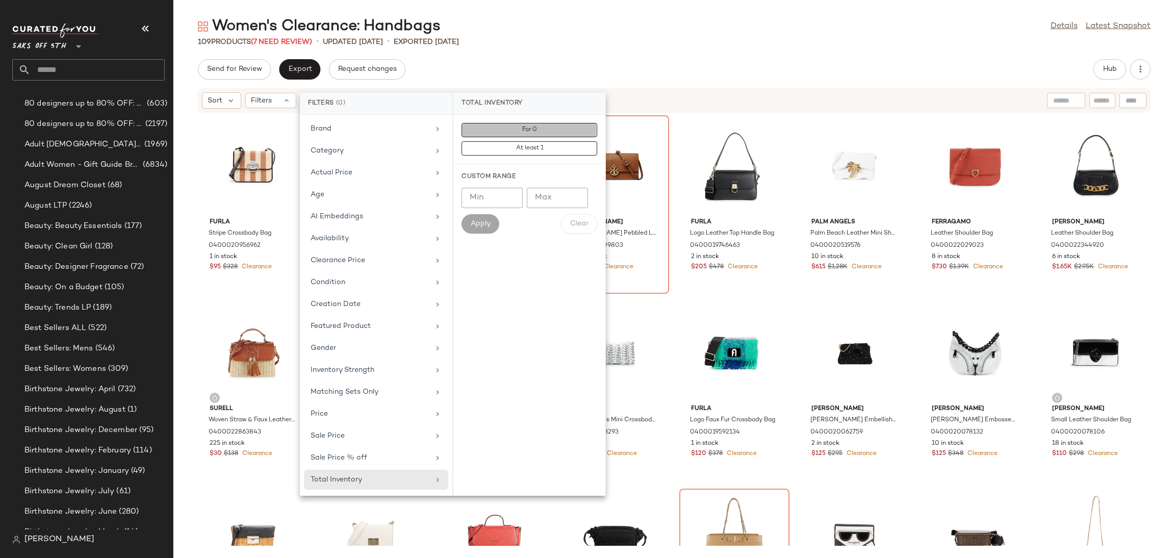
click at [518, 141] on button "For 0" at bounding box center [530, 148] width 136 height 14
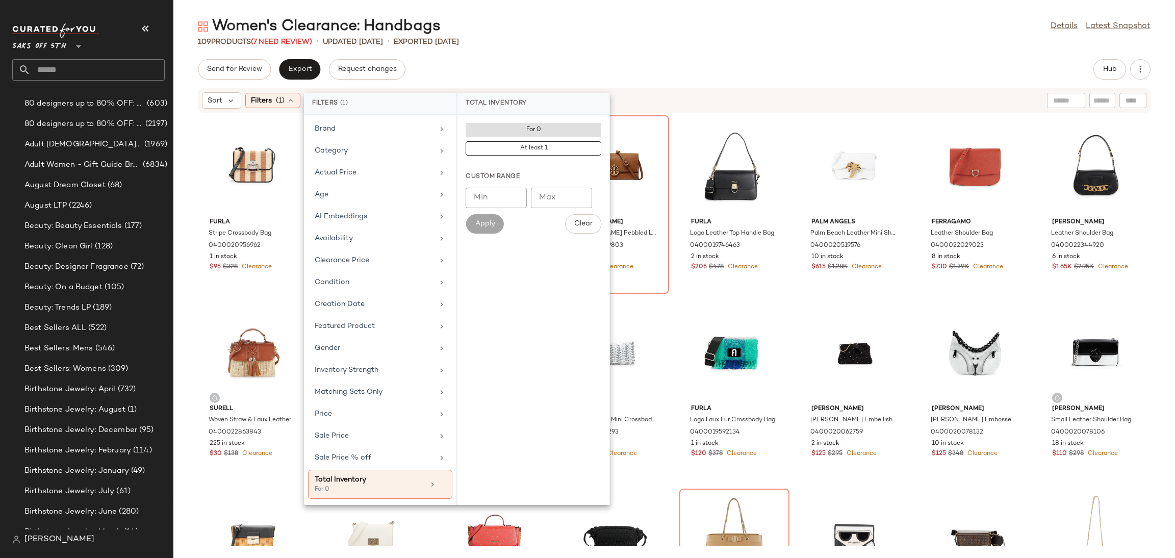
click at [567, 31] on div "Women's Clearance: Handbags Details Latest Snapshot" at bounding box center [674, 26] width 1002 height 20
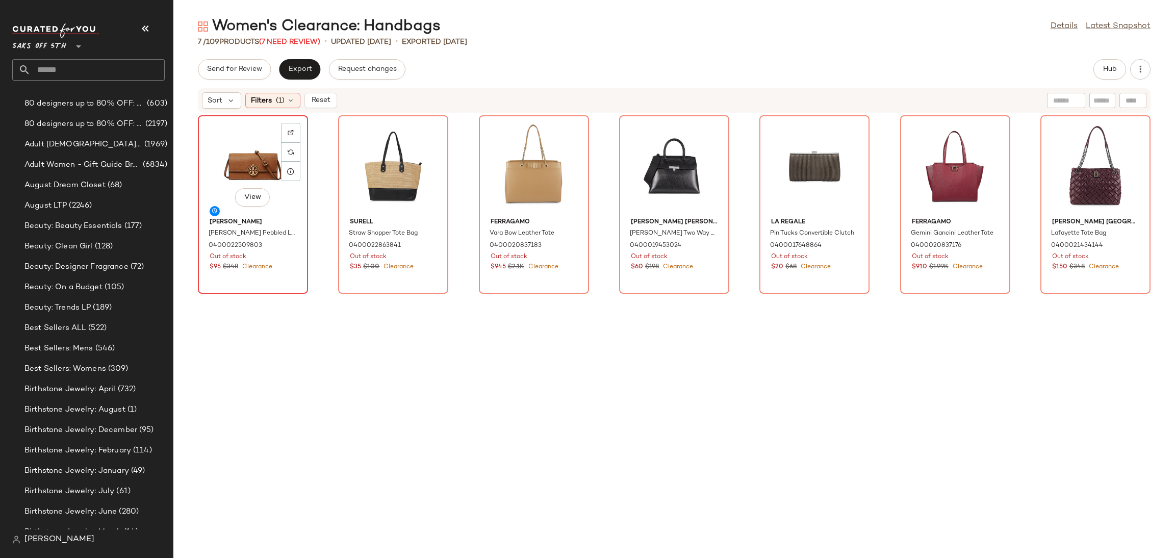
click at [247, 137] on div "View" at bounding box center [253, 166] width 103 height 95
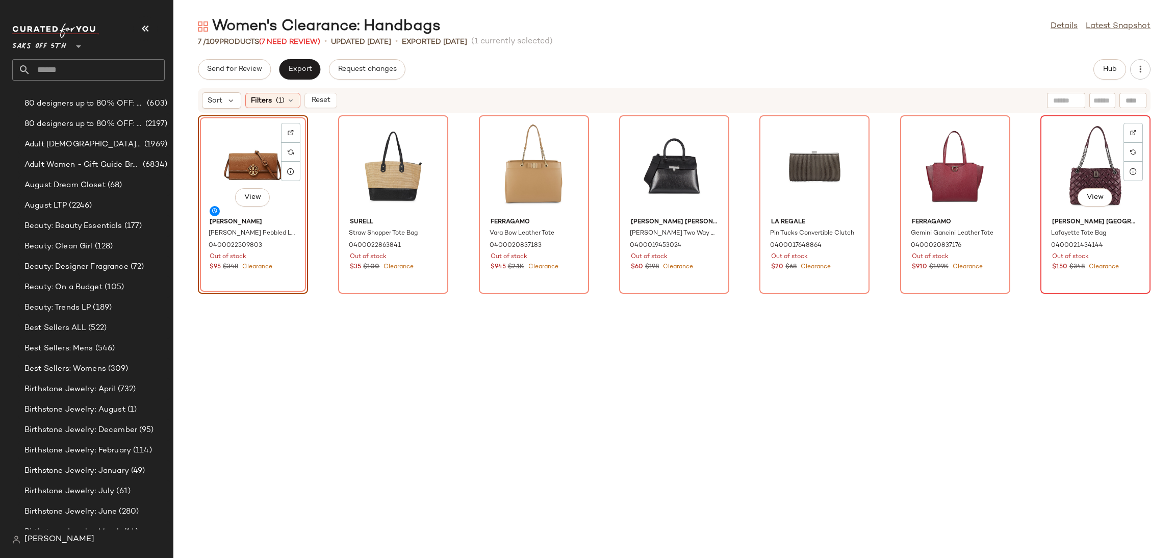
click at [1062, 143] on div "View" at bounding box center [1095, 166] width 103 height 95
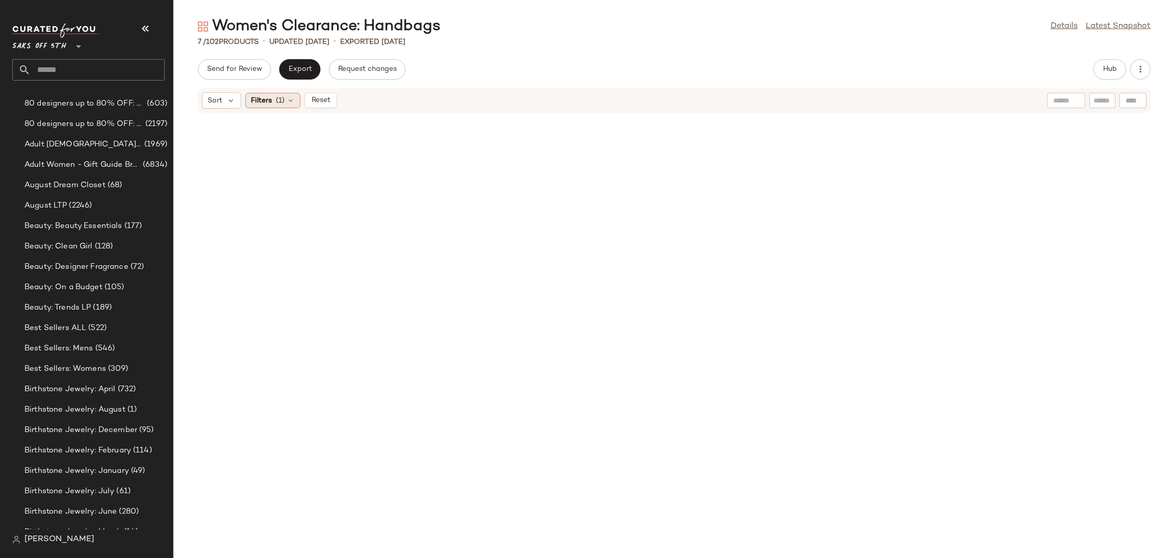
click at [280, 103] on span "(1)" at bounding box center [280, 100] width 9 height 11
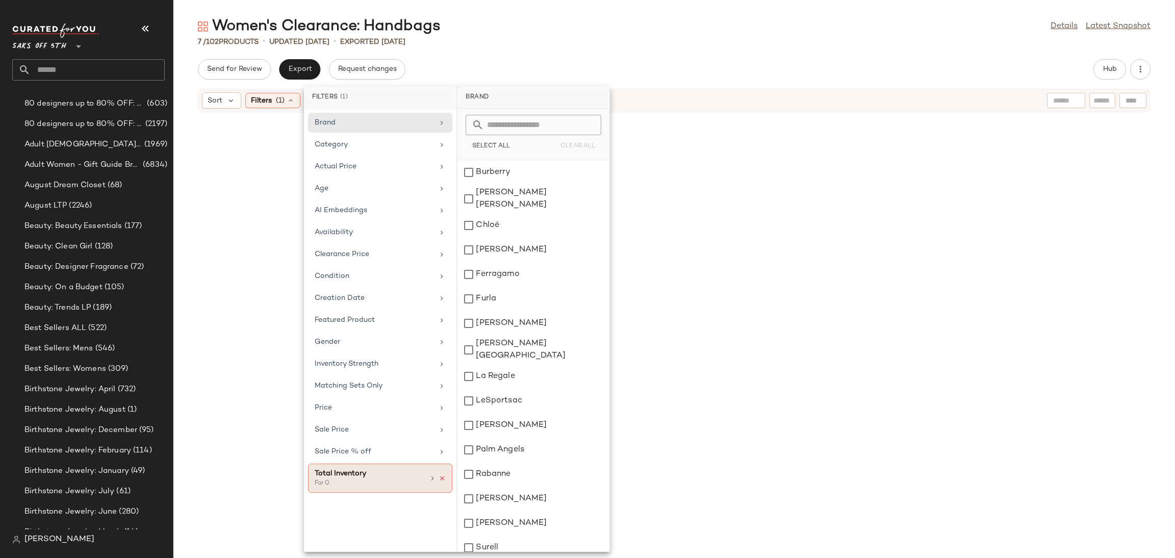
click at [443, 482] on icon at bounding box center [442, 478] width 7 height 7
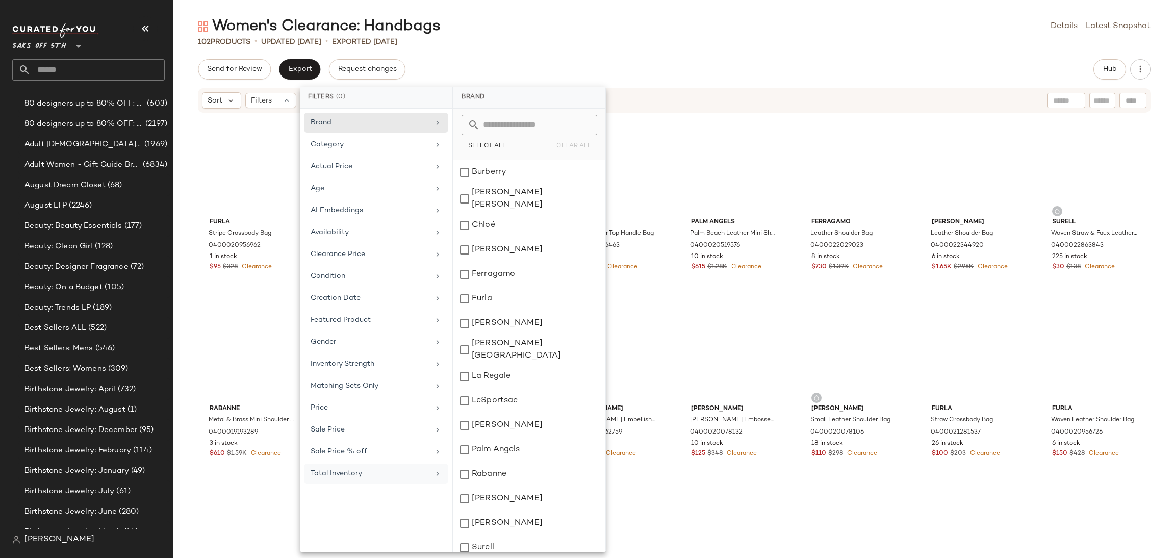
click at [749, 53] on div "Women's Clearance: Handbags Details Latest Snapshot 102 Products • updated Aug …" at bounding box center [674, 287] width 1002 height 542
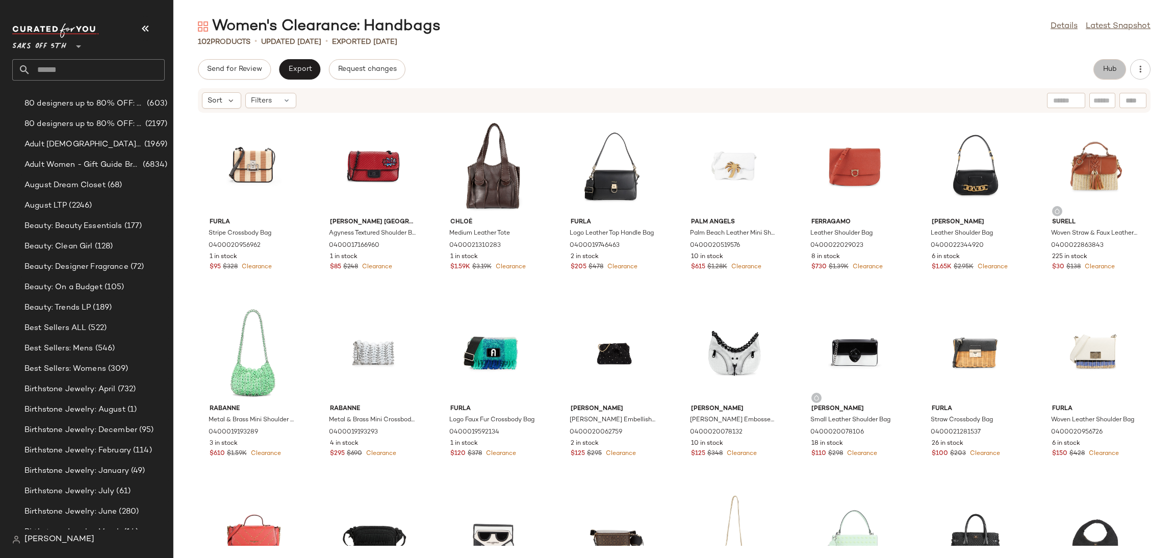
click at [1101, 69] on button "Hub" at bounding box center [1110, 69] width 33 height 20
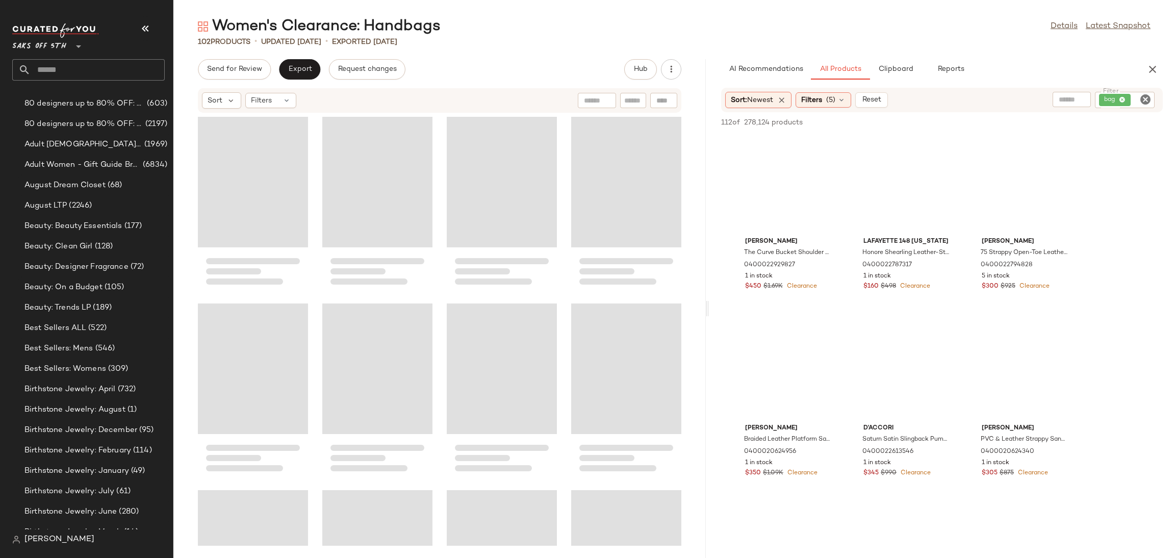
drag, startPoint x: 674, startPoint y: 312, endPoint x: 709, endPoint y: 313, distance: 35.2
click at [709, 313] on div "Women's Clearance: Handbags Details Latest Snapshot 102 Products • updated Aug …" at bounding box center [674, 287] width 1002 height 542
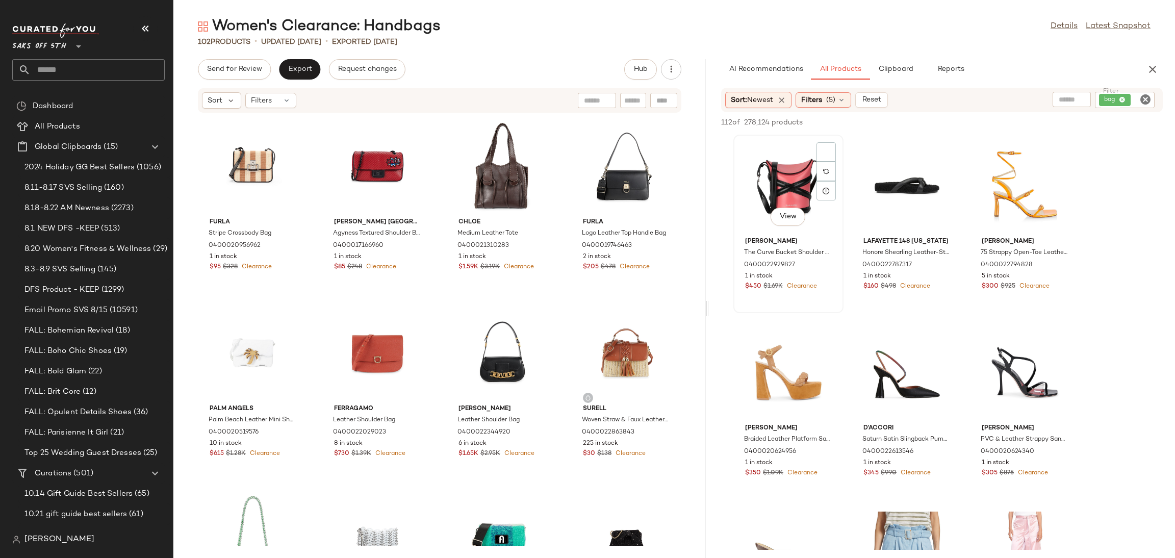
scroll to position [23, 0]
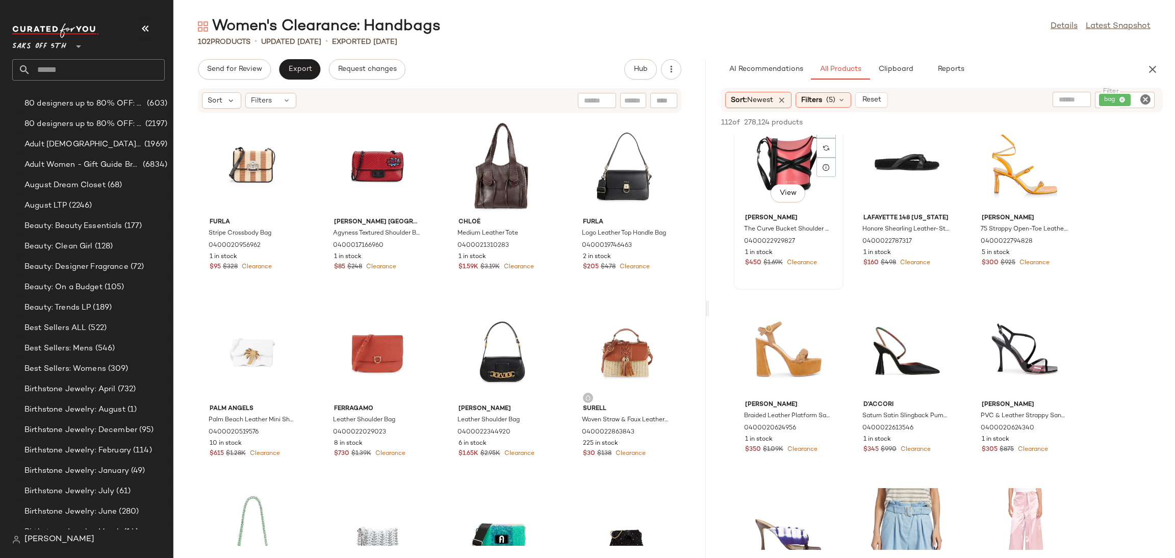
click at [784, 142] on div "View" at bounding box center [788, 162] width 103 height 95
click at [1016, 126] on span "Add to Top" at bounding box center [1017, 122] width 40 height 7
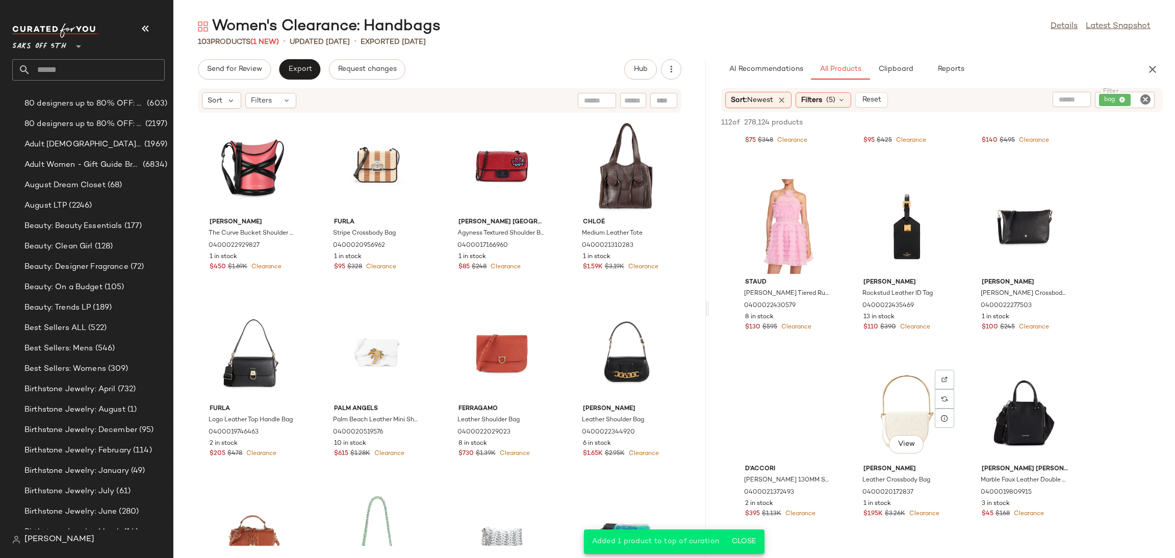
scroll to position [520, 0]
click at [1015, 217] on div "View" at bounding box center [1025, 226] width 103 height 95
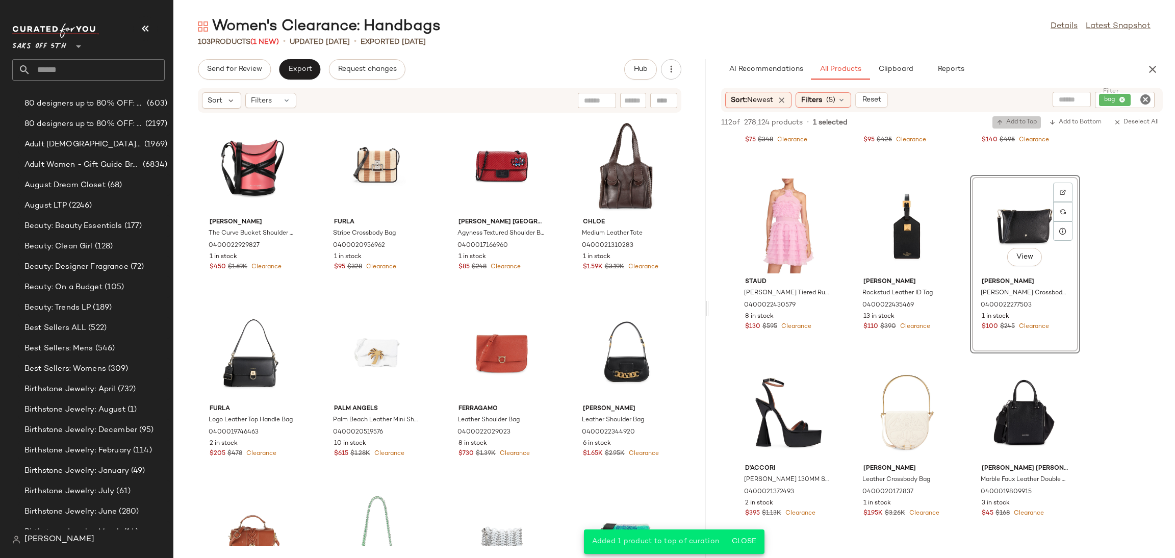
click at [1014, 120] on span "Add to Top" at bounding box center [1017, 122] width 40 height 7
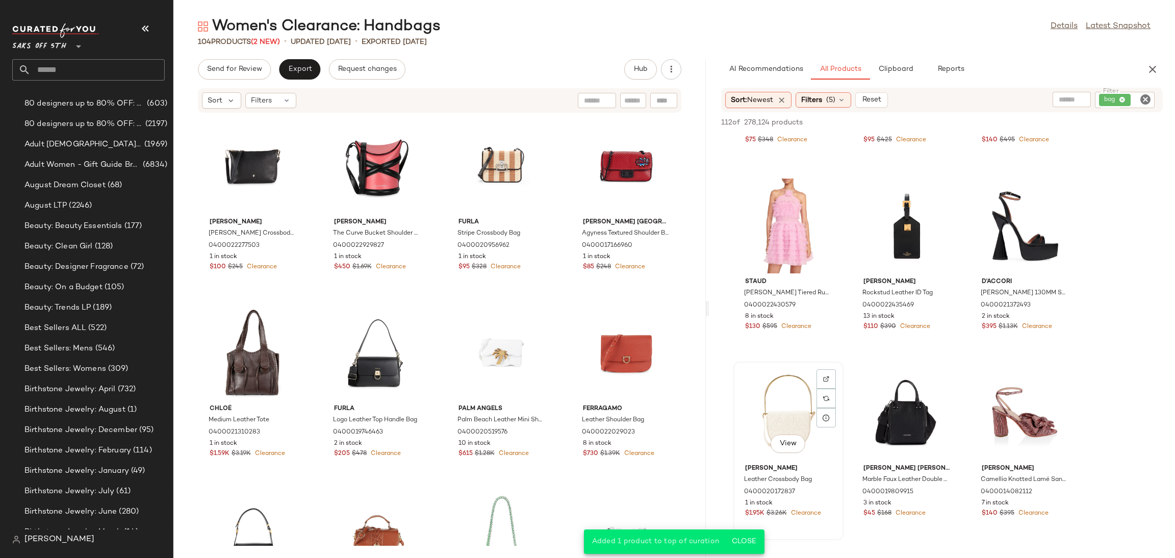
click at [762, 375] on div "View" at bounding box center [788, 412] width 103 height 95
click at [899, 389] on div "View" at bounding box center [907, 412] width 103 height 95
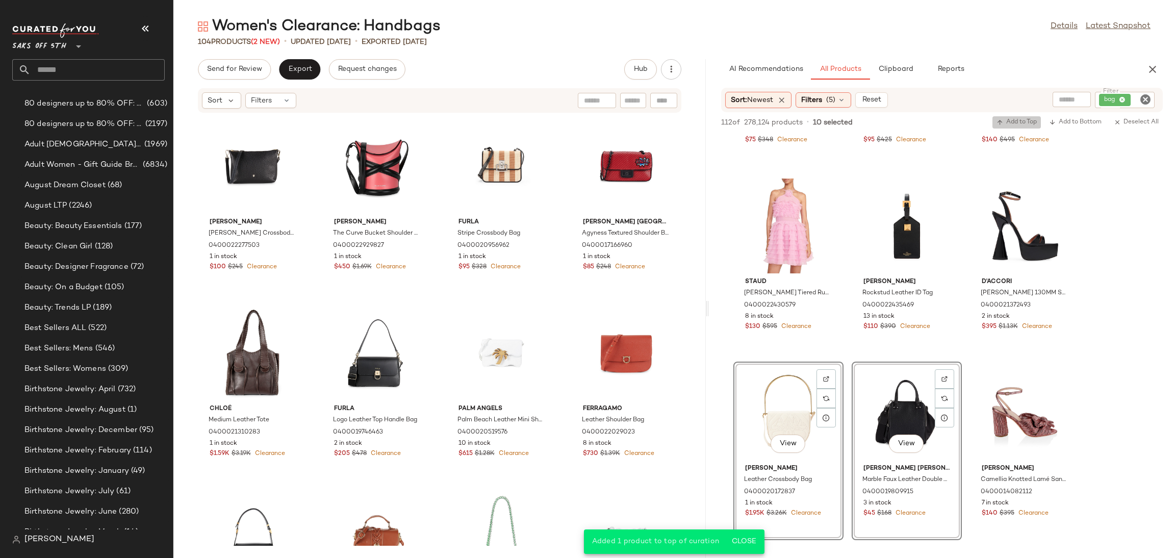
click at [1020, 119] on span "Add to Top" at bounding box center [1017, 122] width 40 height 7
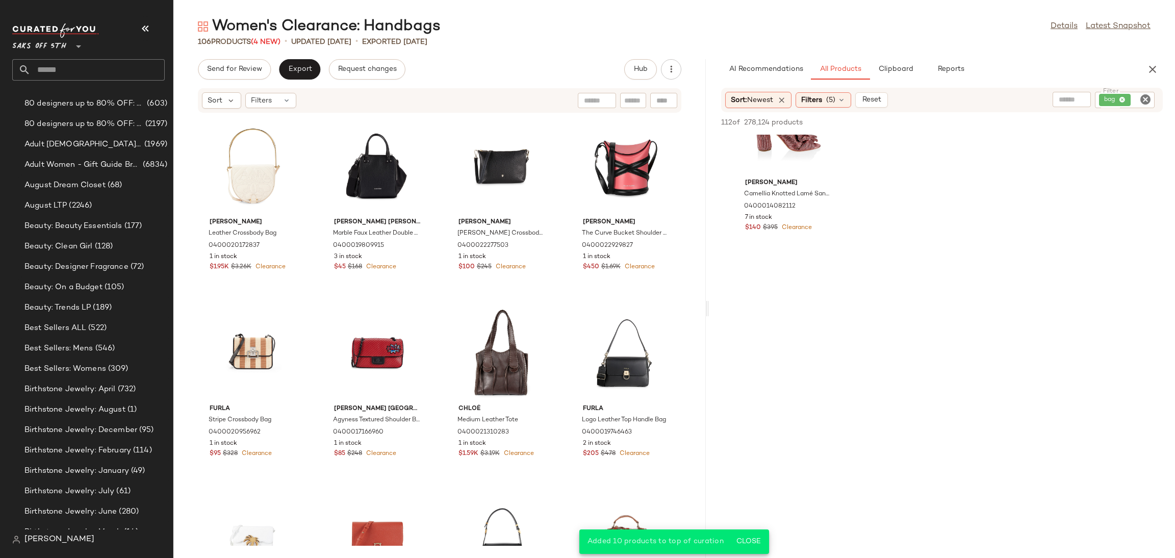
scroll to position [811, 0]
click at [234, 71] on span "Send for Review" at bounding box center [235, 69] width 56 height 8
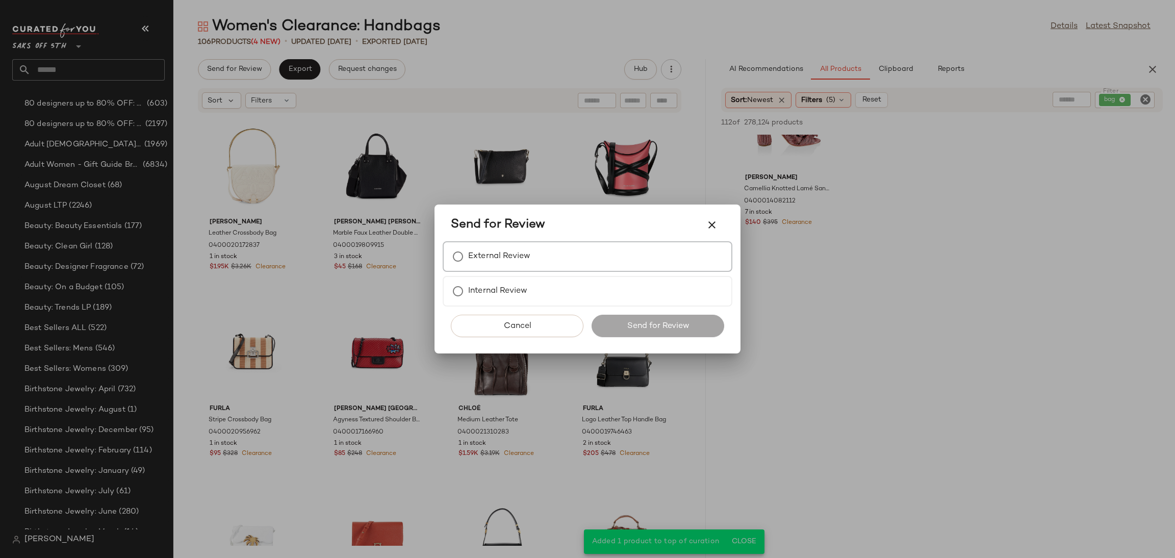
click at [497, 258] on label "External Review" at bounding box center [499, 256] width 62 height 20
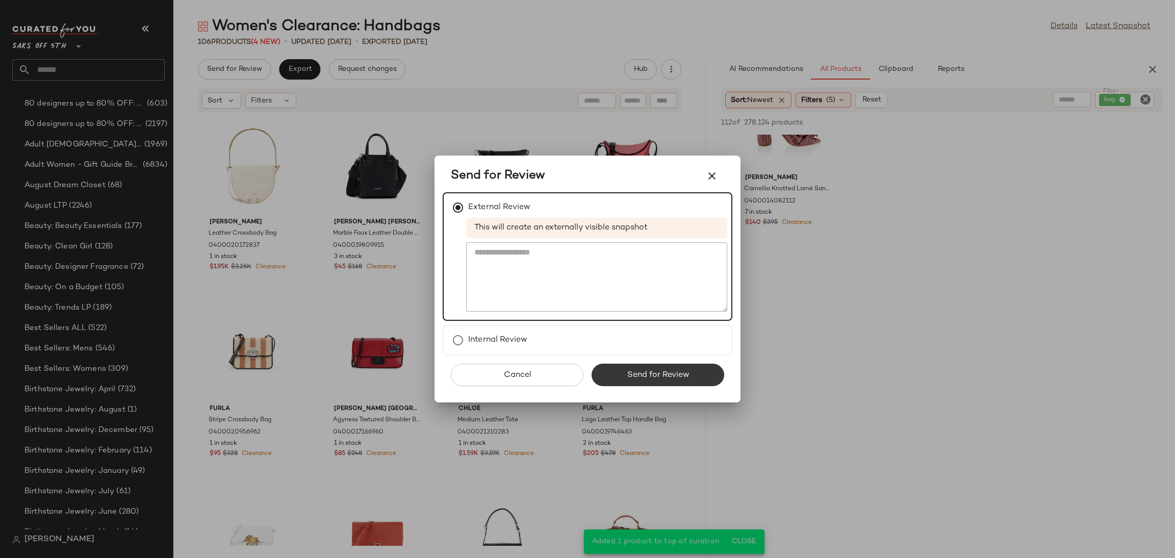
click at [613, 381] on button "Send for Review" at bounding box center [658, 375] width 133 height 22
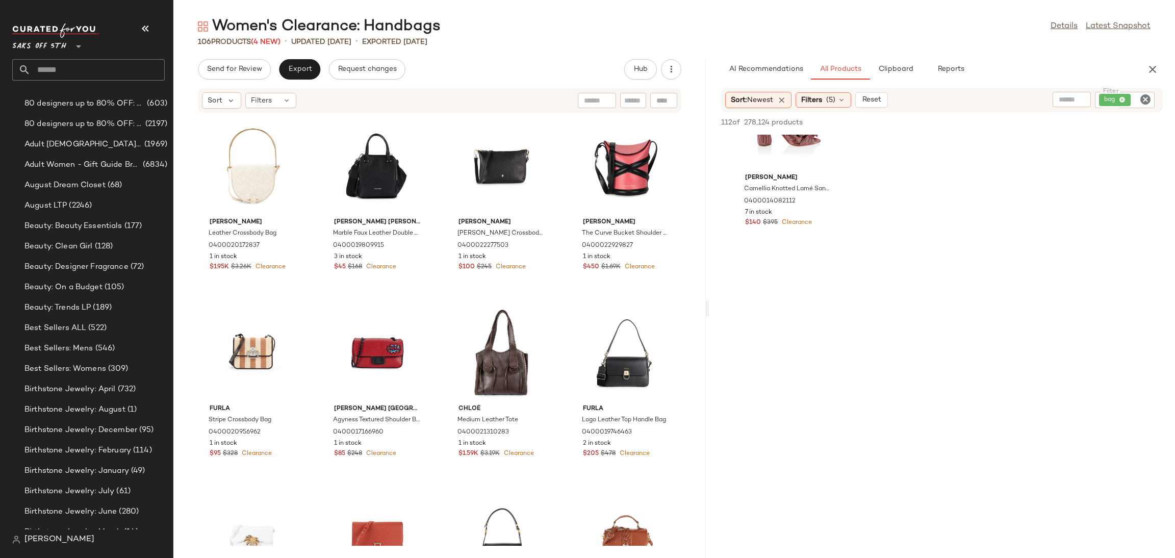
scroll to position [1185, 0]
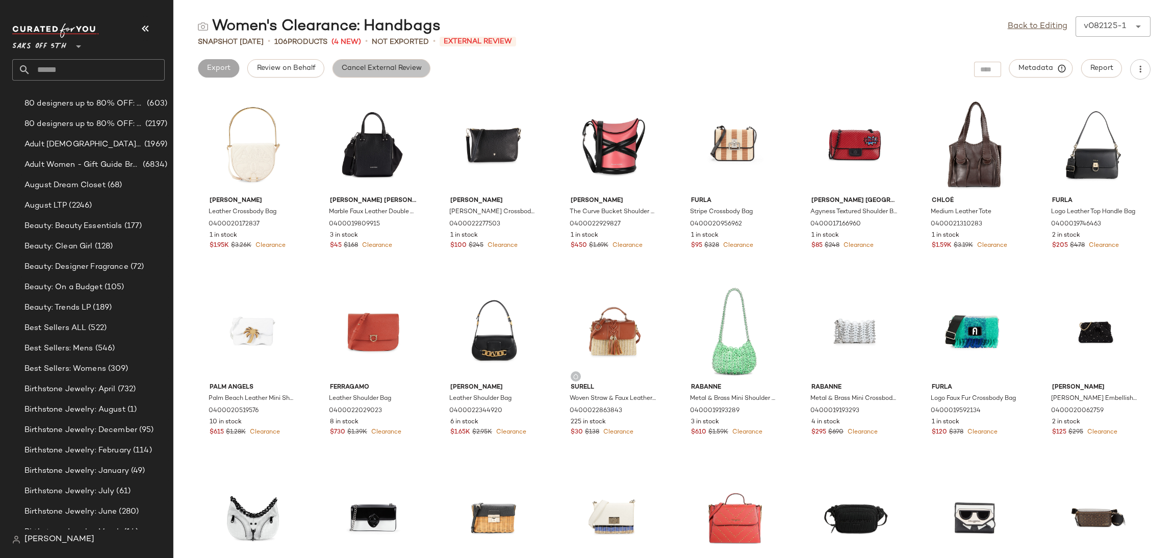
click at [406, 72] on span "Cancel External Review" at bounding box center [381, 68] width 81 height 8
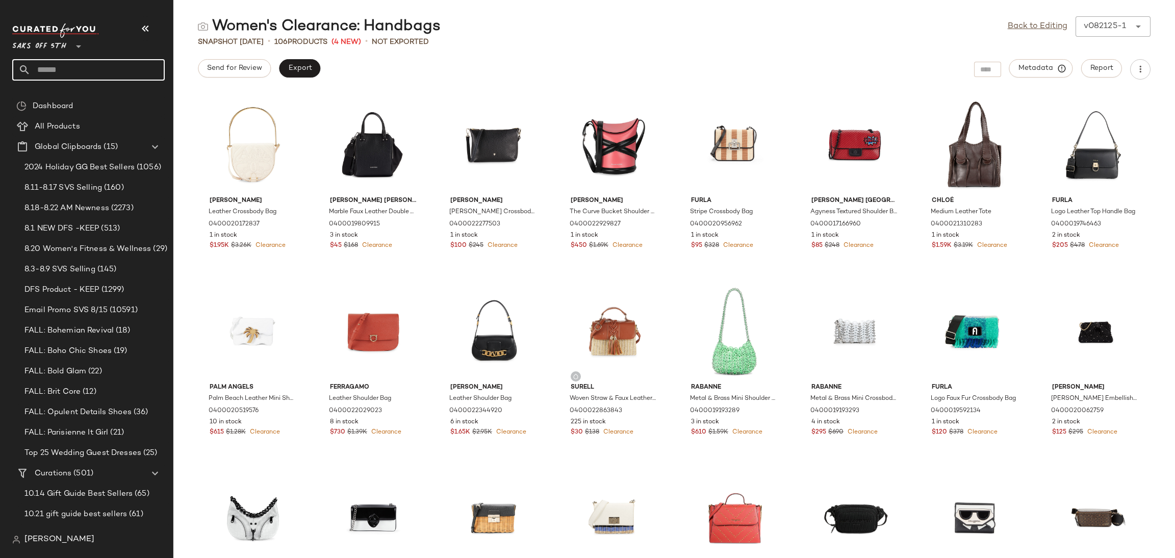
click at [95, 63] on input "text" at bounding box center [98, 69] width 134 height 21
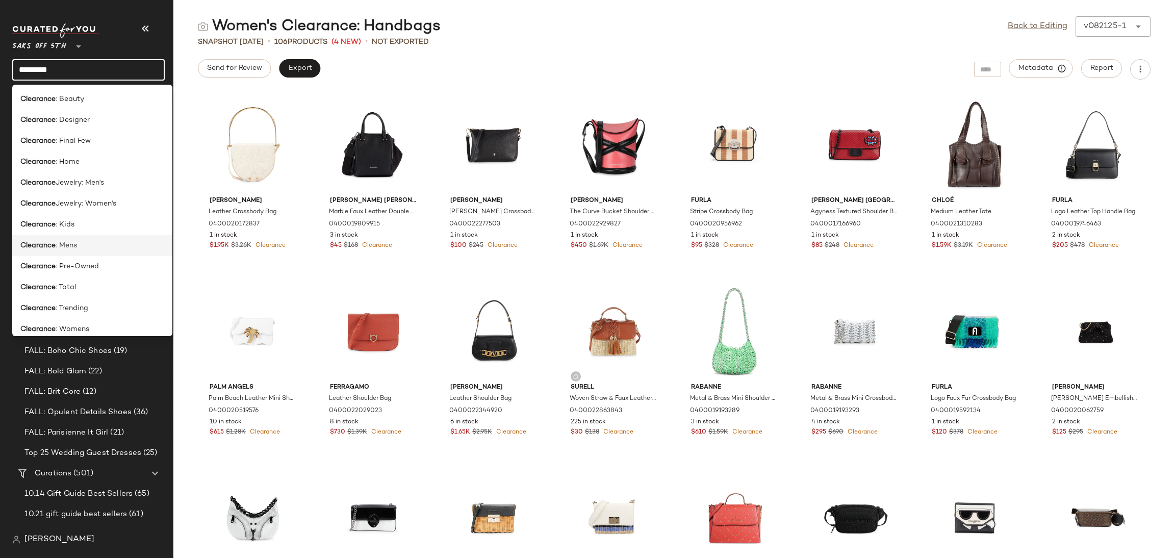
scroll to position [531, 0]
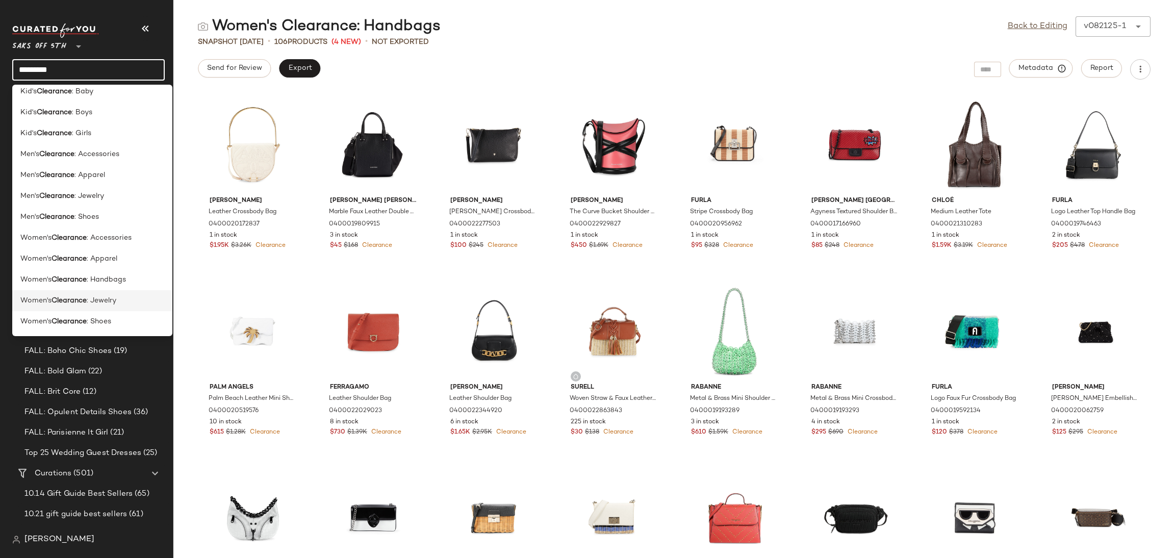
type input "*********"
click at [104, 299] on span ": Jewelry" at bounding box center [102, 300] width 30 height 11
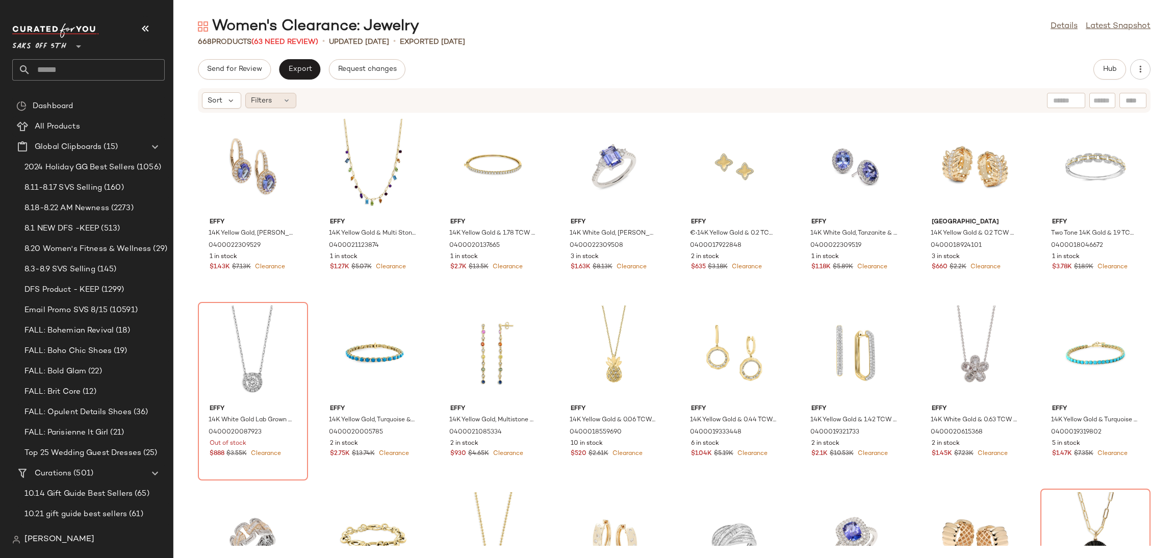
click at [285, 96] on icon at bounding box center [287, 100] width 8 height 8
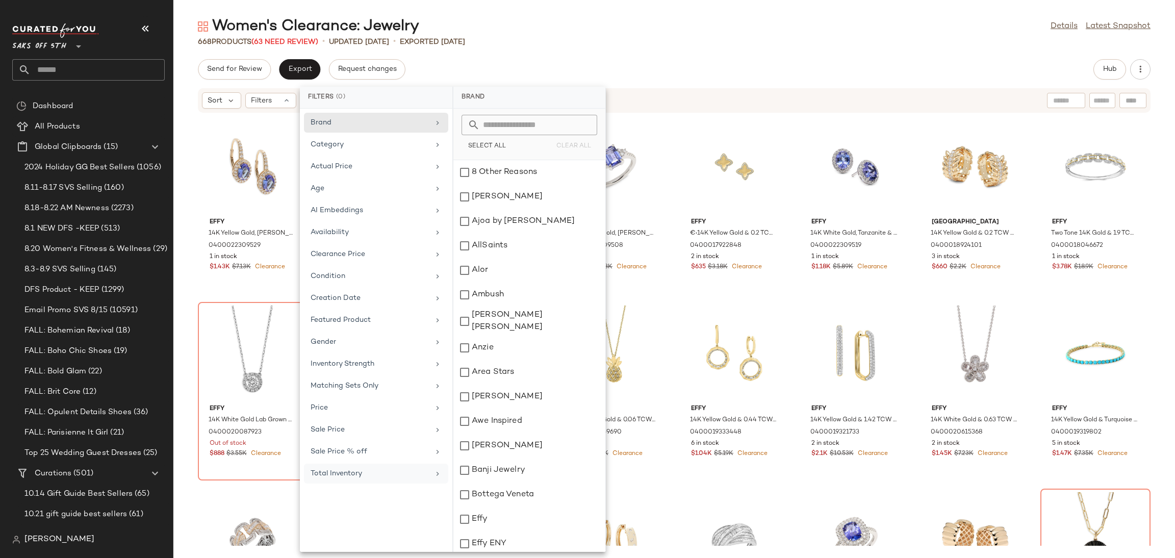
click at [363, 479] on div "Total Inventory" at bounding box center [370, 473] width 119 height 11
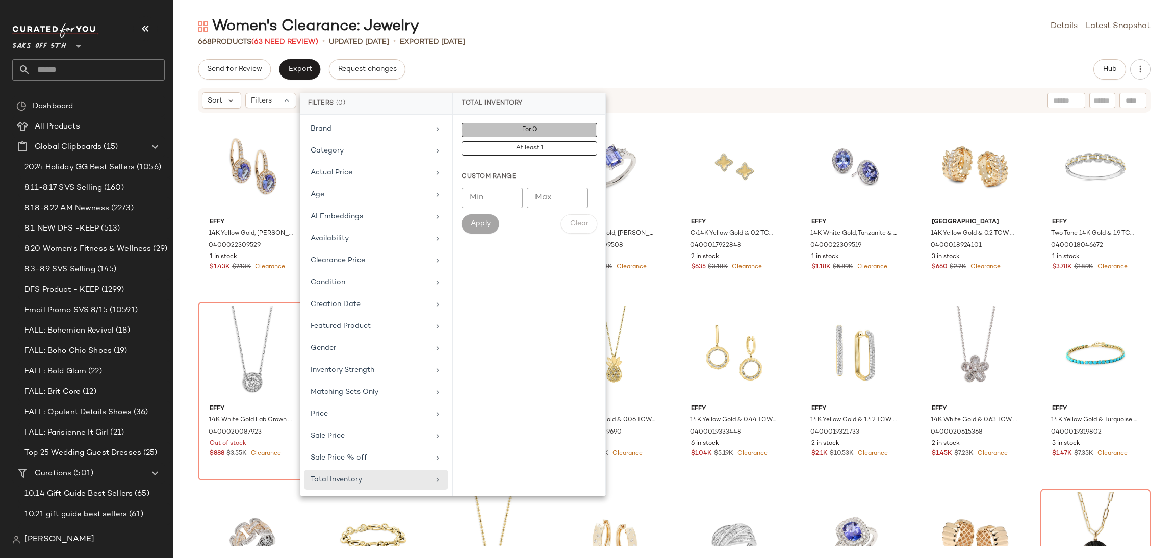
click at [565, 141] on button "For 0" at bounding box center [530, 148] width 136 height 14
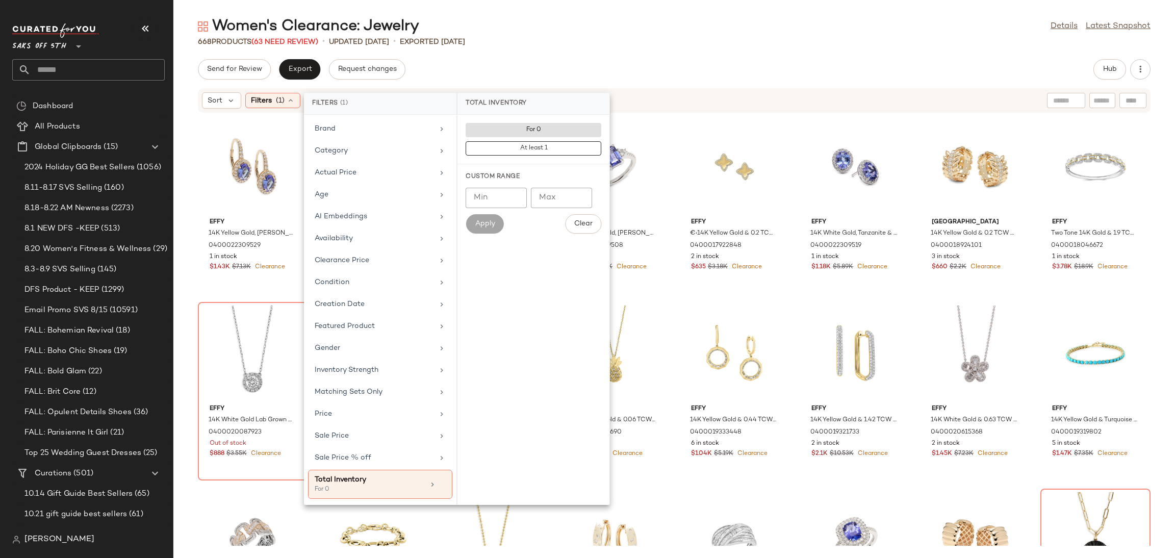
click at [654, 16] on div "Women's Clearance: Jewelry Details Latest Snapshot" at bounding box center [674, 26] width 1002 height 20
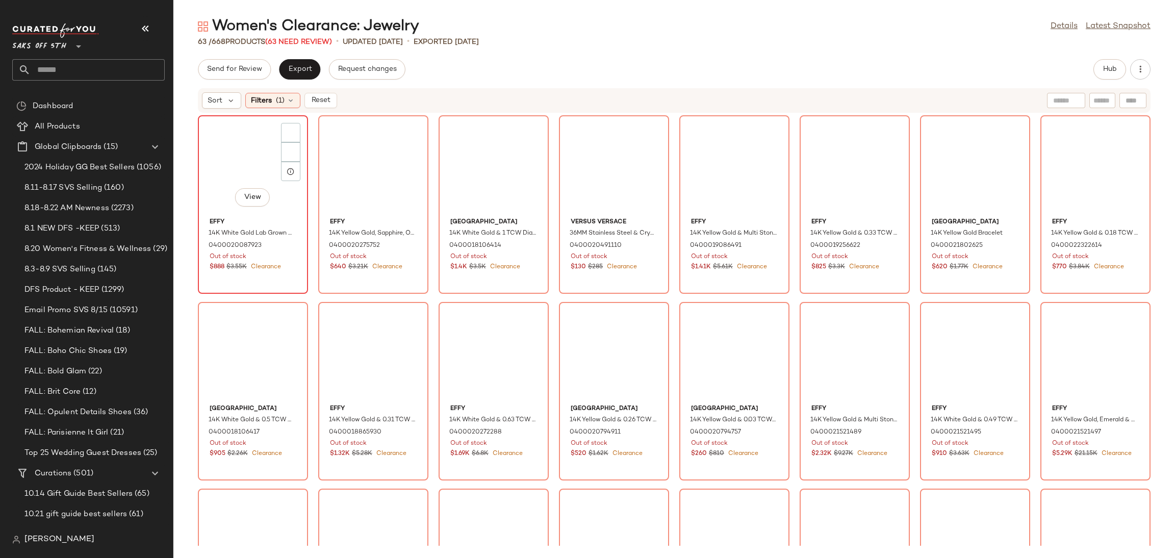
click at [247, 152] on div "View" at bounding box center [253, 166] width 103 height 95
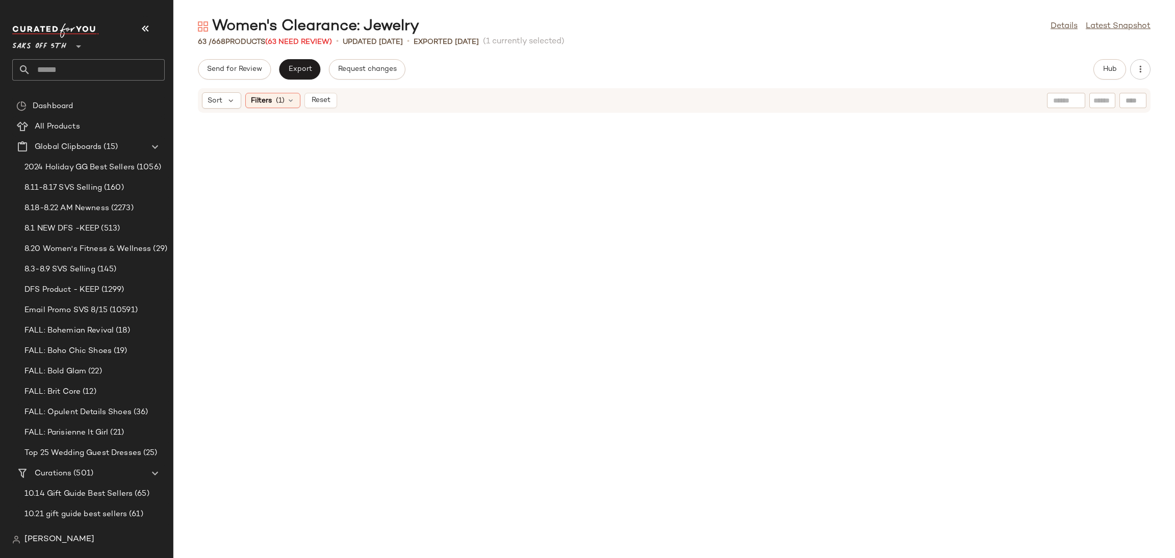
scroll to position [1063, 0]
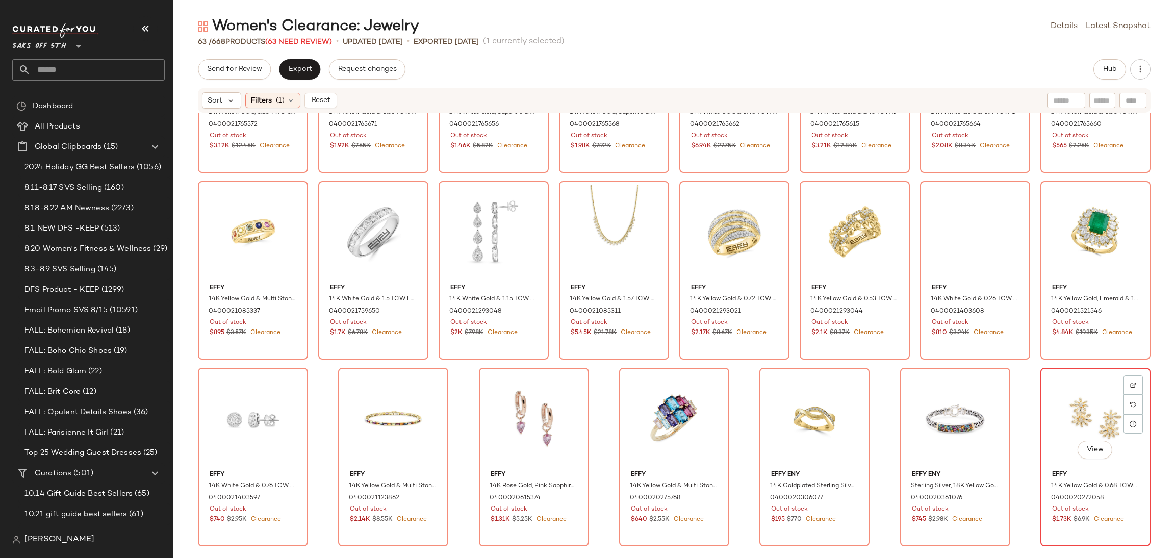
click at [1079, 392] on div "View" at bounding box center [1095, 418] width 103 height 95
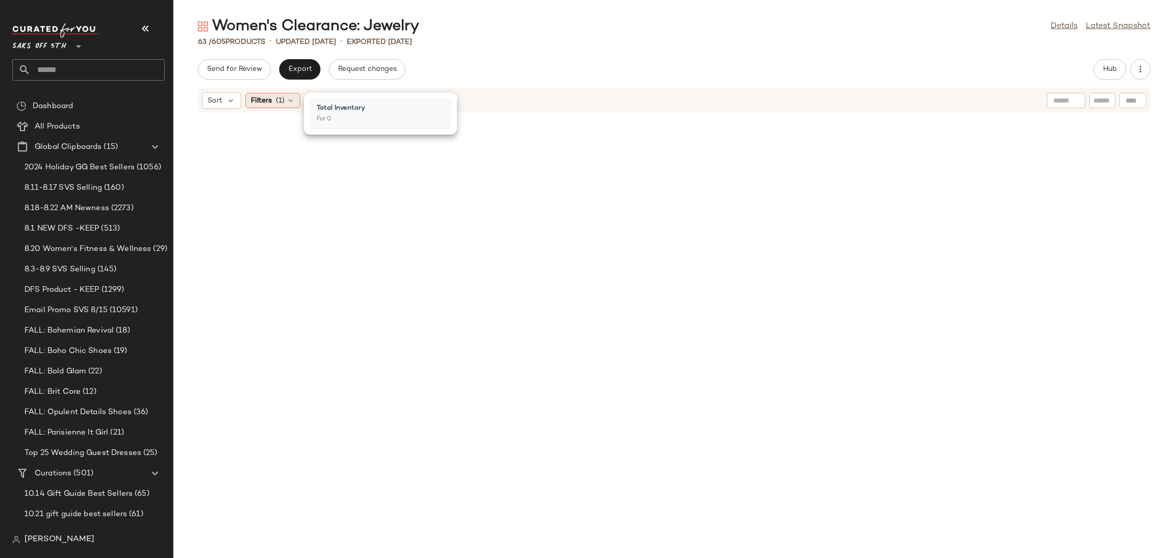
click at [264, 98] on span "Filters" at bounding box center [261, 100] width 21 height 11
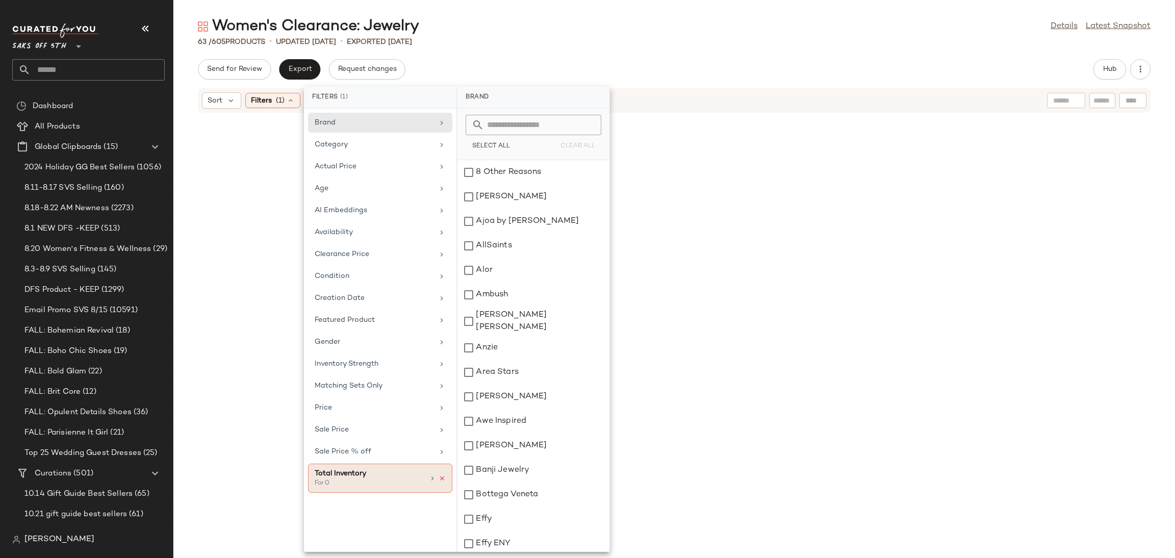
click at [444, 482] on icon at bounding box center [442, 478] width 7 height 7
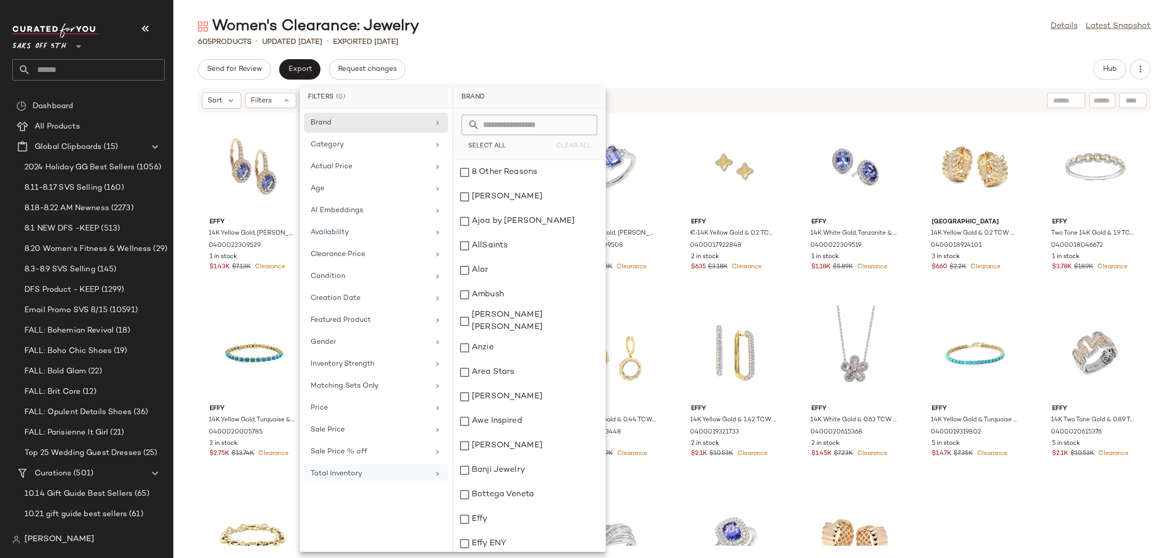
click at [643, 53] on div "Women's Clearance: Jewelry Details Latest Snapshot 605 Products • updated Aug 2…" at bounding box center [674, 287] width 1002 height 542
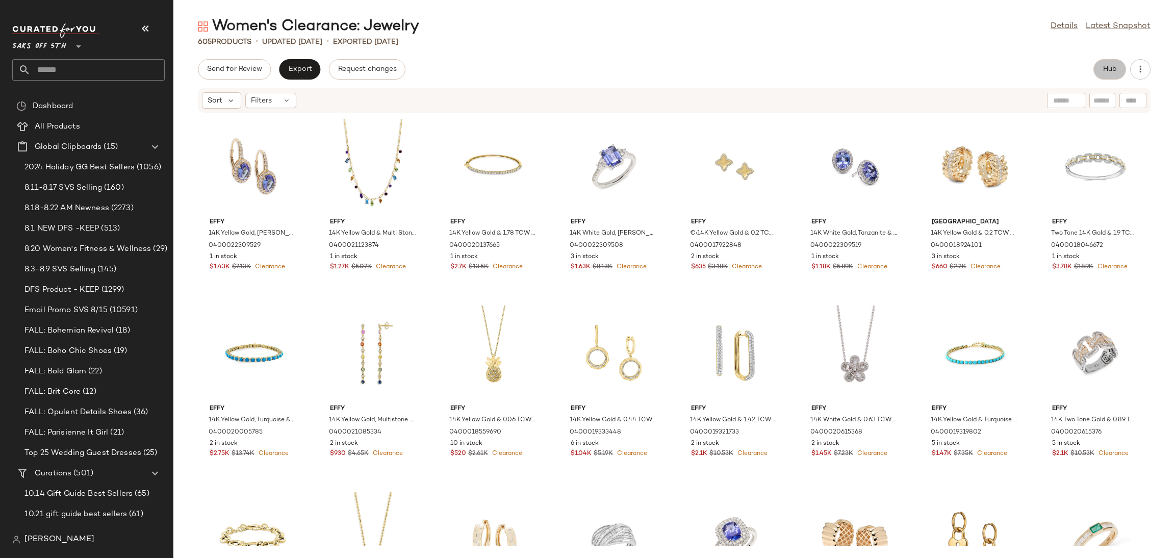
click at [1106, 65] on span "Hub" at bounding box center [1110, 69] width 14 height 8
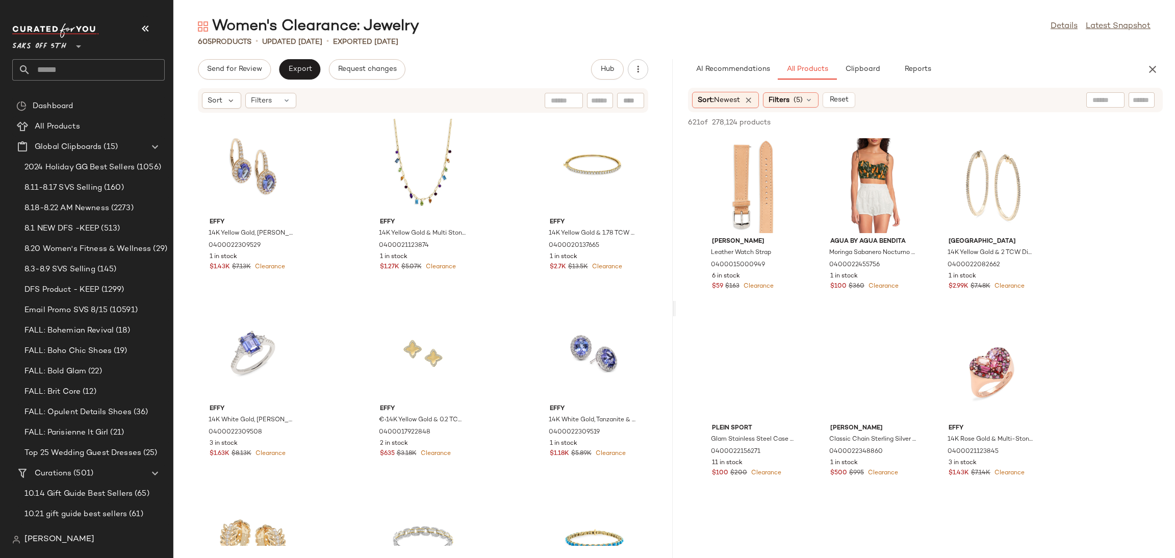
click at [676, 307] on div "Michele Leather Watch Strap 0400015000949 6 in stock $59 $163 Clearance Agua by…" at bounding box center [925, 411] width 499 height 552
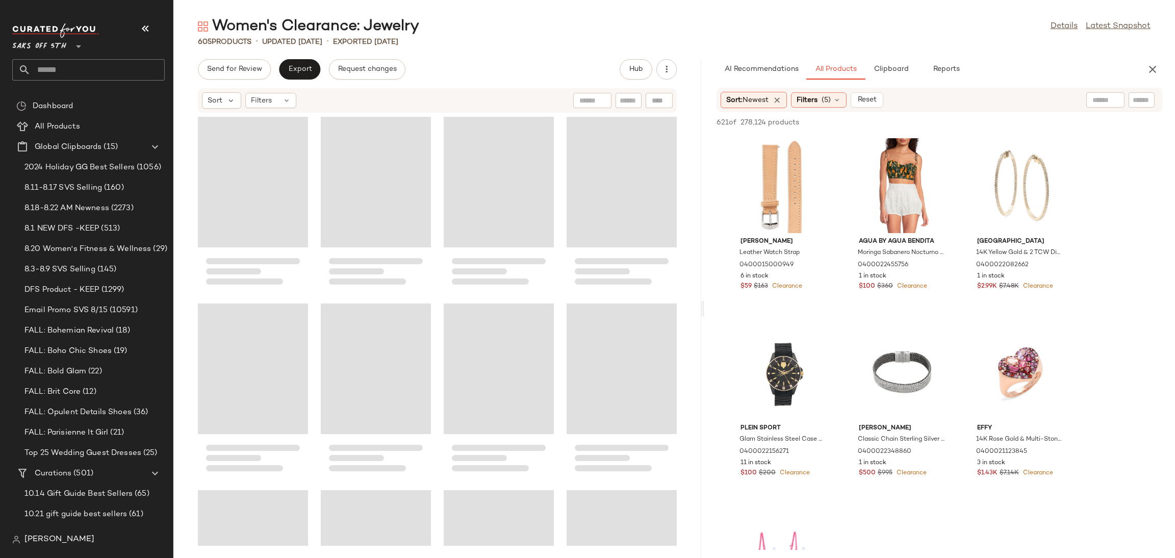
drag, startPoint x: 674, startPoint y: 307, endPoint x: 703, endPoint y: 307, distance: 29.6
click at [703, 307] on div "Women's Clearance: Jewelry Details Latest Snapshot 605 Products • updated Aug 2…" at bounding box center [674, 287] width 1002 height 542
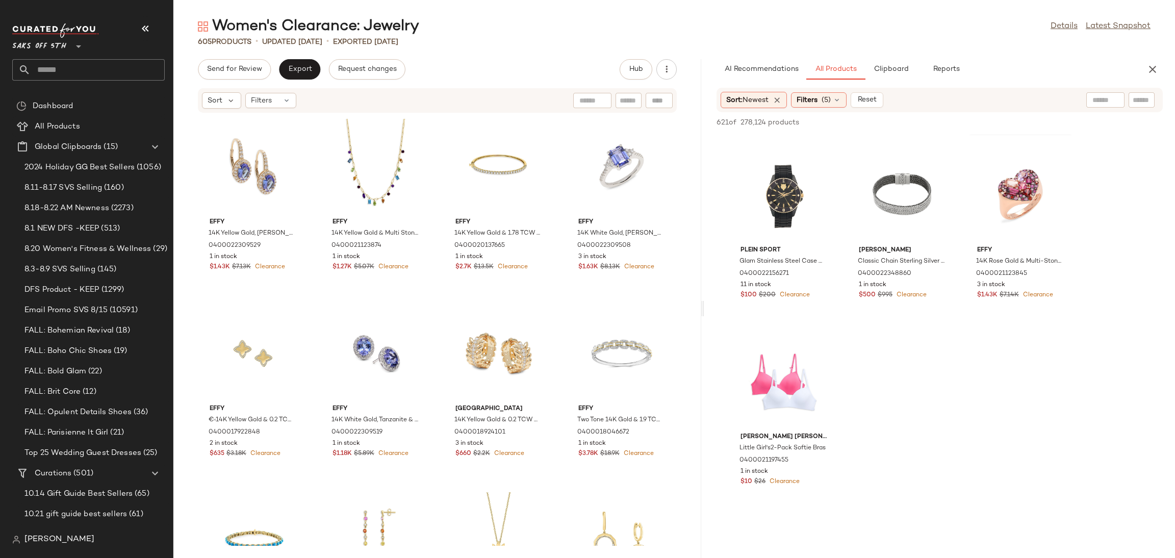
scroll to position [187, 0]
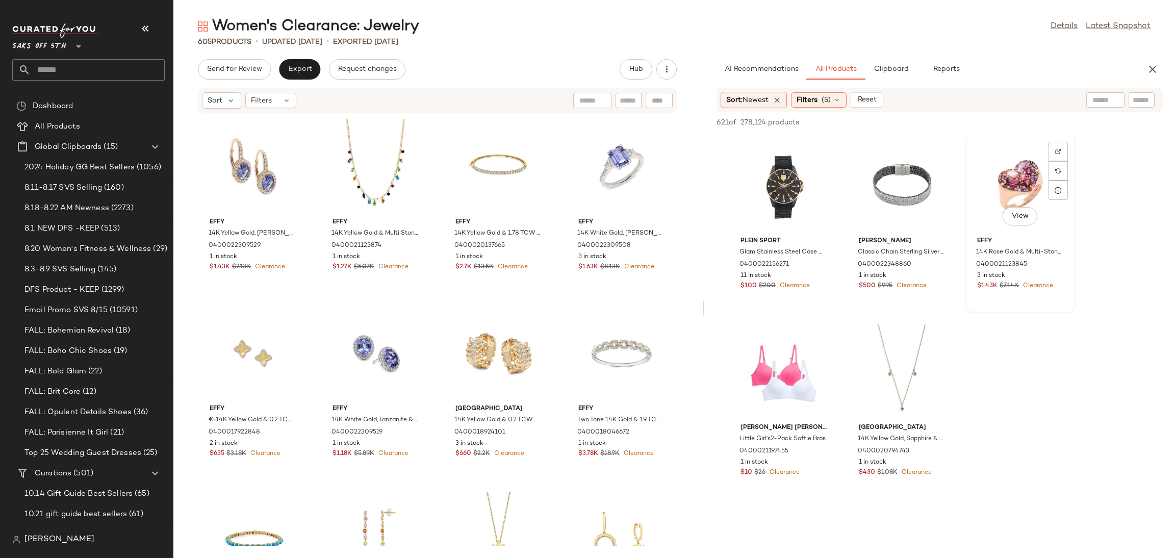
click at [1011, 179] on div "View" at bounding box center [1020, 185] width 103 height 95
click at [1011, 115] on div "621 of 278,124 products • 1 selected Add to Top Add to Bottom Deselect All" at bounding box center [940, 123] width 471 height 22
click at [1011, 120] on span "Add to Top" at bounding box center [1017, 122] width 40 height 7
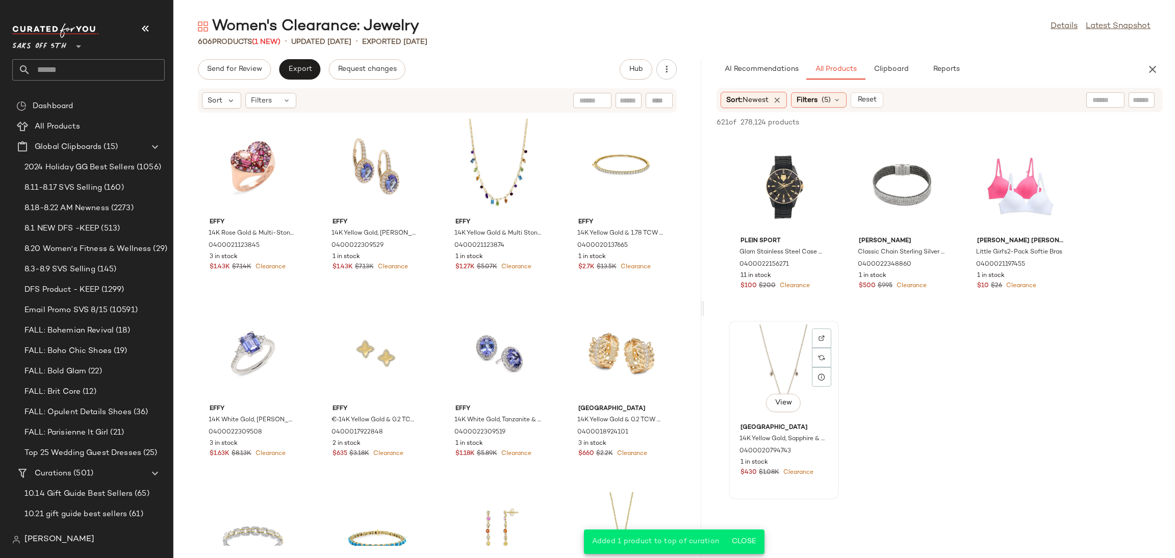
click at [783, 358] on div "View" at bounding box center [784, 371] width 103 height 95
click at [1020, 119] on span "Add to Top" at bounding box center [1017, 122] width 40 height 7
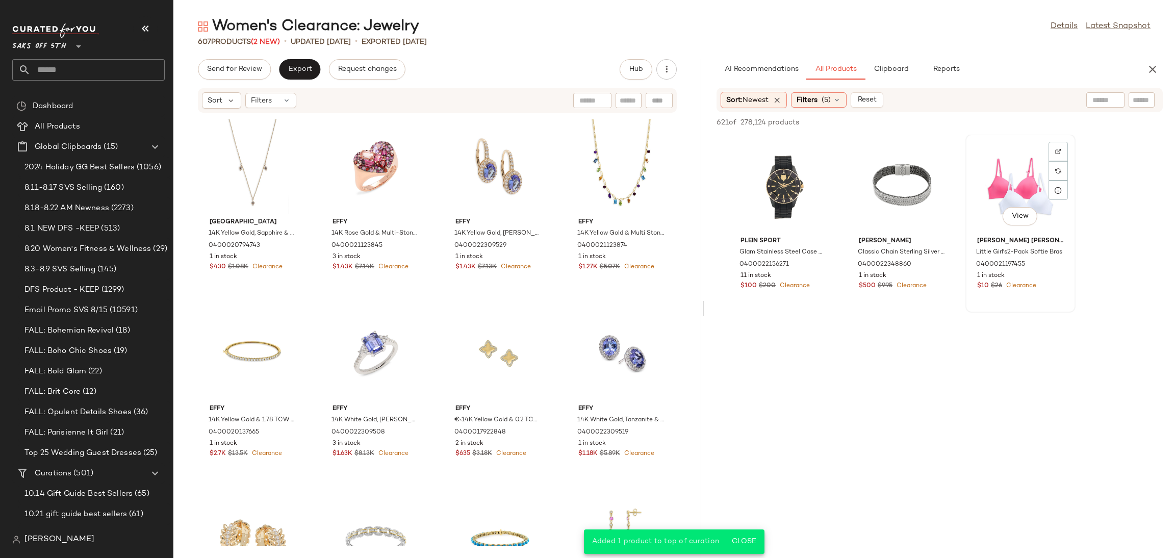
scroll to position [0, 0]
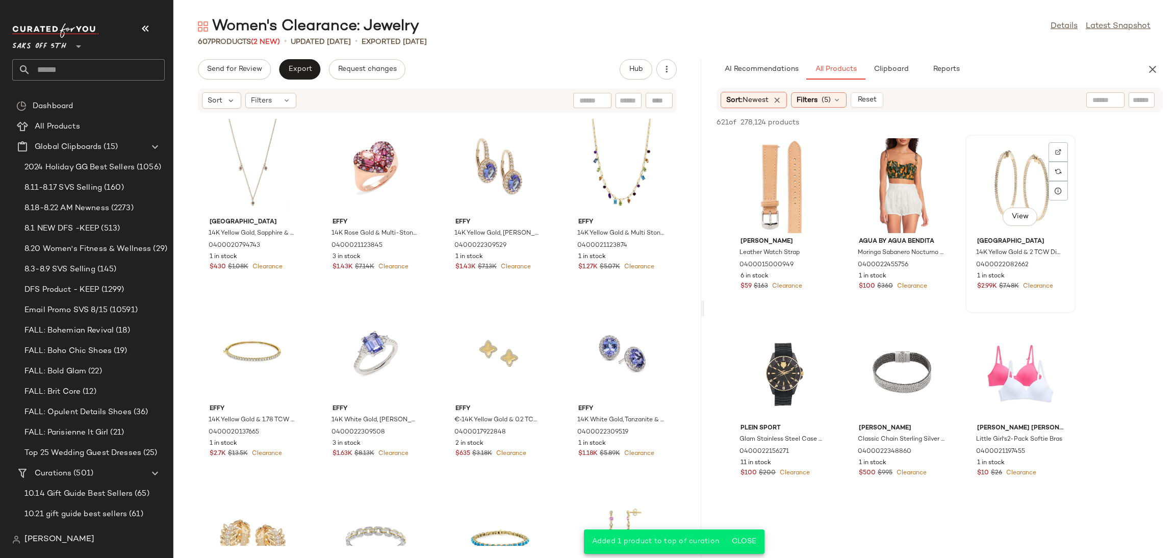
click at [1006, 179] on div "View" at bounding box center [1020, 185] width 103 height 95
click at [1024, 123] on span "Add to Top" at bounding box center [1017, 122] width 40 height 7
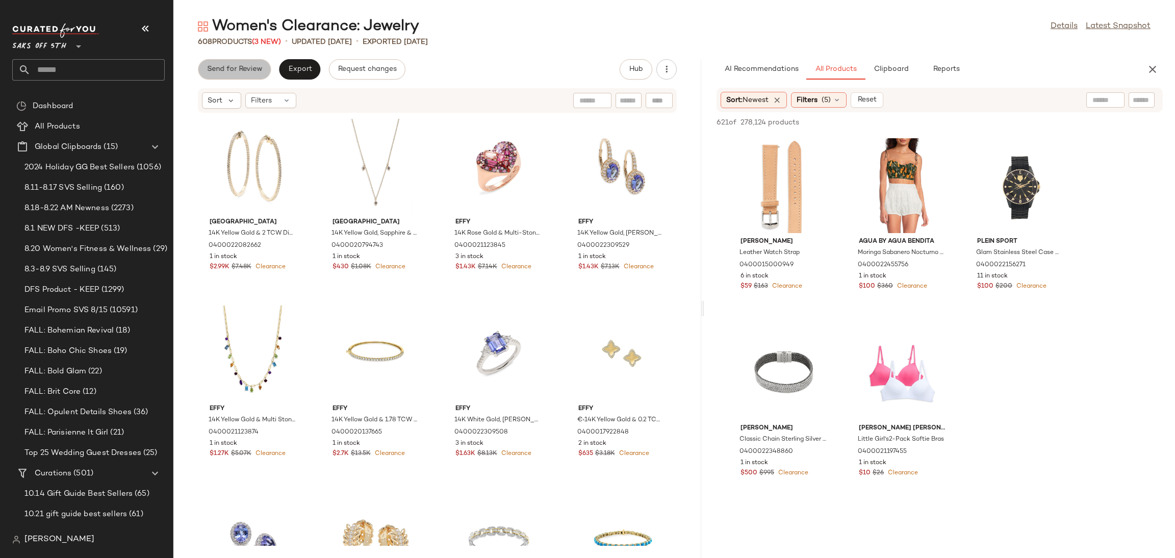
click at [241, 64] on button "Send for Review" at bounding box center [234, 69] width 73 height 20
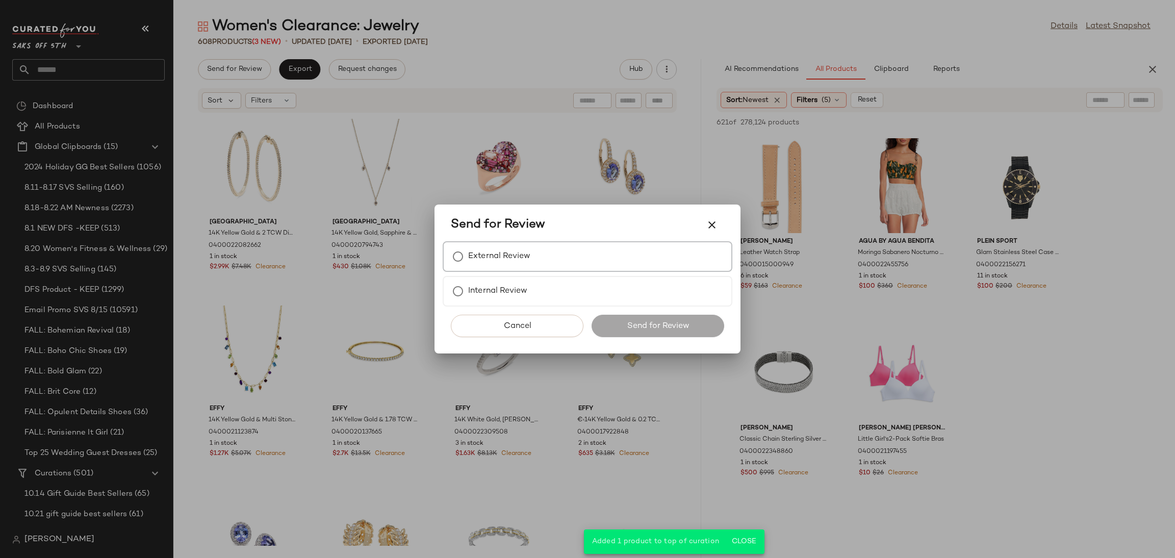
click at [472, 260] on label "External Review" at bounding box center [499, 256] width 62 height 20
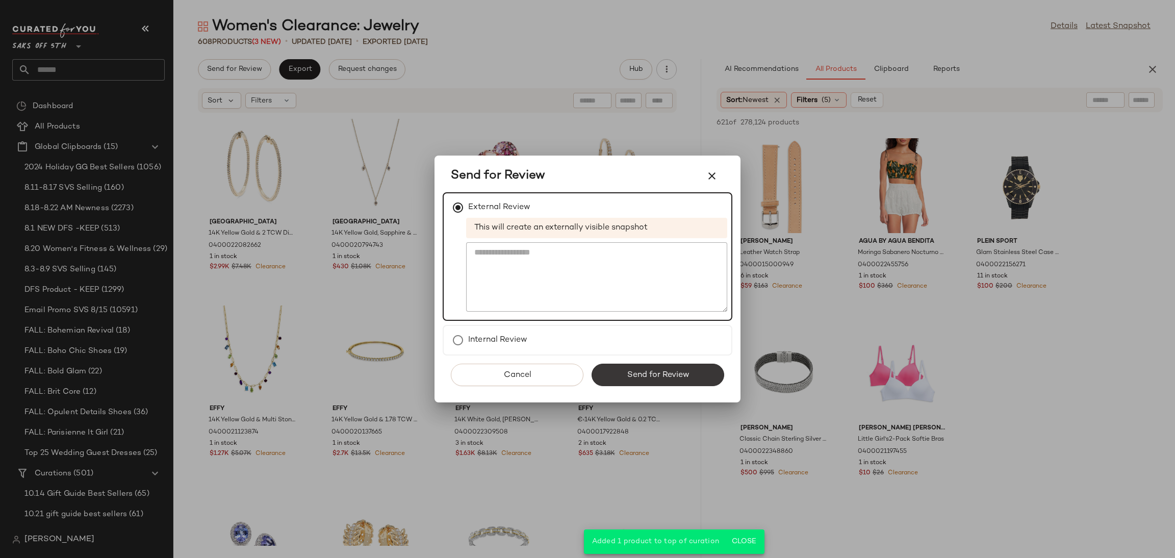
click at [641, 381] on button "Send for Review" at bounding box center [658, 375] width 133 height 22
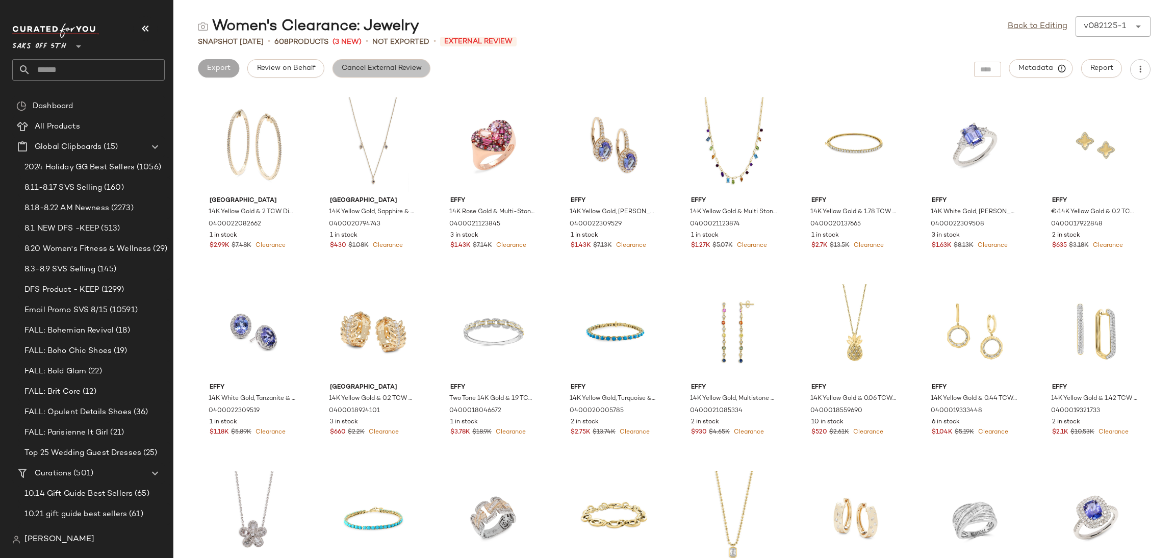
click at [402, 72] on span "Cancel External Review" at bounding box center [381, 68] width 81 height 8
click at [1046, 26] on link "Back to Editing" at bounding box center [1038, 26] width 60 height 12
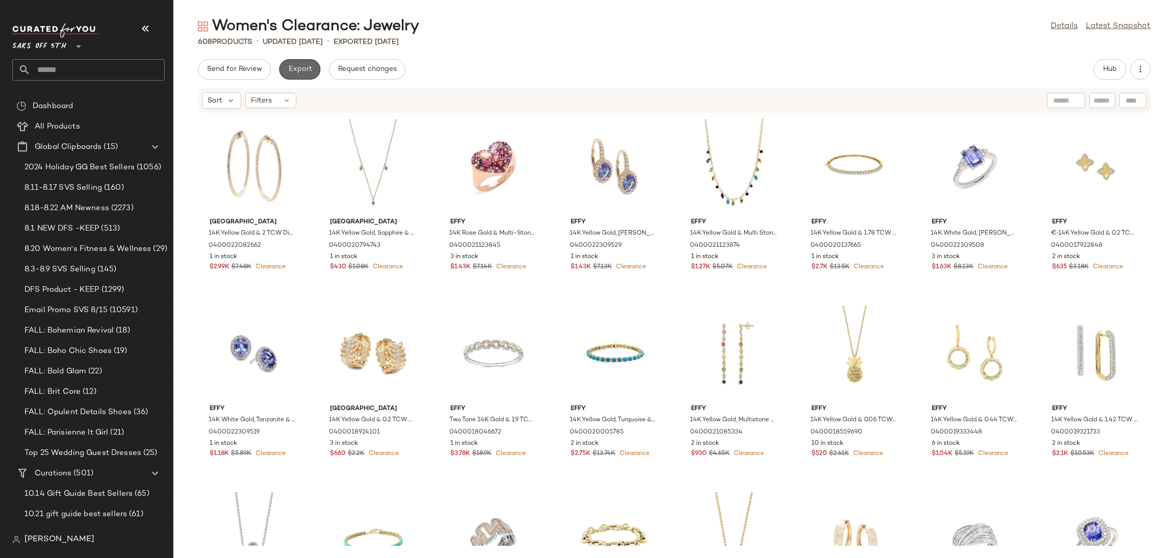
click at [304, 73] on span "Export" at bounding box center [300, 69] width 24 height 8
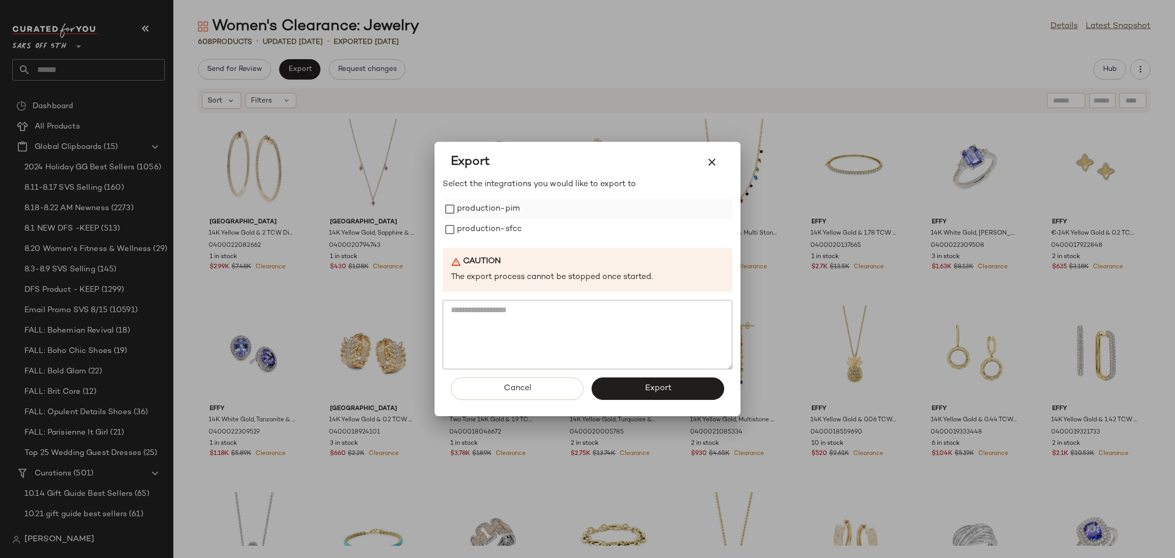
click at [469, 205] on label "production-pim" at bounding box center [488, 209] width 63 height 20
click at [482, 229] on label "production-sfcc" at bounding box center [489, 229] width 65 height 20
click at [639, 389] on button "Export" at bounding box center [658, 389] width 133 height 22
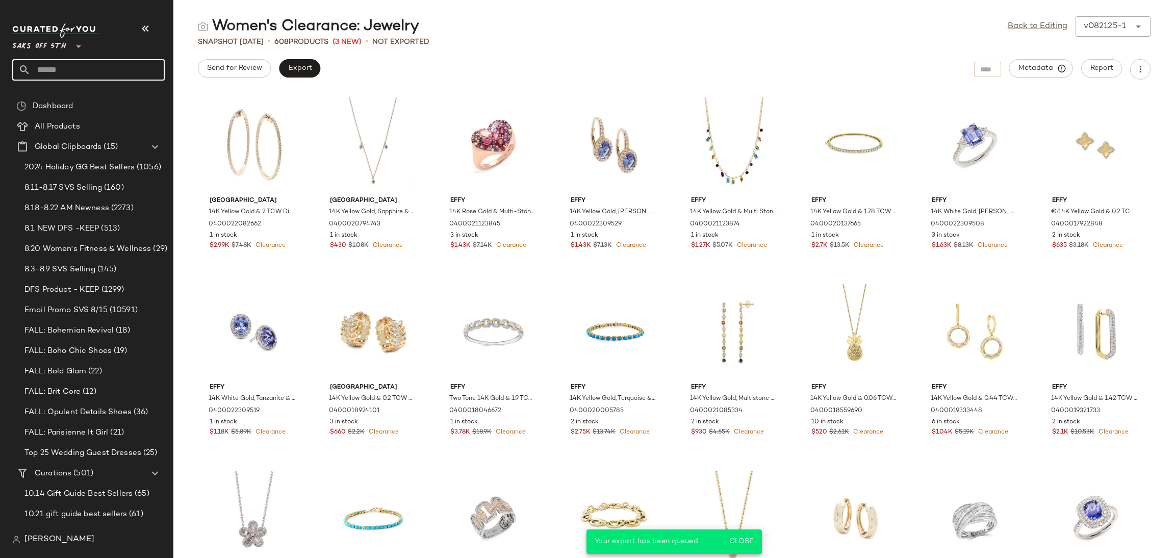
click at [121, 73] on input "text" at bounding box center [98, 69] width 134 height 21
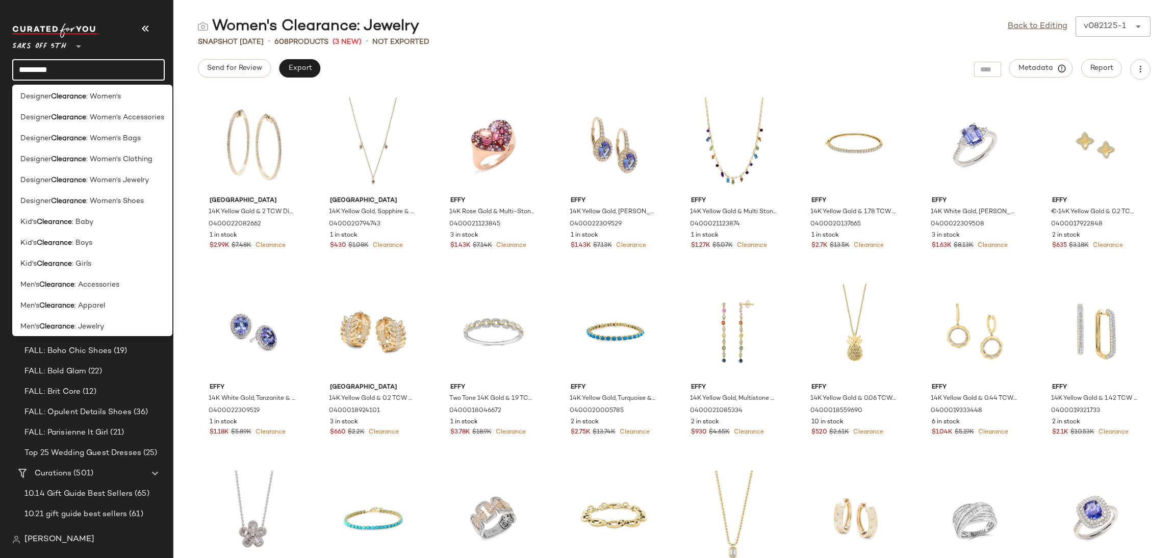
scroll to position [531, 0]
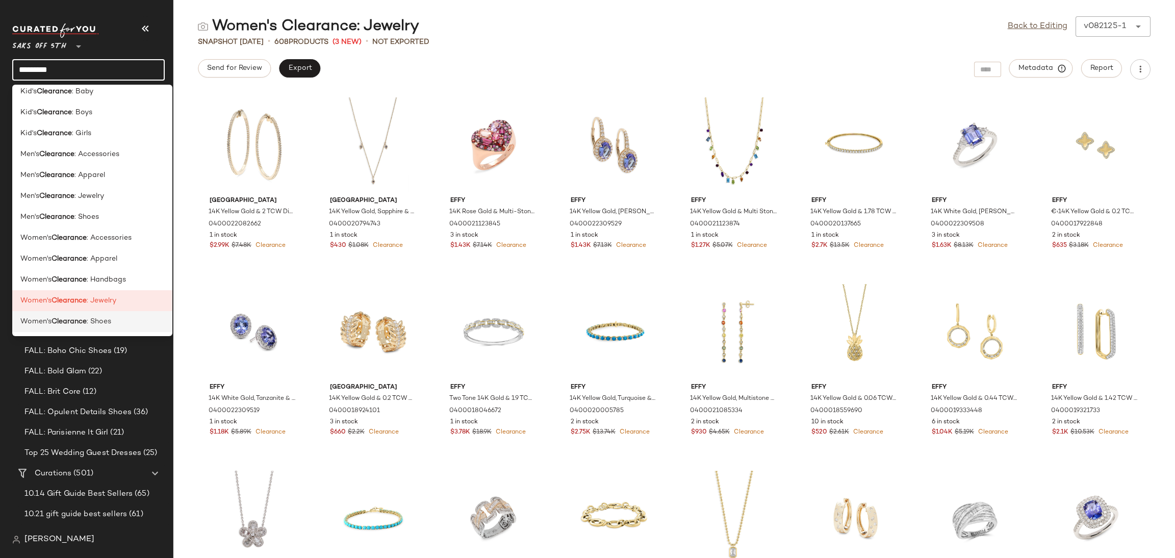
type input "*********"
click at [86, 322] on b "Clearance" at bounding box center [69, 321] width 35 height 11
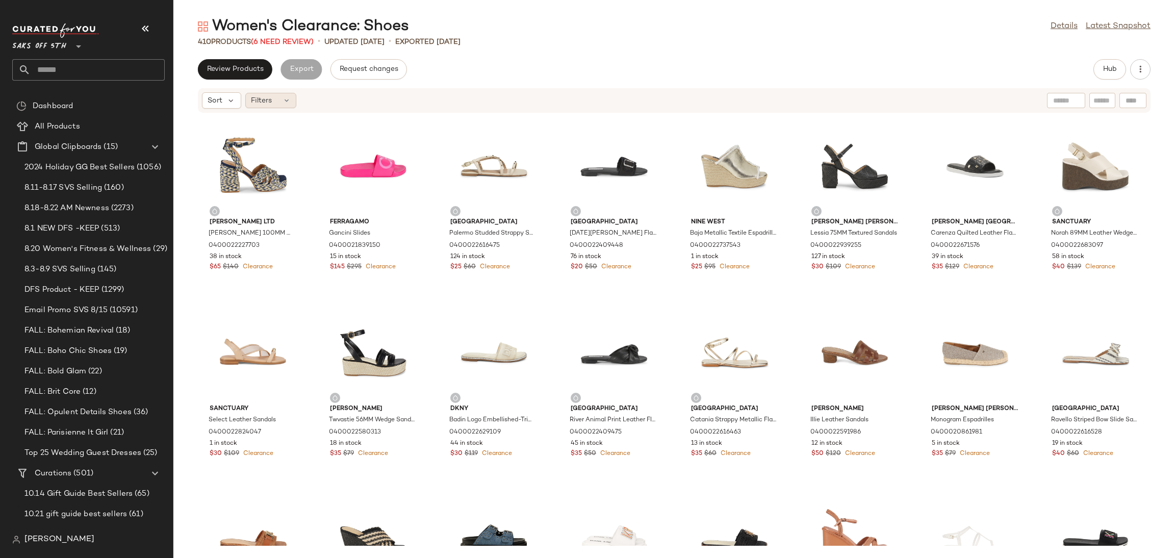
click at [274, 98] on div "Filters" at bounding box center [270, 100] width 51 height 15
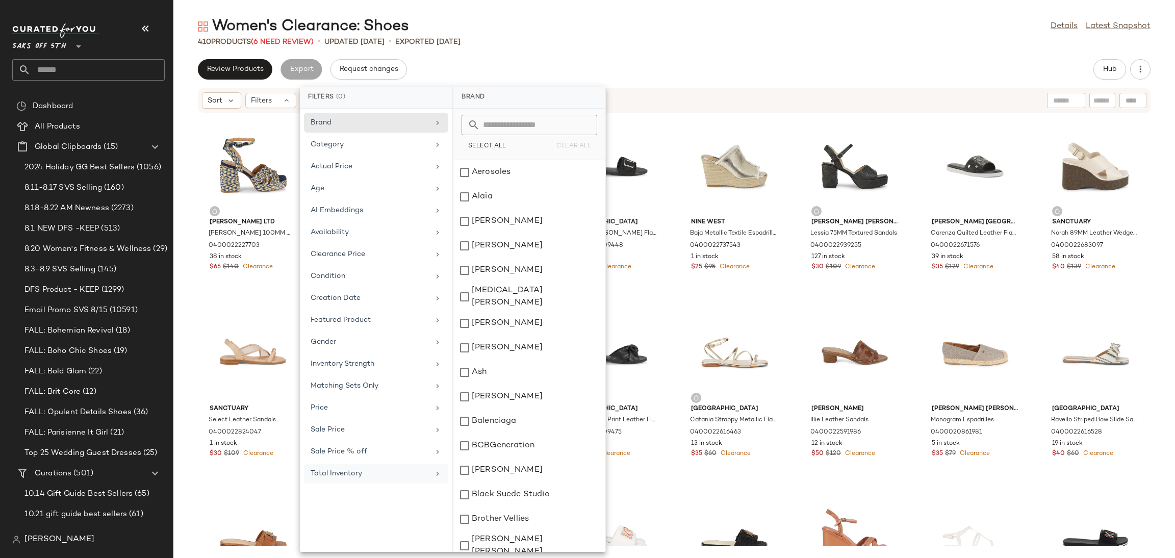
click at [394, 473] on div "Total Inventory" at bounding box center [370, 473] width 119 height 11
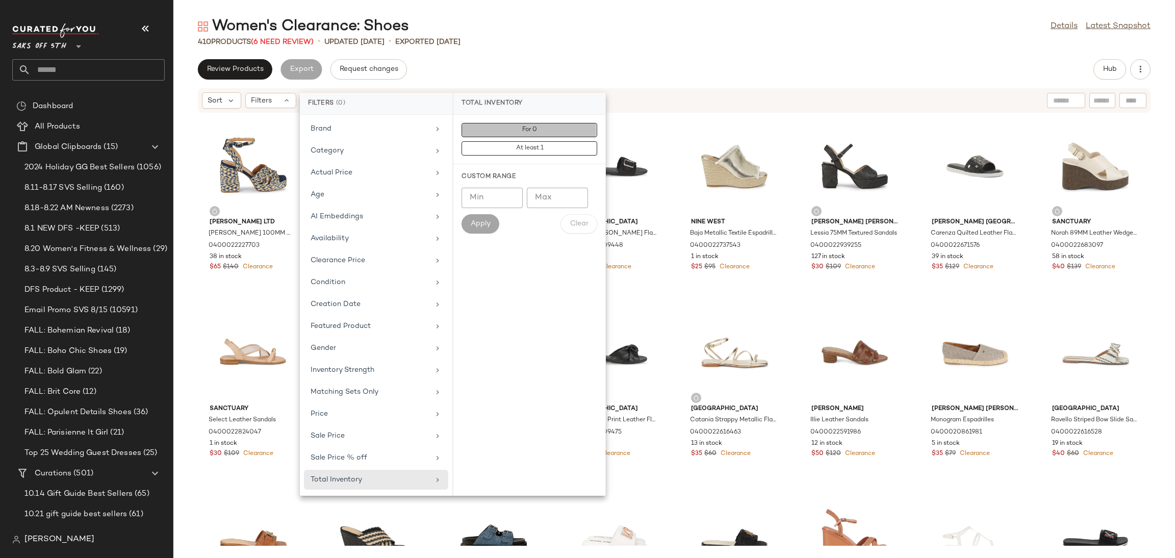
click at [571, 141] on button "For 0" at bounding box center [530, 148] width 136 height 14
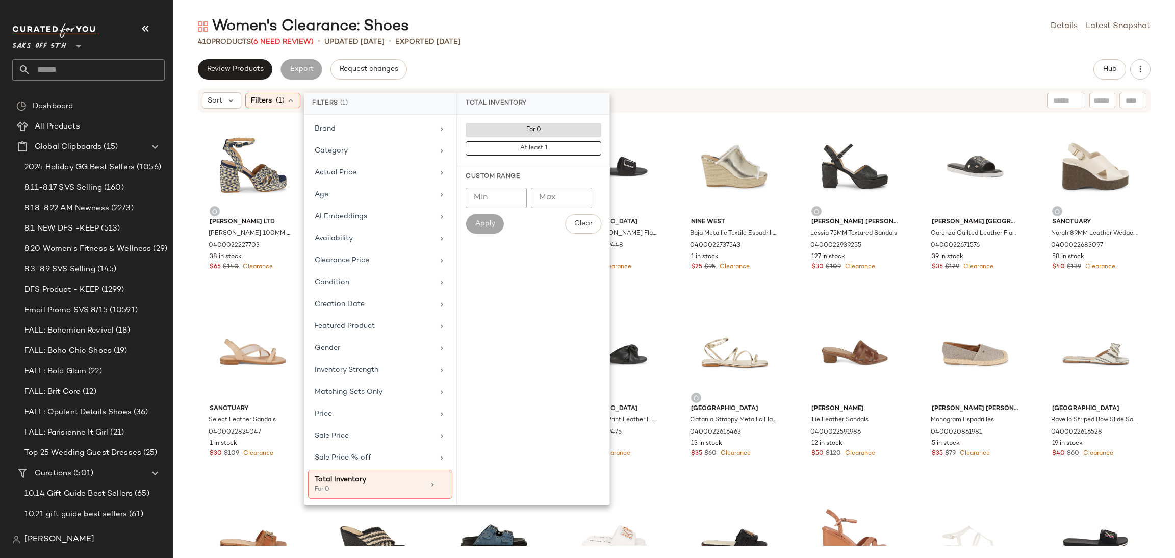
click at [610, 51] on div "Women's Clearance: Shoes Details Latest Snapshot 410 Products (6 Need Review) •…" at bounding box center [674, 287] width 1002 height 542
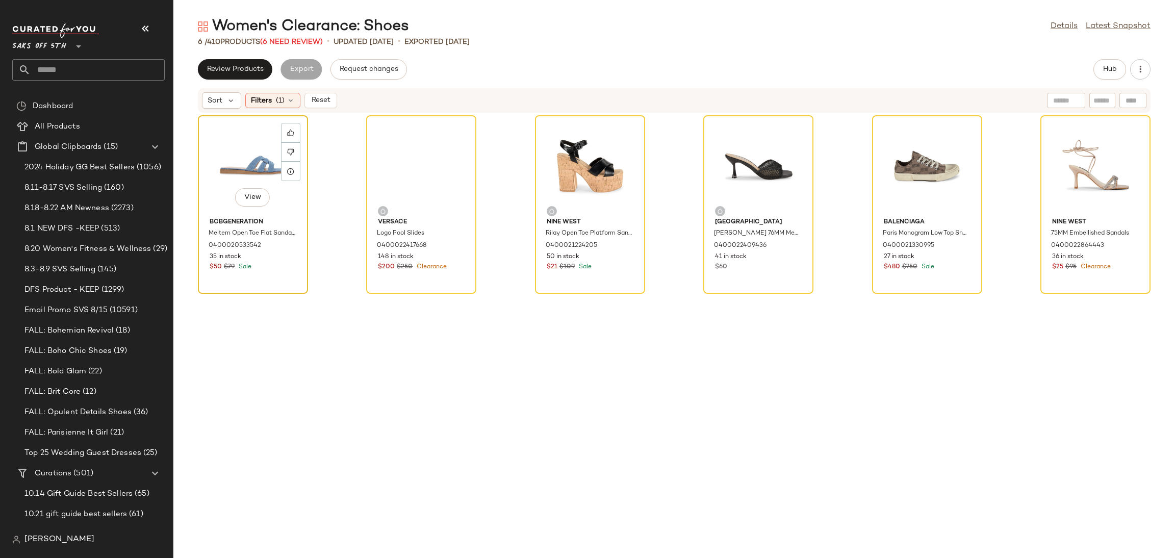
click at [244, 165] on div "View" at bounding box center [253, 166] width 103 height 95
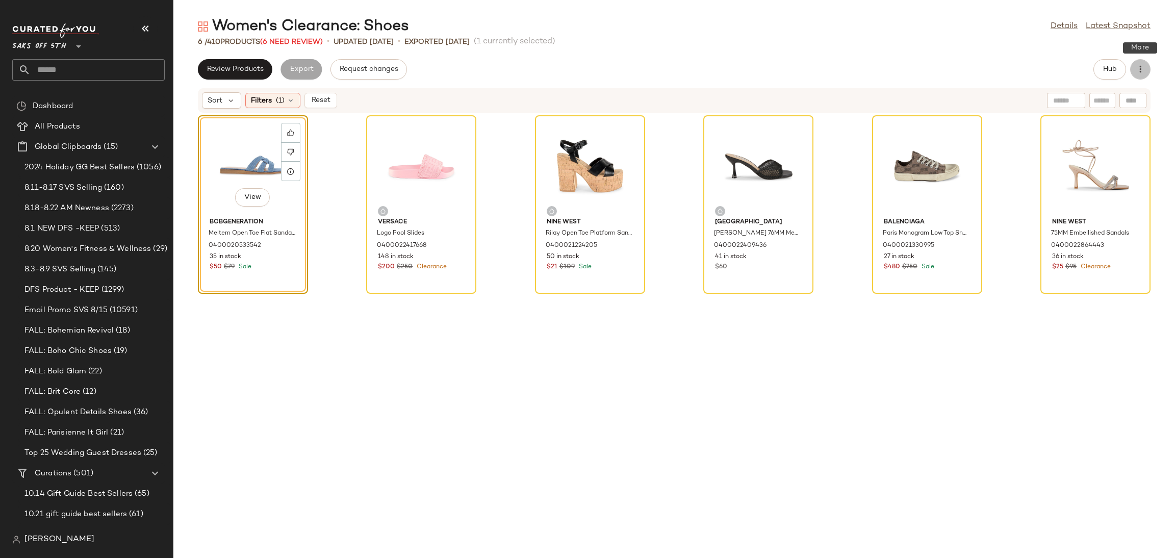
click at [1137, 65] on icon "button" at bounding box center [1141, 69] width 10 height 10
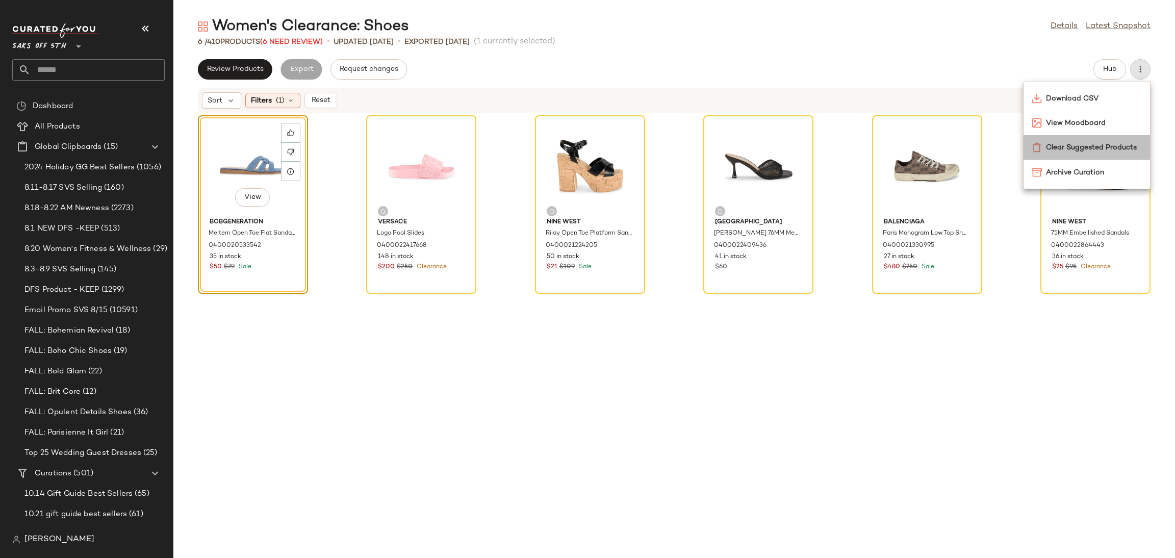
click at [1124, 150] on span "Clear Suggested Products" at bounding box center [1094, 147] width 96 height 11
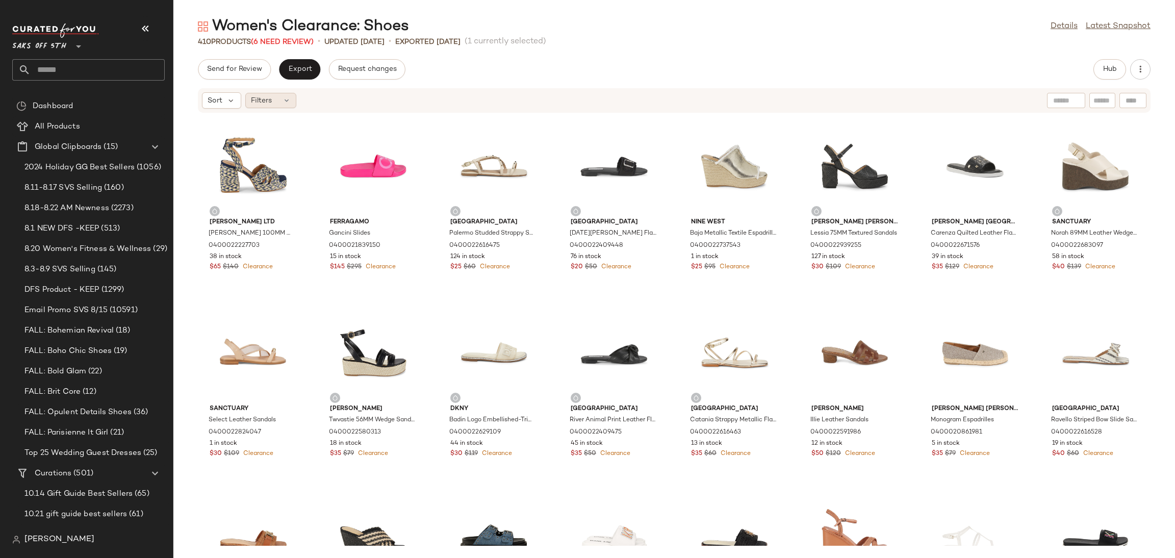
click at [276, 101] on div "Filters" at bounding box center [270, 100] width 51 height 15
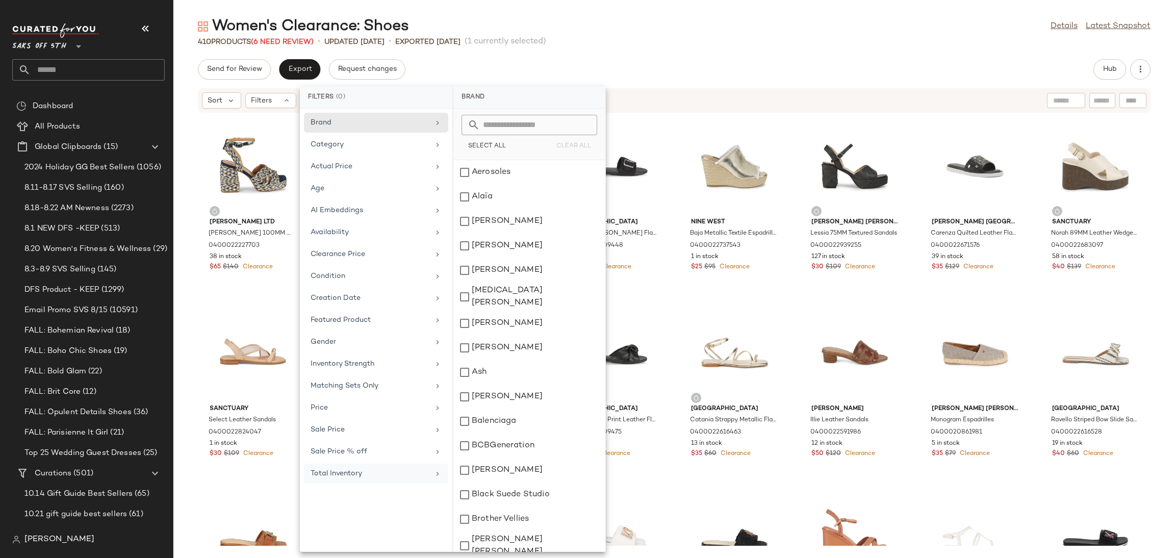
click at [368, 479] on div "Total Inventory" at bounding box center [370, 473] width 119 height 11
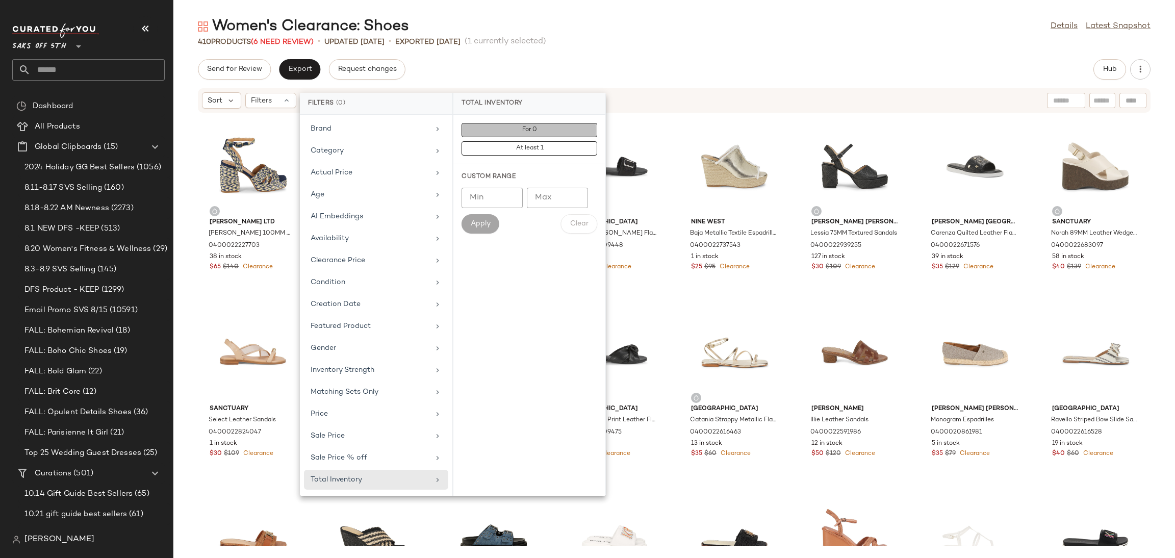
click at [540, 141] on button "For 0" at bounding box center [530, 148] width 136 height 14
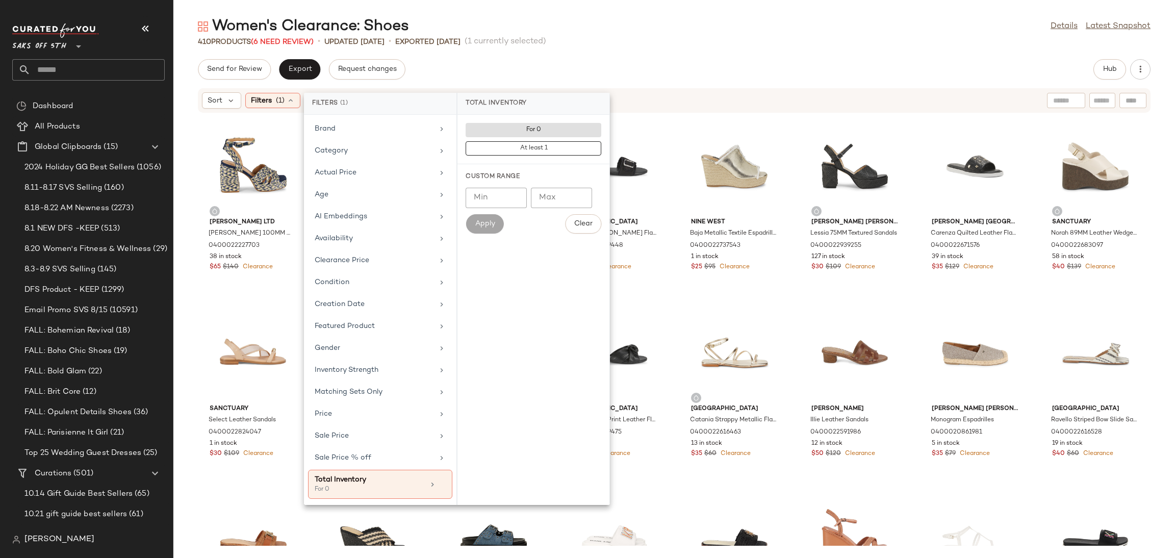
click at [546, 37] on span "(1 currently selected)" at bounding box center [506, 42] width 82 height 12
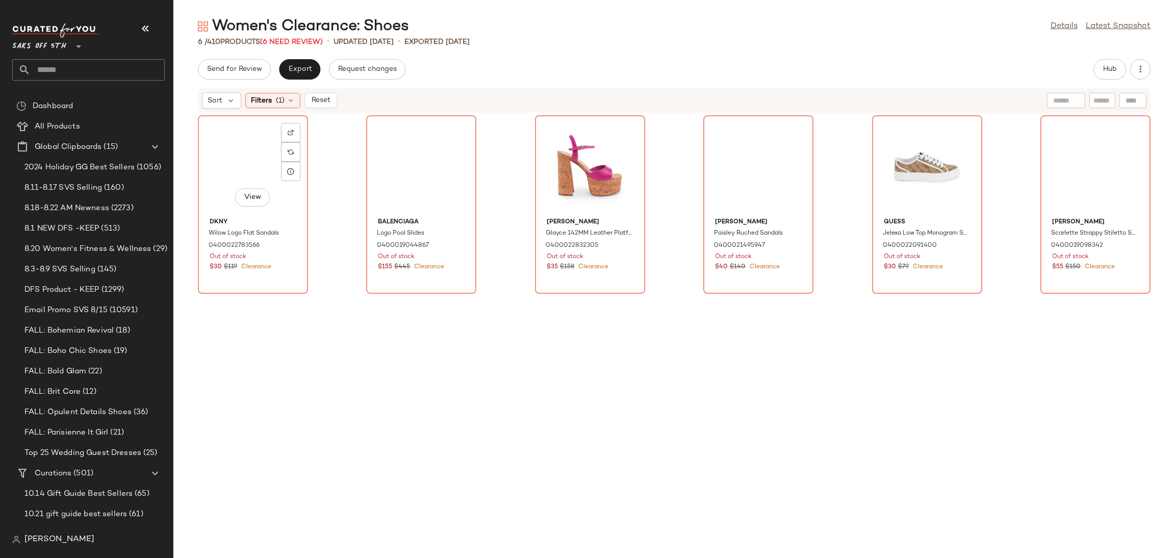
click at [237, 150] on div "View" at bounding box center [253, 166] width 103 height 95
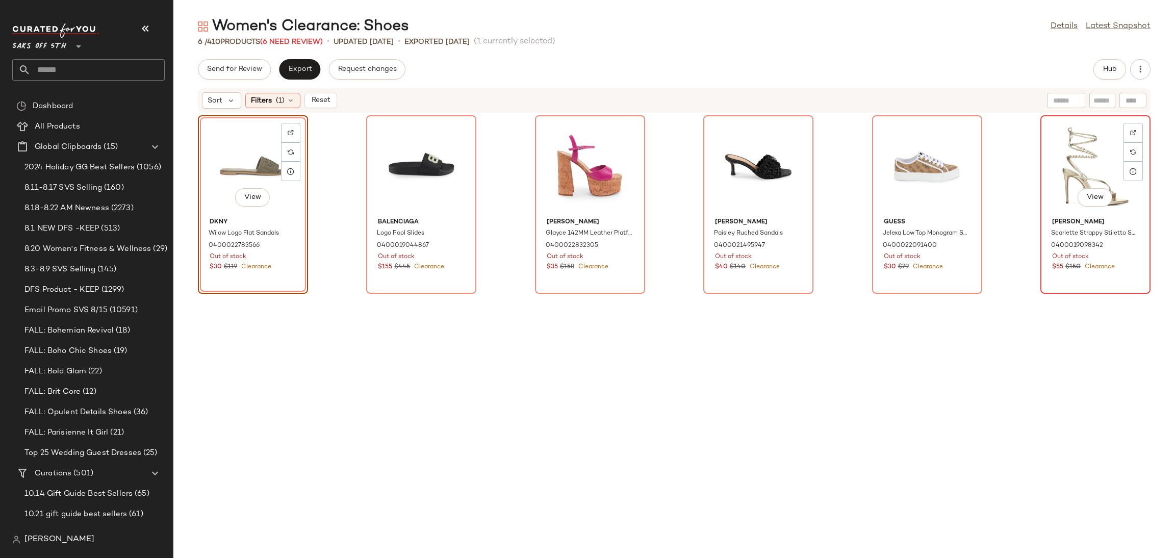
click at [1066, 156] on div "View" at bounding box center [1095, 166] width 103 height 95
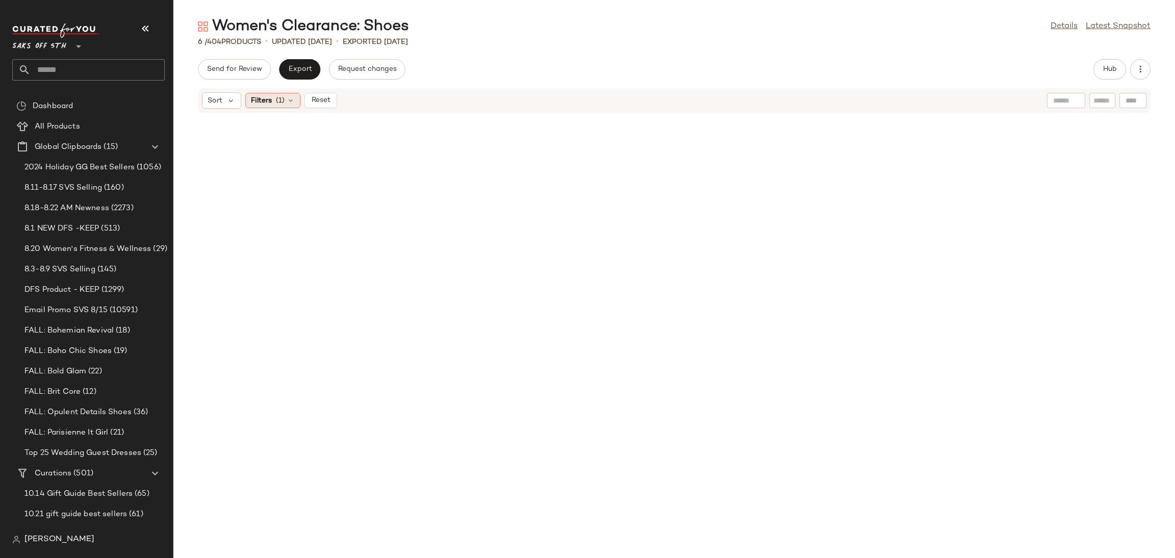
click at [294, 108] on div "Filters (1)" at bounding box center [272, 100] width 55 height 15
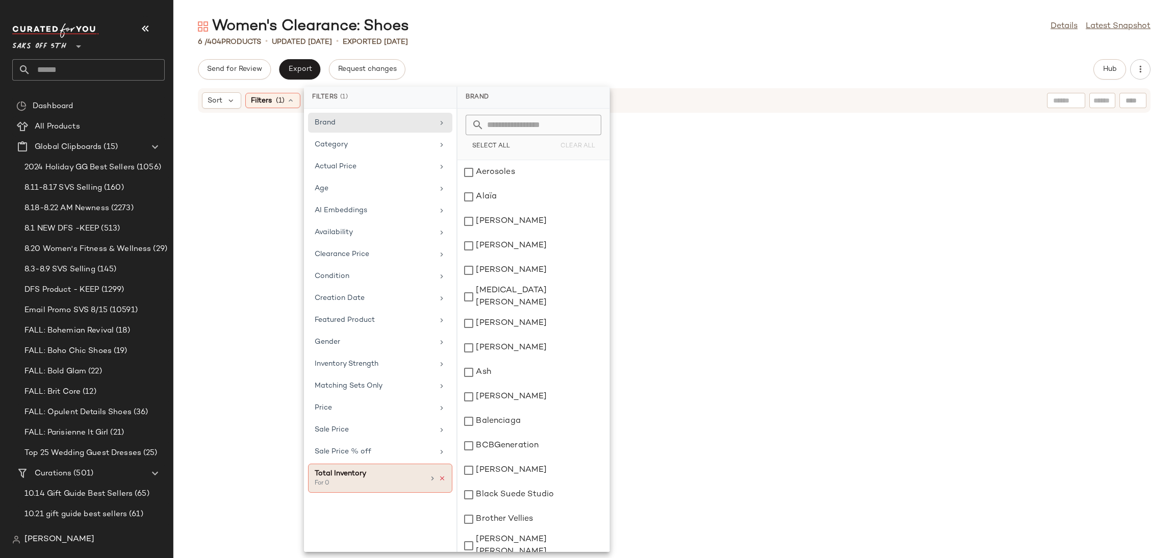
click at [442, 482] on icon at bounding box center [442, 478] width 7 height 7
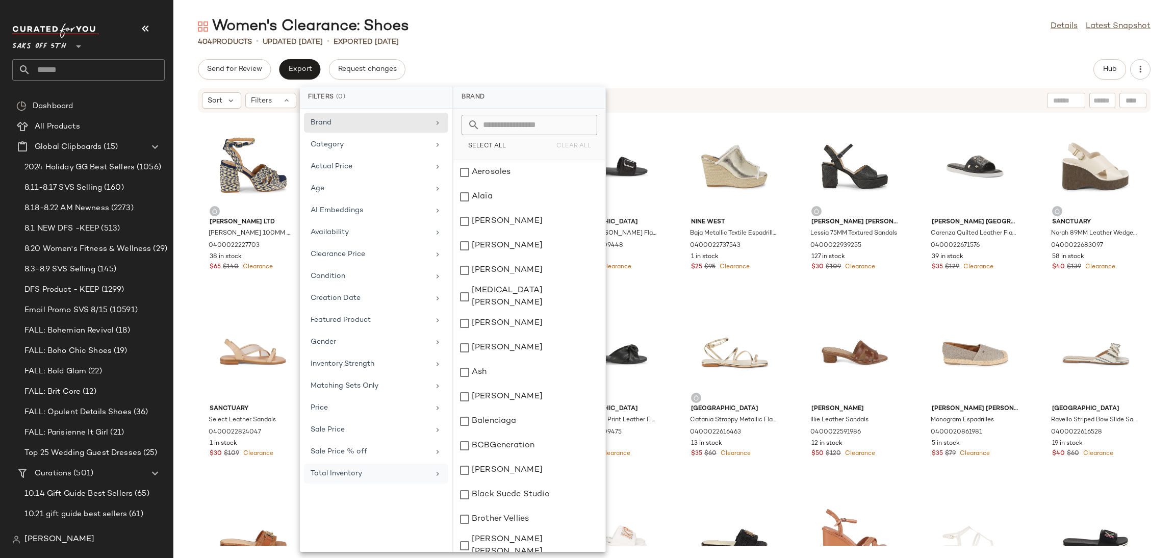
click at [801, 48] on div "Women's Clearance: Shoes Details Latest Snapshot 404 Products • updated [DATE] …" at bounding box center [674, 287] width 1002 height 542
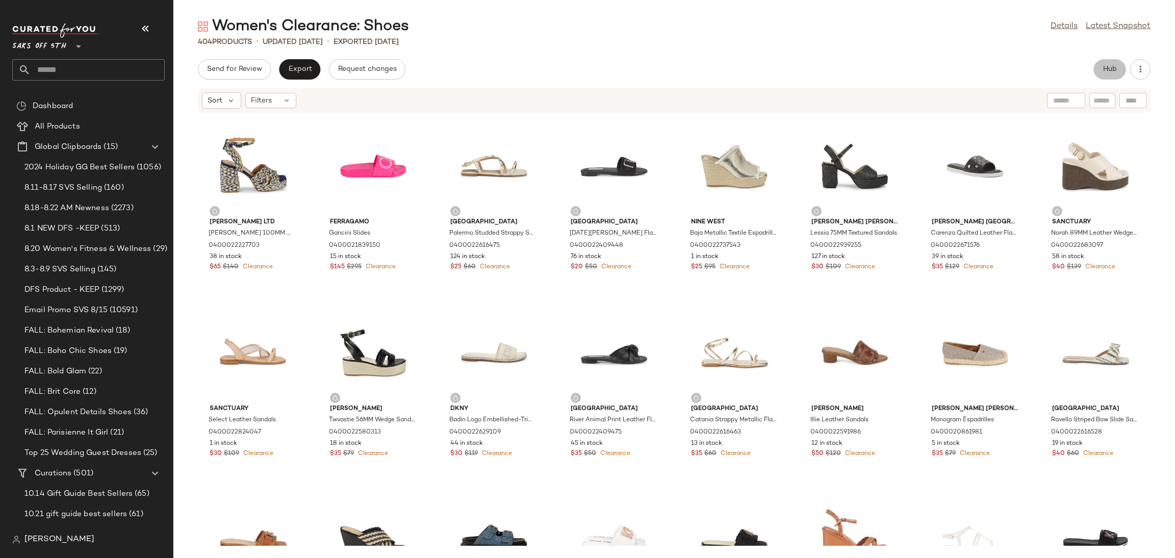
click at [1113, 74] on button "Hub" at bounding box center [1110, 69] width 33 height 20
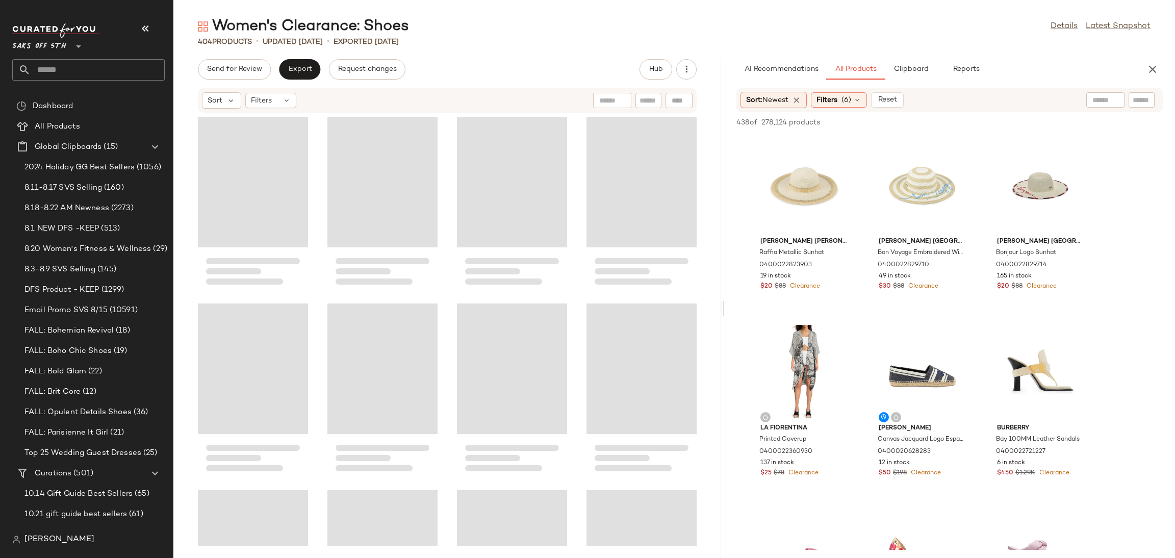
drag, startPoint x: 674, startPoint y: 307, endPoint x: 725, endPoint y: 309, distance: 50.5
click at [725, 309] on div "Women's Clearance: Shoes Details Latest Snapshot 404 Products • updated [DATE] …" at bounding box center [674, 287] width 1002 height 542
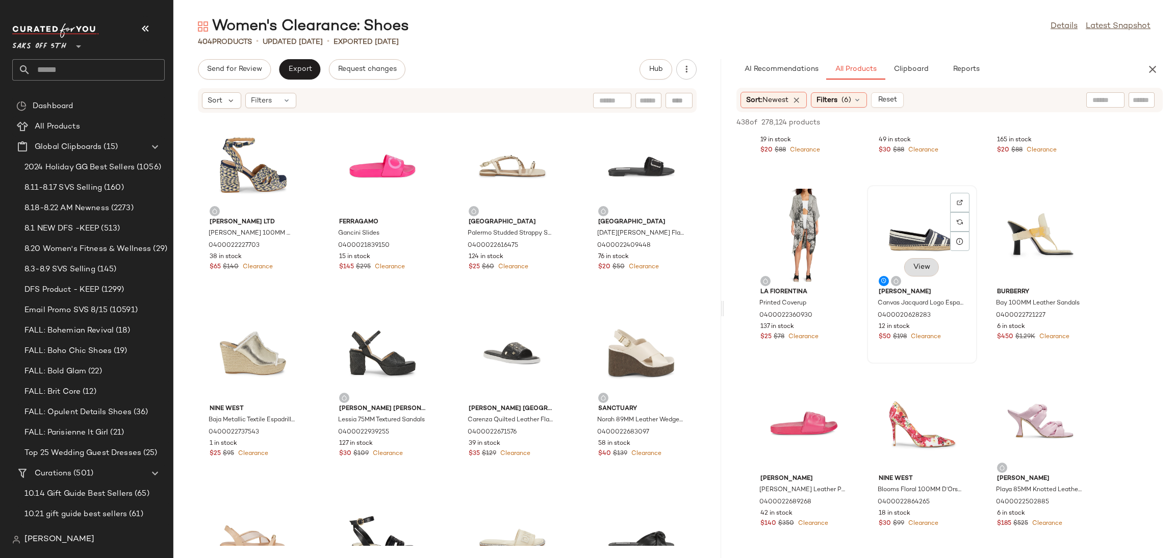
scroll to position [147, 0]
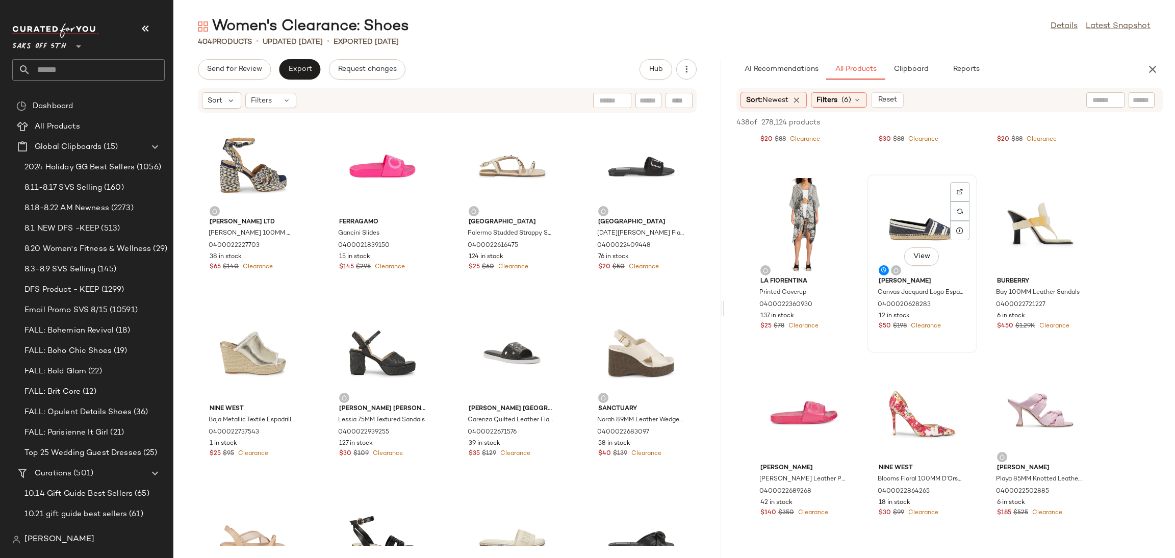
click at [920, 198] on div "View" at bounding box center [922, 225] width 103 height 95
click at [1050, 388] on div "View" at bounding box center [1040, 412] width 103 height 95
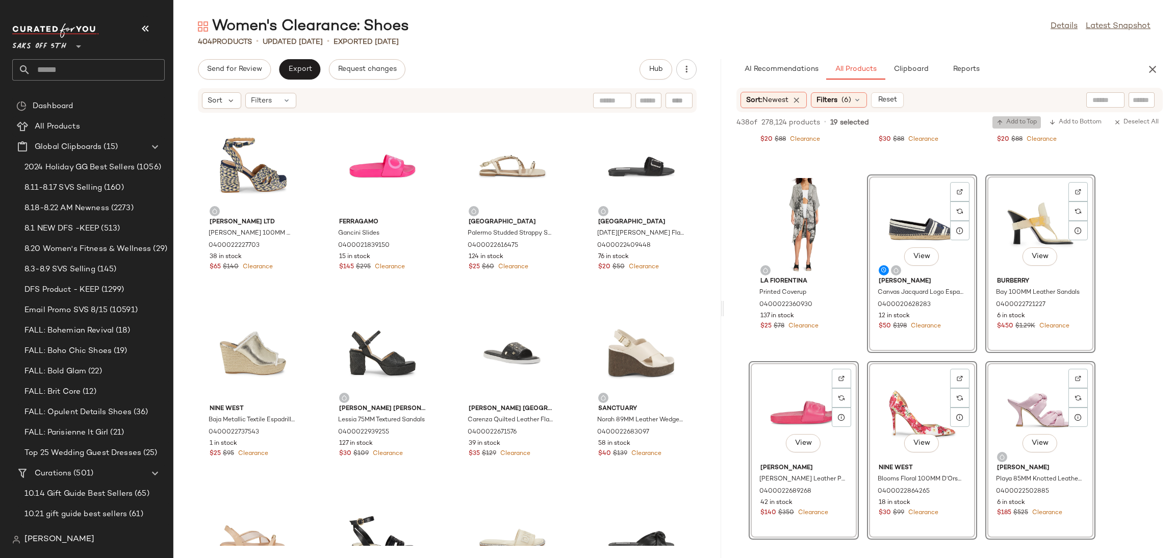
click at [1014, 123] on span "Add to Top" at bounding box center [1017, 122] width 40 height 7
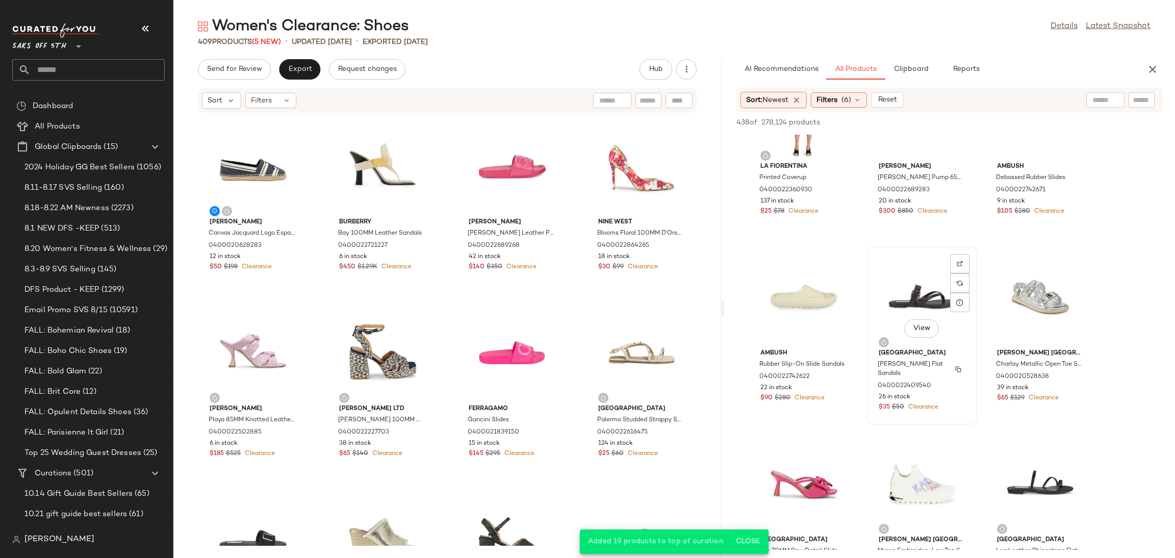
scroll to position [253, 0]
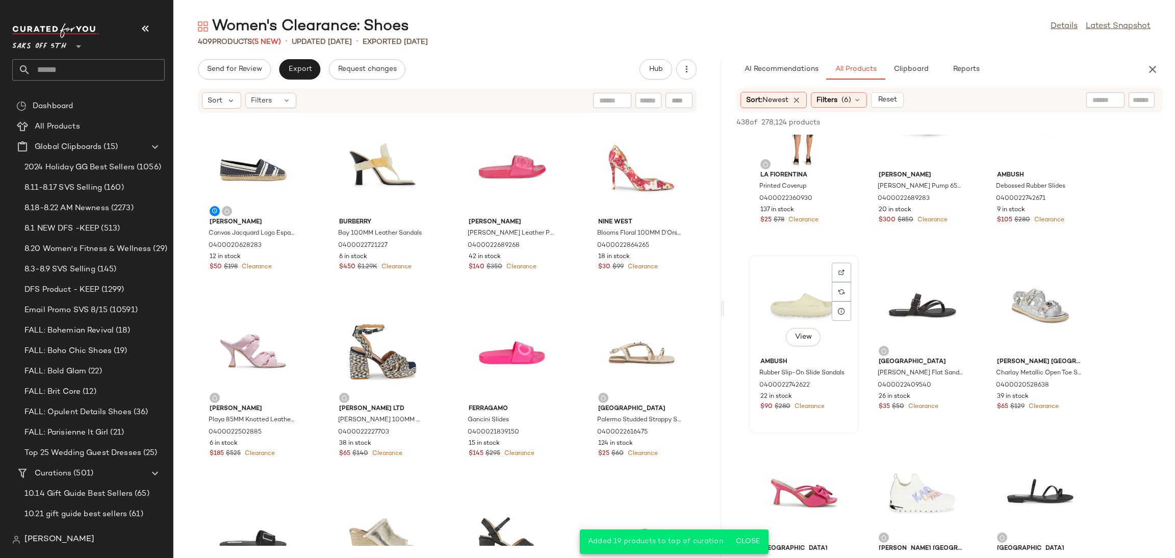
click at [810, 305] on div "View" at bounding box center [803, 306] width 103 height 95
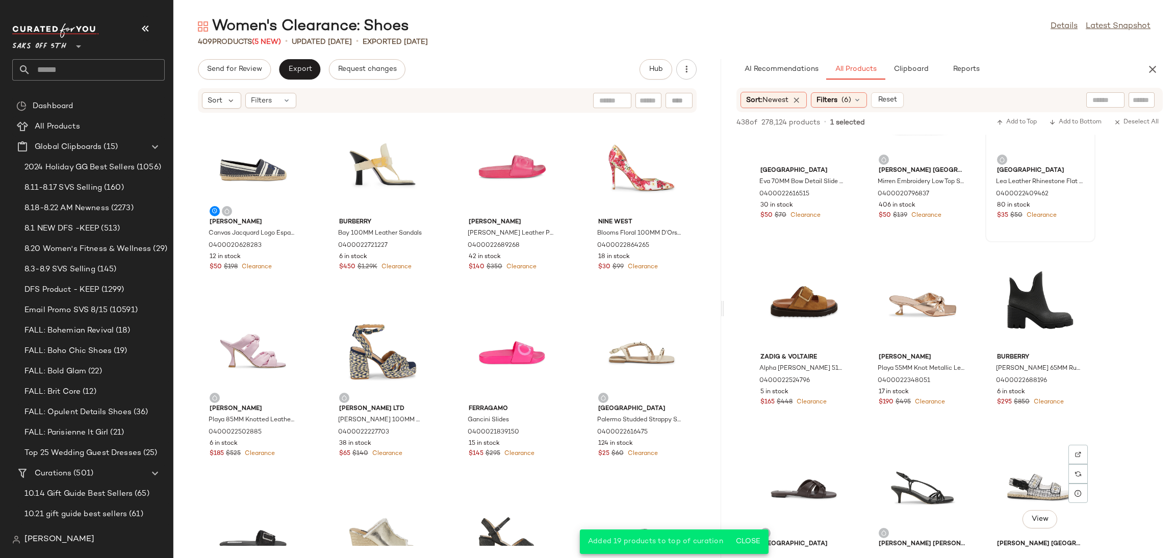
scroll to position [730, 0]
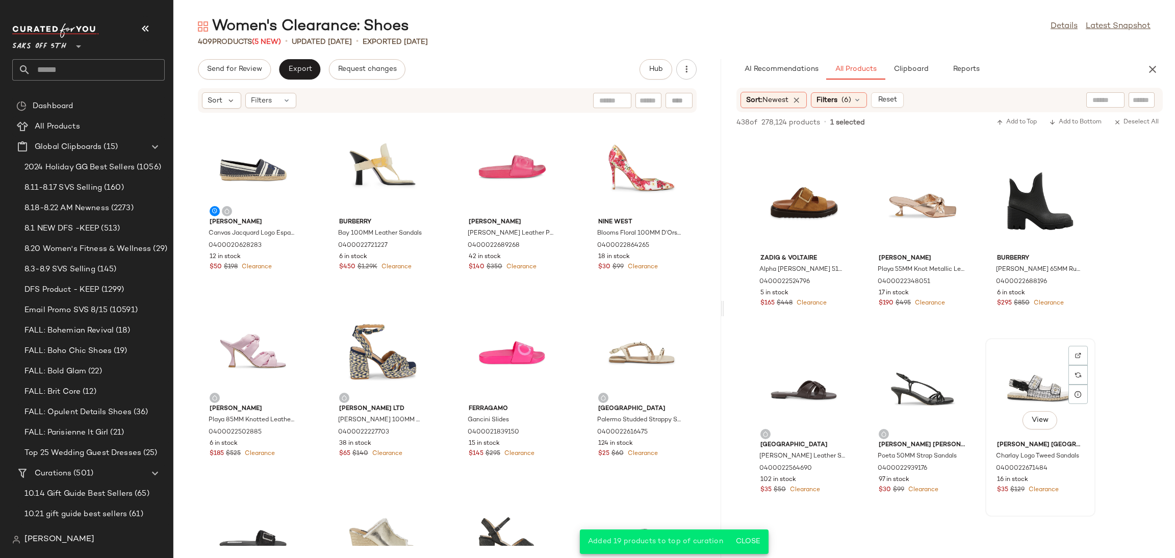
click at [1030, 342] on div "View" at bounding box center [1040, 389] width 103 height 95
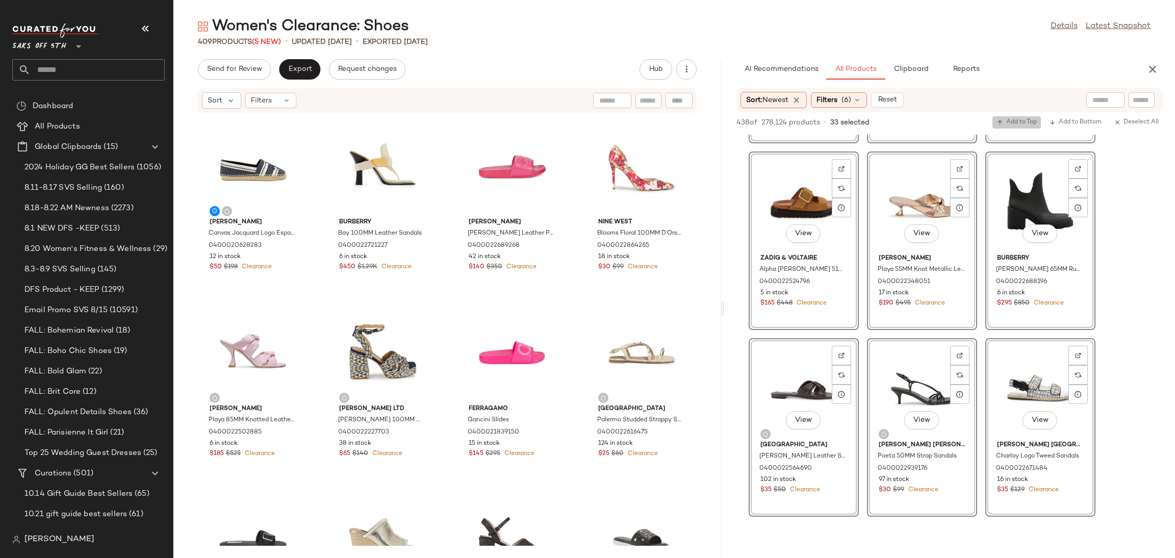
click at [1024, 119] on span "Add to Top" at bounding box center [1017, 122] width 40 height 7
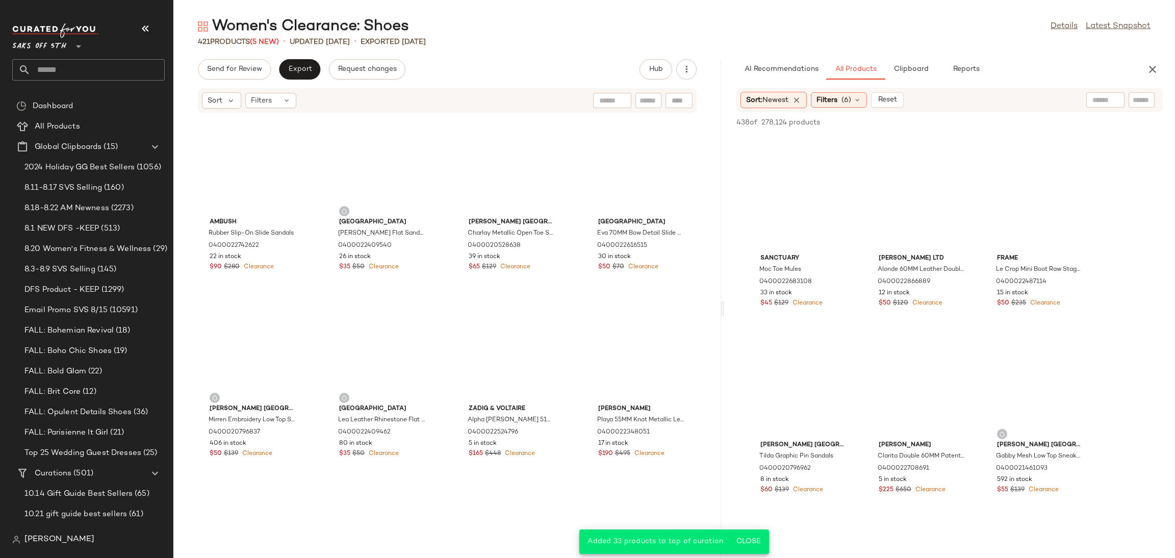
scroll to position [1, 0]
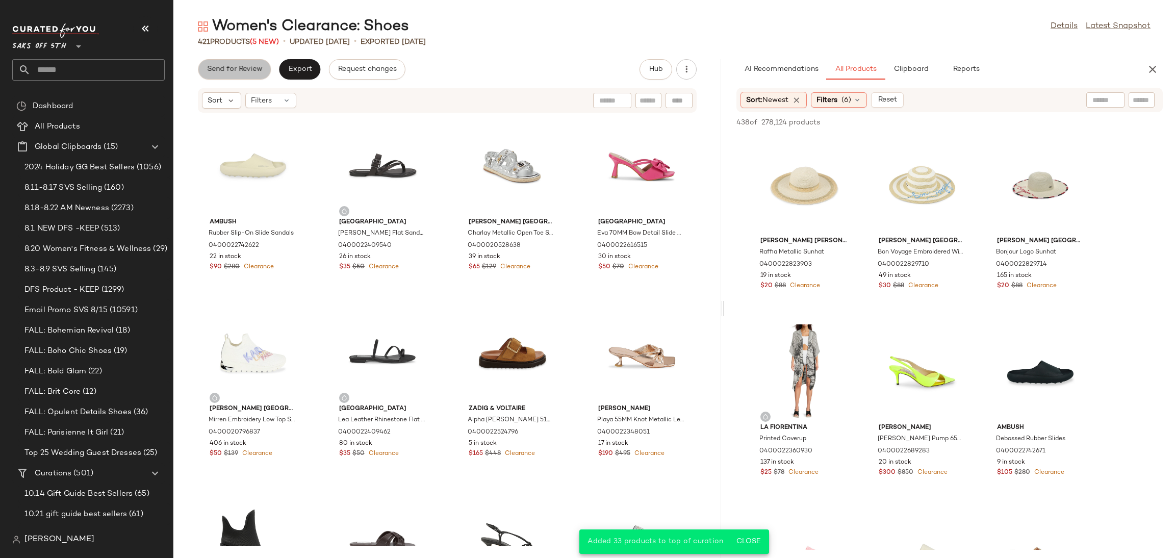
click at [245, 71] on span "Send for Review" at bounding box center [235, 69] width 56 height 8
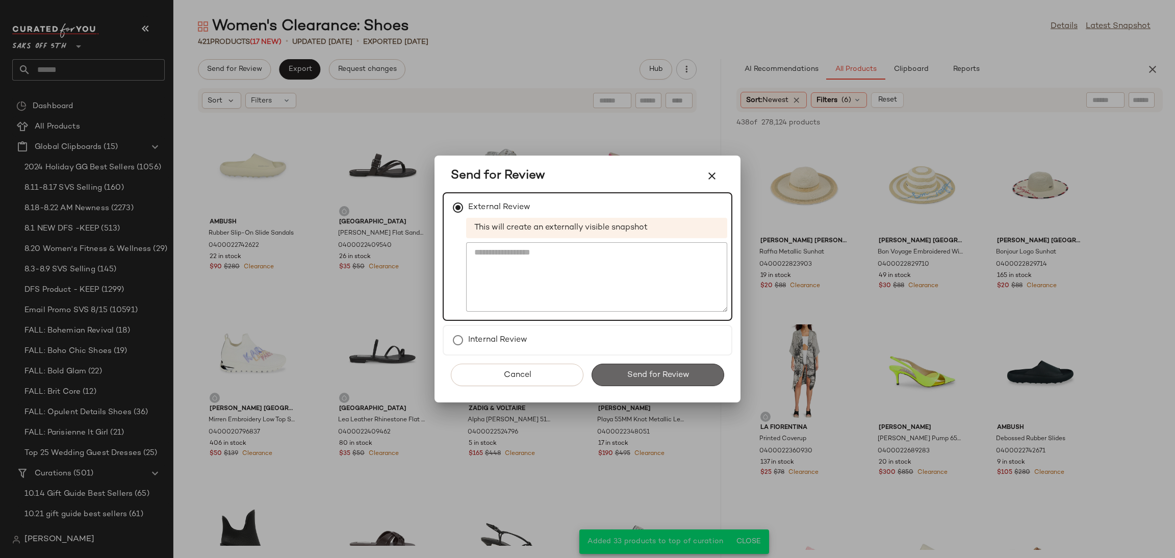
click at [615, 377] on button "Send for Review" at bounding box center [658, 375] width 133 height 22
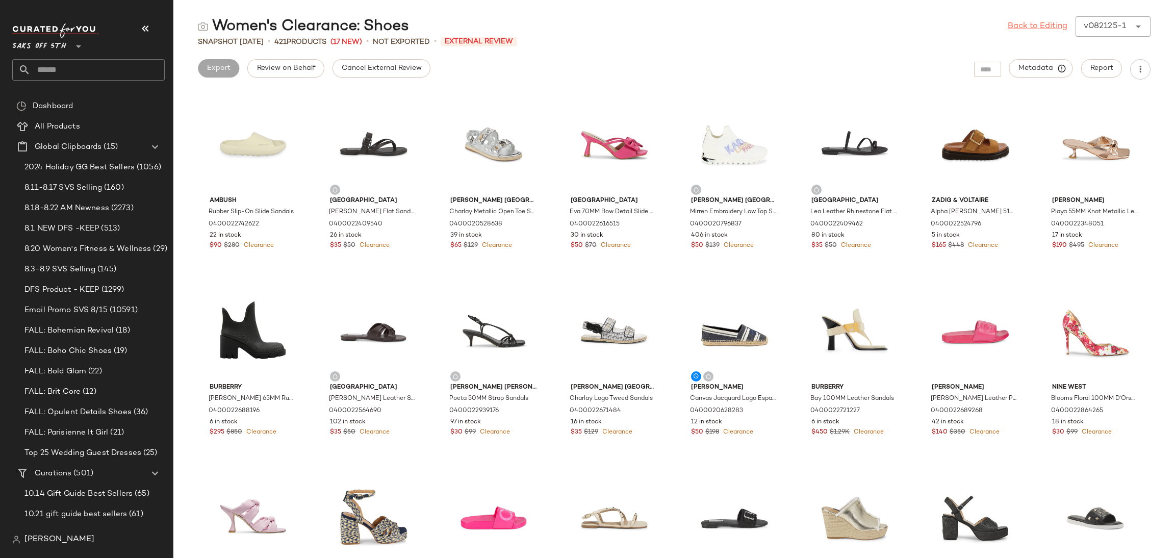
click at [1039, 20] on link "Back to Editing" at bounding box center [1038, 26] width 60 height 12
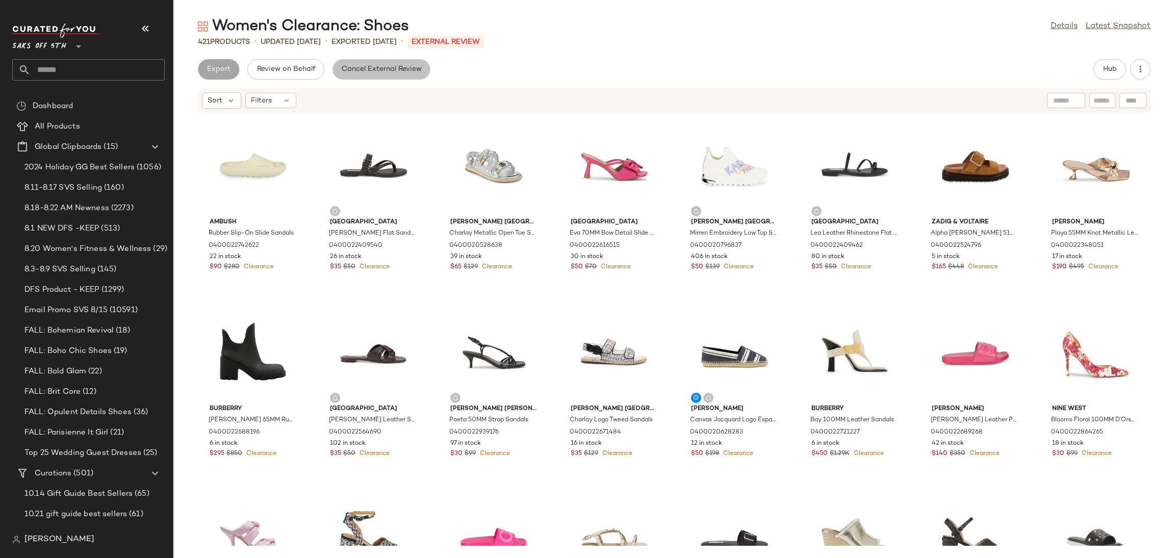
click at [405, 74] on button "Cancel External Review" at bounding box center [382, 69] width 98 height 20
click at [292, 65] on span "Export" at bounding box center [300, 69] width 24 height 8
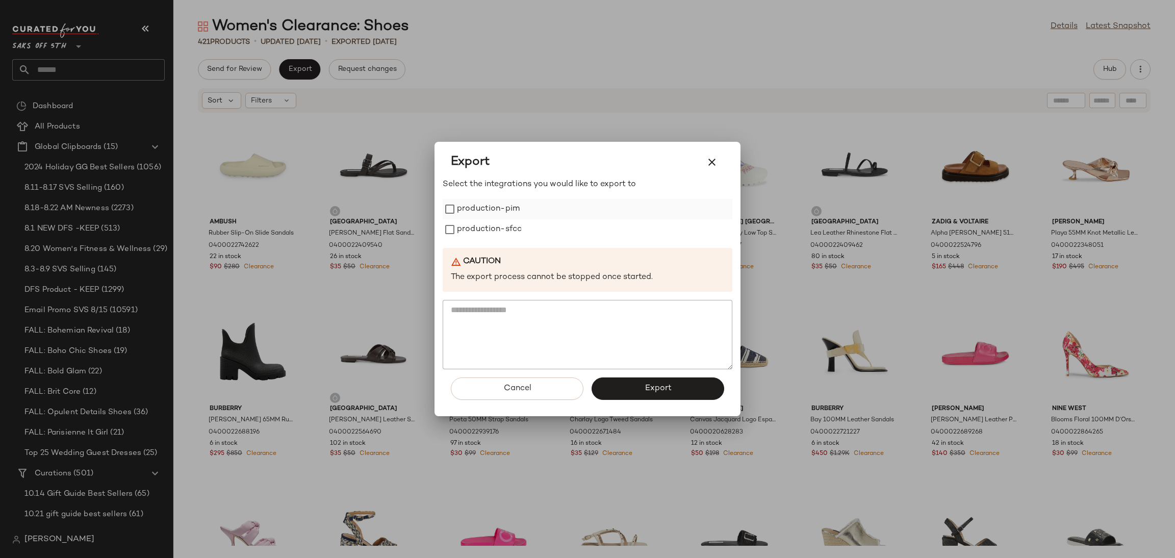
click at [488, 205] on label "production-pim" at bounding box center [488, 209] width 63 height 20
click at [496, 228] on label "production-sfcc" at bounding box center [489, 229] width 65 height 20
click at [644, 378] on button "Export" at bounding box center [658, 389] width 133 height 22
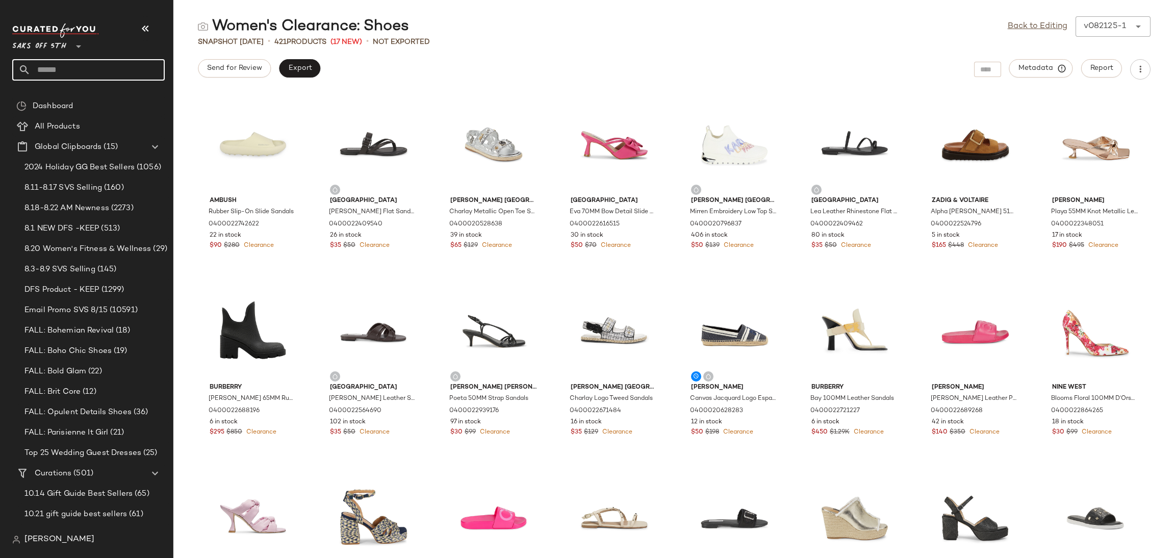
click at [100, 68] on input "text" at bounding box center [98, 69] width 134 height 21
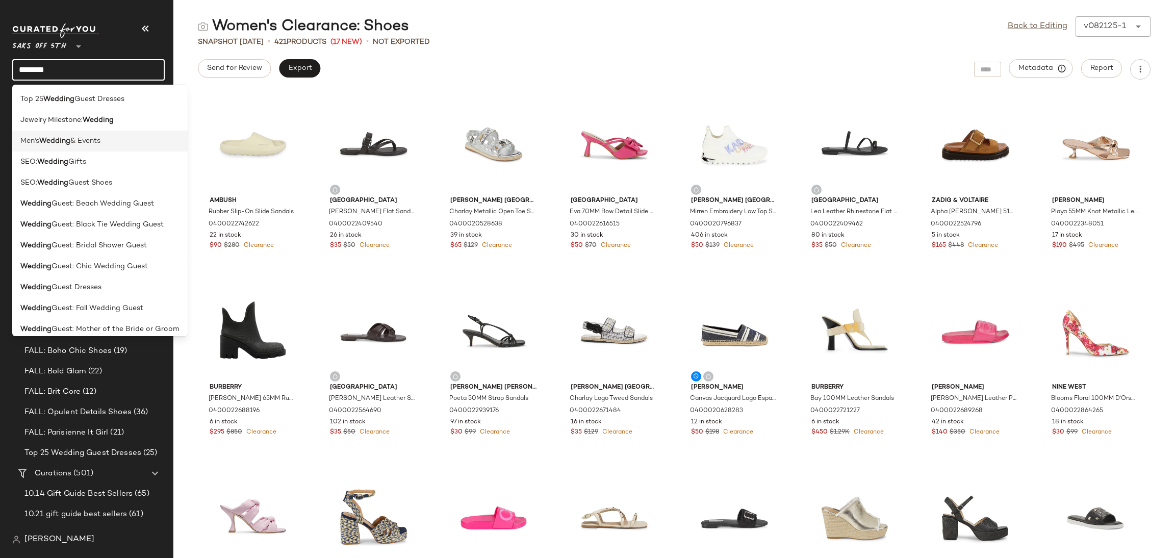
type input "*******"
click at [79, 136] on span "& Events" at bounding box center [85, 141] width 30 height 11
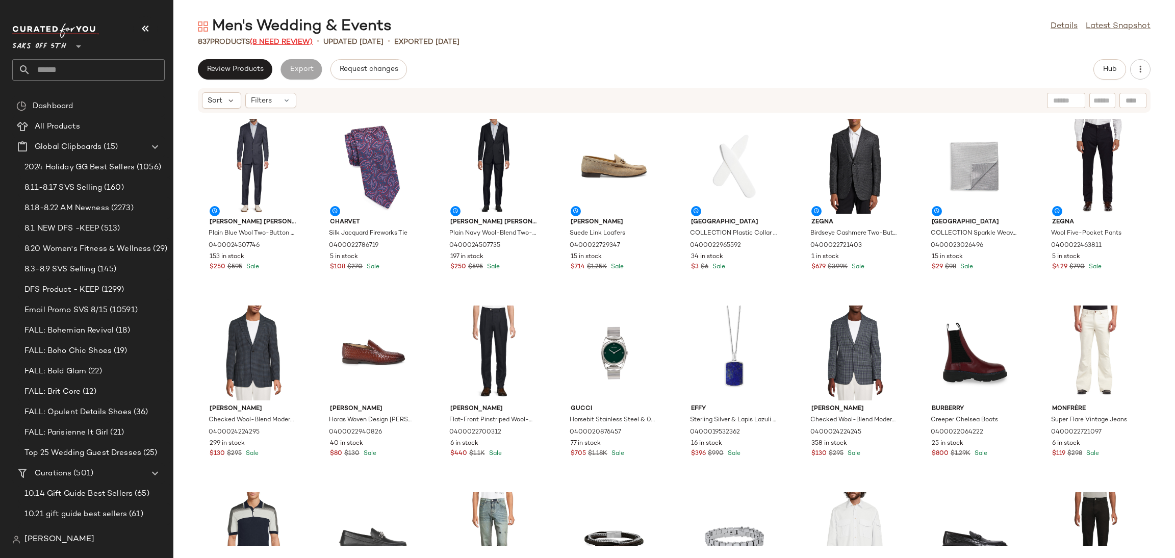
click at [292, 42] on span "(8 Need Review)" at bounding box center [281, 42] width 63 height 8
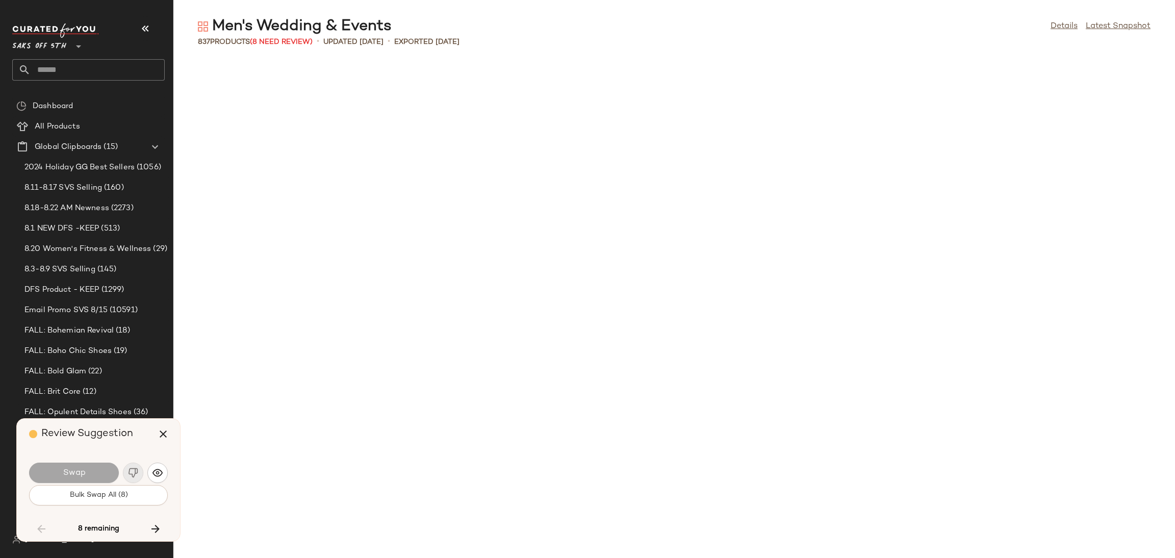
scroll to position [3360, 0]
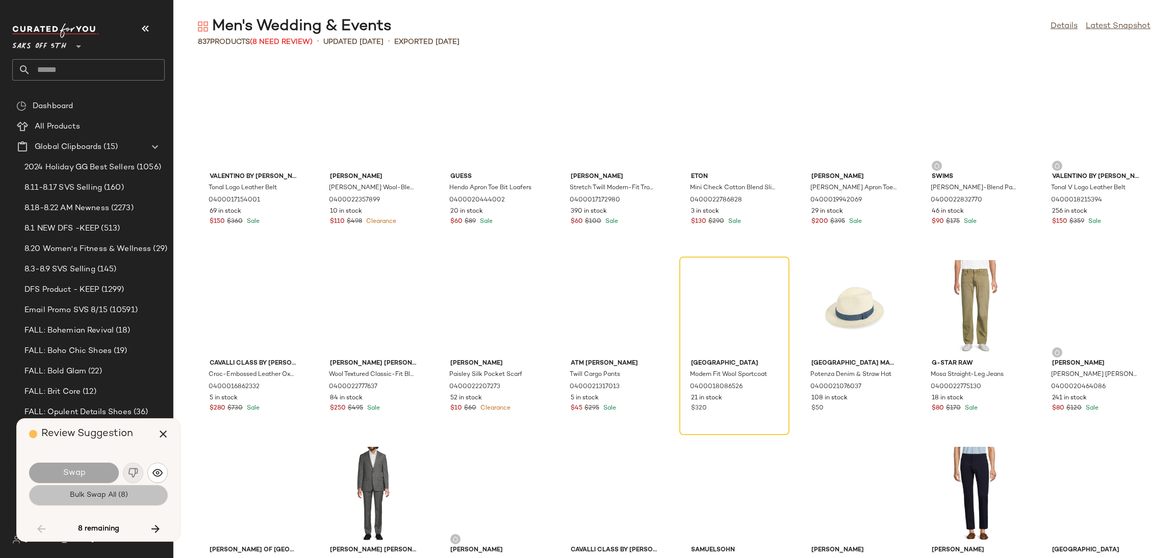
click at [146, 496] on button "Bulk Swap All (8)" at bounding box center [98, 495] width 139 height 20
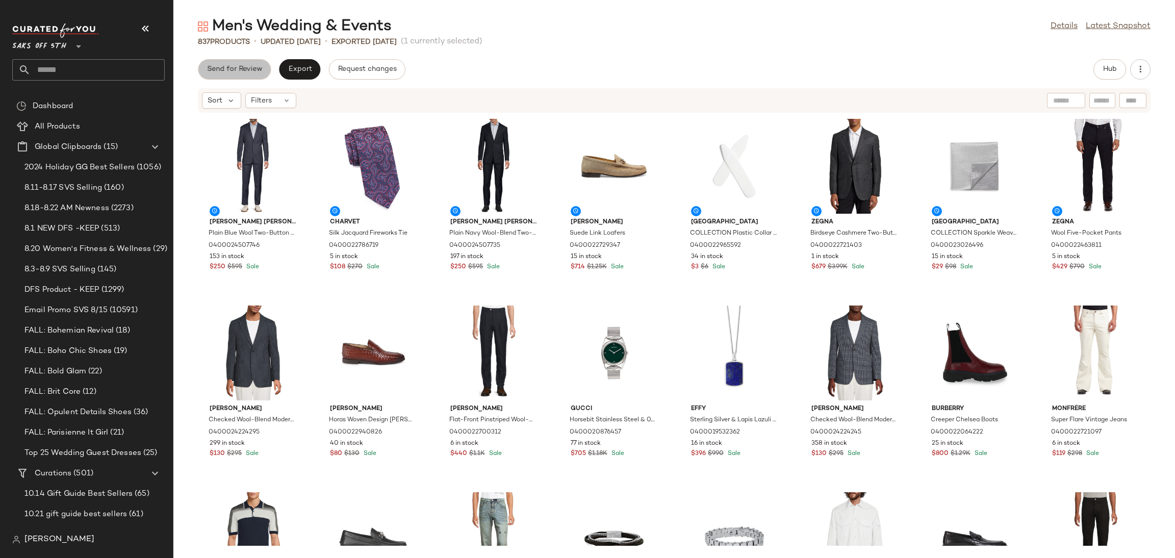
click at [240, 70] on span "Send for Review" at bounding box center [235, 69] width 56 height 8
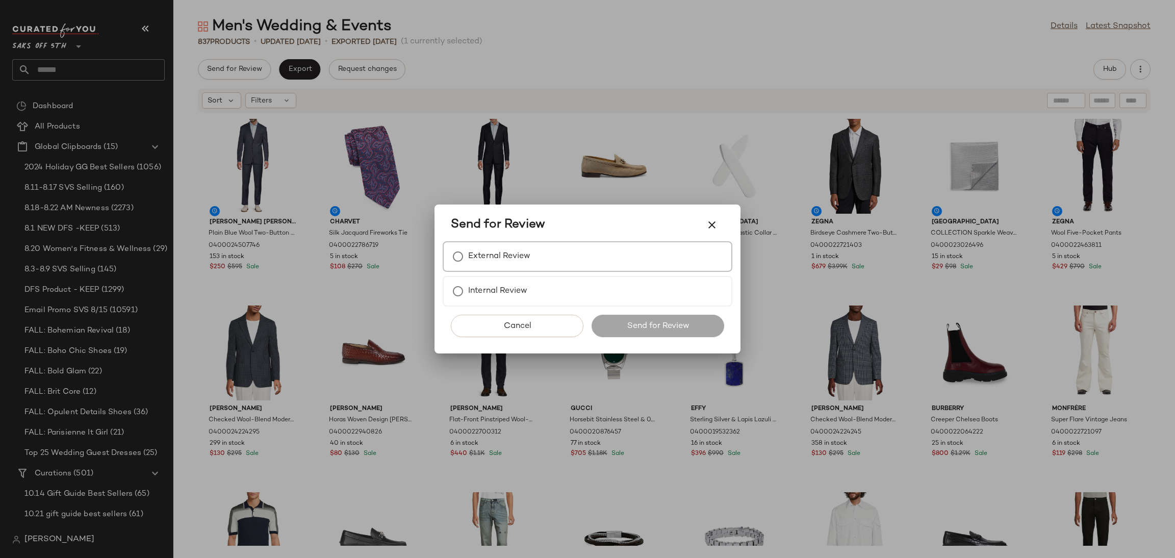
click at [470, 249] on label "External Review" at bounding box center [499, 256] width 62 height 20
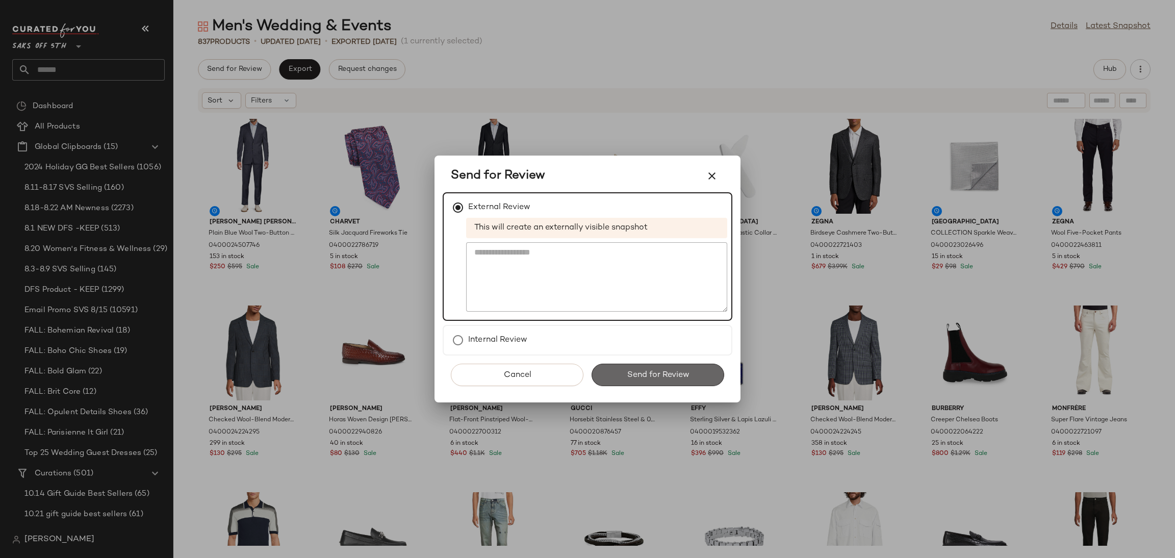
click at [622, 364] on button "Send for Review" at bounding box center [658, 375] width 133 height 22
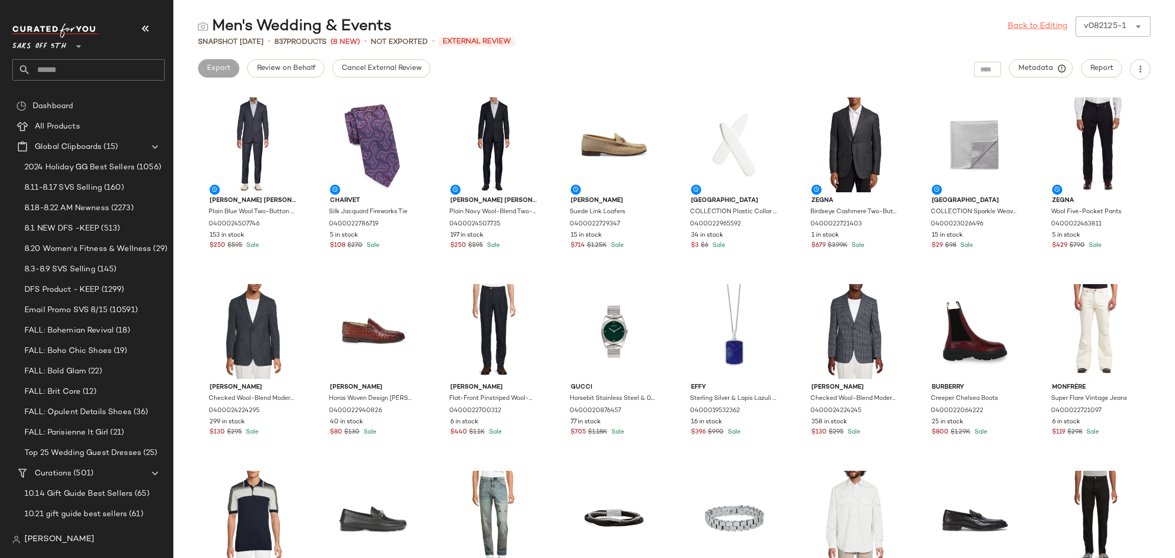
click at [1035, 26] on link "Back to Editing" at bounding box center [1038, 26] width 60 height 12
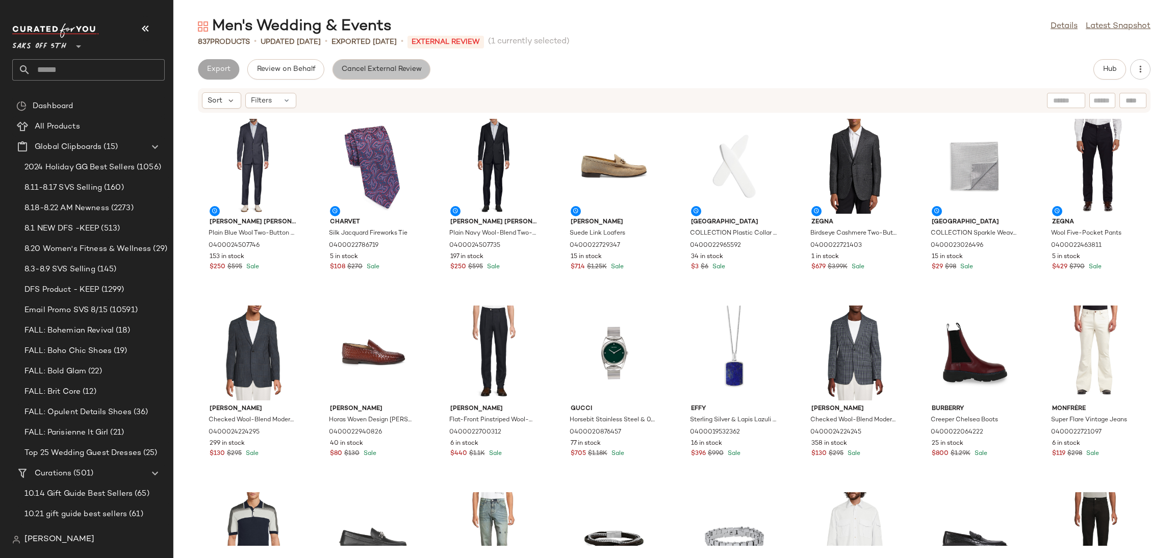
click at [385, 73] on span "Cancel External Review" at bounding box center [381, 69] width 81 height 8
click at [298, 67] on span "Export" at bounding box center [300, 69] width 24 height 8
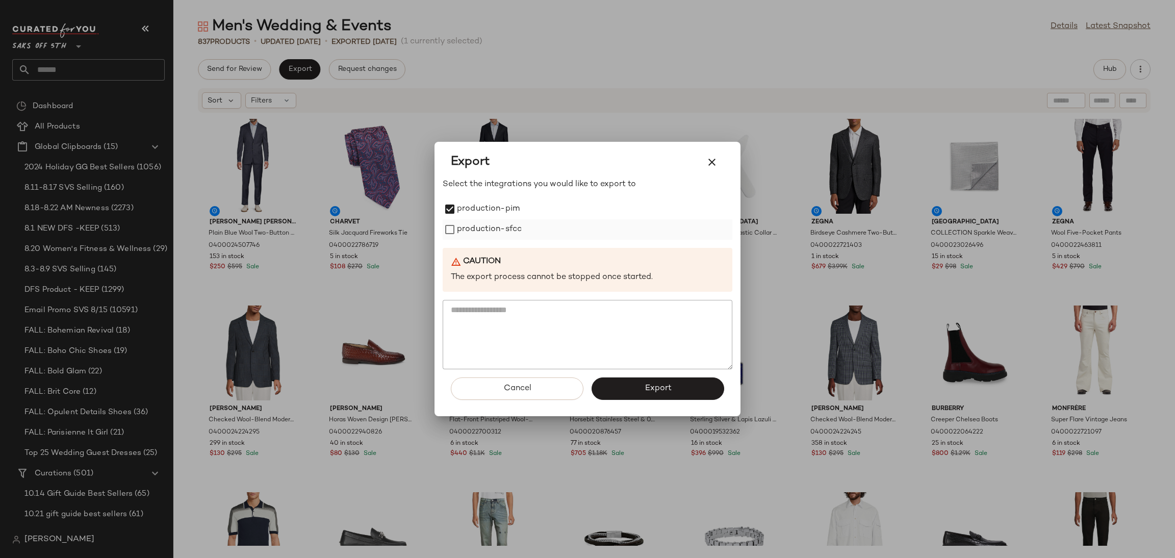
click at [452, 219] on div "production-sfcc" at bounding box center [588, 229] width 290 height 20
click at [638, 389] on button "Export" at bounding box center [658, 389] width 133 height 22
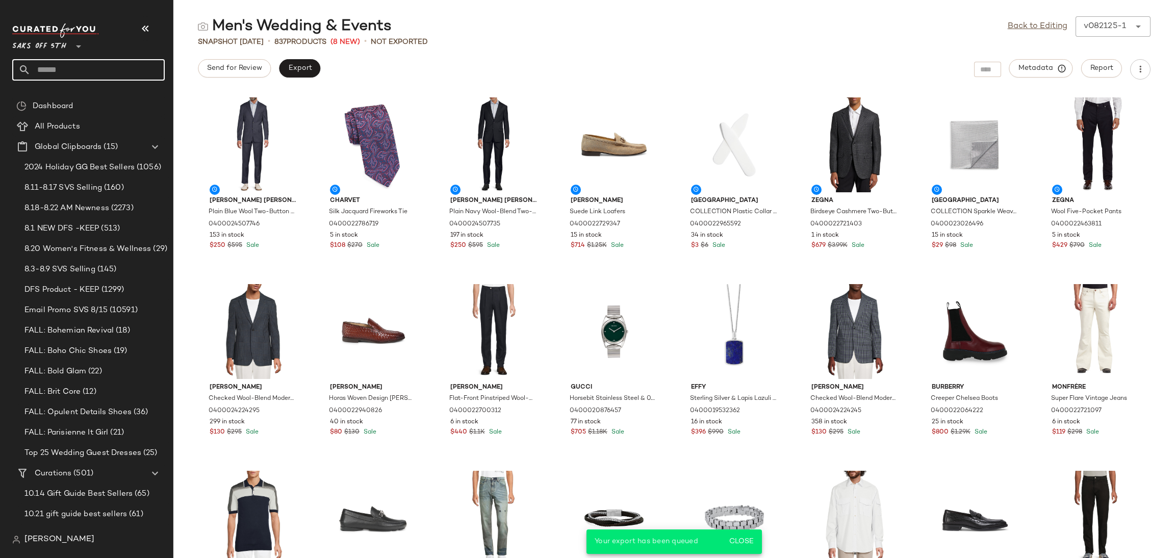
click at [111, 65] on input "text" at bounding box center [98, 69] width 134 height 21
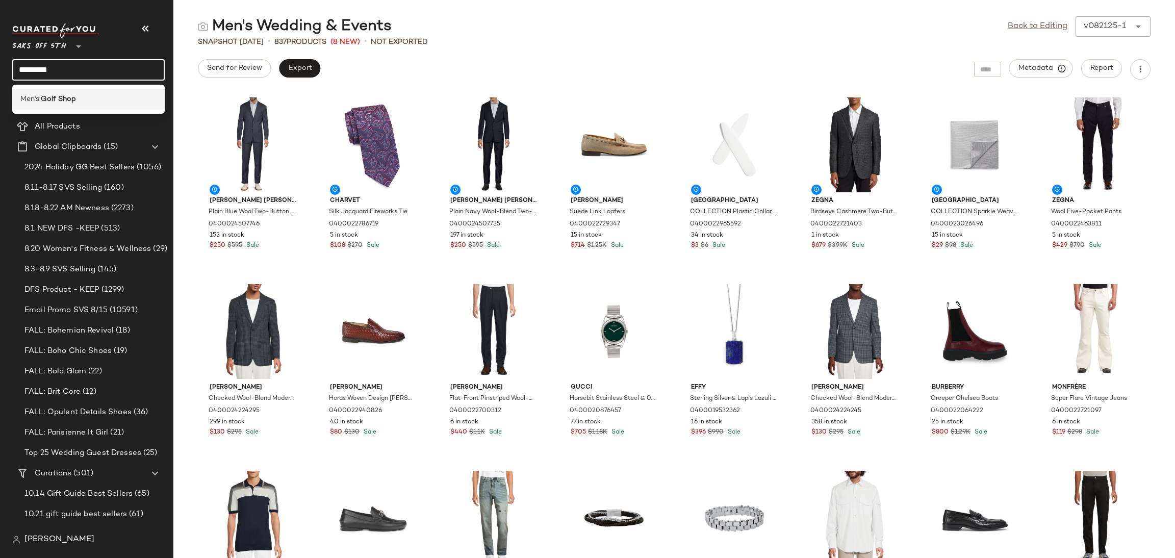
type input "*********"
click at [74, 104] on b "Golf Shop" at bounding box center [58, 99] width 35 height 11
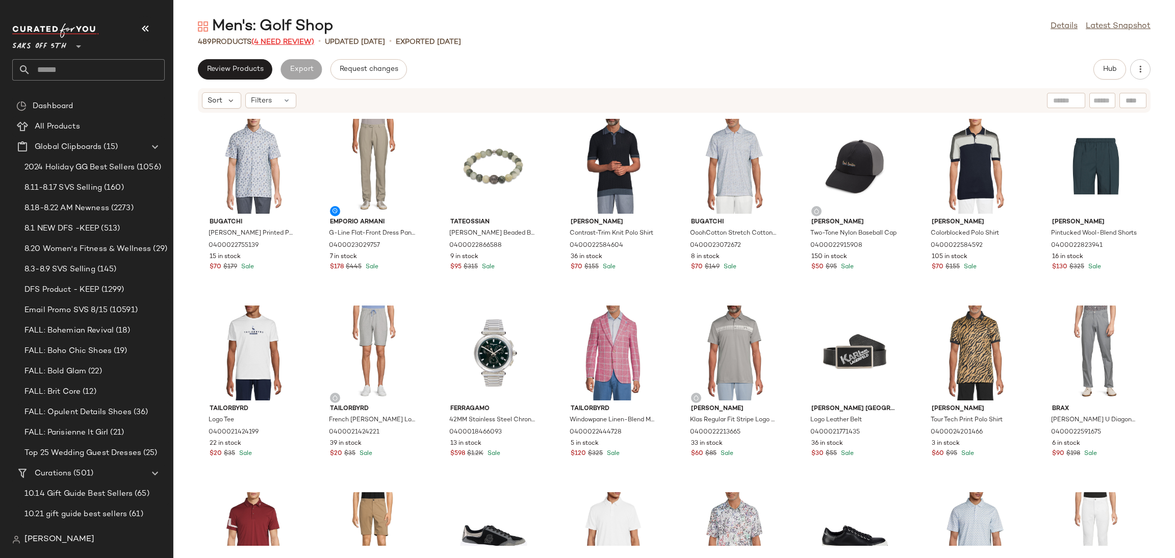
click at [287, 41] on span "(4 Need Review)" at bounding box center [283, 42] width 63 height 8
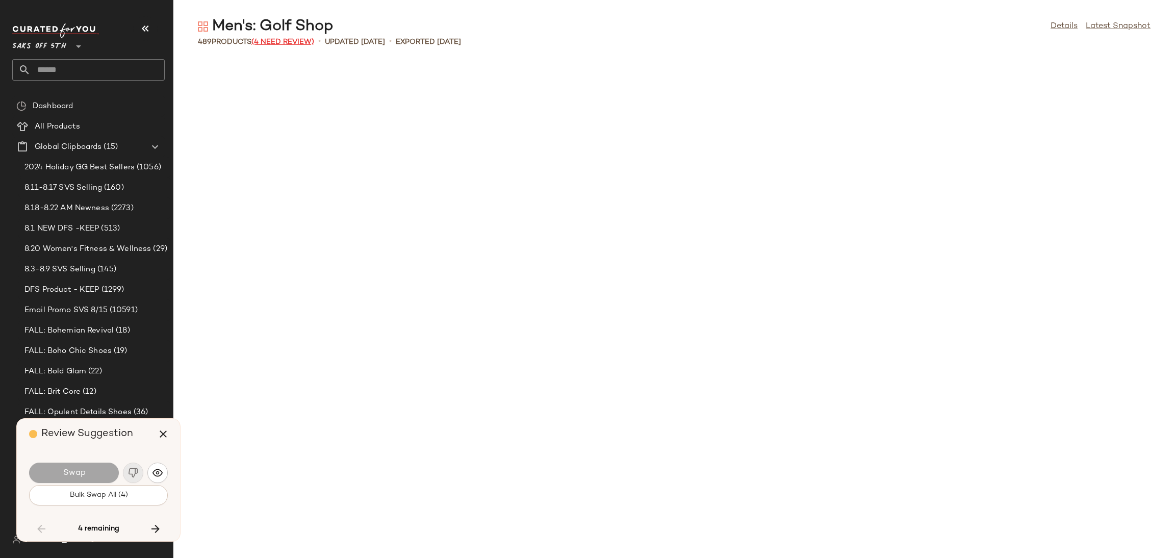
scroll to position [2241, 0]
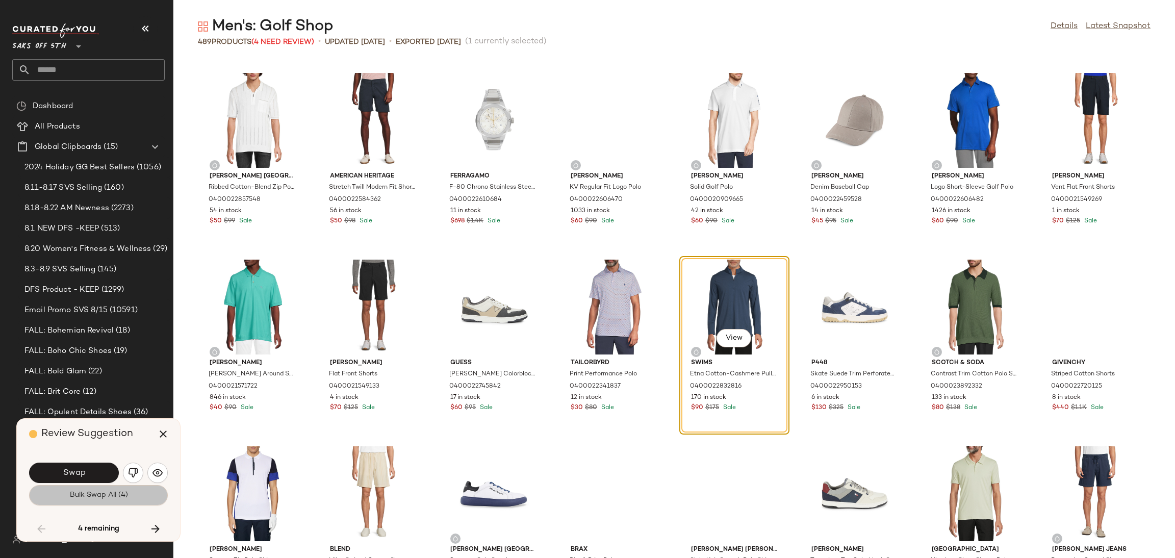
click at [128, 491] on button "Bulk Swap All (4)" at bounding box center [98, 495] width 139 height 20
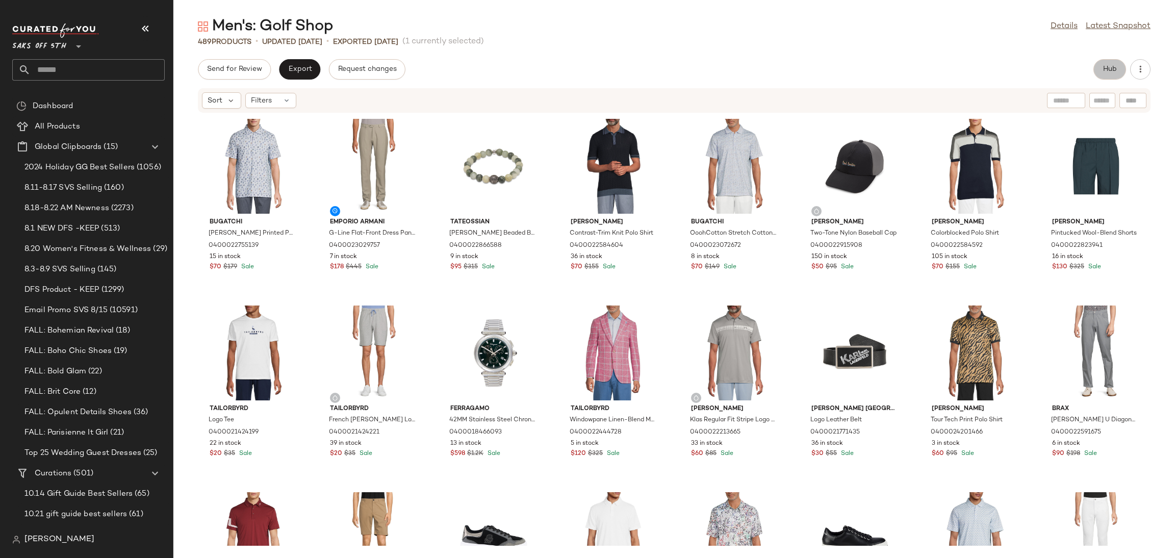
click at [1106, 68] on span "Hub" at bounding box center [1110, 69] width 14 height 8
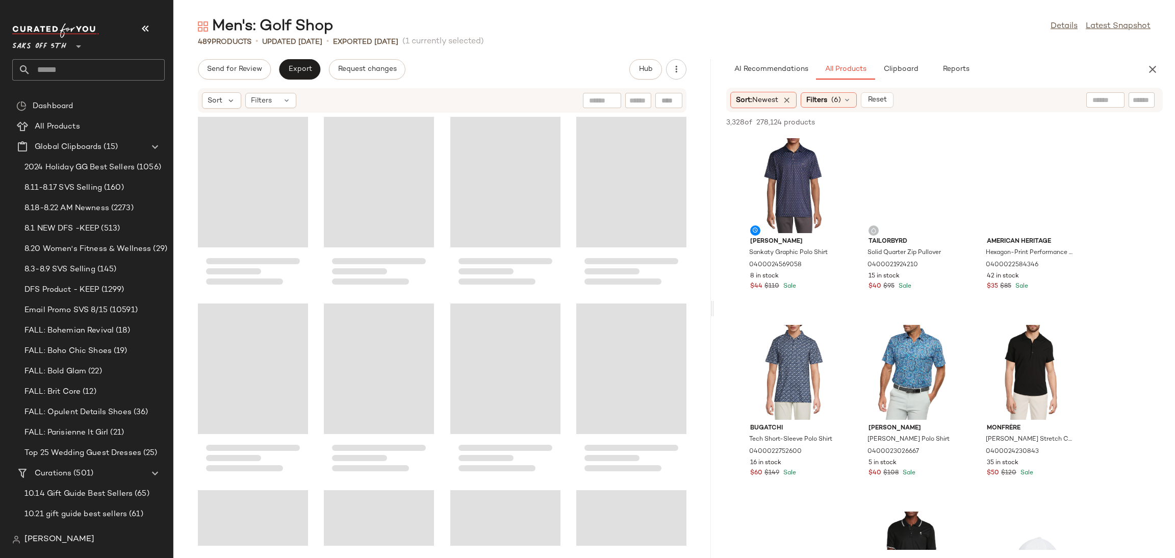
drag, startPoint x: 672, startPoint y: 308, endPoint x: 713, endPoint y: 312, distance: 40.5
click at [713, 312] on div "Men's: Golf Shop Details Latest Snapshot 489 Products • updated [DATE] • Export…" at bounding box center [674, 287] width 1002 height 542
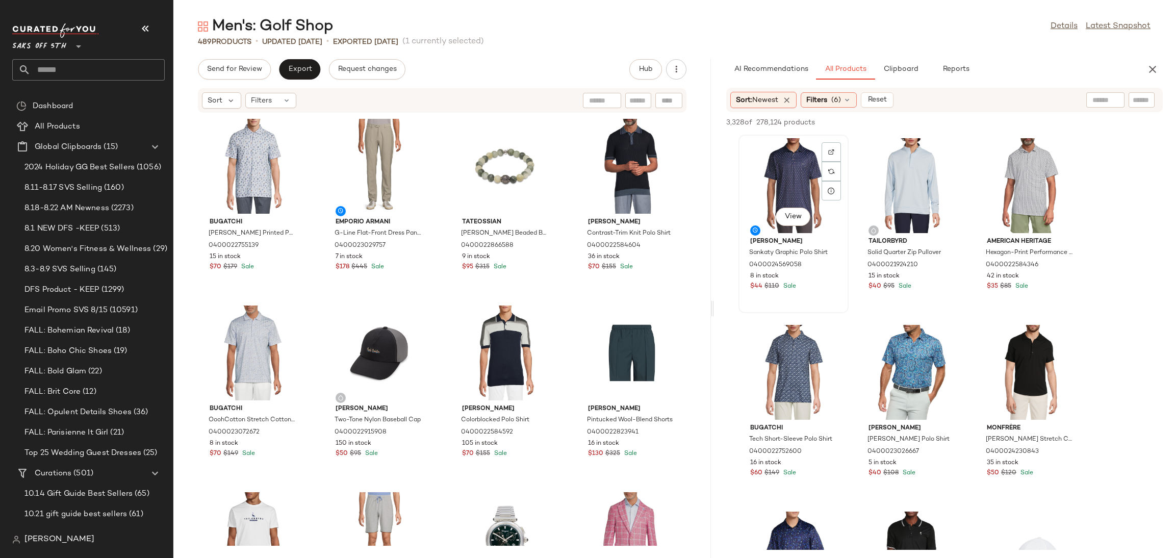
click at [800, 172] on div "View" at bounding box center [793, 185] width 103 height 95
click at [1014, 119] on span "Add to Top" at bounding box center [1017, 122] width 40 height 7
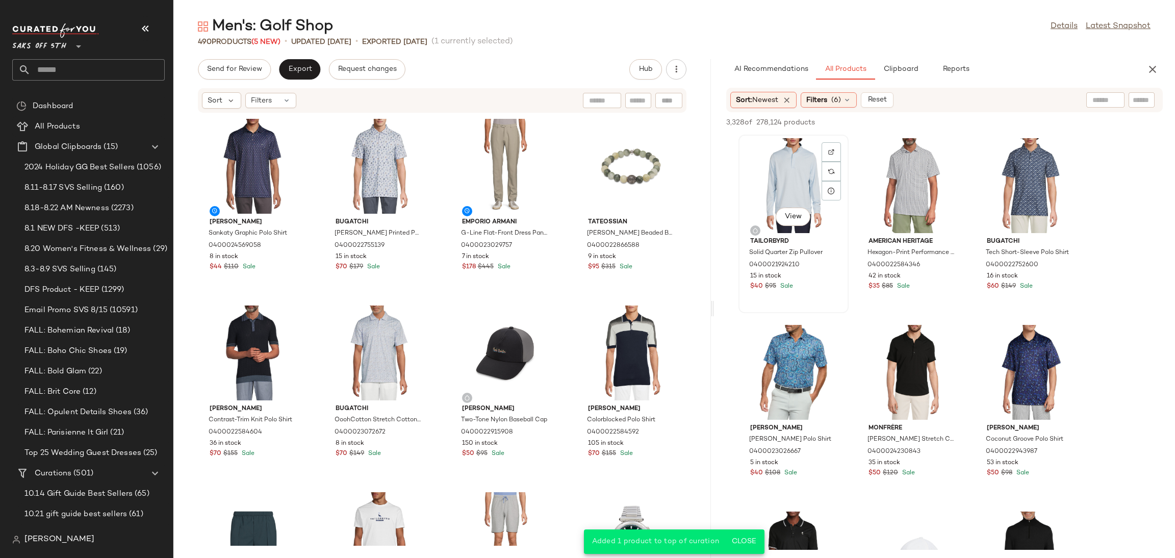
click at [809, 171] on div "View" at bounding box center [793, 185] width 103 height 95
click at [1006, 122] on span "Add to Top" at bounding box center [1017, 122] width 40 height 7
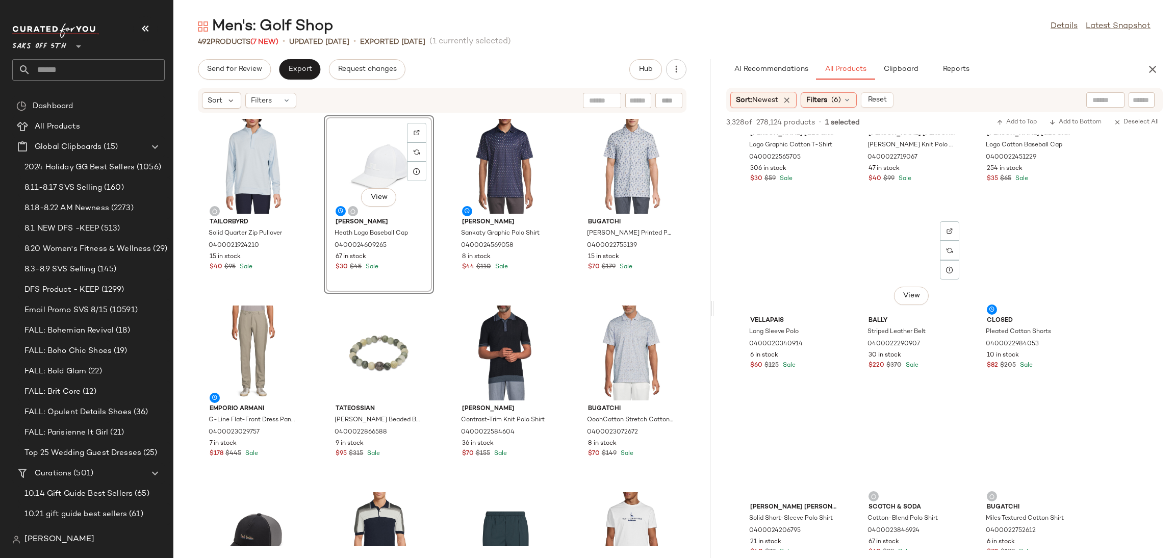
scroll to position [4215, 0]
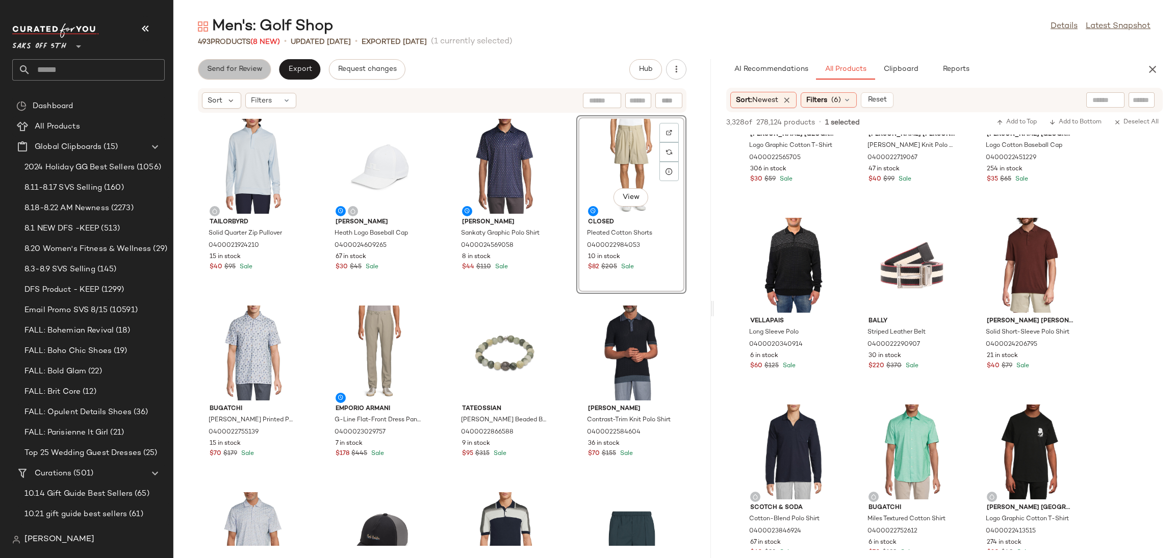
click at [219, 60] on button "Send for Review" at bounding box center [234, 69] width 73 height 20
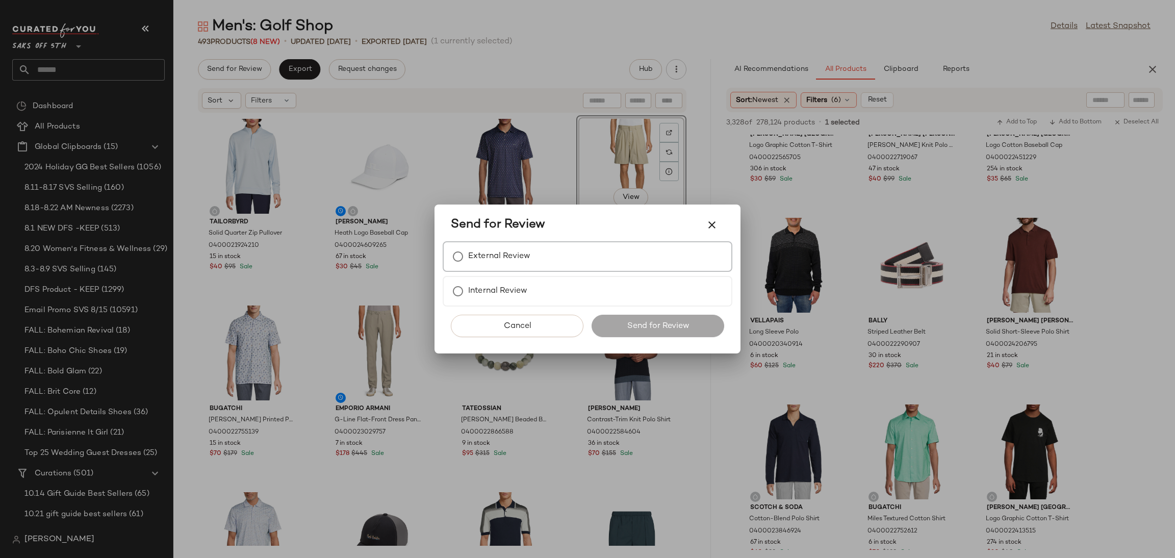
click at [489, 257] on label "External Review" at bounding box center [499, 256] width 62 height 20
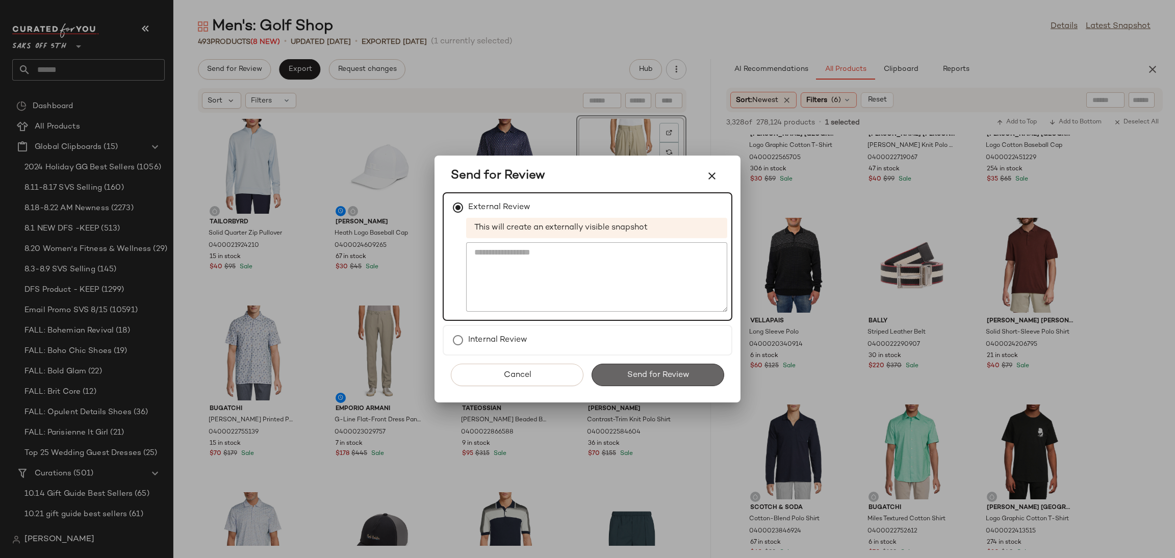
click at [630, 368] on button "Send for Review" at bounding box center [658, 375] width 133 height 22
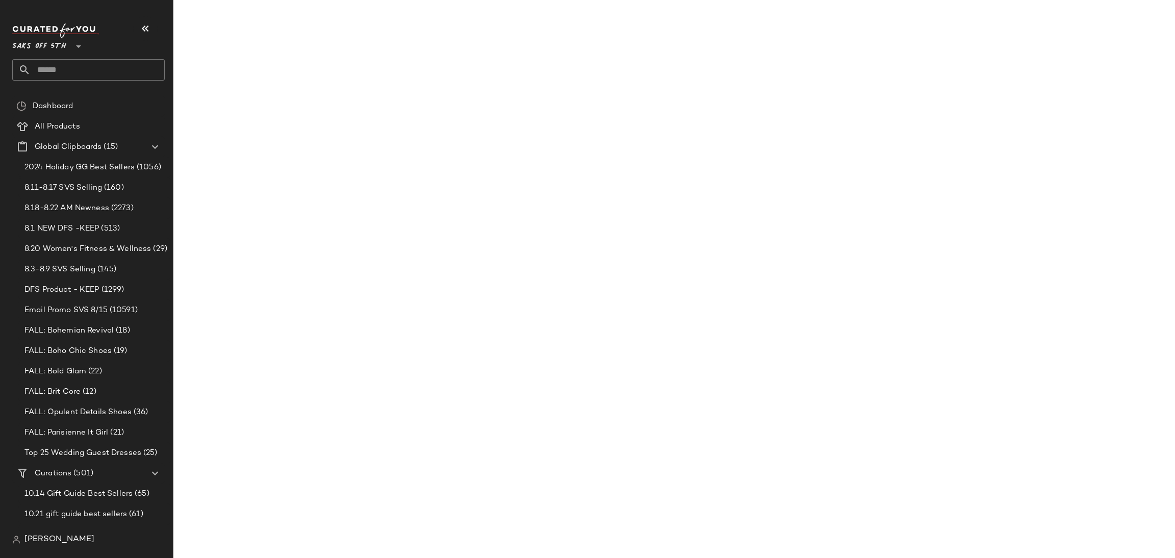
scroll to position [6268, 0]
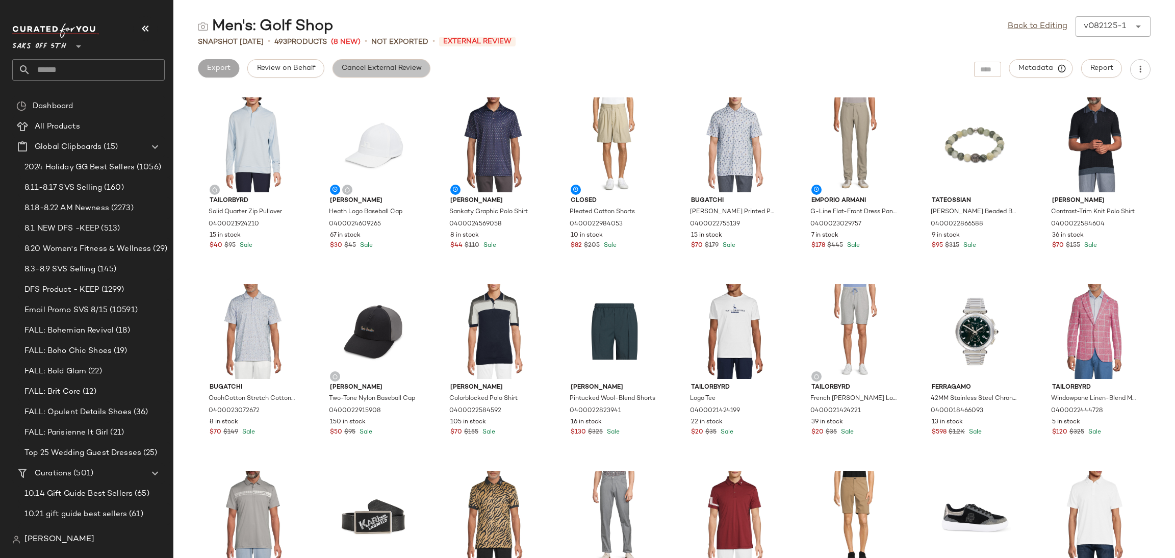
click at [393, 59] on button "Cancel External Review" at bounding box center [382, 68] width 98 height 18
click at [1023, 21] on link "Back to Editing" at bounding box center [1038, 26] width 60 height 12
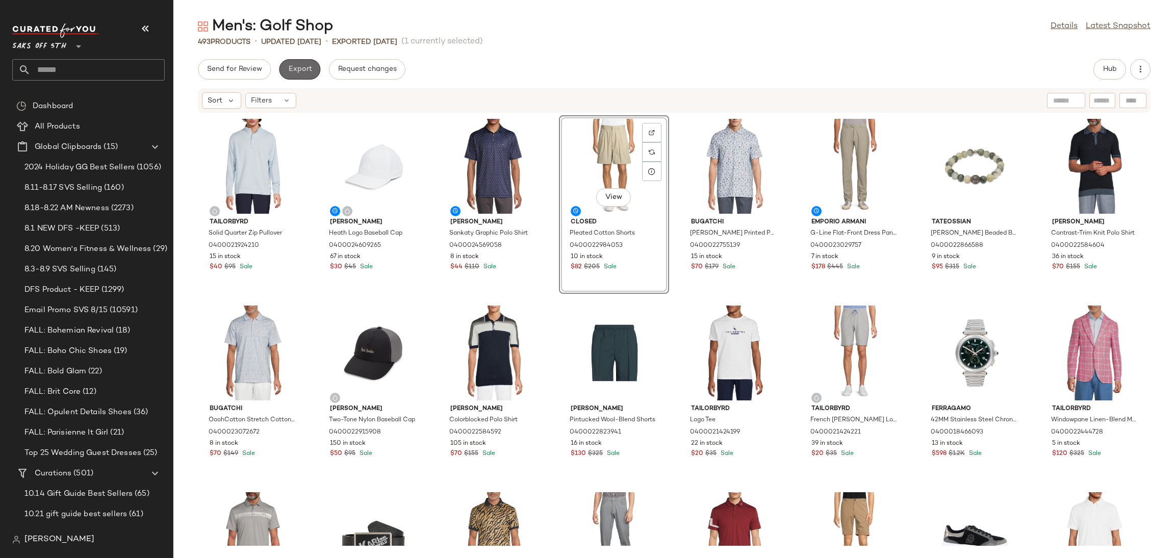
click at [298, 69] on span "Export" at bounding box center [300, 69] width 24 height 8
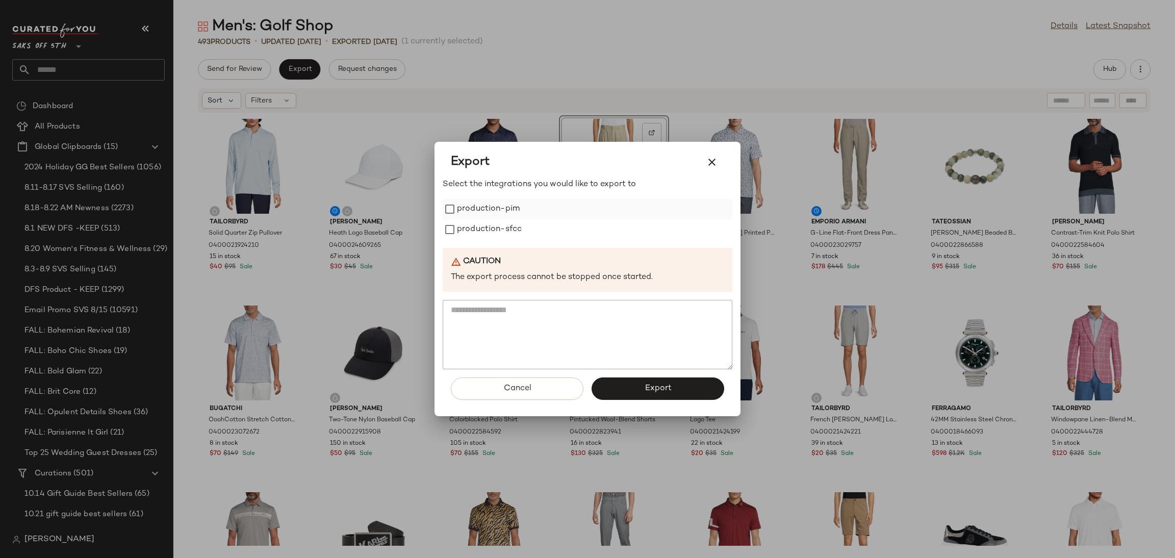
click at [466, 209] on label "production-pim" at bounding box center [488, 209] width 63 height 20
click at [471, 225] on label "production-sfcc" at bounding box center [489, 229] width 65 height 20
click at [630, 383] on button "Export" at bounding box center [658, 389] width 133 height 22
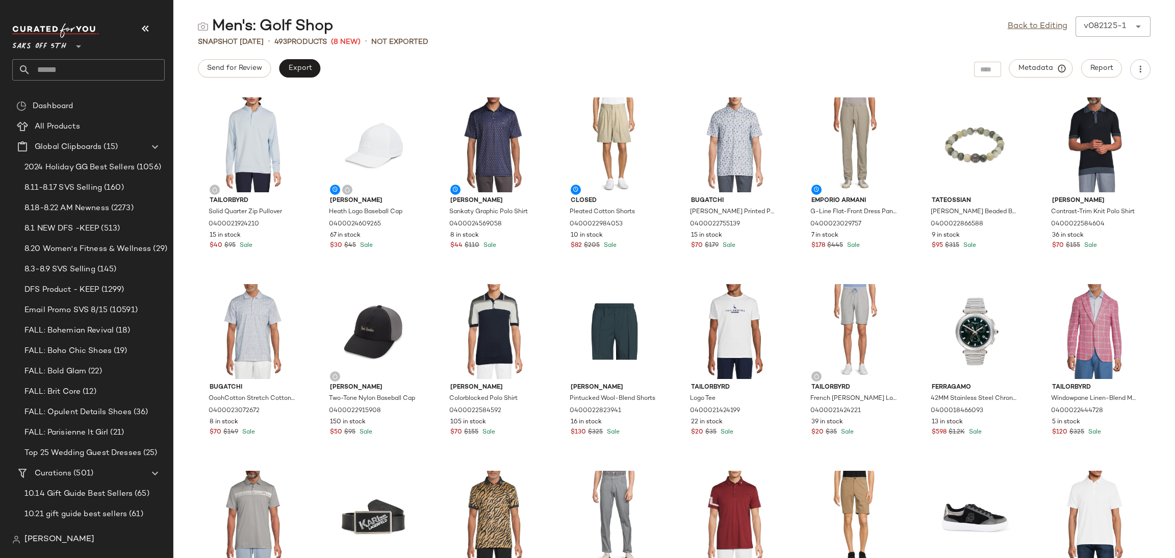
click at [1013, 34] on div "Back to Editing v082125-1 ******" at bounding box center [1079, 26] width 143 height 20
click at [1014, 33] on div "Back to Editing v082125-1 ******" at bounding box center [1079, 26] width 143 height 20
click at [1017, 33] on div "Back to Editing v082125-1 ******" at bounding box center [1079, 26] width 143 height 20
click at [1012, 24] on link "Back to Editing" at bounding box center [1038, 26] width 60 height 12
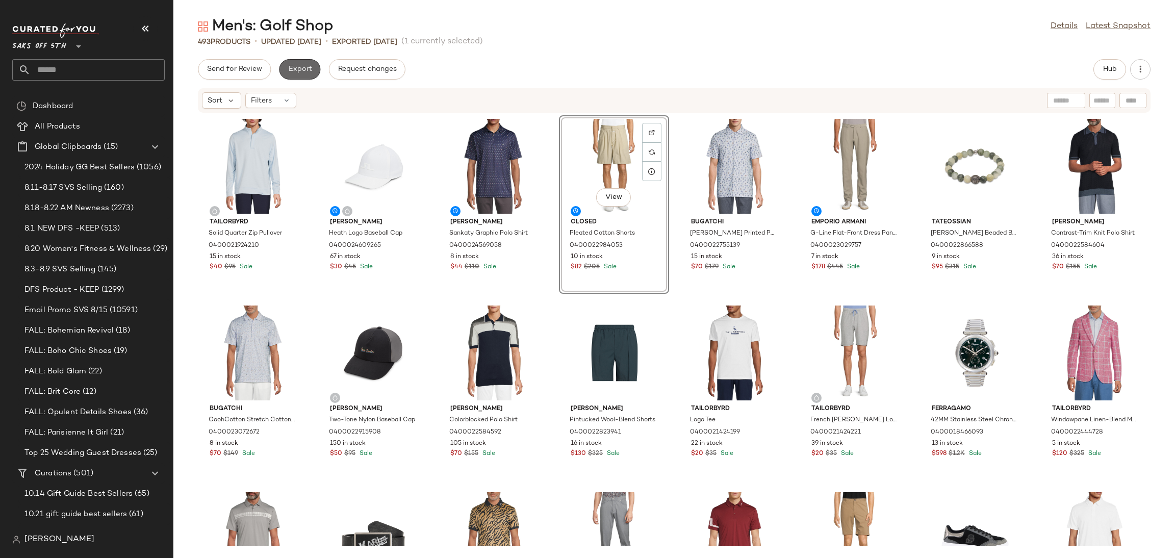
click at [298, 74] on button "Export" at bounding box center [299, 69] width 41 height 20
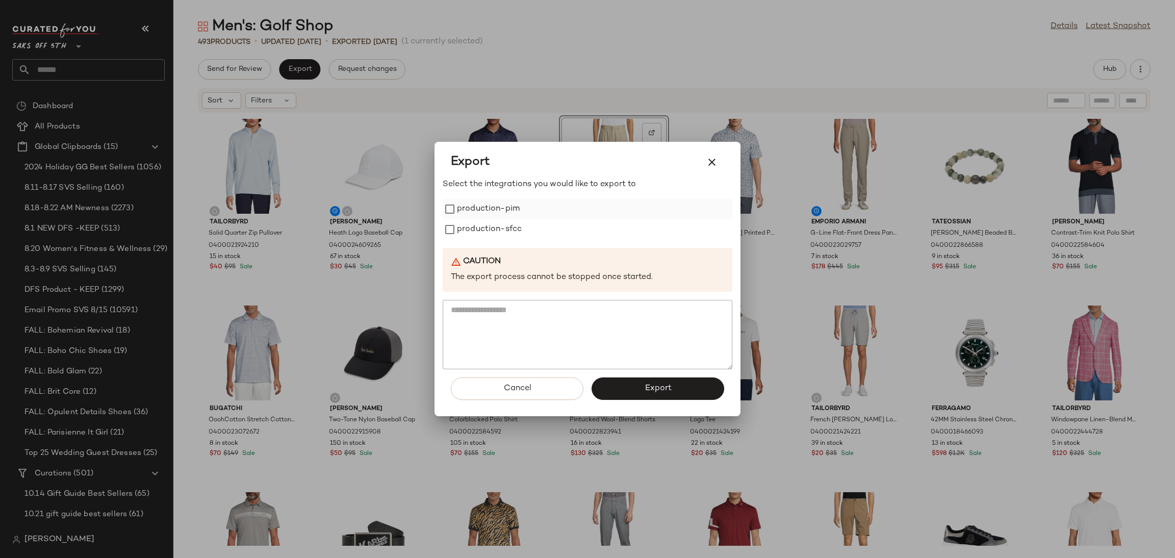
click at [482, 215] on label "production-pim" at bounding box center [488, 209] width 63 height 20
click at [487, 236] on label "production-sfcc" at bounding box center [489, 229] width 65 height 20
click at [652, 385] on span "Export" at bounding box center [657, 389] width 27 height 10
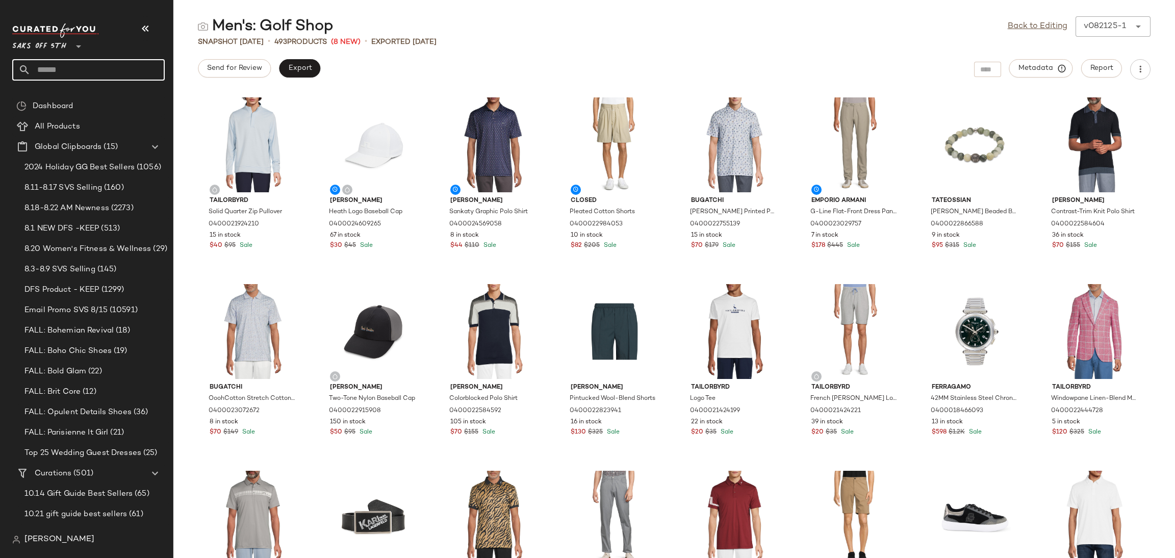
click at [68, 60] on input "text" at bounding box center [98, 69] width 134 height 21
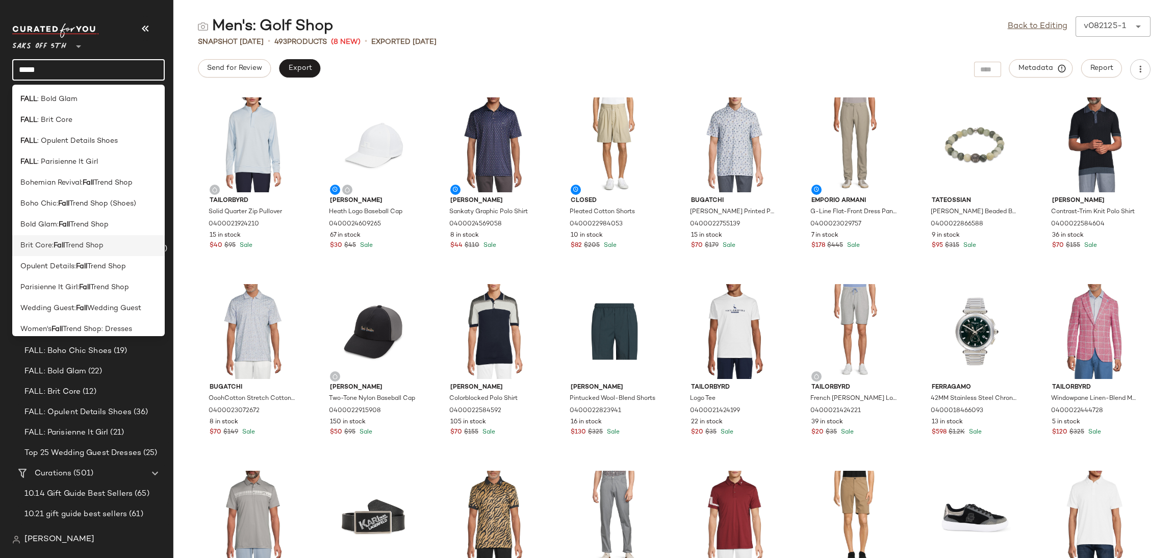
scroll to position [42, 0]
type input "****"
click at [82, 270] on b "Fall" at bounding box center [81, 266] width 11 height 11
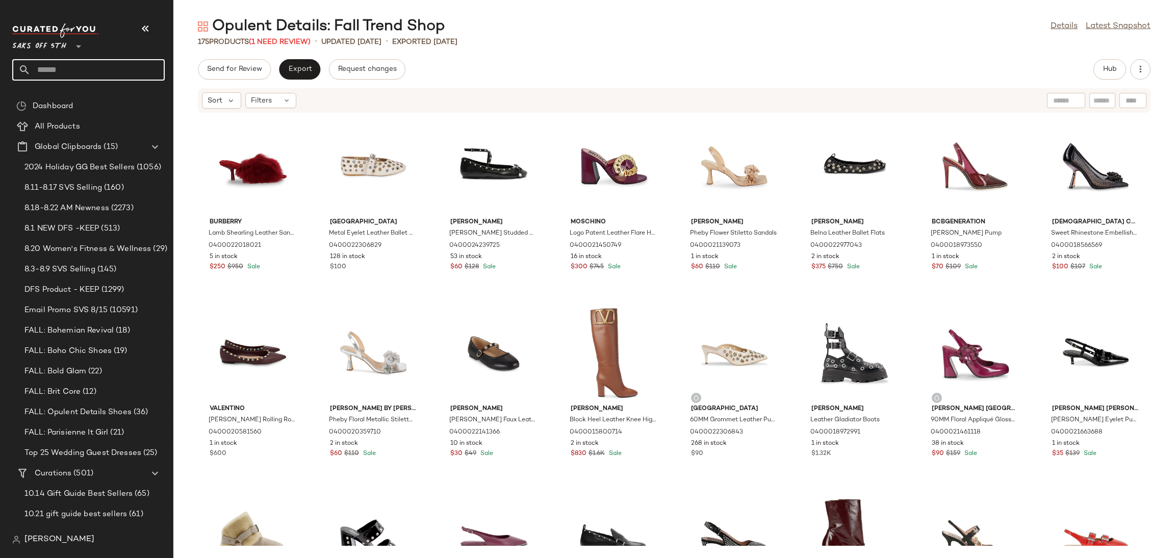
click at [103, 77] on input "text" at bounding box center [98, 69] width 134 height 21
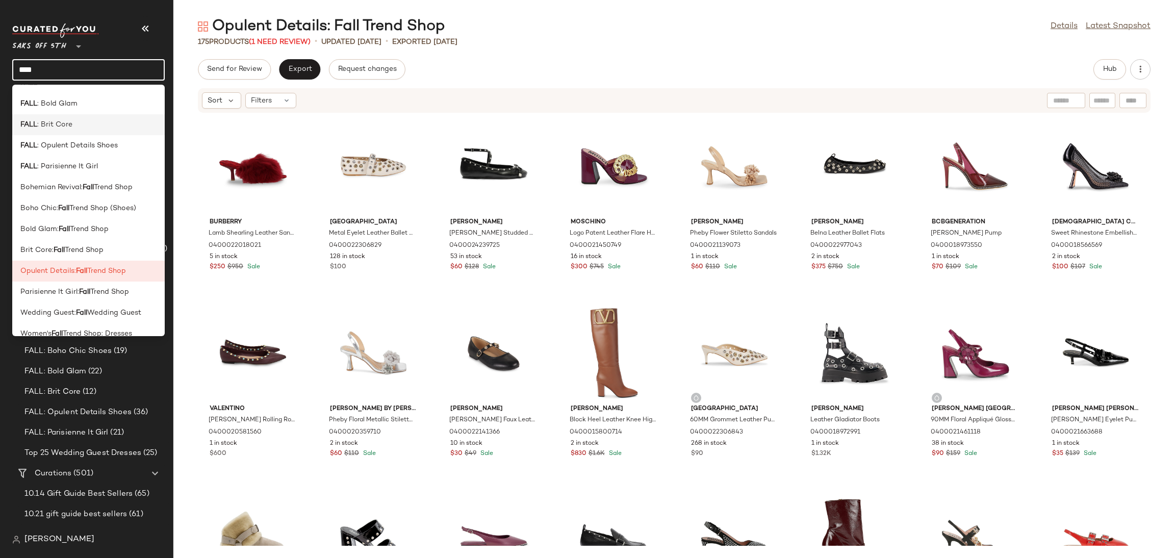
scroll to position [49, 0]
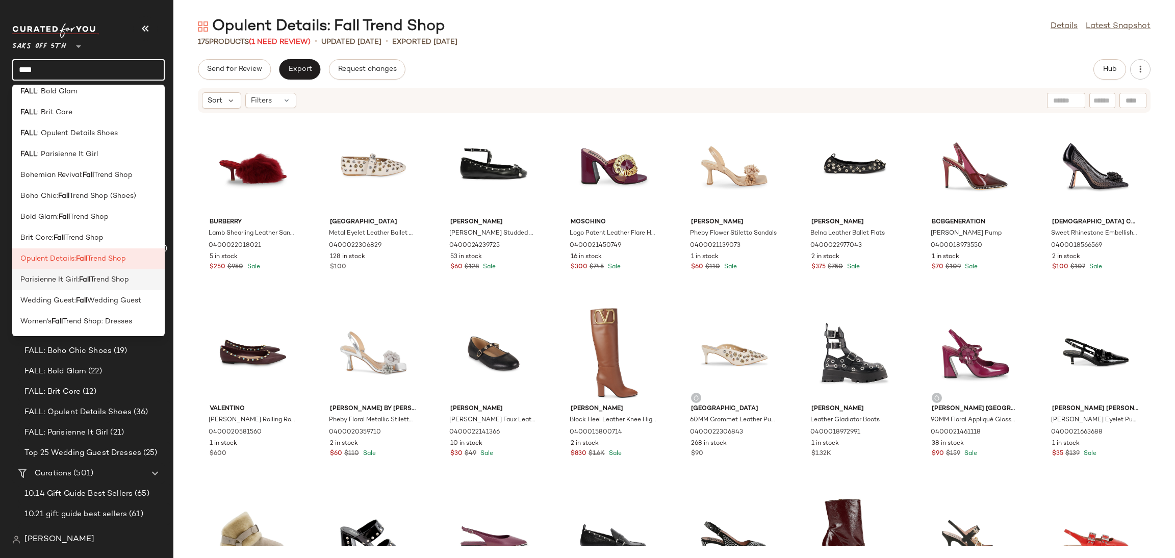
type input "****"
click at [94, 279] on span "Trend Shop" at bounding box center [109, 279] width 39 height 11
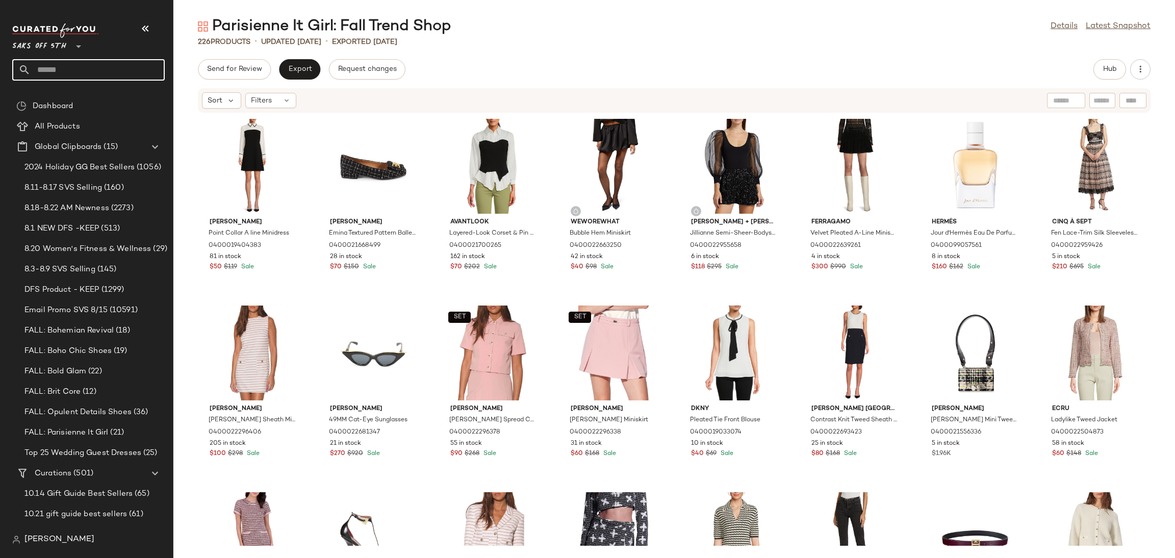
click at [121, 76] on input "text" at bounding box center [98, 69] width 134 height 21
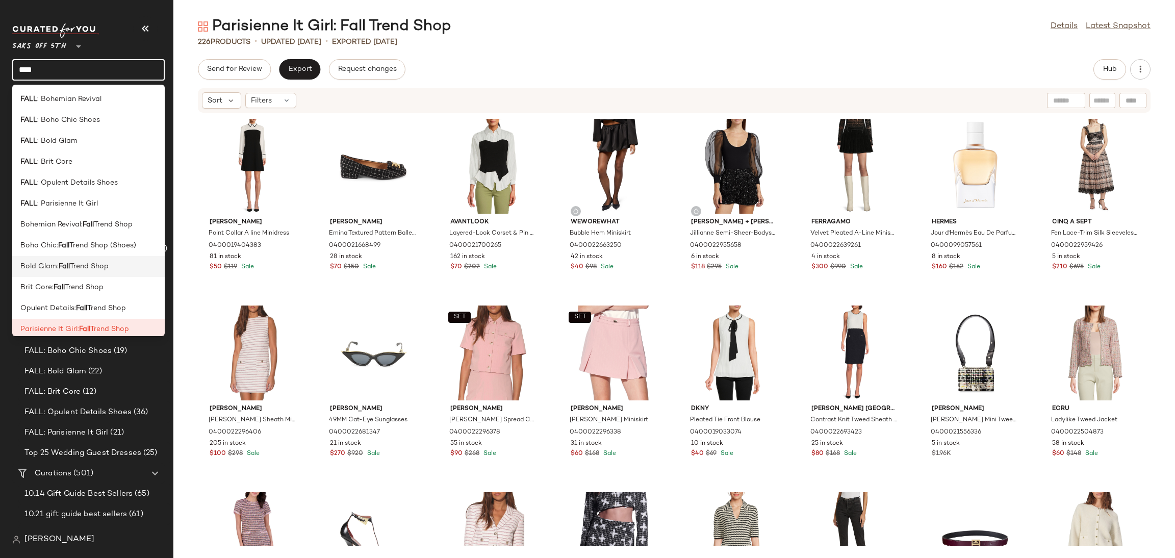
type input "****"
click at [93, 263] on span "Trend Shop" at bounding box center [89, 266] width 39 height 11
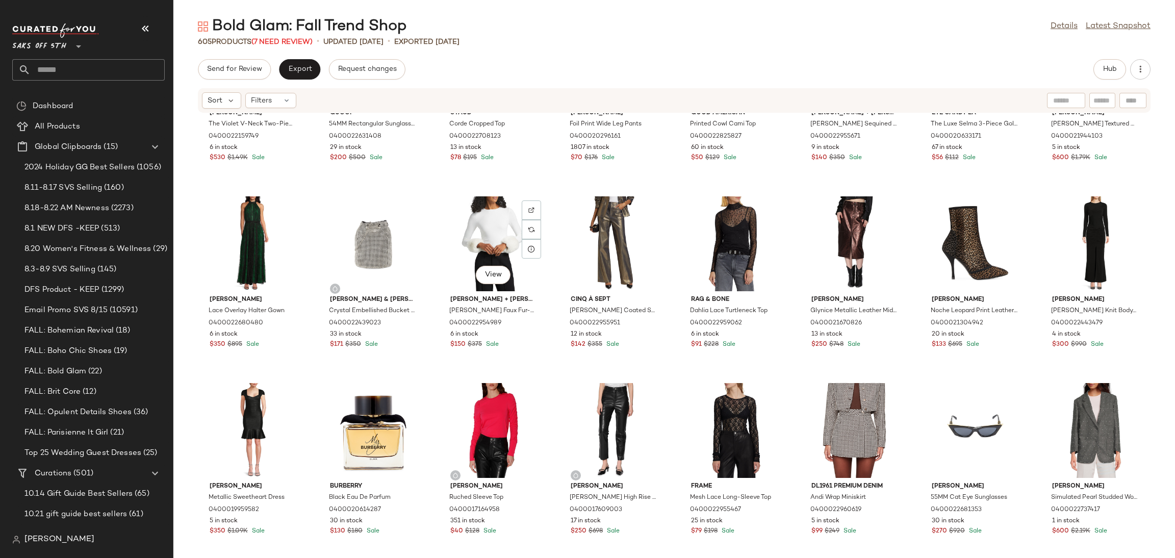
scroll to position [491, 0]
